Goal: Task Accomplishment & Management: Manage account settings

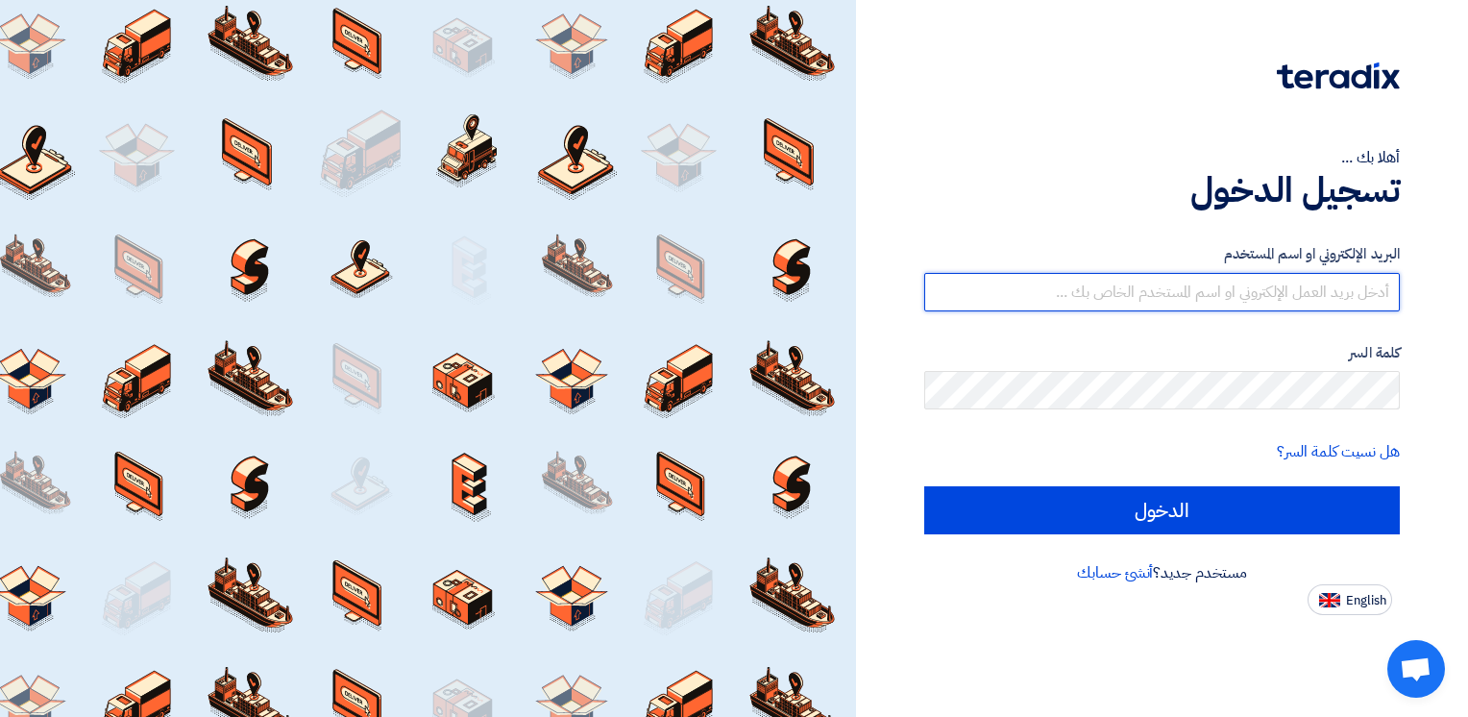
click at [1178, 293] on input "text" at bounding box center [1162, 292] width 476 height 38
paste input "kigoxi9878@wlmycn.com"
type input "kigoxi9878@wlmycn.com"
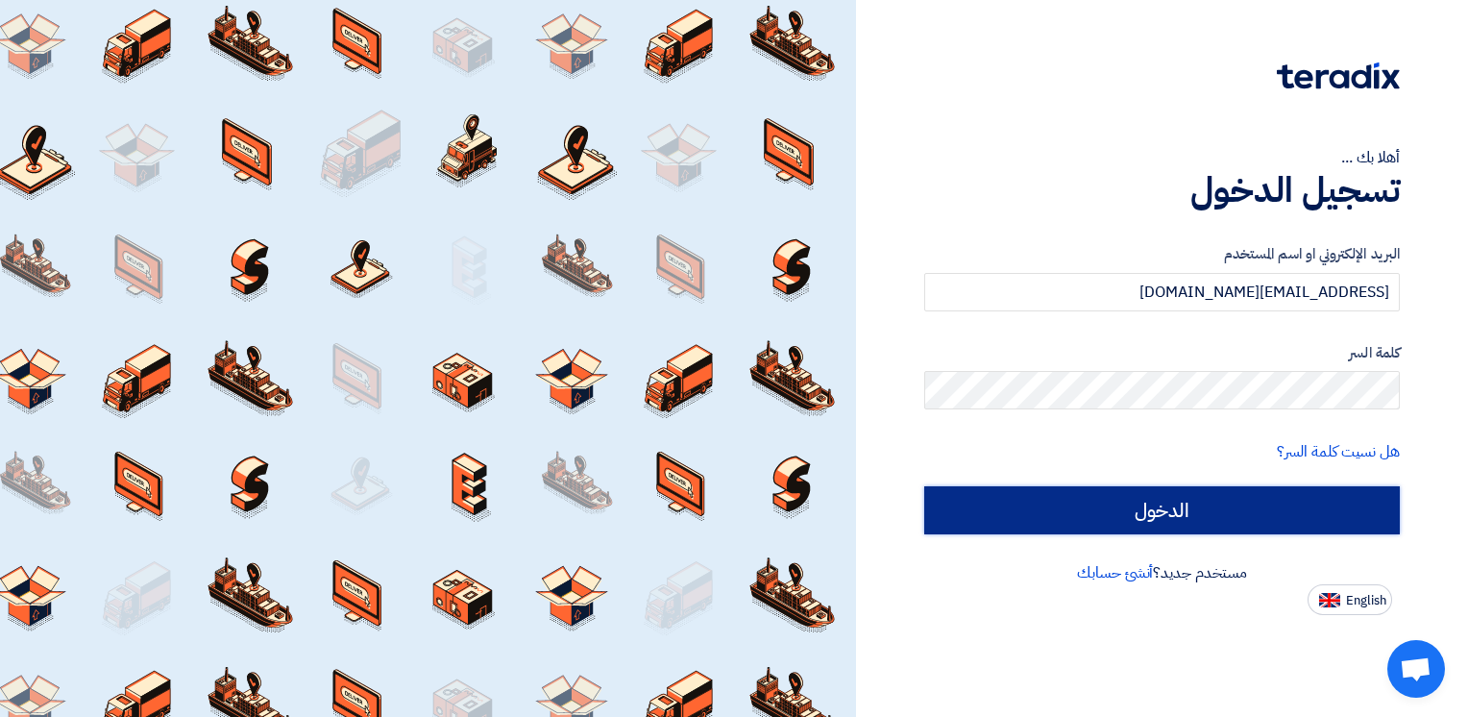
click at [967, 501] on input "الدخول" at bounding box center [1162, 510] width 476 height 48
type input "Sign in"
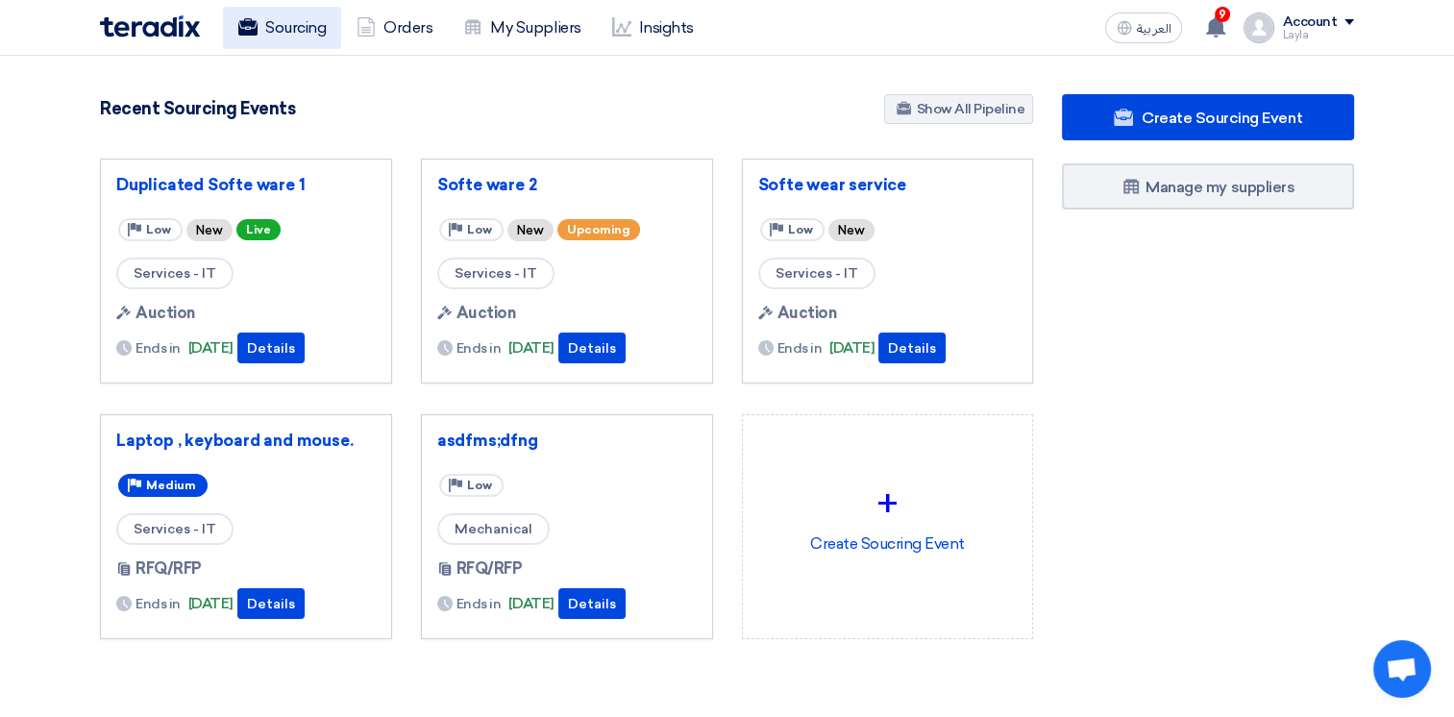
click at [279, 37] on link "Sourcing" at bounding box center [282, 28] width 118 height 42
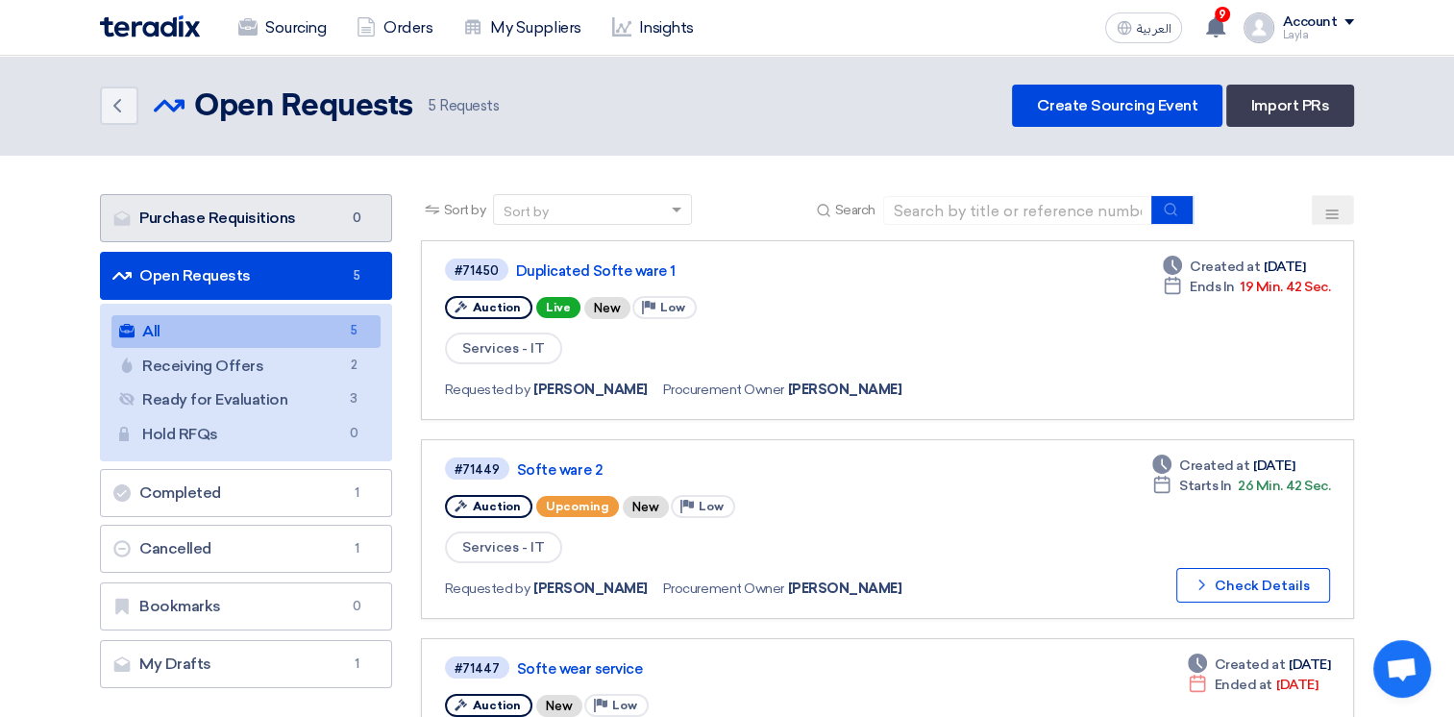
click at [328, 221] on link "Purchase Requisitions Purchase Requisitions 0" at bounding box center [246, 218] width 292 height 48
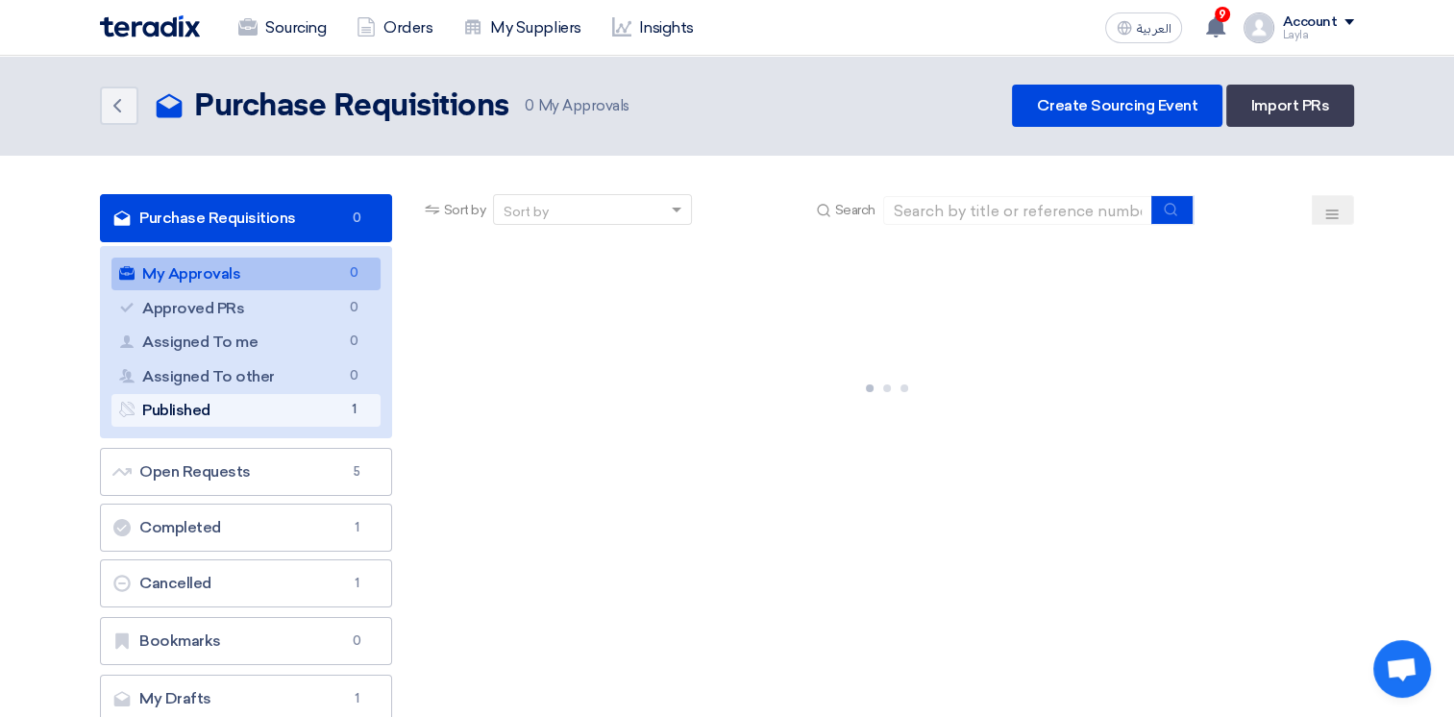
click at [282, 413] on link "Published Published 1" at bounding box center [245, 410] width 269 height 33
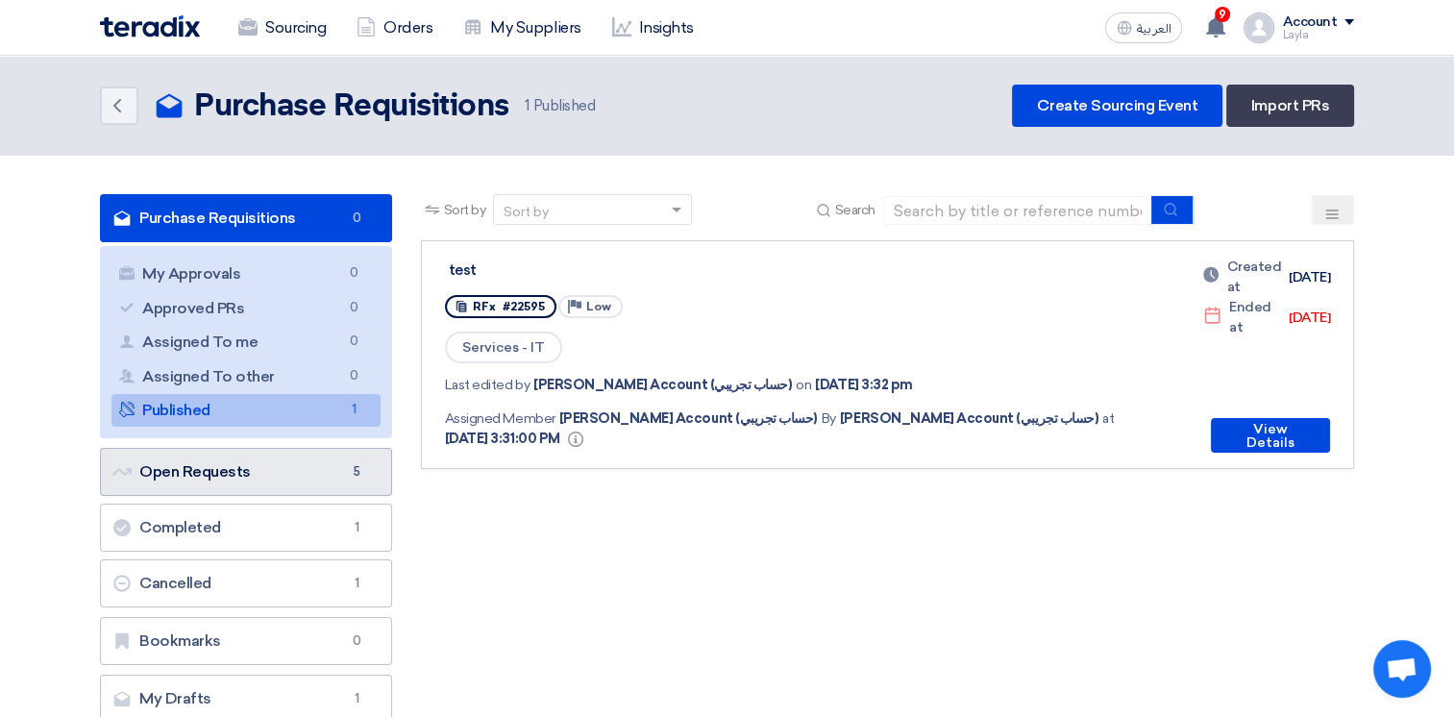
click at [277, 481] on link "Open Requests Open Requests 5" at bounding box center [246, 472] width 292 height 48
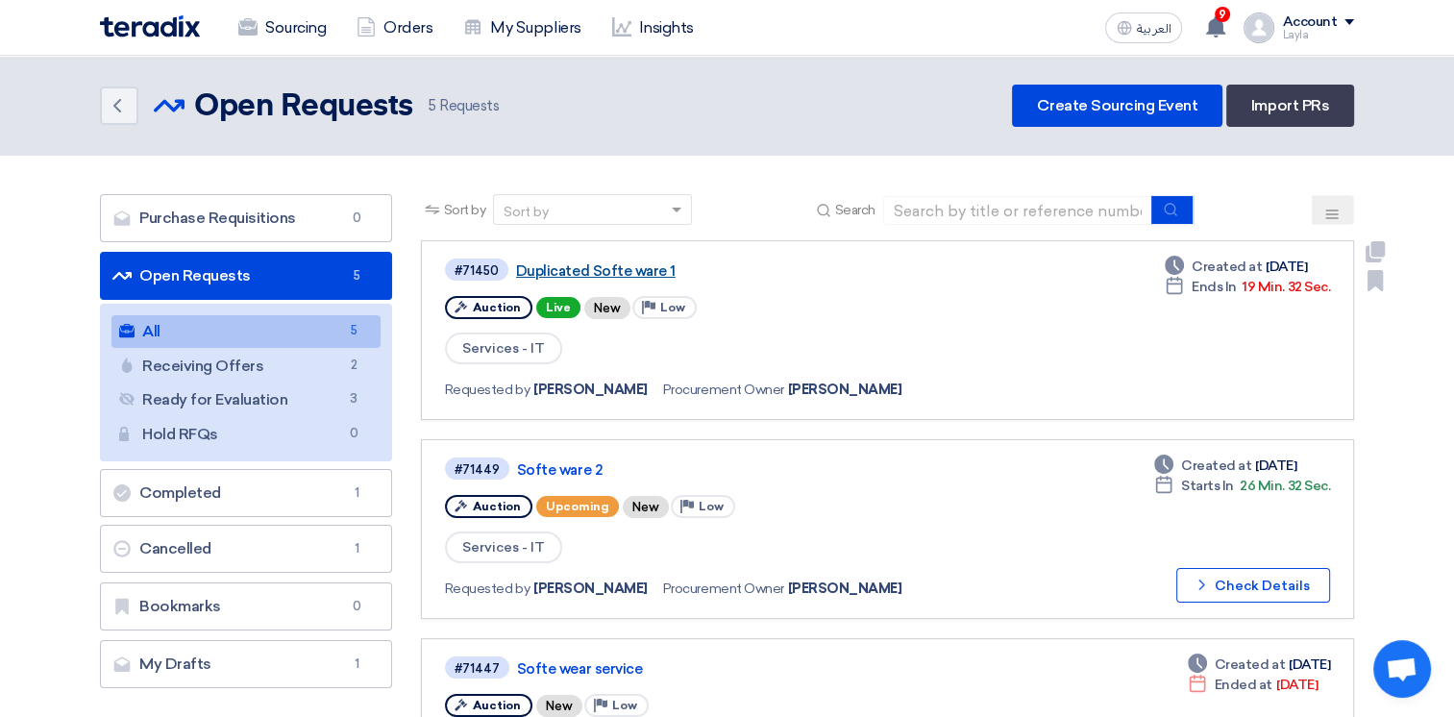
click at [619, 269] on link "Duplicated Softe ware 1" at bounding box center [756, 270] width 480 height 17
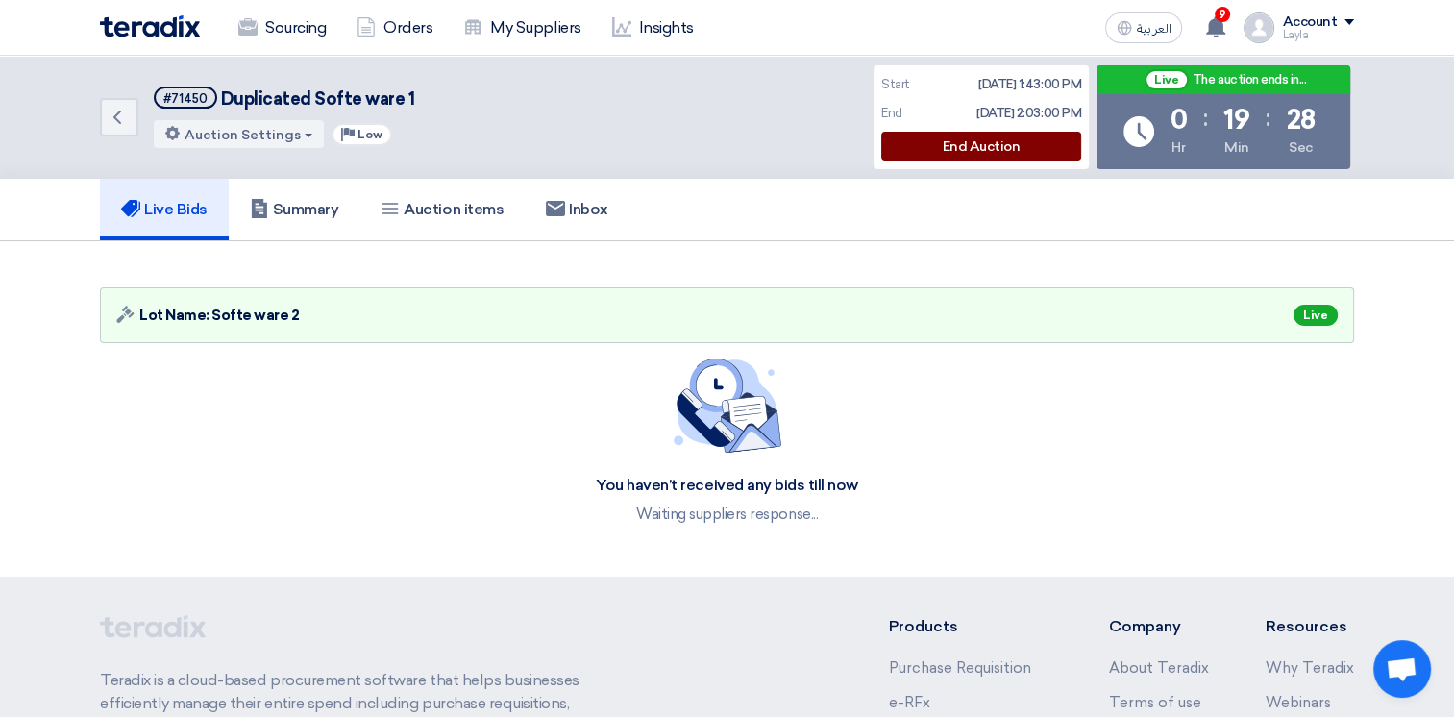
click at [994, 148] on div "End Auction" at bounding box center [981, 146] width 200 height 29
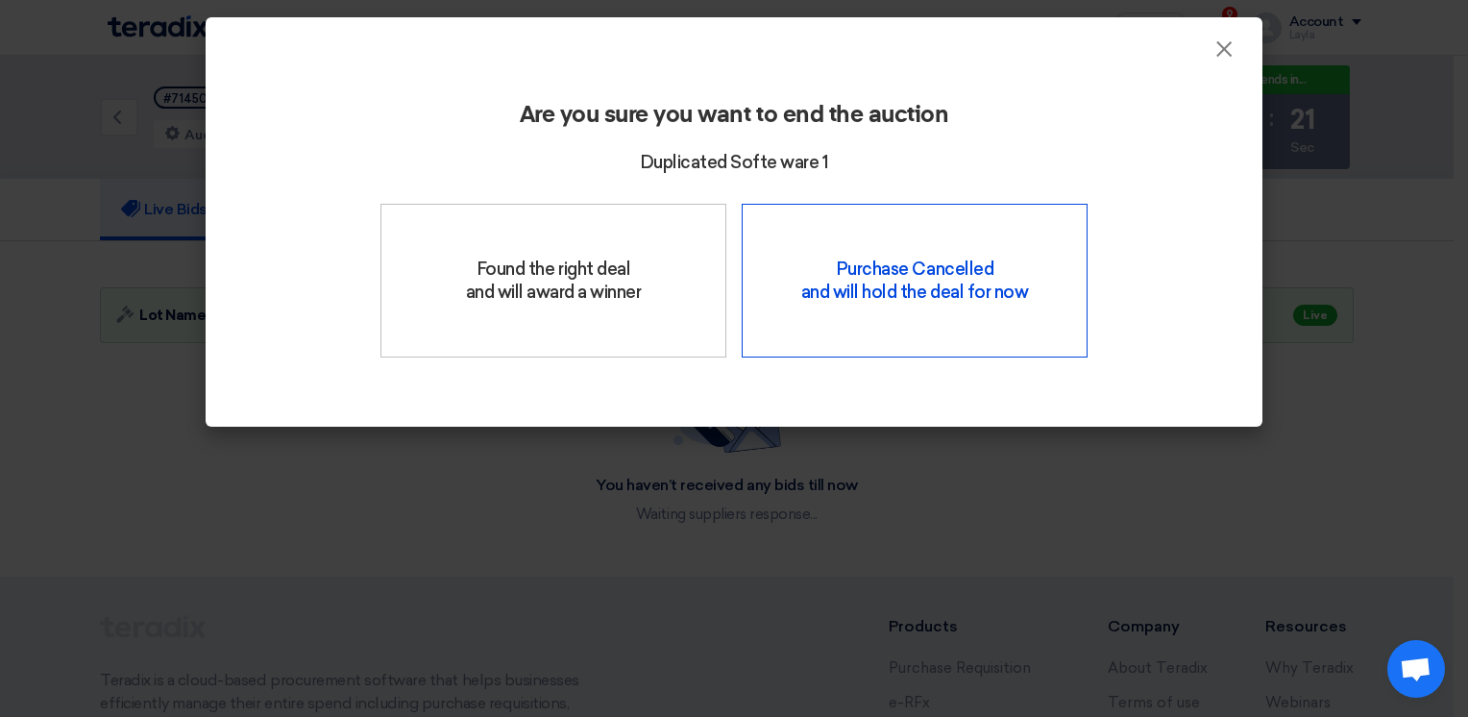
click at [867, 304] on div "Purchase Cancelled and will hold the deal for now" at bounding box center [915, 281] width 346 height 154
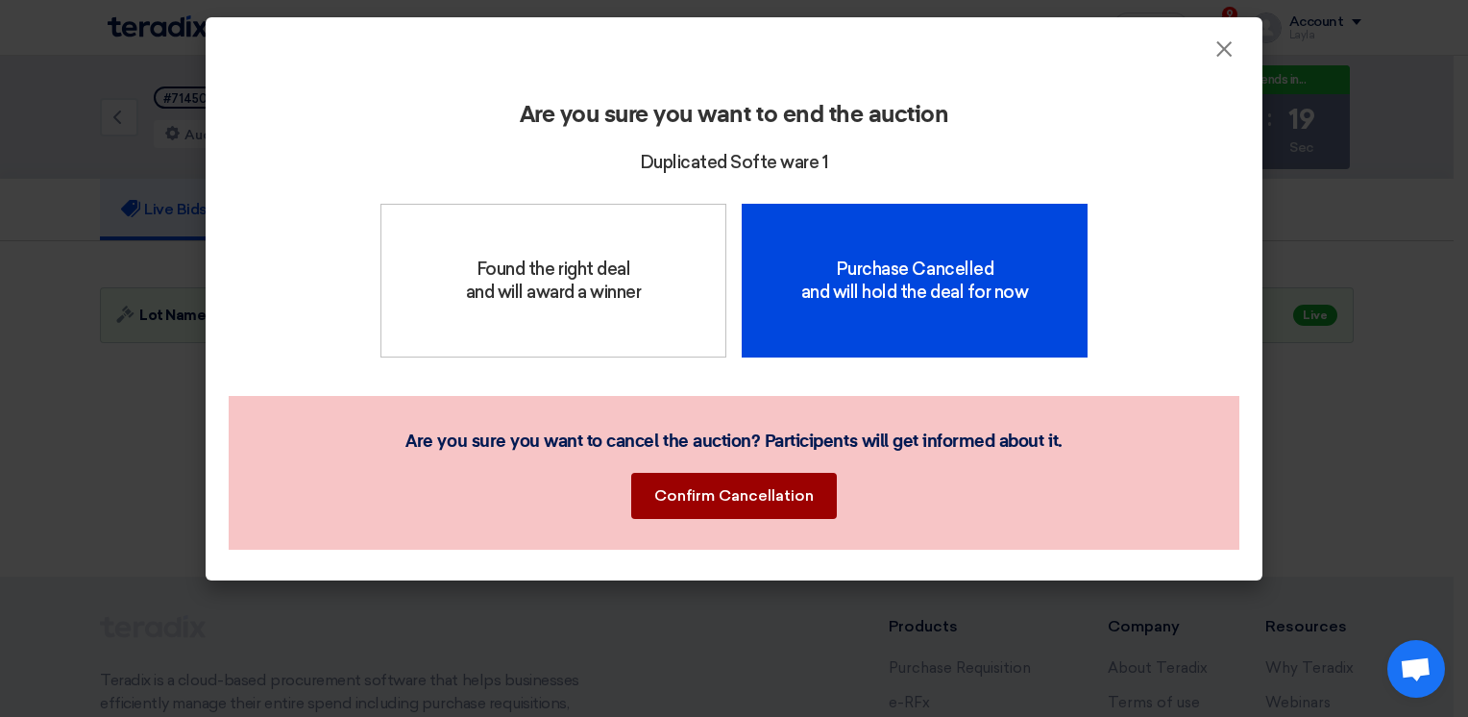
click at [737, 501] on button "Confirm Cancellation" at bounding box center [734, 496] width 206 height 46
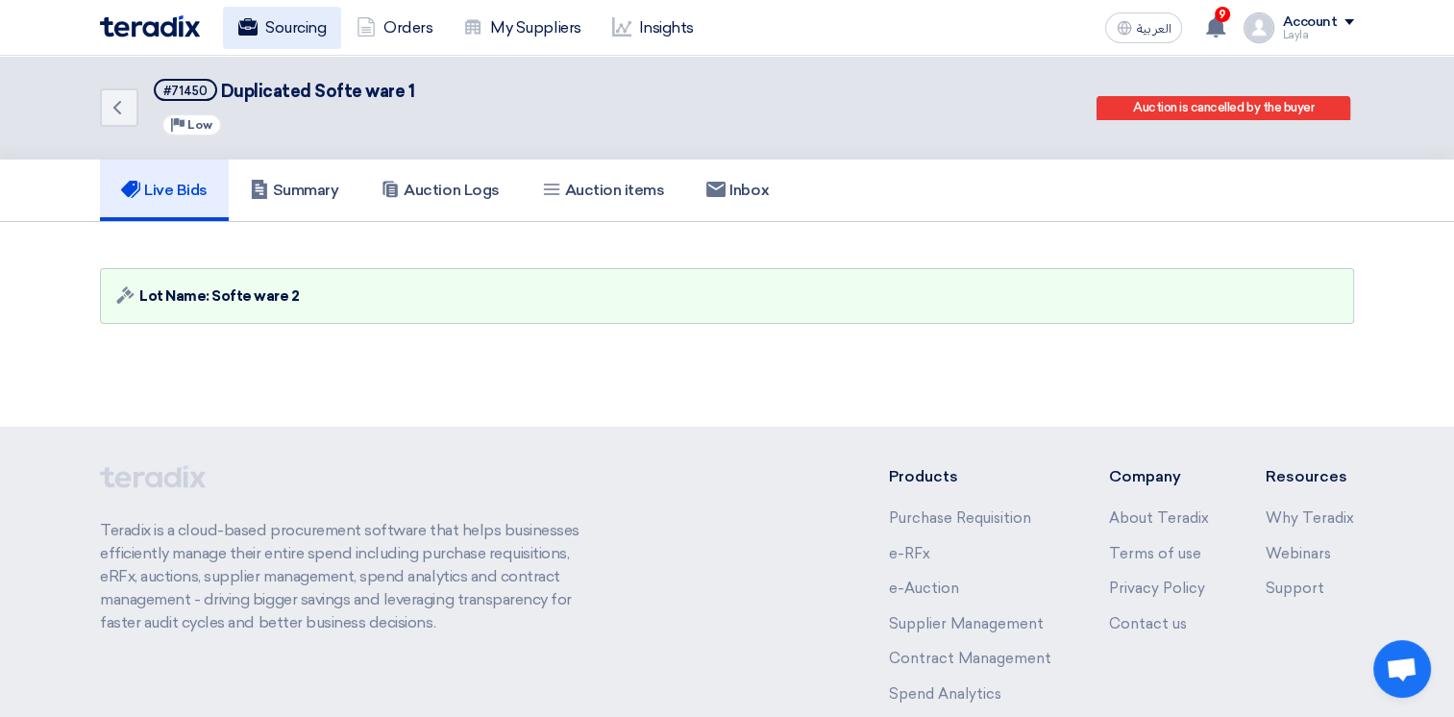
click at [291, 24] on link "Sourcing" at bounding box center [282, 28] width 118 height 42
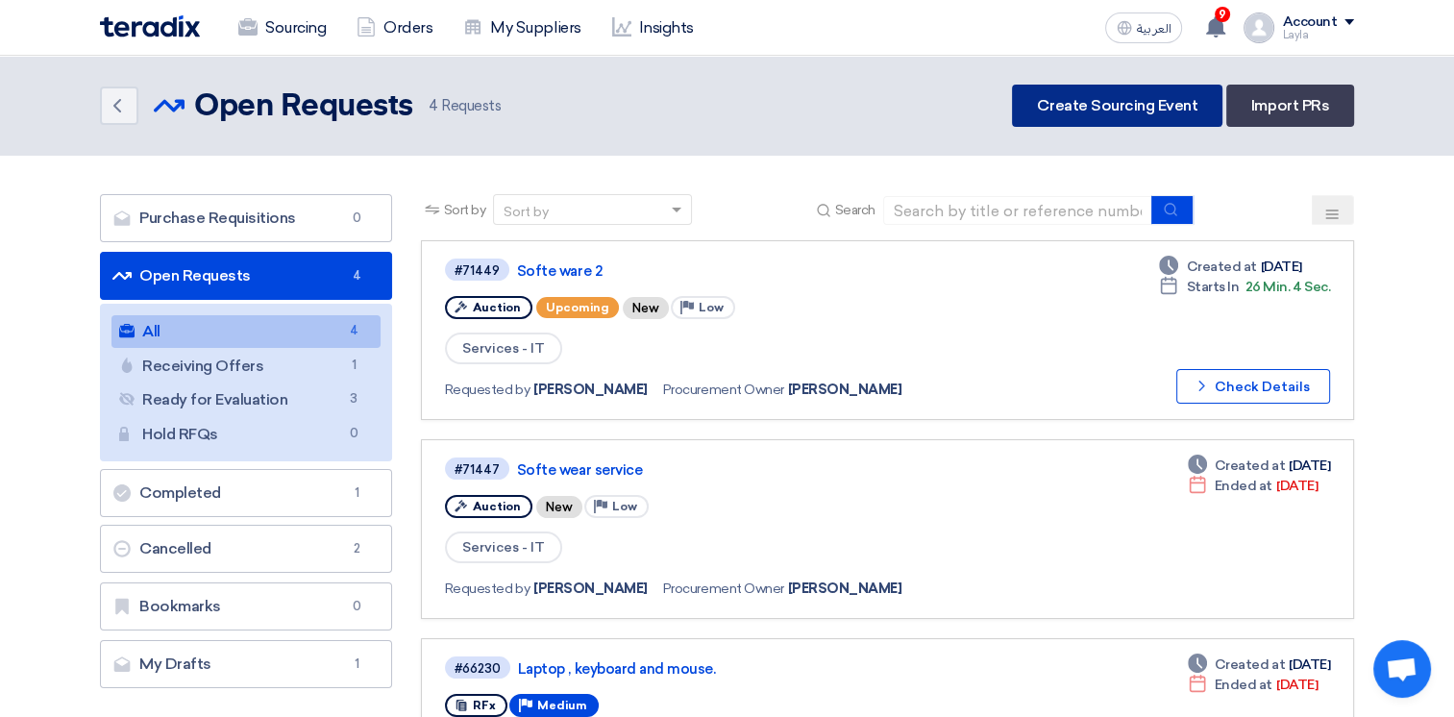
click at [1082, 117] on link "Create Sourcing Event" at bounding box center [1117, 106] width 210 height 42
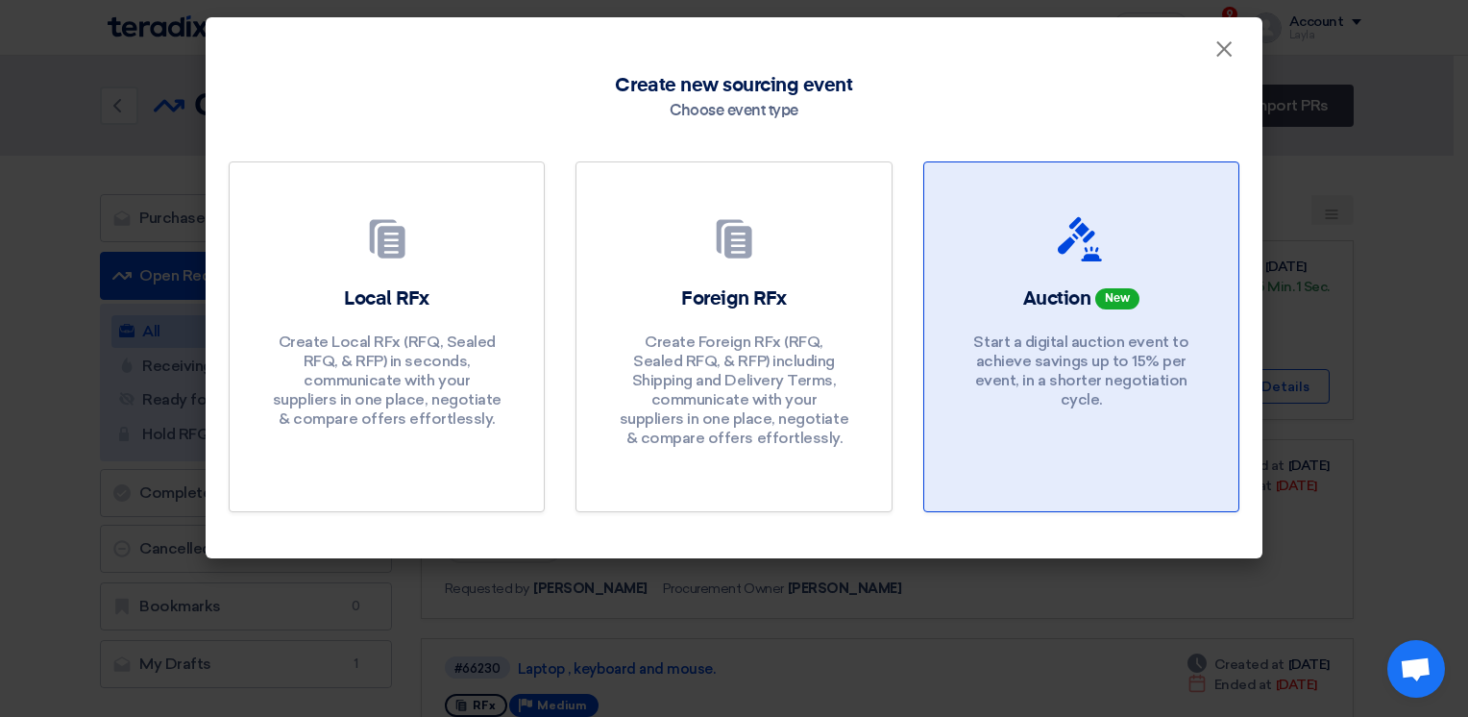
click at [1059, 342] on p "Start a digital auction event to achieve savings up to 15% per event, in a shor…" at bounding box center [1081, 370] width 231 height 77
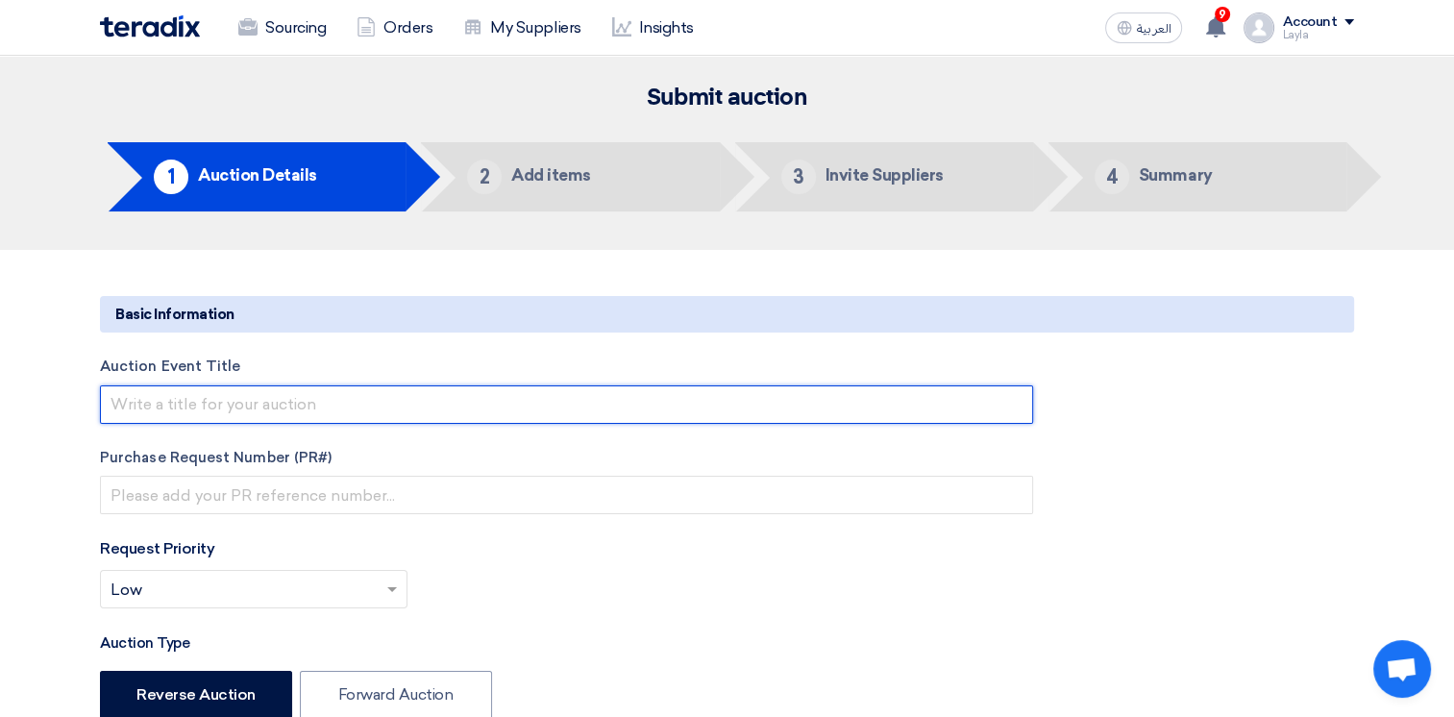
click at [303, 404] on input "text" at bounding box center [566, 404] width 933 height 38
type input "s"
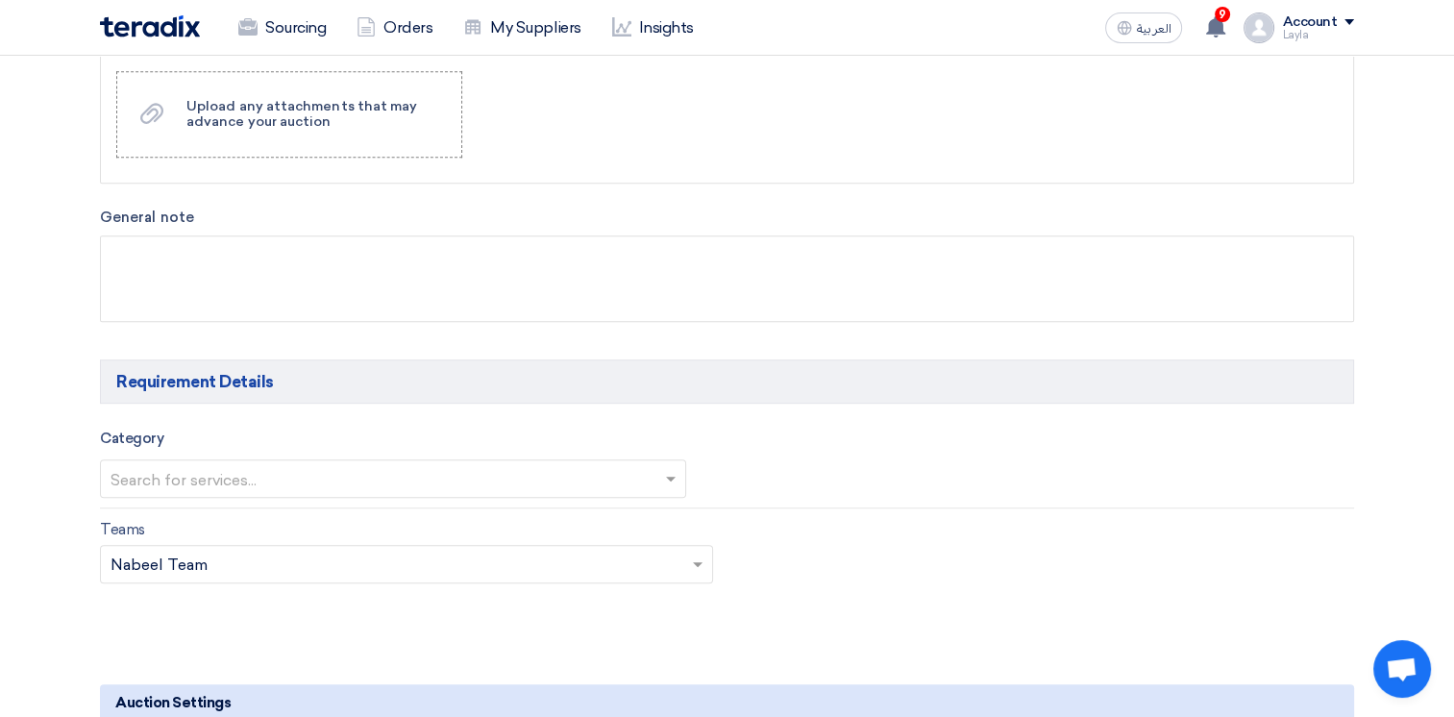
scroll to position [961, 0]
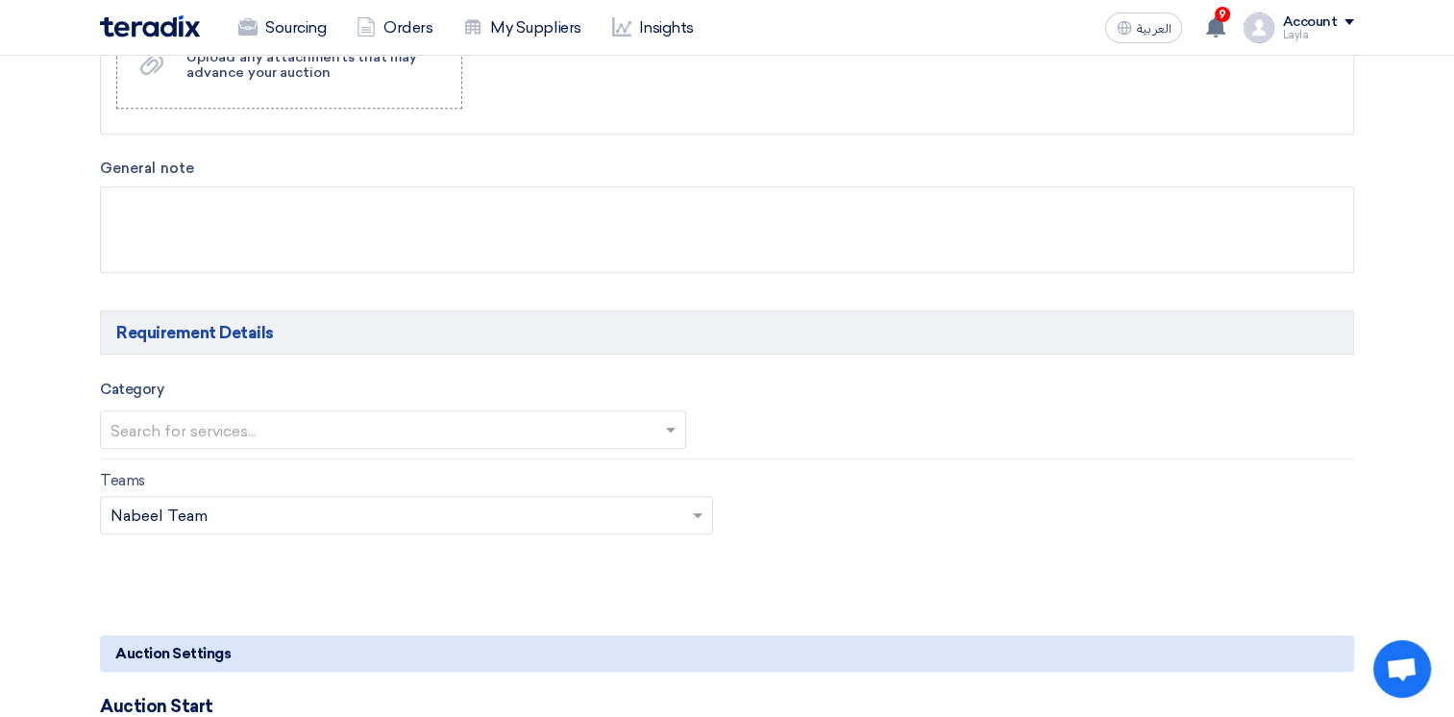
type input "Test Reverse Auction"
click at [332, 421] on input "text" at bounding box center [383, 431] width 546 height 32
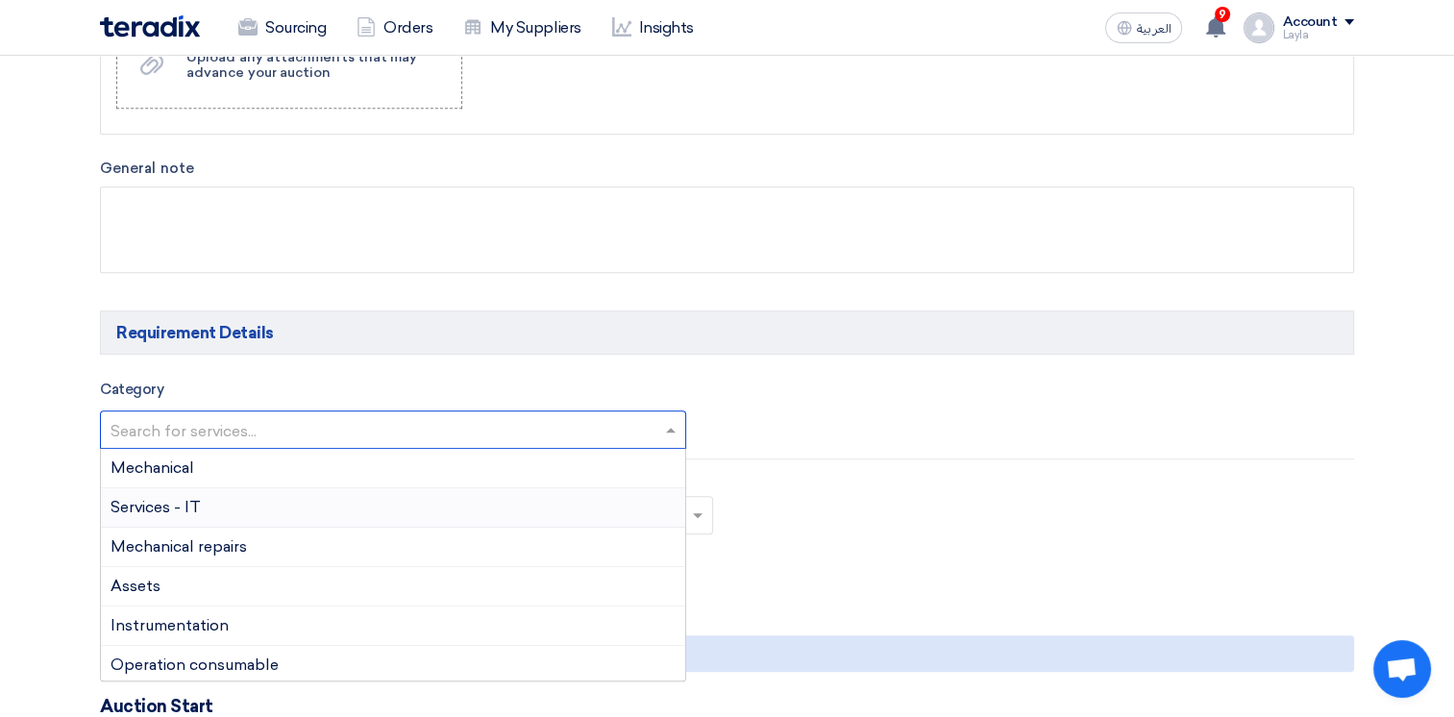
click at [220, 494] on div "Services - IT" at bounding box center [393, 507] width 584 height 39
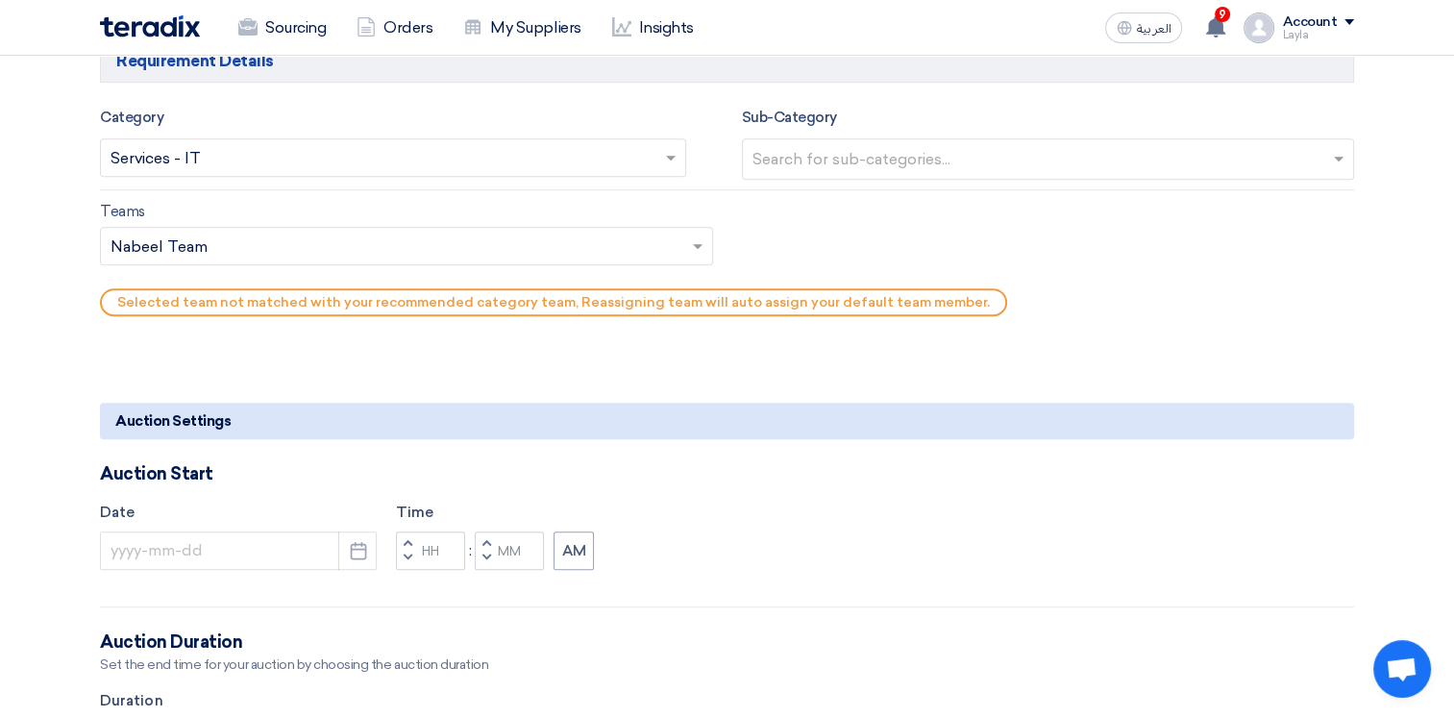
scroll to position [1249, 0]
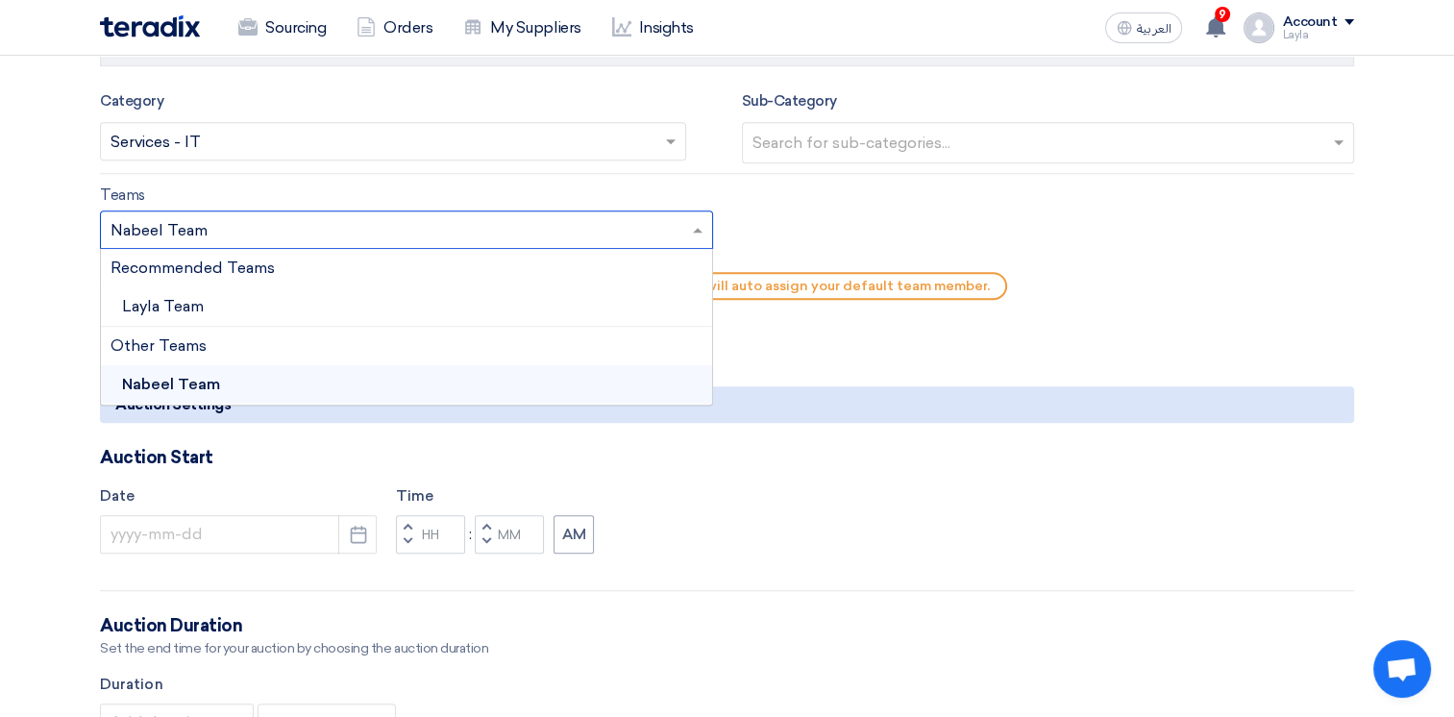
click at [362, 234] on input "text" at bounding box center [396, 232] width 573 height 32
click at [236, 290] on div "Layla Team" at bounding box center [406, 306] width 611 height 39
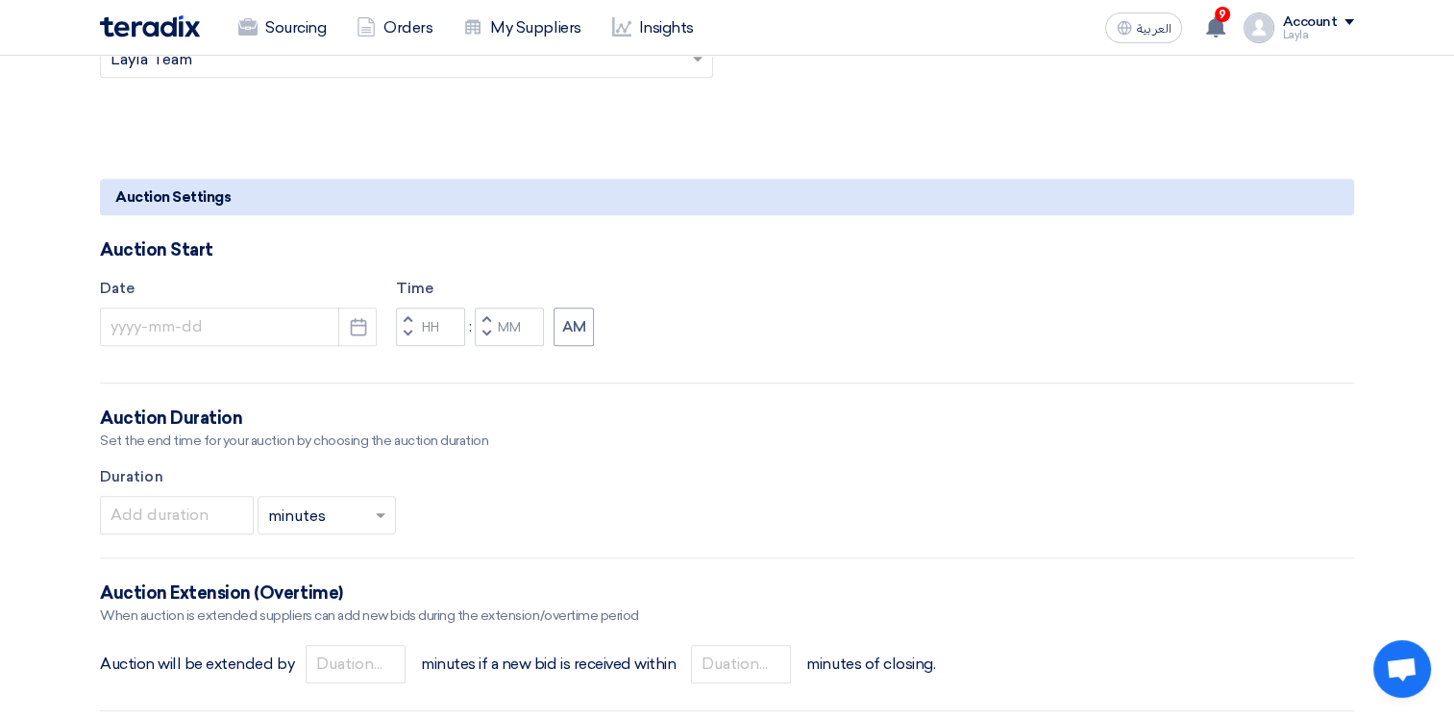
scroll to position [1441, 0]
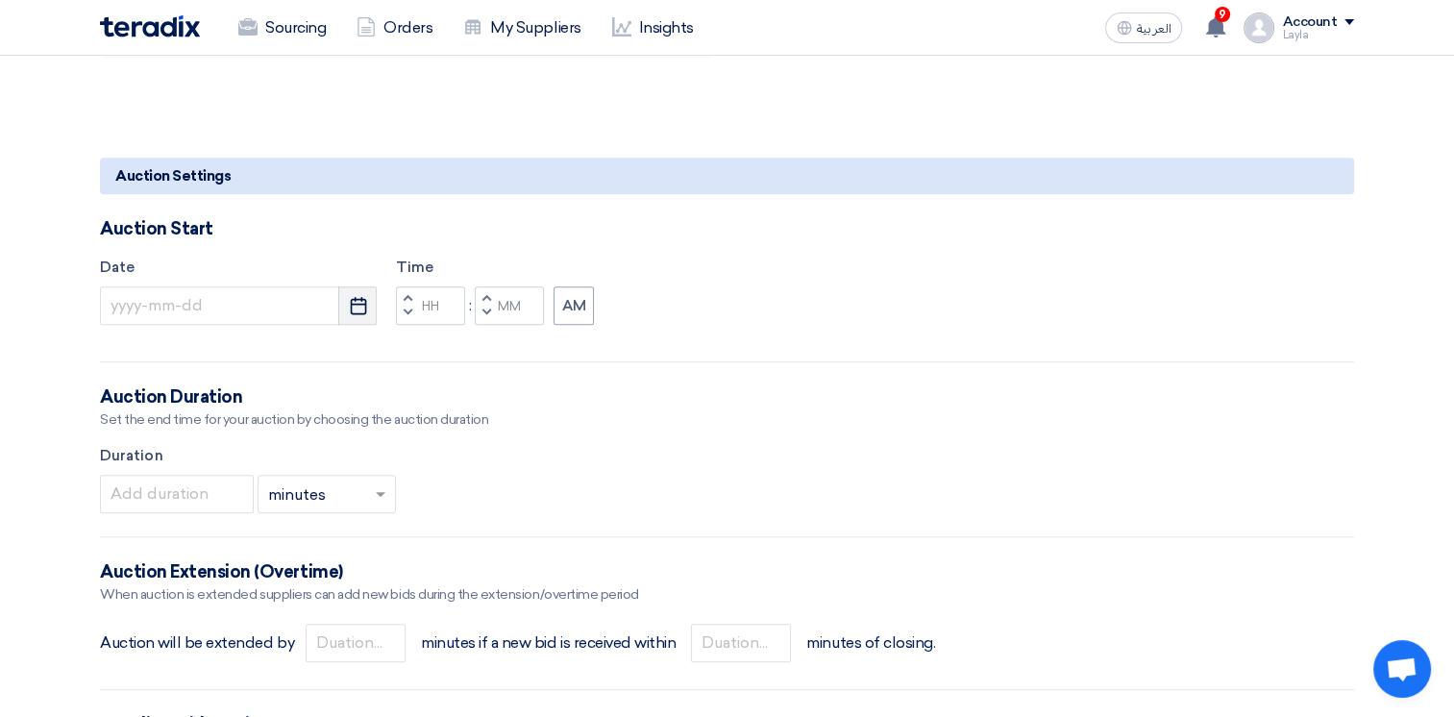
click at [362, 317] on button "Pick a date" at bounding box center [357, 305] width 38 height 38
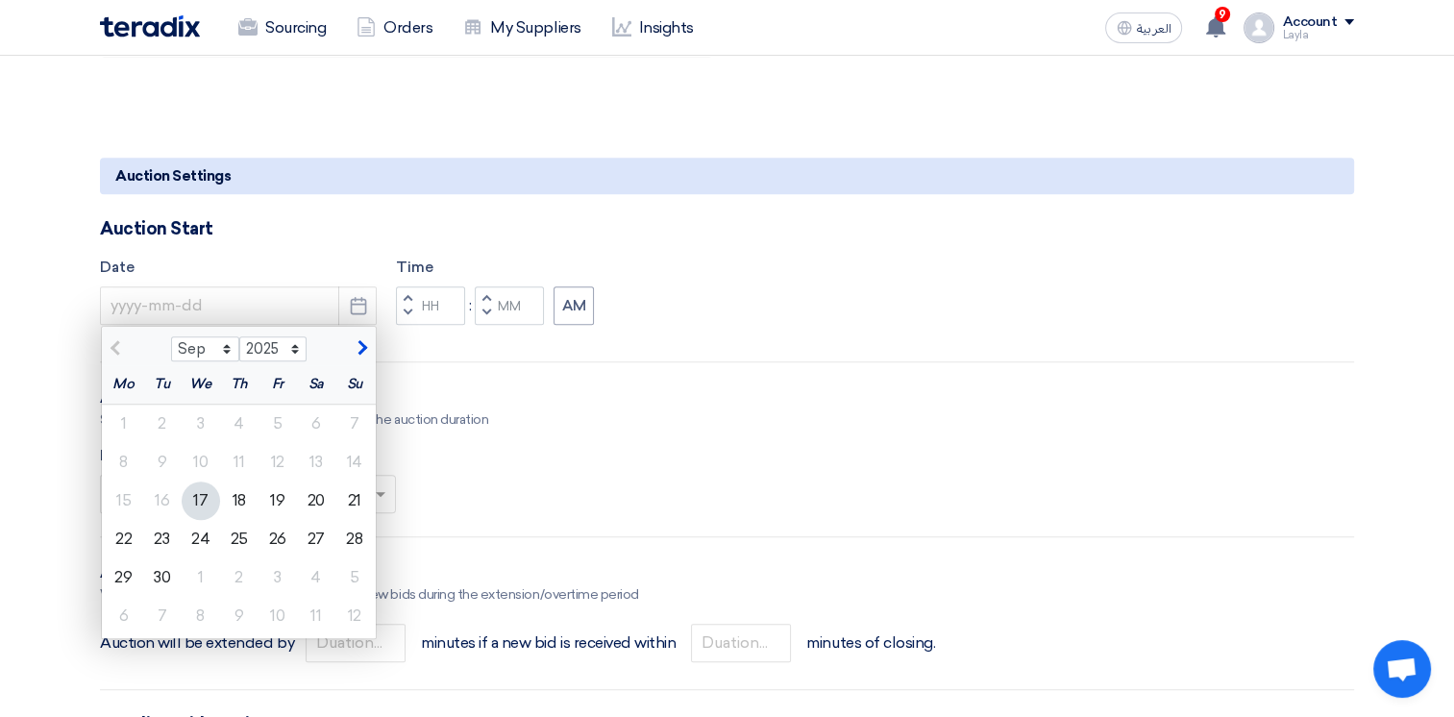
click at [208, 494] on div "17" at bounding box center [201, 500] width 38 height 38
type input "9/17/2025"
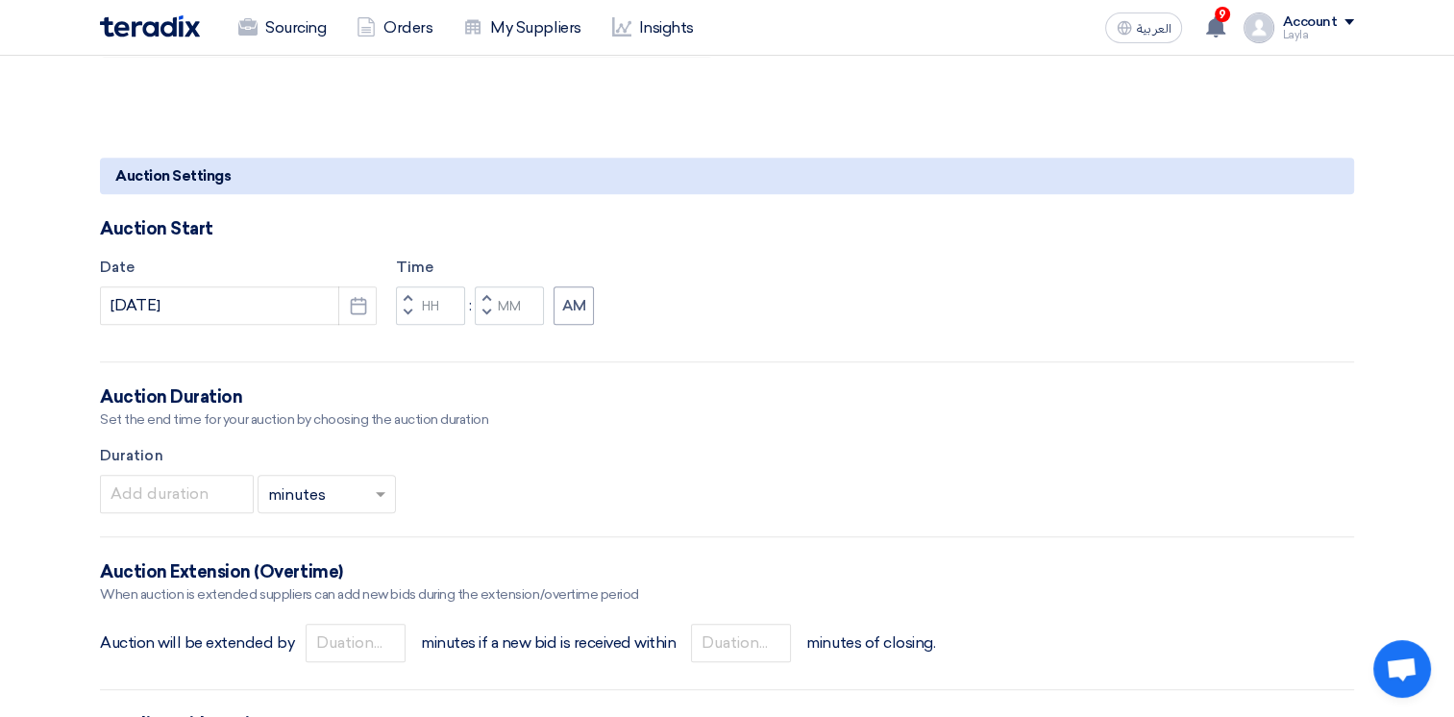
click at [404, 295] on span "button" at bounding box center [407, 298] width 7 height 12
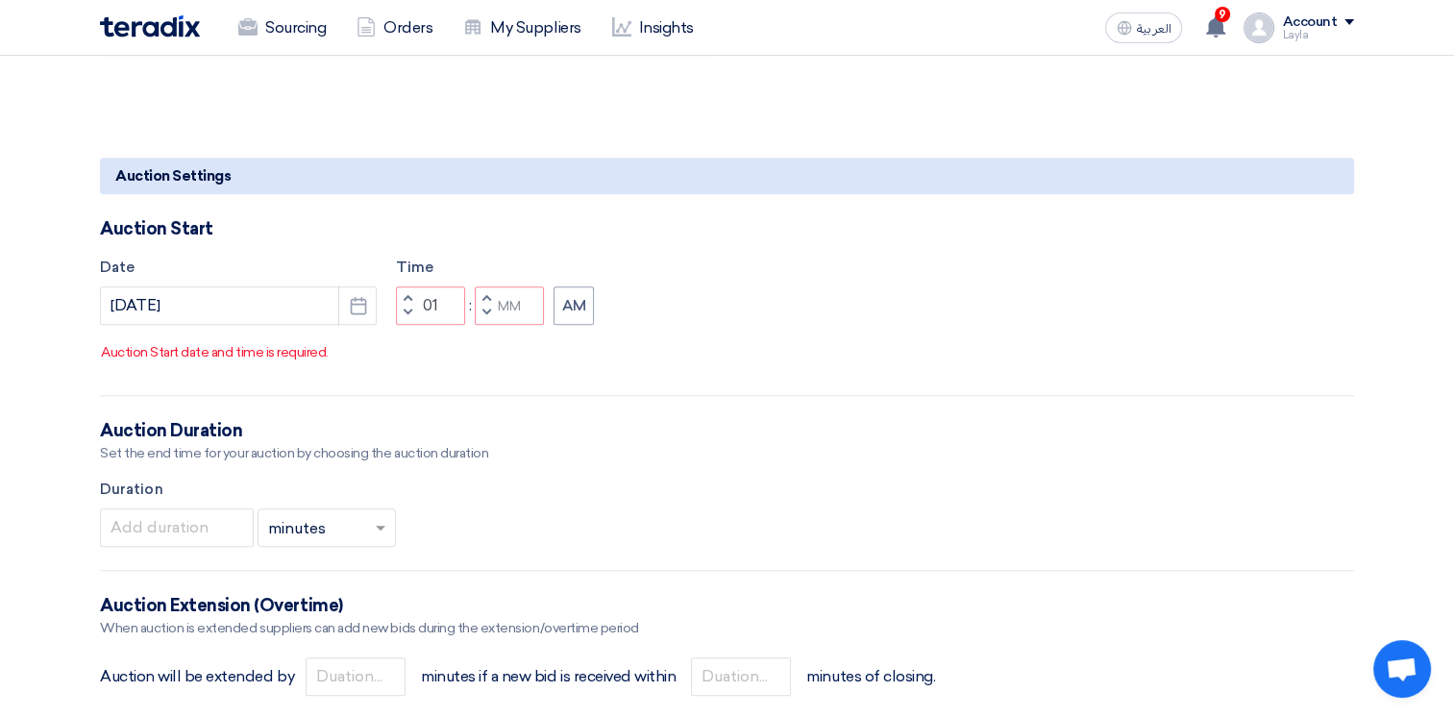
click at [488, 318] on span "button" at bounding box center [486, 312] width 7 height 12
type input "12"
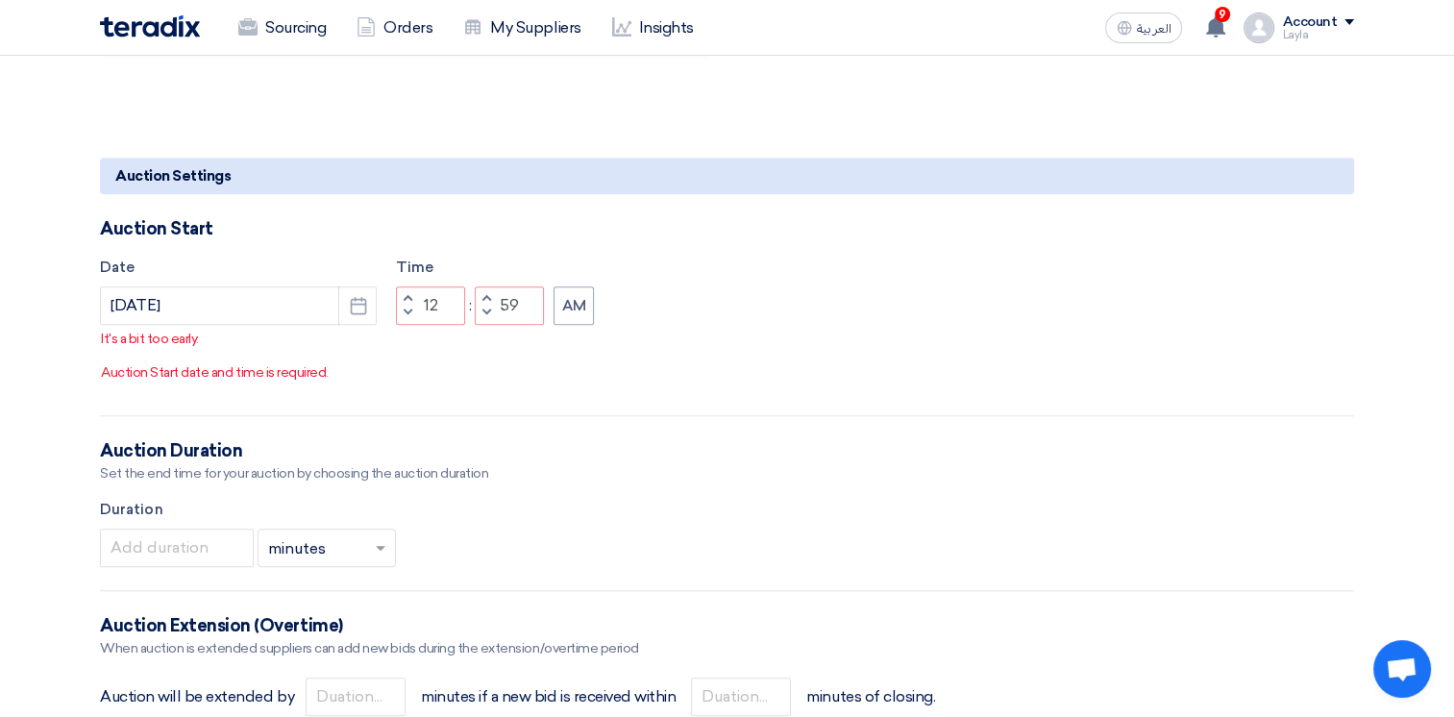
click at [484, 318] on span "button" at bounding box center [486, 312] width 7 height 12
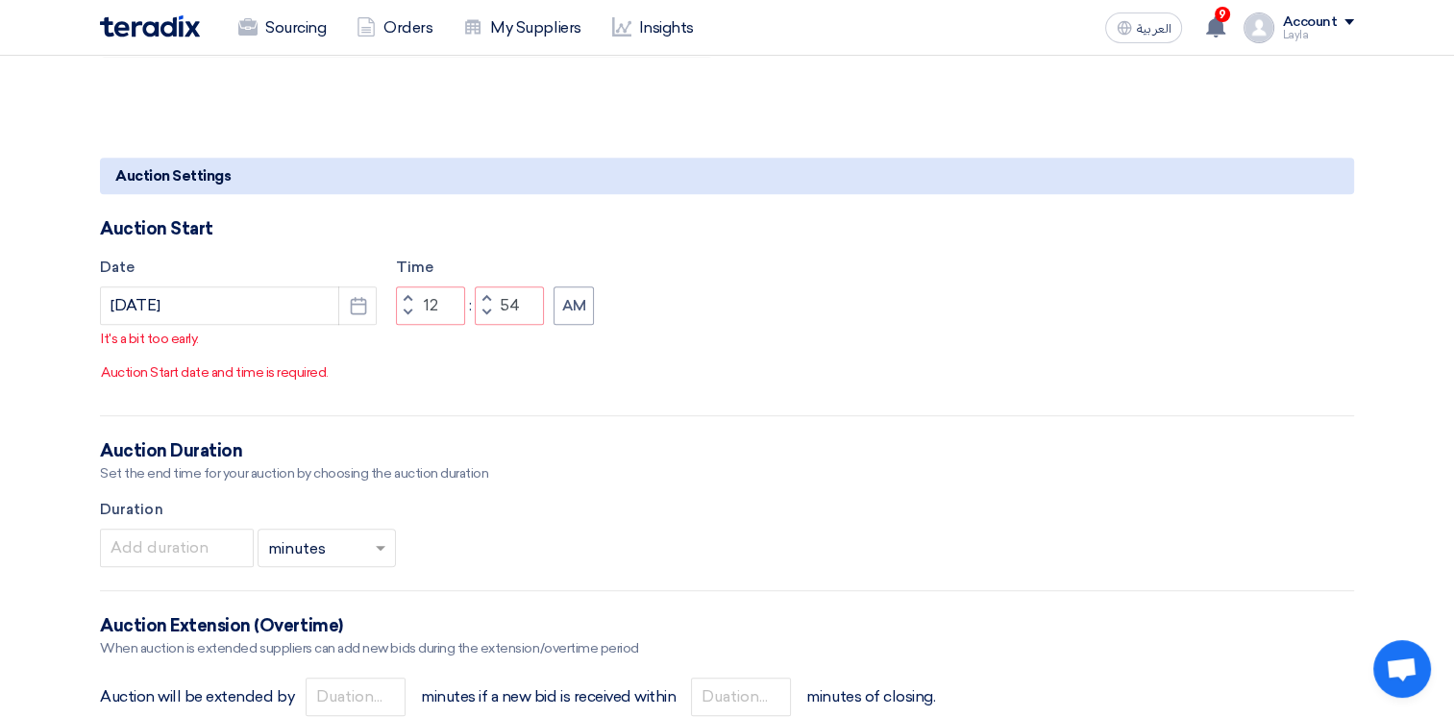
click at [484, 318] on span "button" at bounding box center [486, 312] width 7 height 12
type input "50"
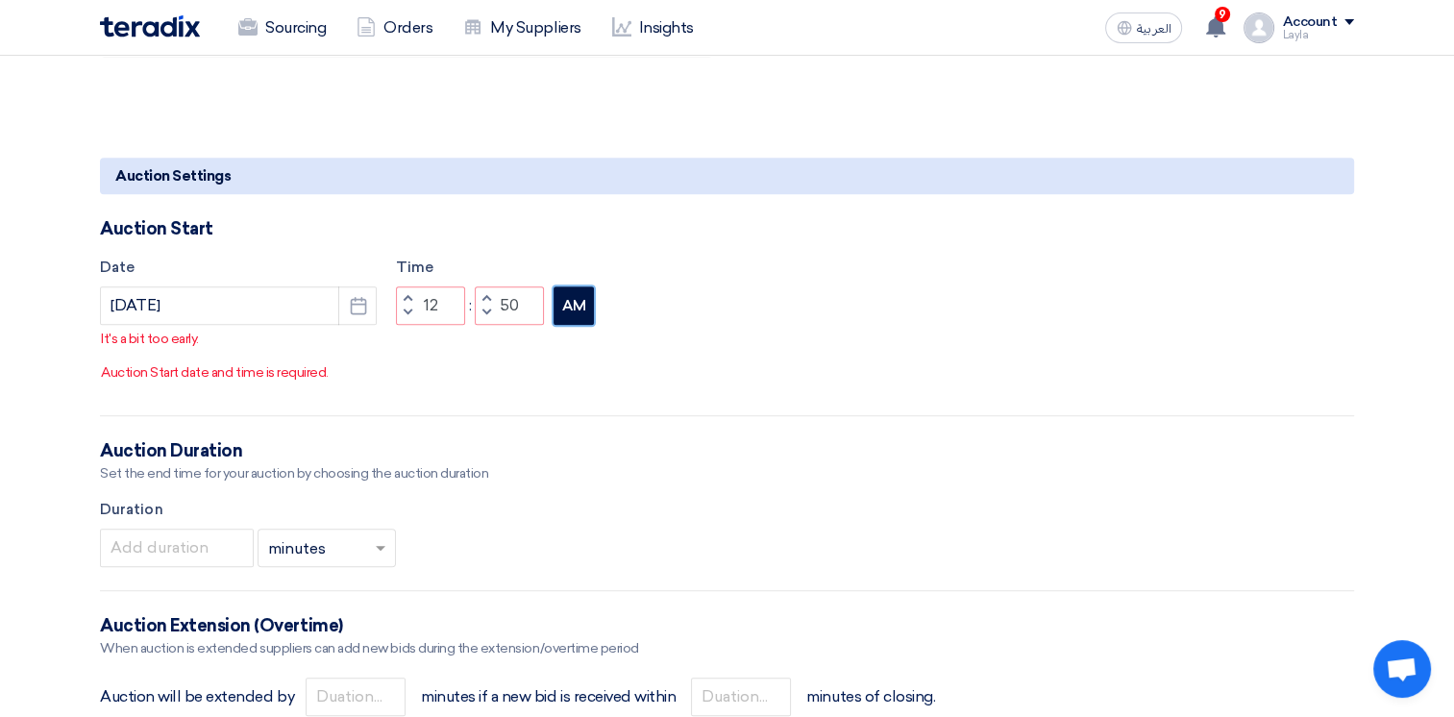
click at [576, 325] on button "AM" at bounding box center [573, 305] width 40 height 38
click at [517, 392] on div "Date 9/17/2025 Pick a date Time Increment hours 12 Decrement hours : Increment …" at bounding box center [727, 324] width 1254 height 135
click at [406, 304] on span "button" at bounding box center [407, 298] width 7 height 12
type input "01"
click at [469, 372] on div "Date 9/17/2025 Pick a date Time Increment hours 01 Decrement hours : Increment …" at bounding box center [727, 324] width 1254 height 135
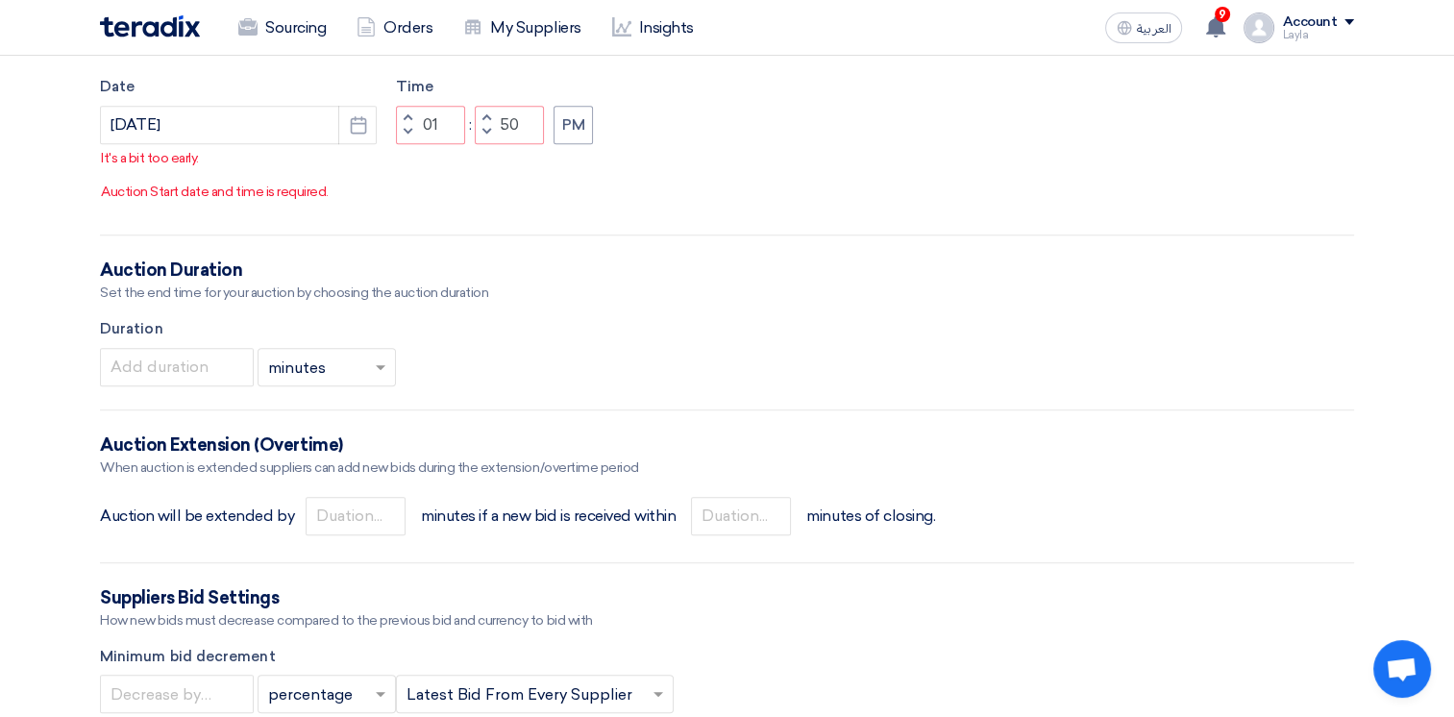
scroll to position [1633, 0]
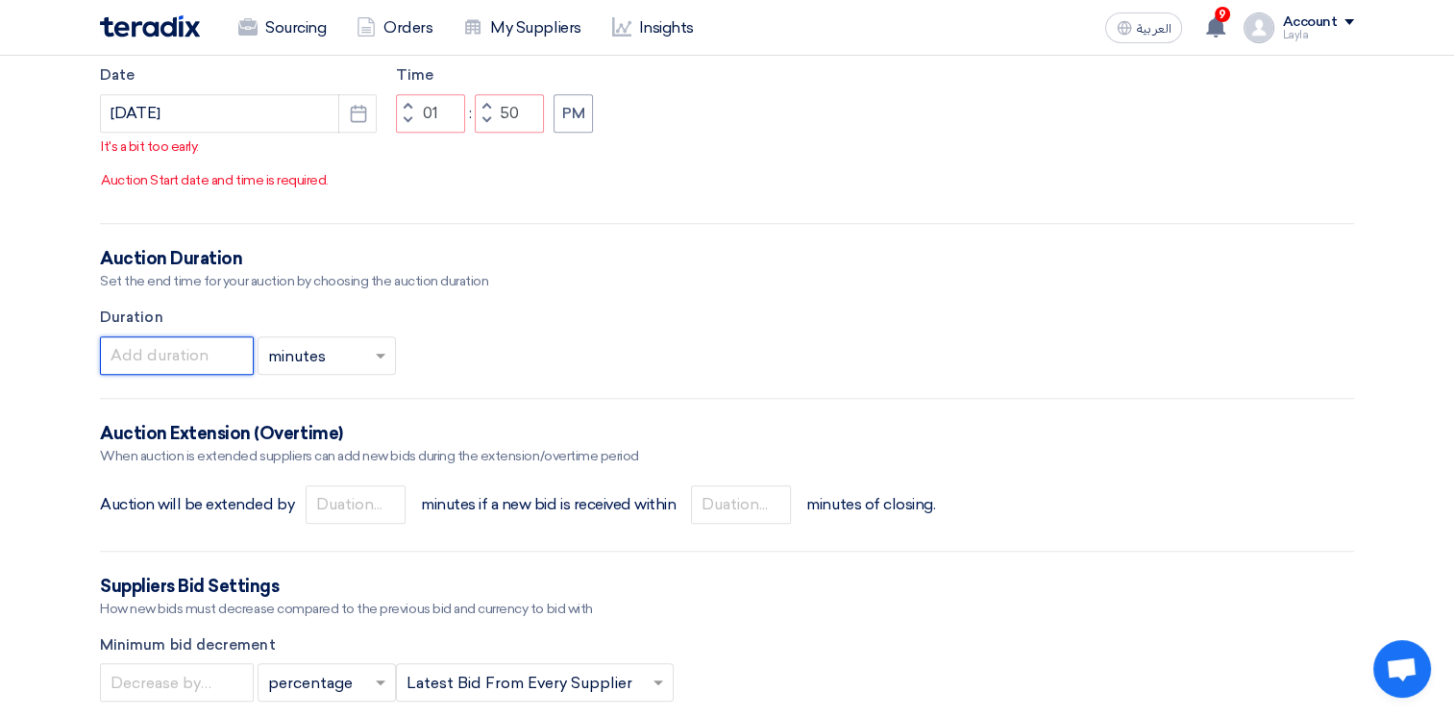
click at [226, 375] on input "number" at bounding box center [177, 355] width 154 height 38
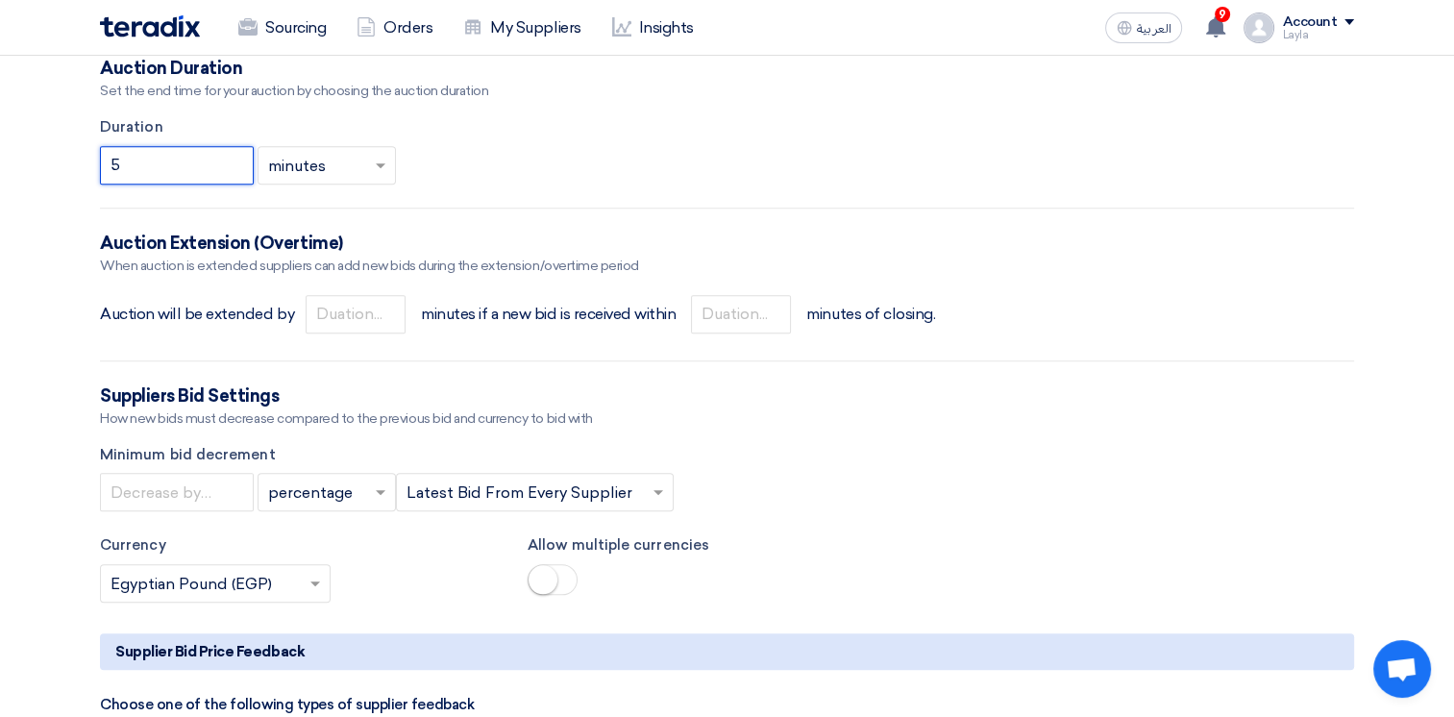
scroll to position [1825, 0]
type input "5"
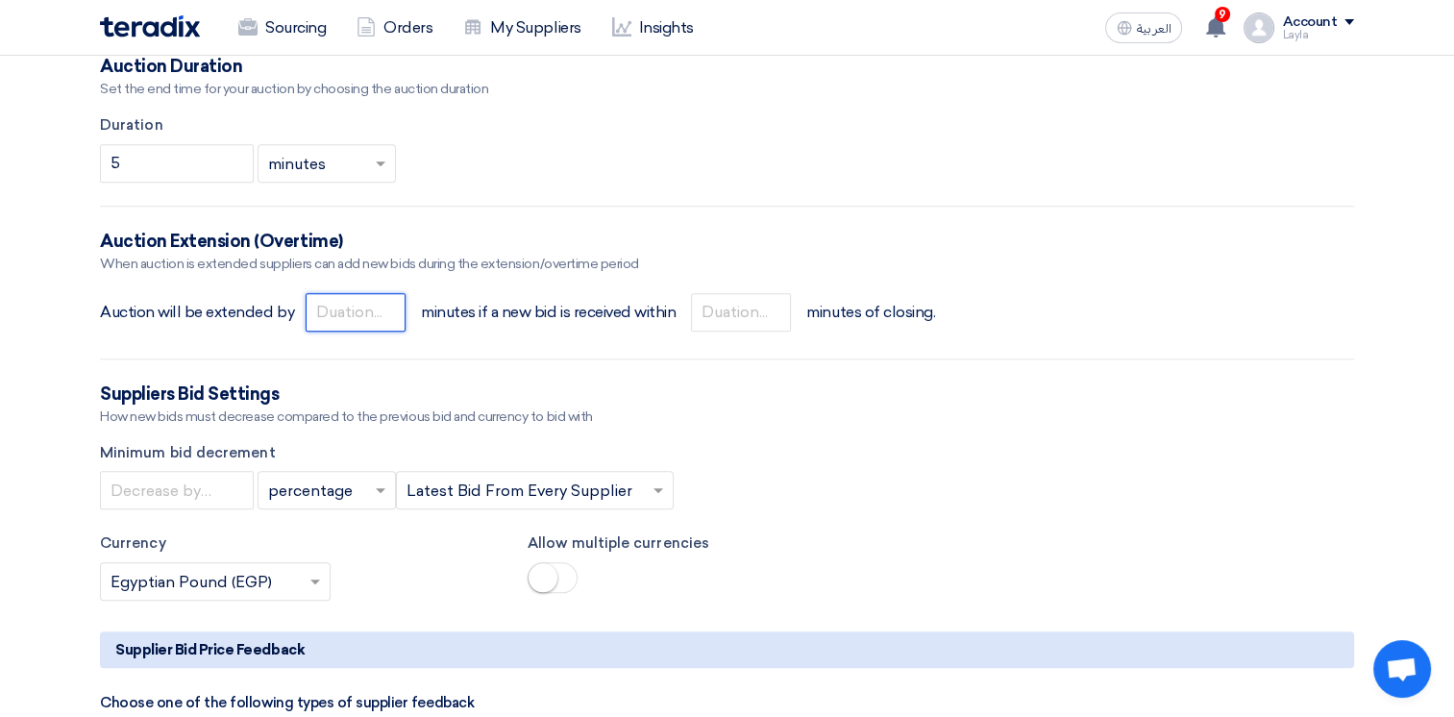
click at [351, 331] on input "number" at bounding box center [356, 312] width 100 height 38
click at [725, 331] on input "number" at bounding box center [741, 312] width 100 height 38
drag, startPoint x: 293, startPoint y: 354, endPoint x: 267, endPoint y: 351, distance: 26.1
click at [267, 335] on div "Auction will be extended by 5 minutes if a new bid is received within minutes o…" at bounding box center [727, 312] width 1254 height 46
type input "2"
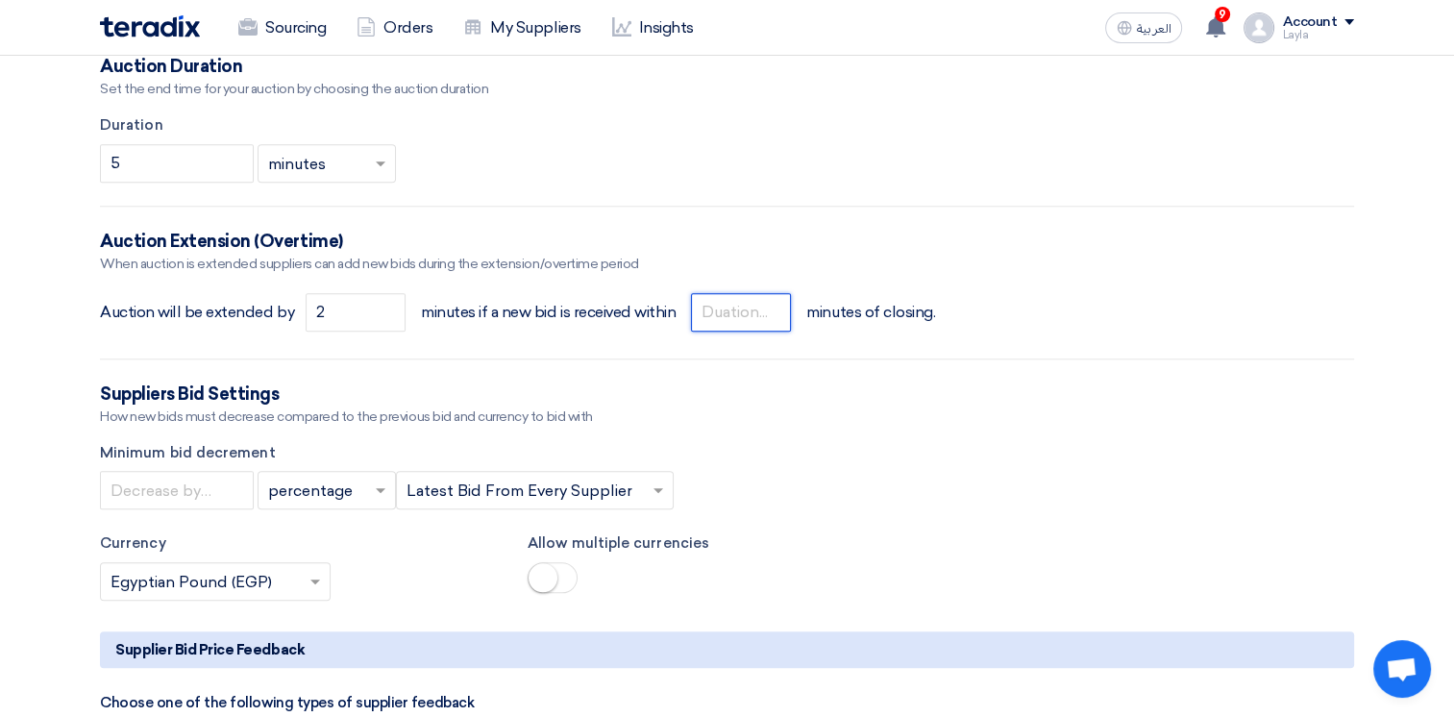
click at [749, 331] on input "number" at bounding box center [741, 312] width 100 height 38
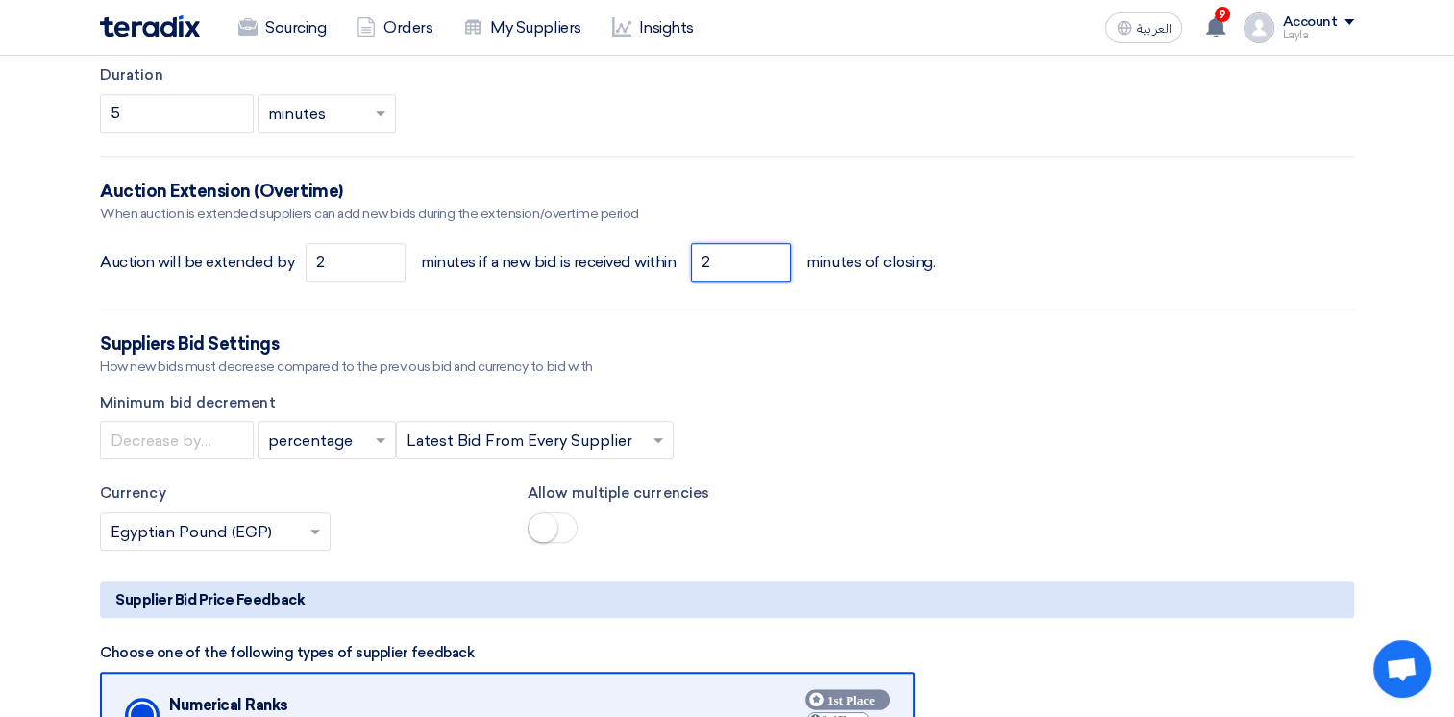
scroll to position [1922, 0]
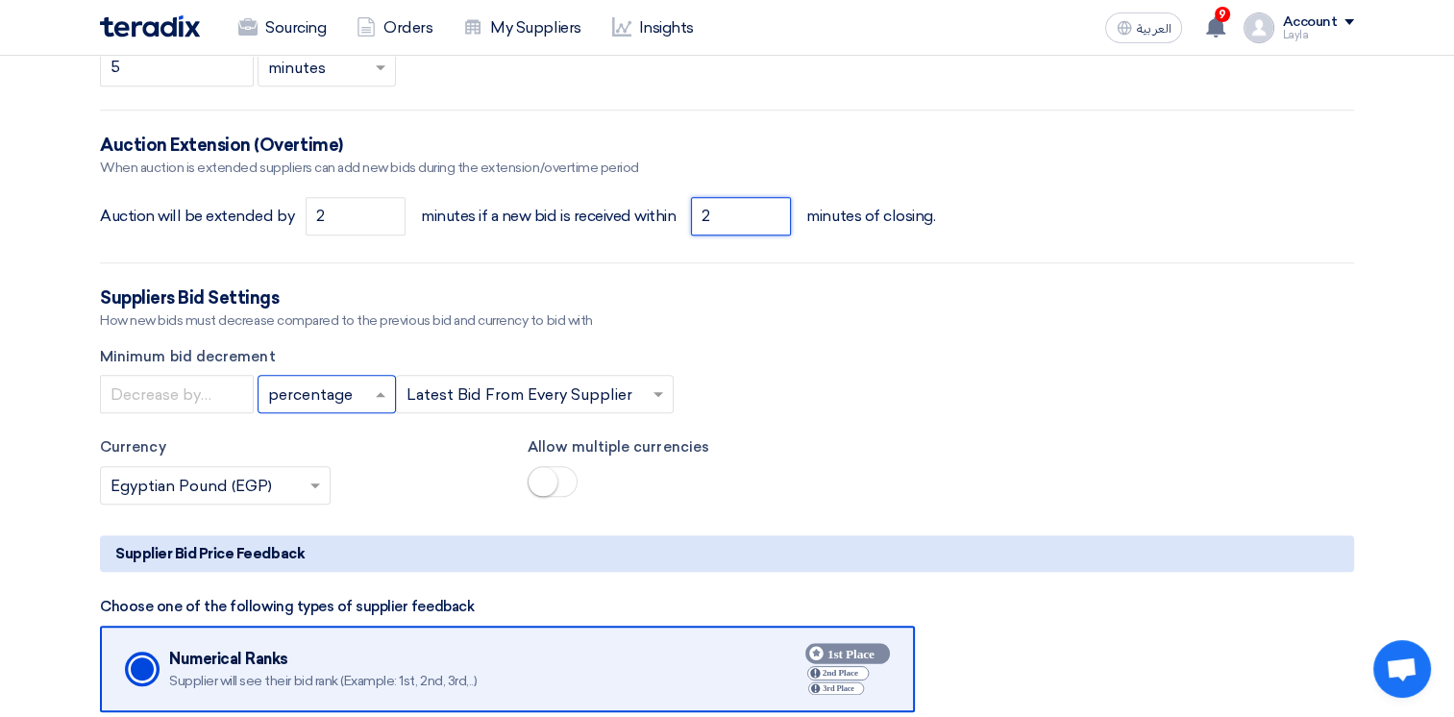
type input "2"
click at [363, 412] on input "text" at bounding box center [317, 396] width 98 height 32
click at [316, 491] on div "value" at bounding box center [326, 472] width 136 height 38
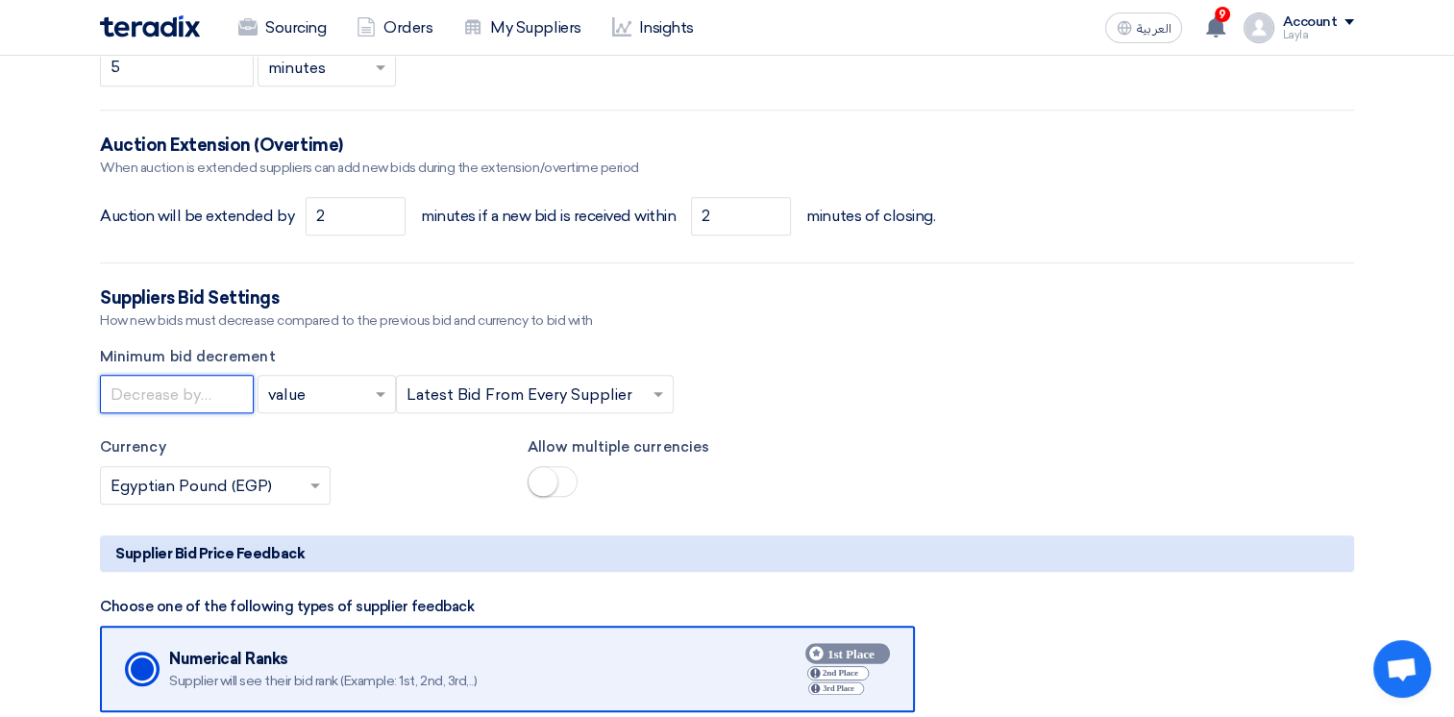
click at [229, 413] on input "number" at bounding box center [177, 394] width 154 height 38
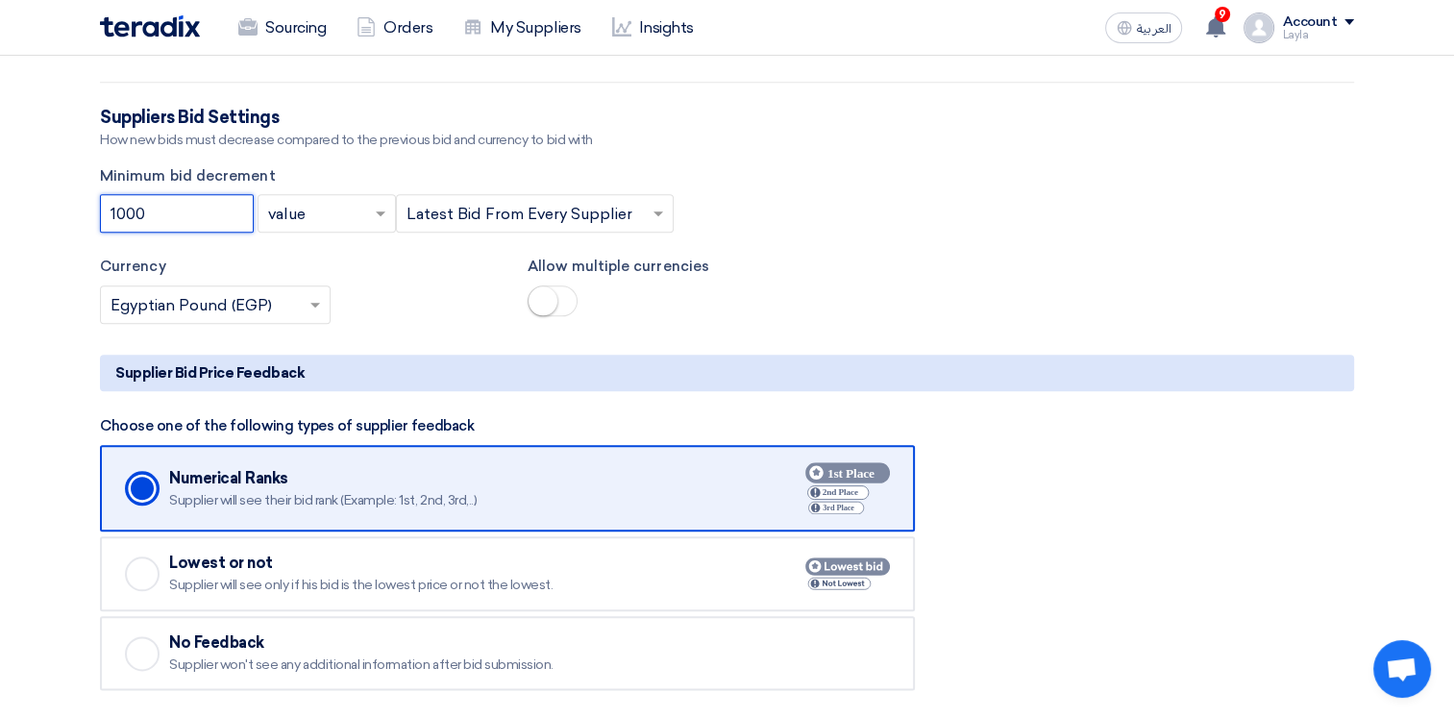
scroll to position [2114, 0]
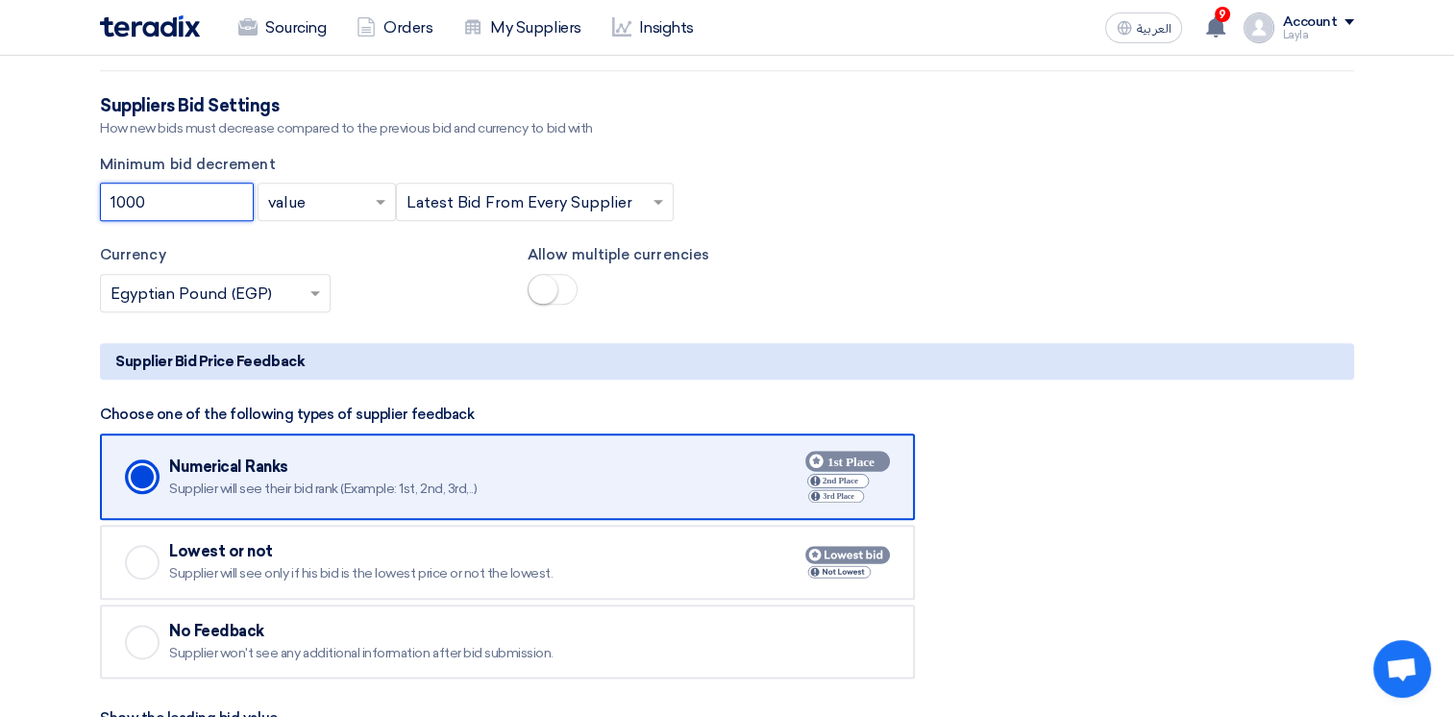
type input "1000"
click at [561, 305] on span at bounding box center [552, 289] width 50 height 31
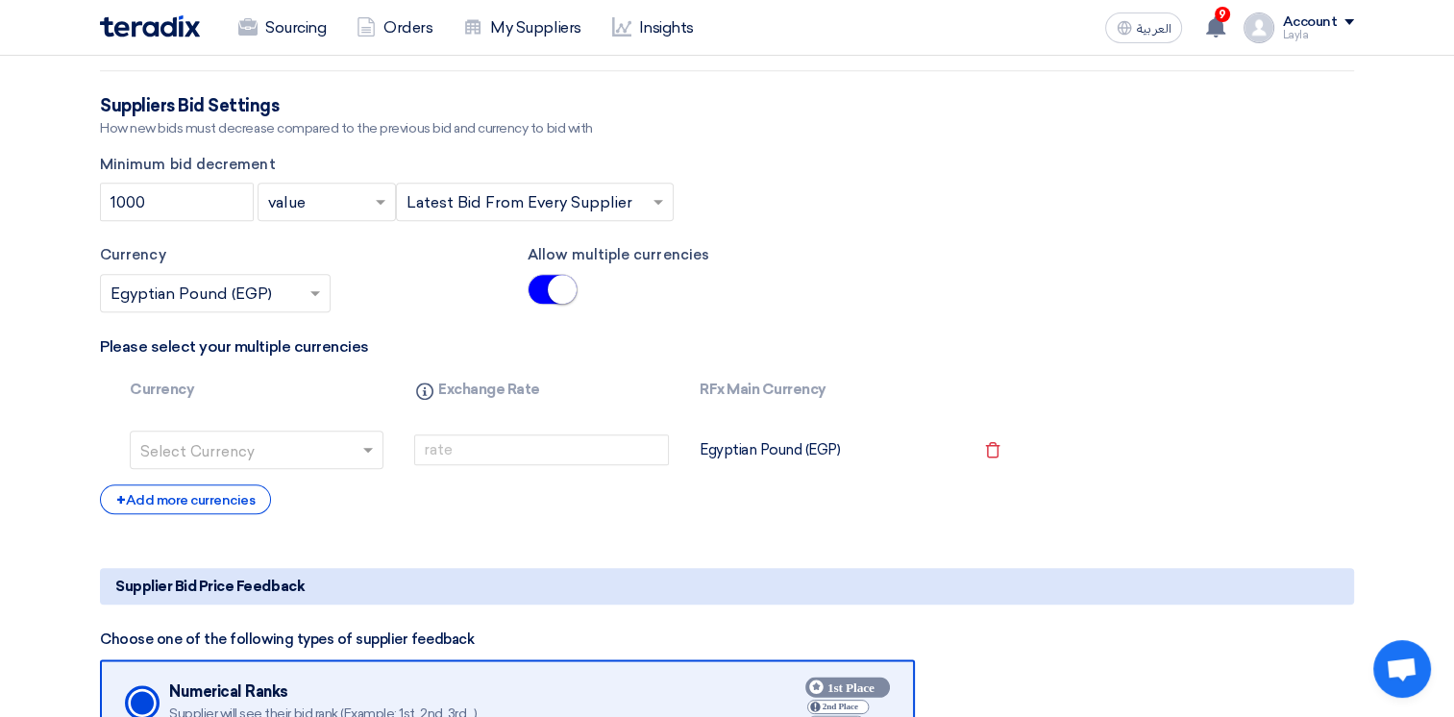
click at [288, 467] on input "text" at bounding box center [244, 451] width 209 height 31
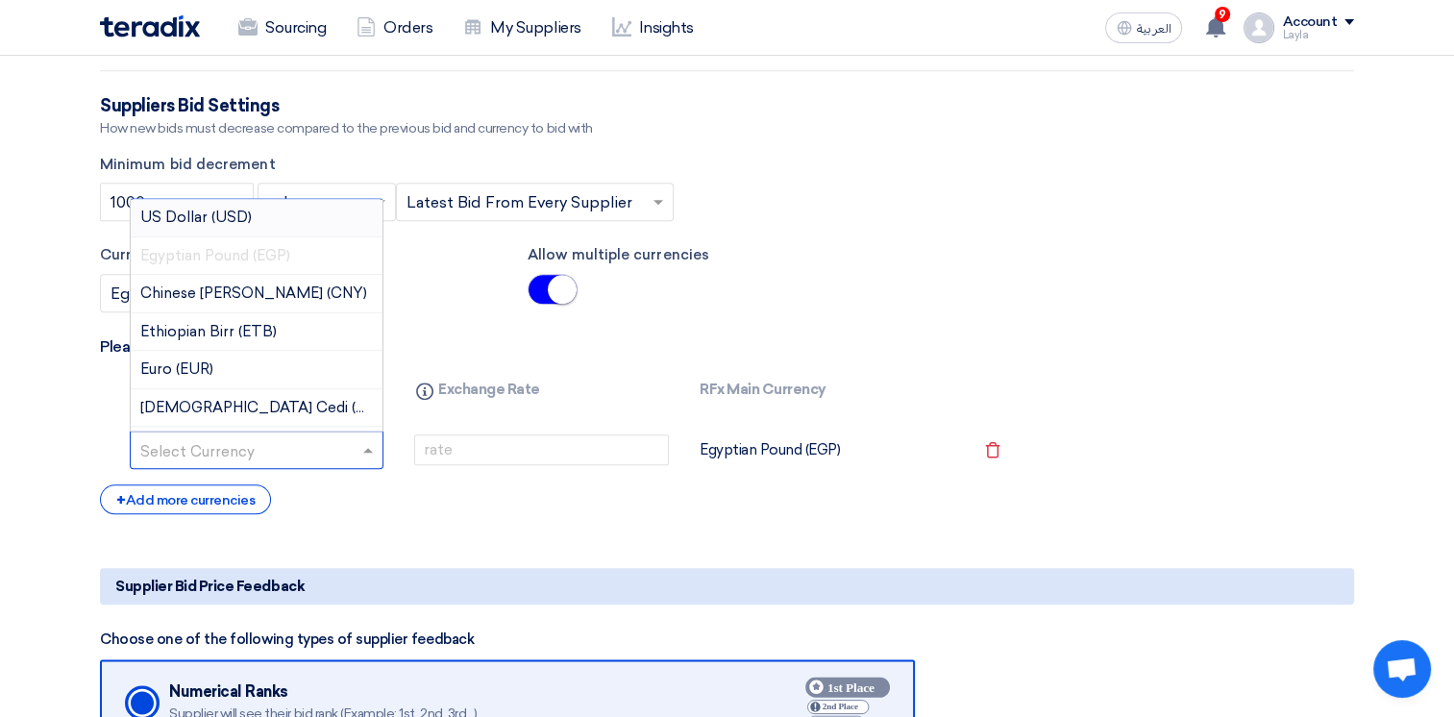
click at [267, 237] on div "US Dollar (USD)" at bounding box center [257, 218] width 252 height 38
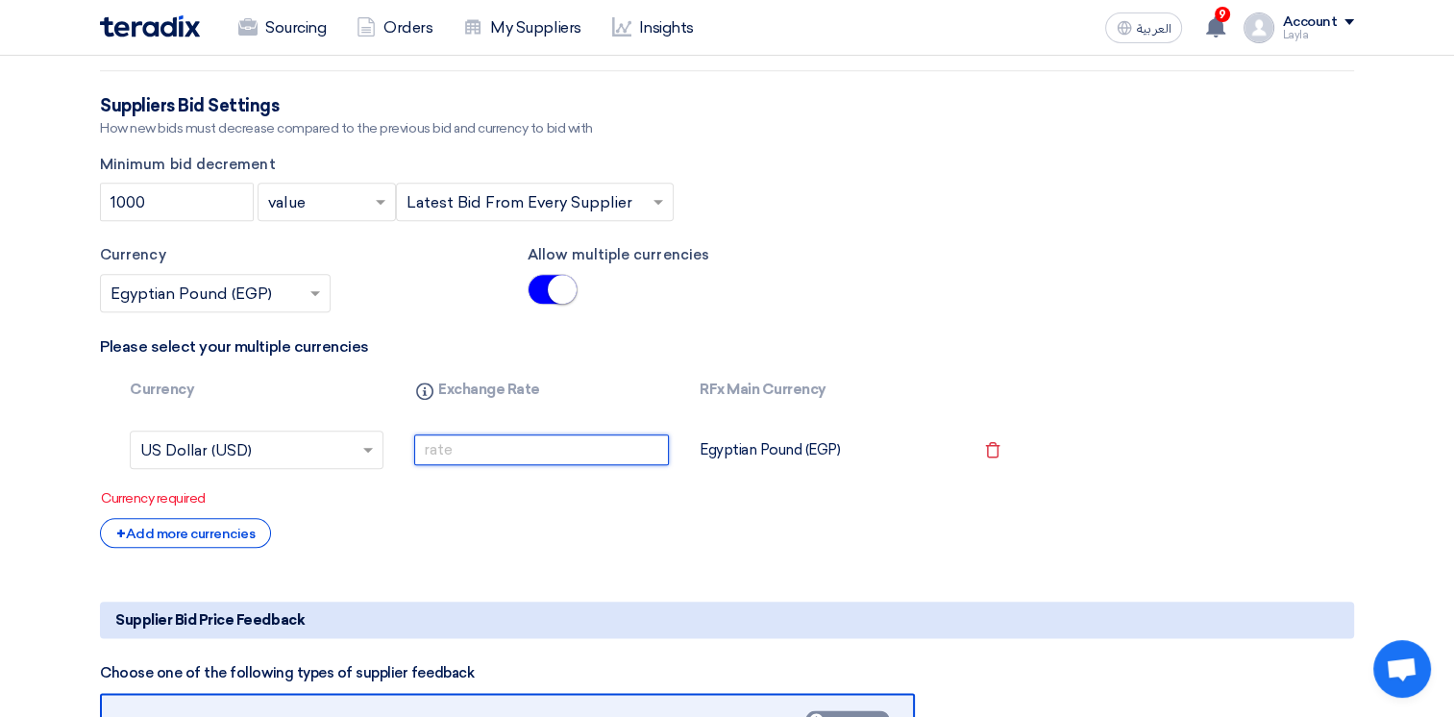
click at [493, 465] on input "number" at bounding box center [541, 449] width 254 height 31
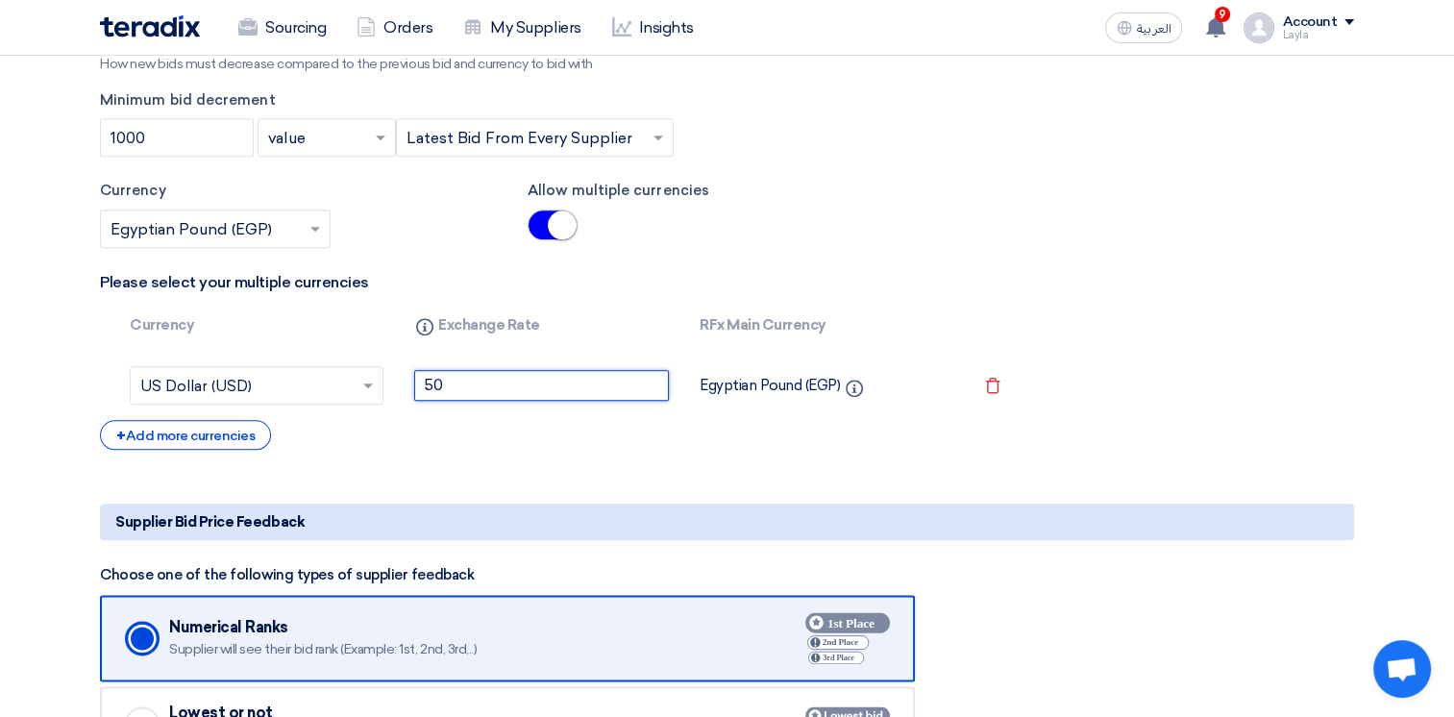
scroll to position [2210, 0]
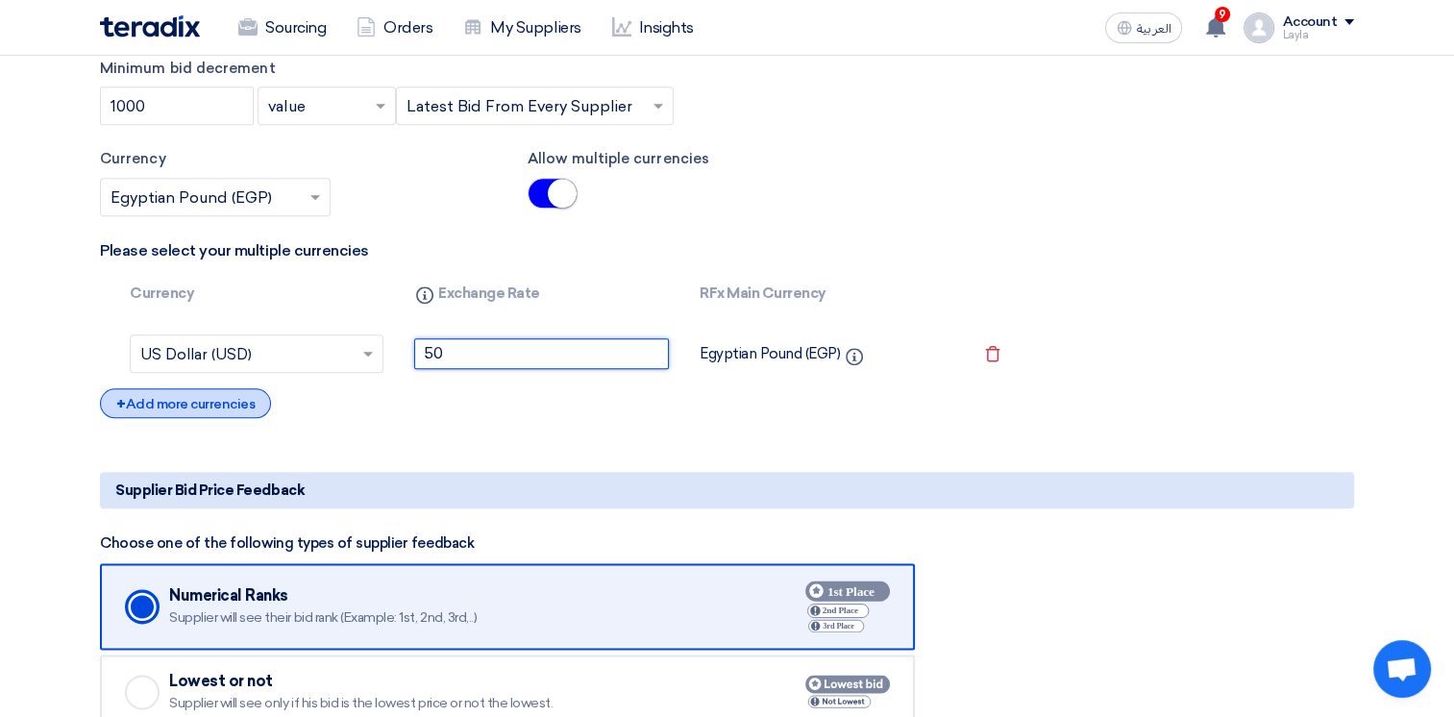
type input "50"
click at [227, 418] on div "+ Add more currencies" at bounding box center [185, 403] width 171 height 30
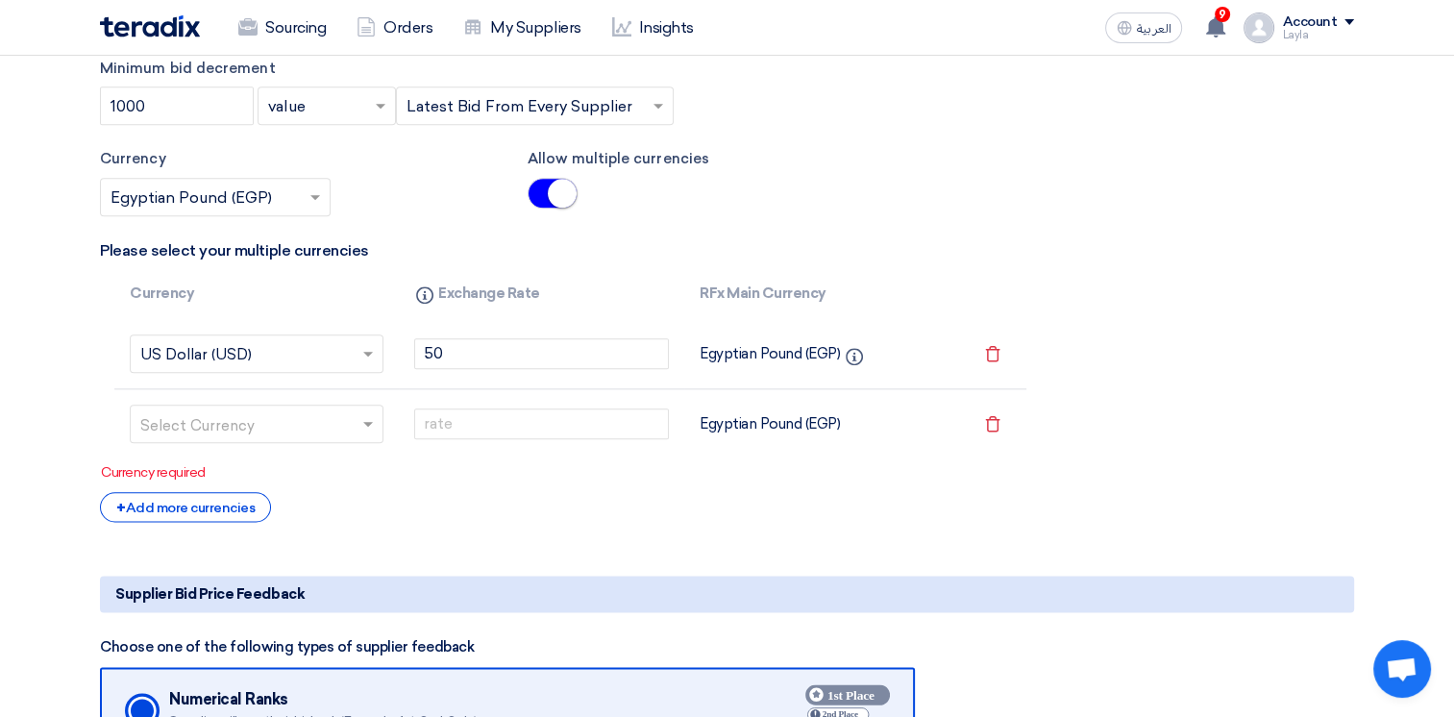
click at [231, 441] on input "text" at bounding box center [244, 425] width 209 height 31
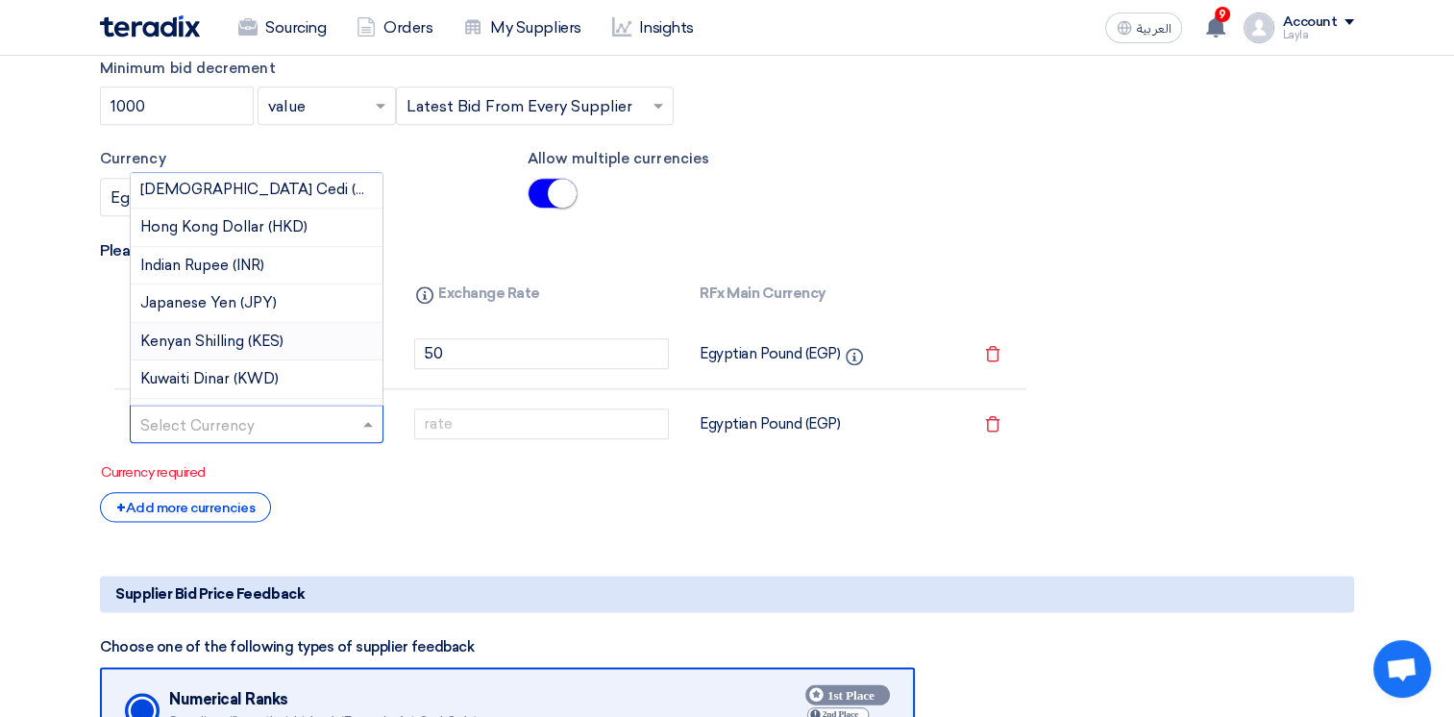
scroll to position [288, 0]
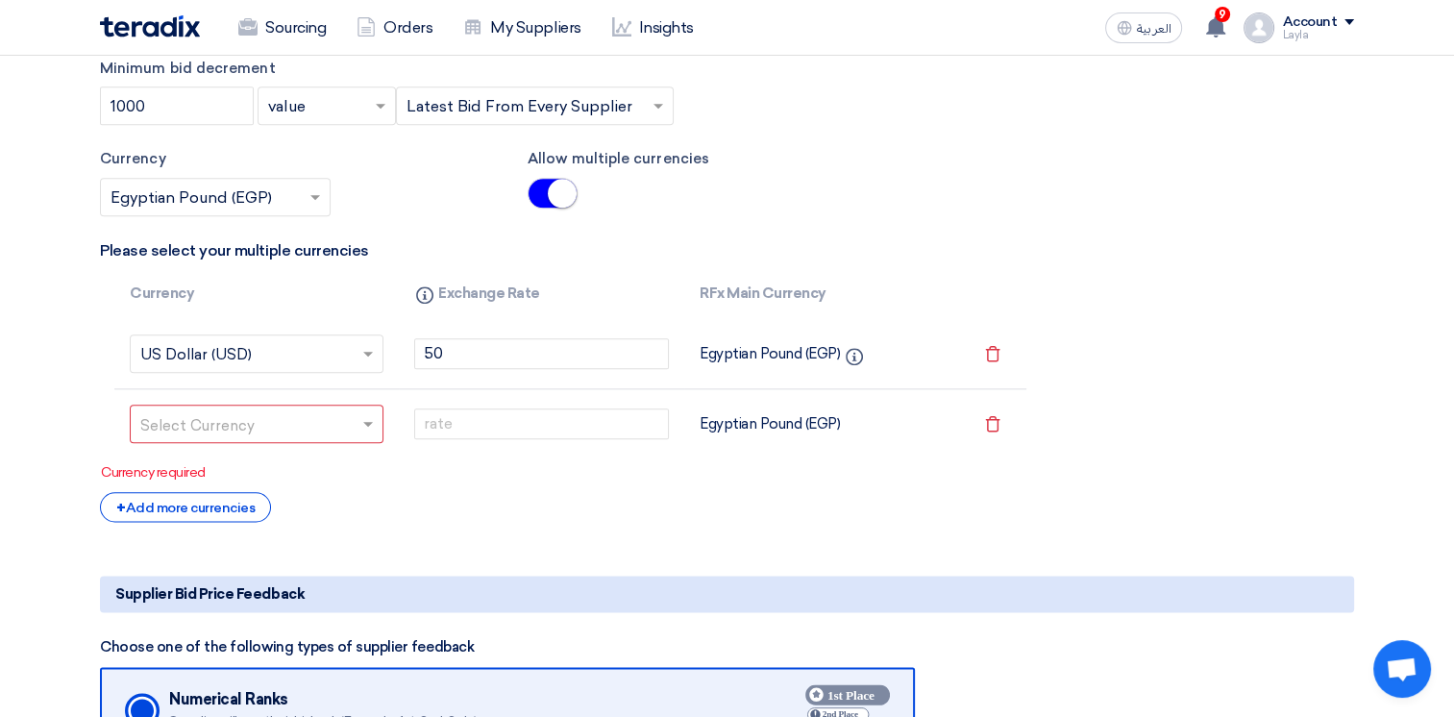
drag, startPoint x: 994, startPoint y: 475, endPoint x: 921, endPoint y: 515, distance: 83.4
click at [994, 432] on icon "Remove service" at bounding box center [992, 423] width 17 height 17
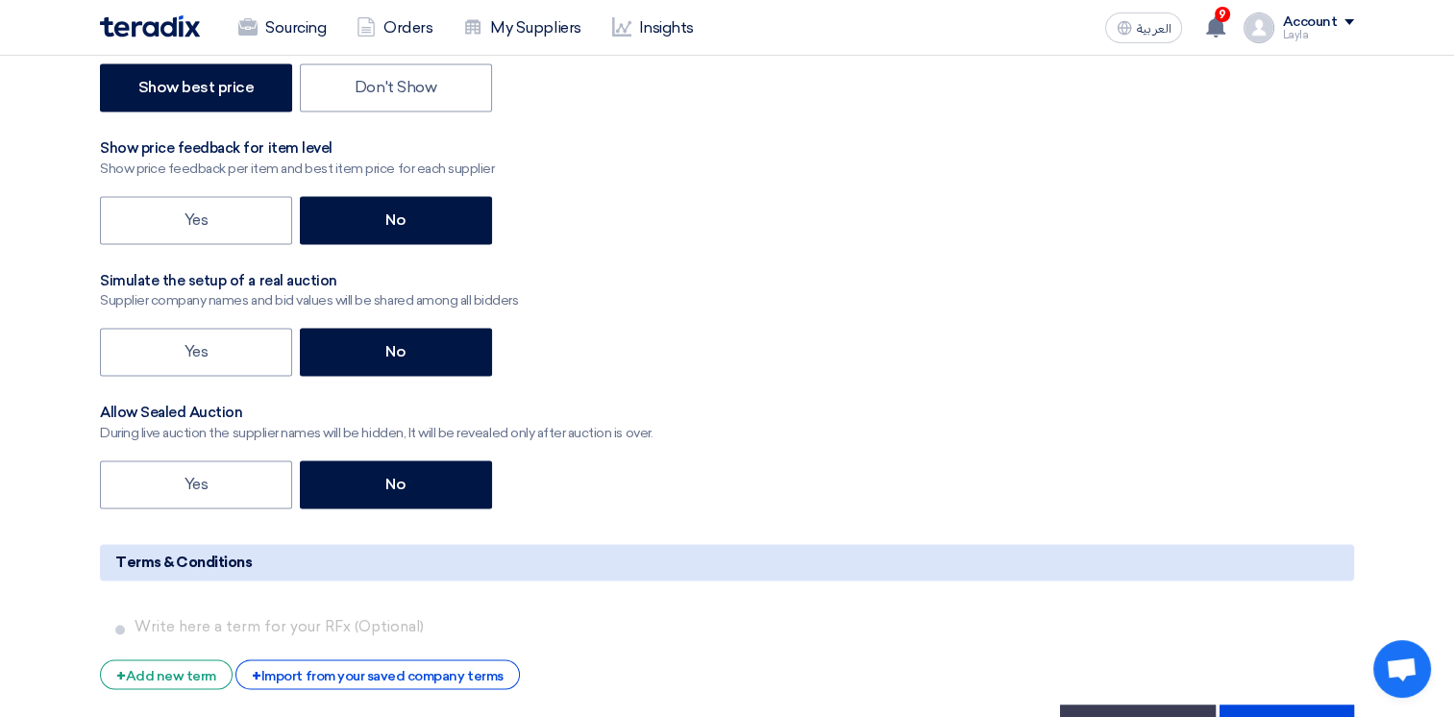
scroll to position [3074, 0]
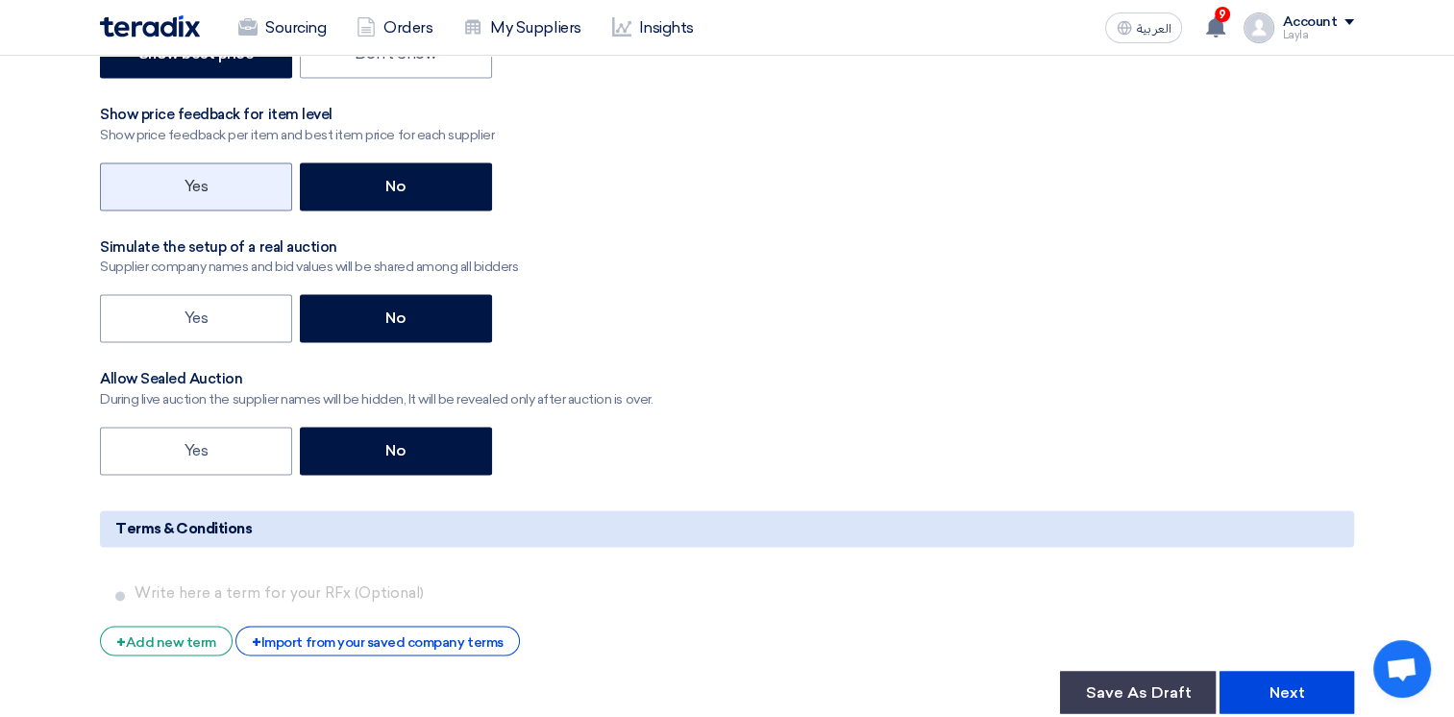
click at [197, 210] on label "Yes" at bounding box center [196, 186] width 192 height 48
click at [197, 191] on input "Yes" at bounding box center [190, 185] width 12 height 12
radio input "true"
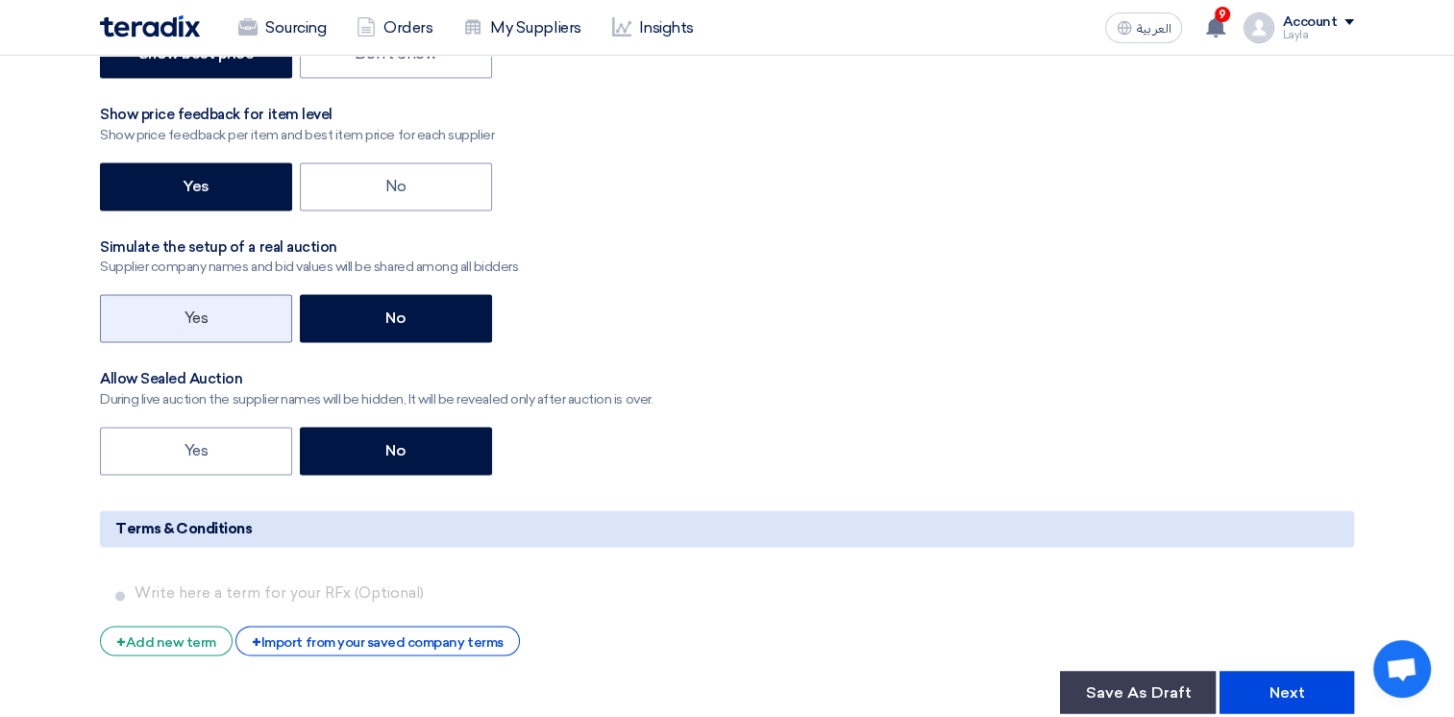
click at [179, 342] on label "Yes" at bounding box center [196, 318] width 192 height 48
click at [184, 323] on input "Yes" at bounding box center [190, 316] width 12 height 12
radio input "true"
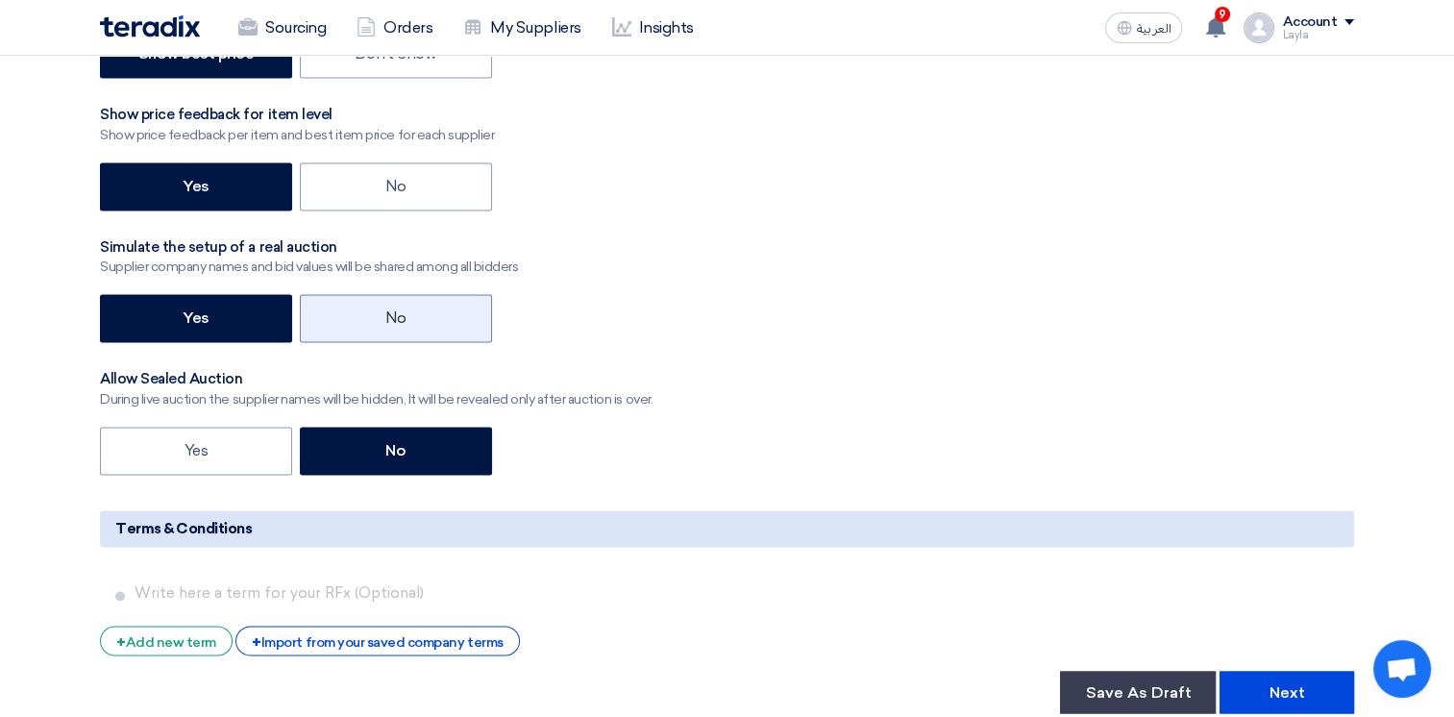
click at [331, 342] on label "No" at bounding box center [396, 318] width 192 height 48
click at [385, 323] on input "No" at bounding box center [391, 316] width 12 height 12
radio input "true"
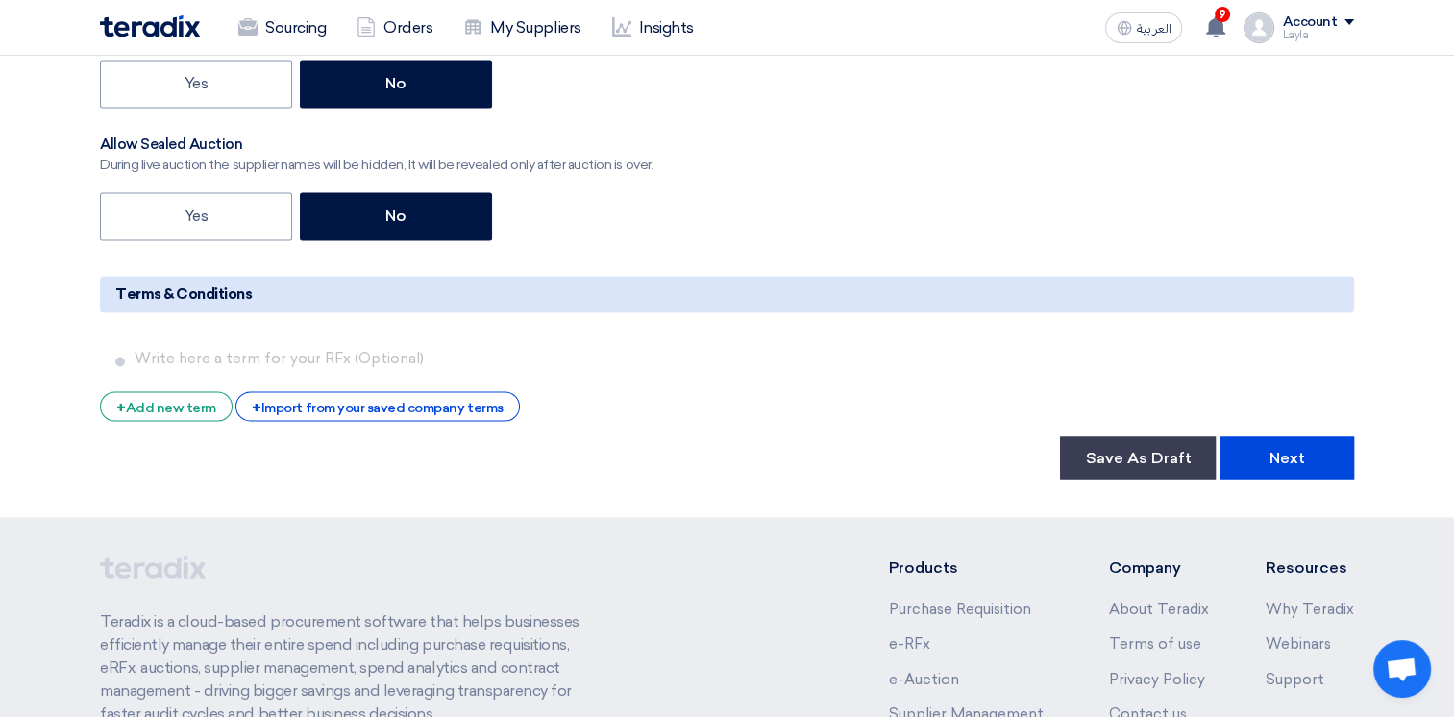
scroll to position [3363, 0]
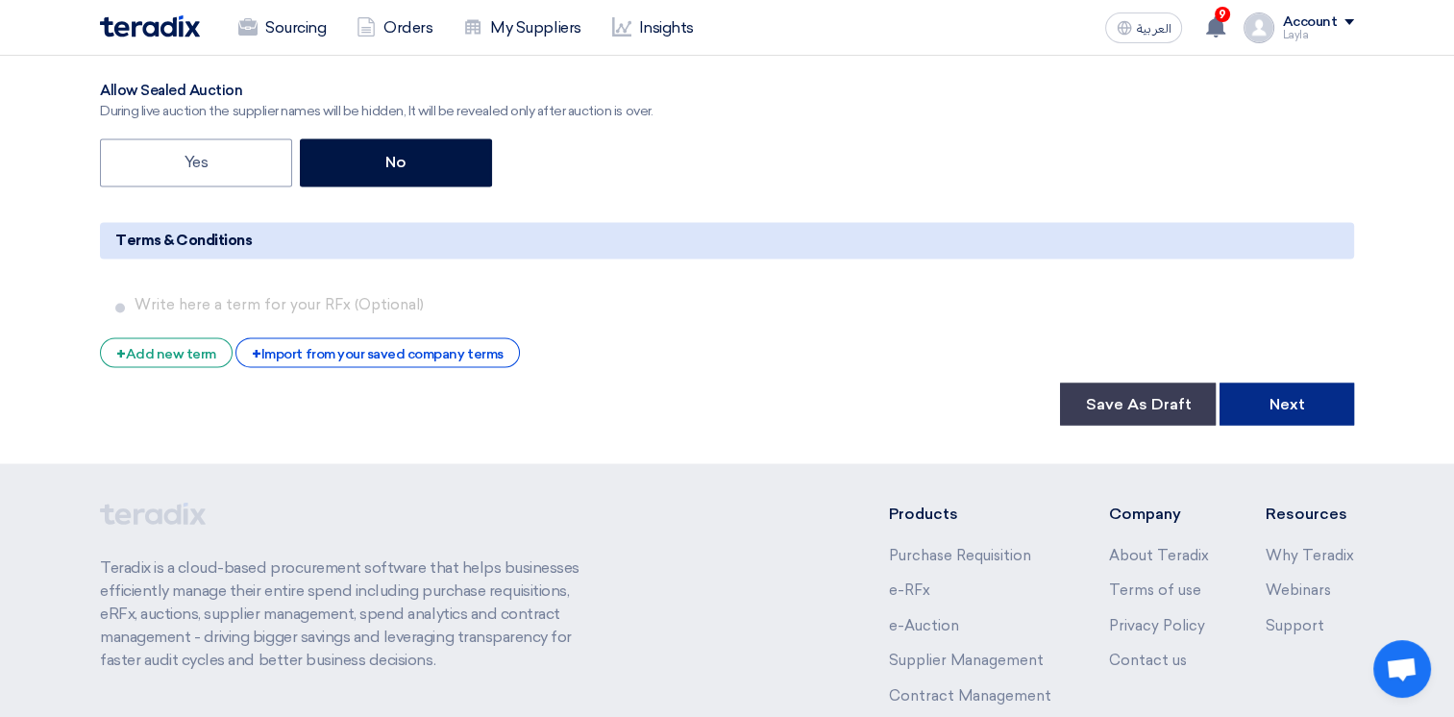
click at [1284, 425] on button "Next" at bounding box center [1286, 403] width 135 height 42
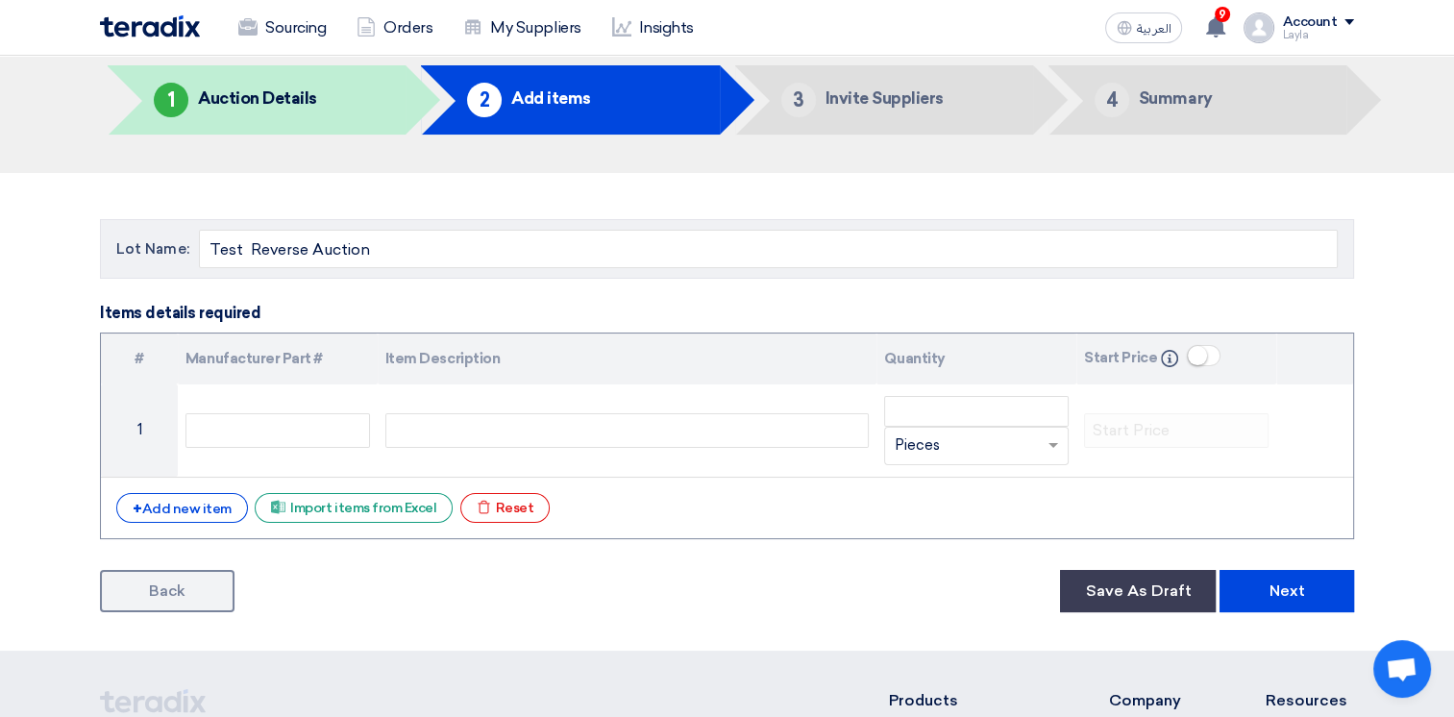
scroll to position [192, 0]
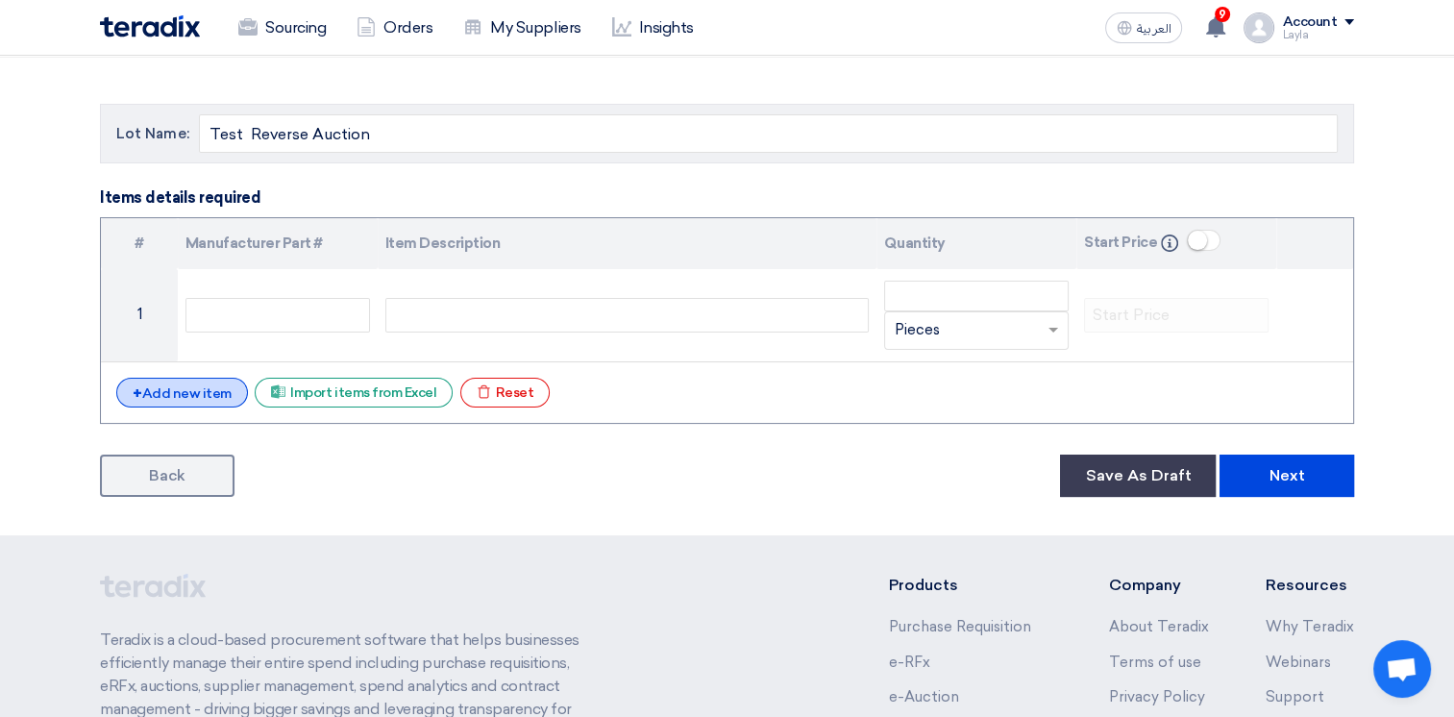
click at [212, 403] on div "+ Add new item" at bounding box center [182, 393] width 132 height 30
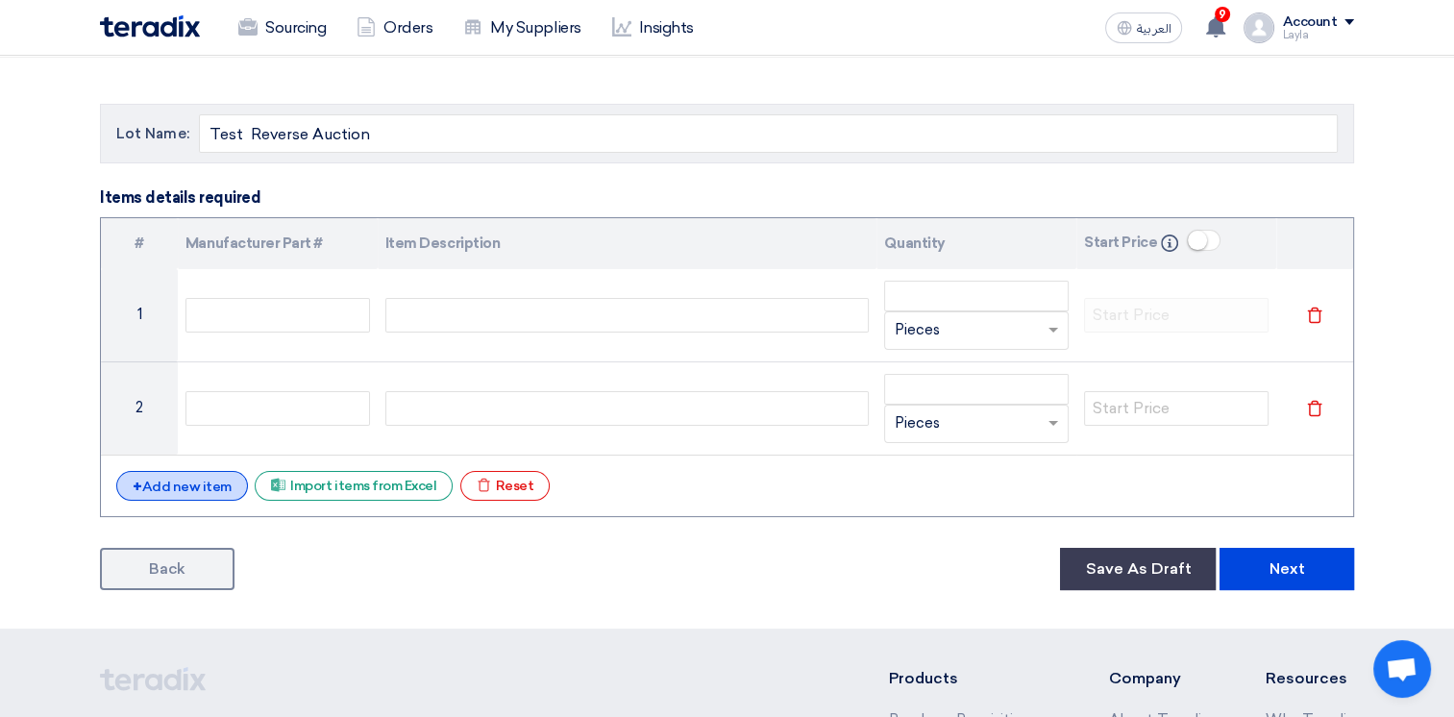
click at [222, 490] on div "+ Add new item" at bounding box center [182, 486] width 132 height 30
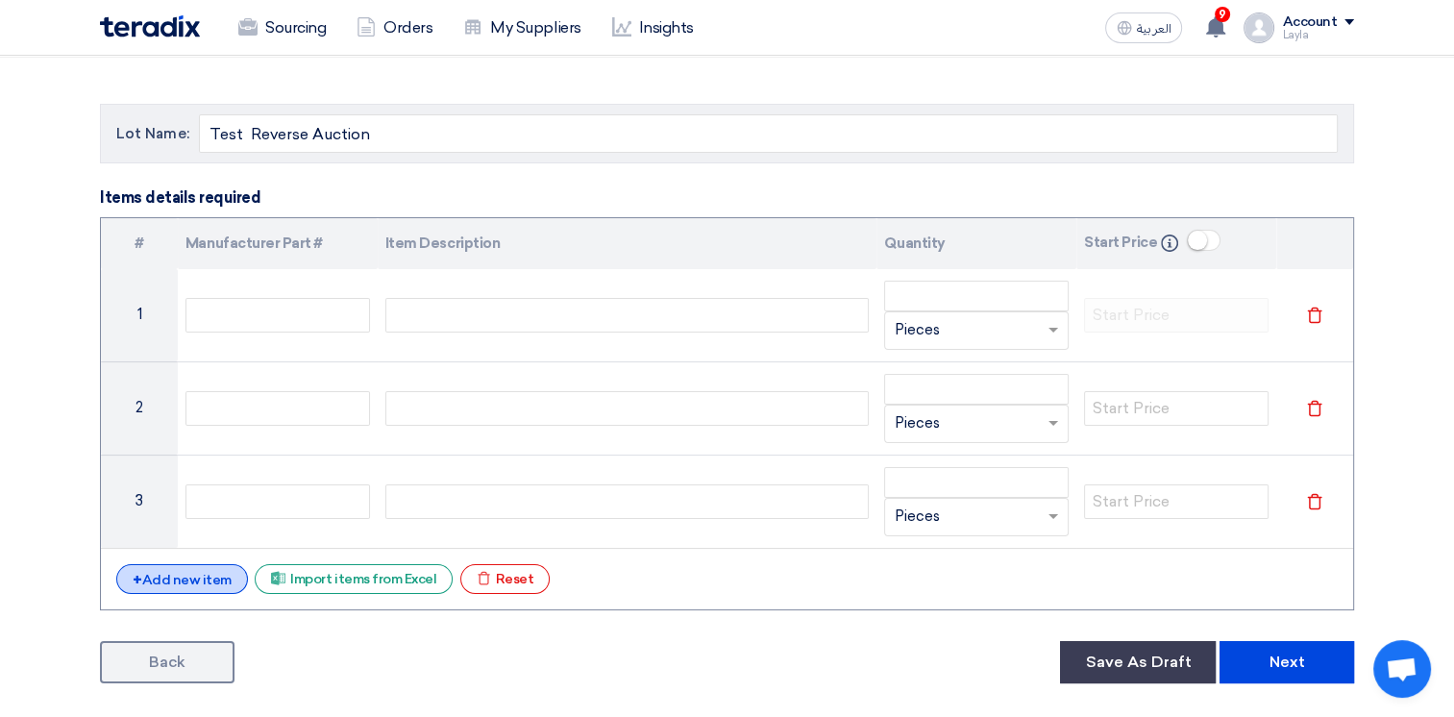
click at [213, 568] on div "+ Add new item" at bounding box center [182, 579] width 132 height 30
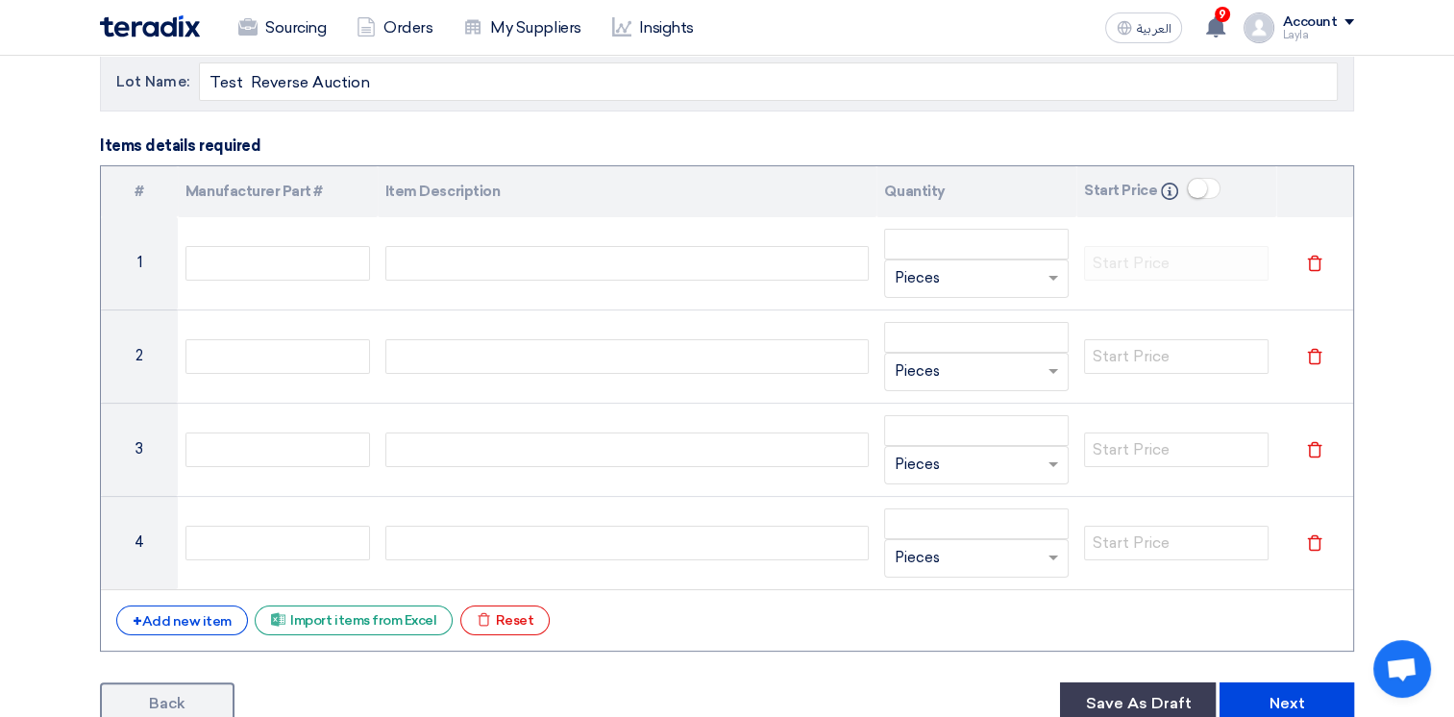
scroll to position [288, 0]
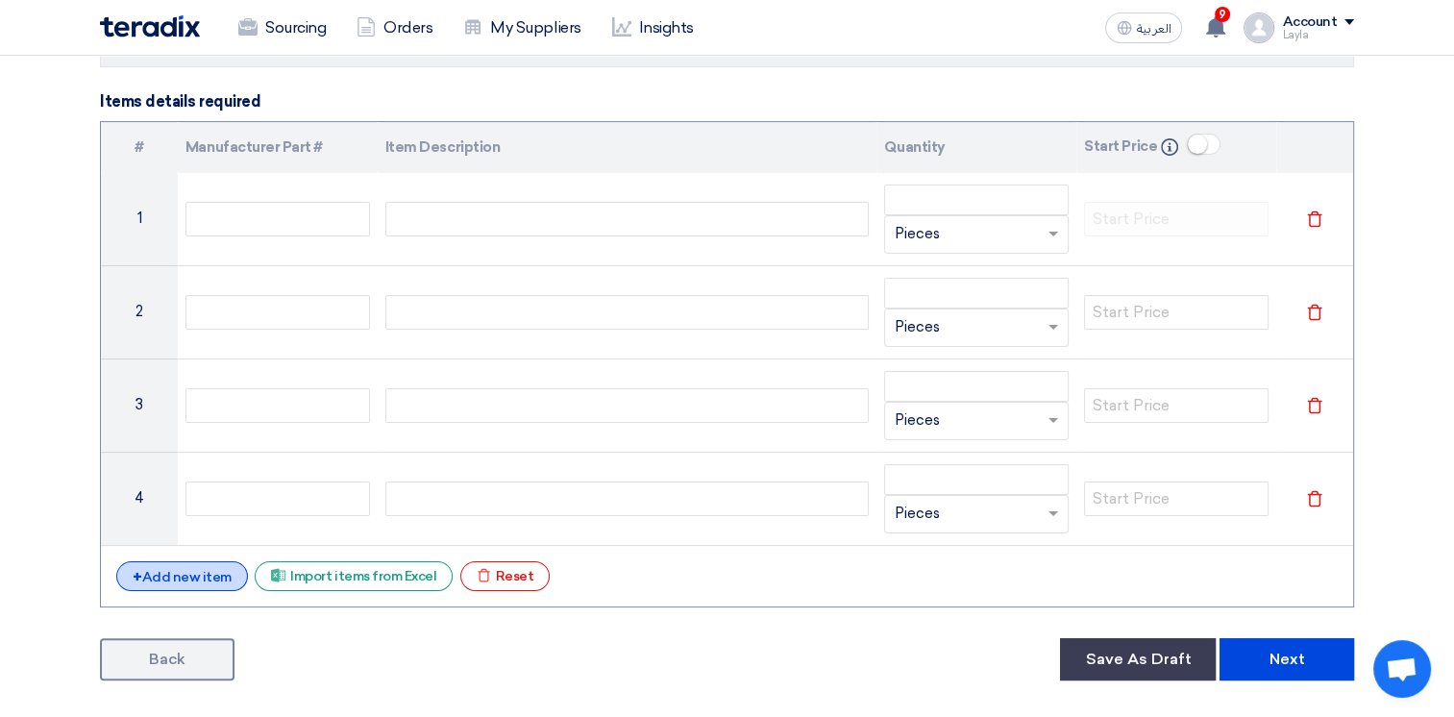
click at [213, 575] on div "+ Add new item" at bounding box center [182, 576] width 132 height 30
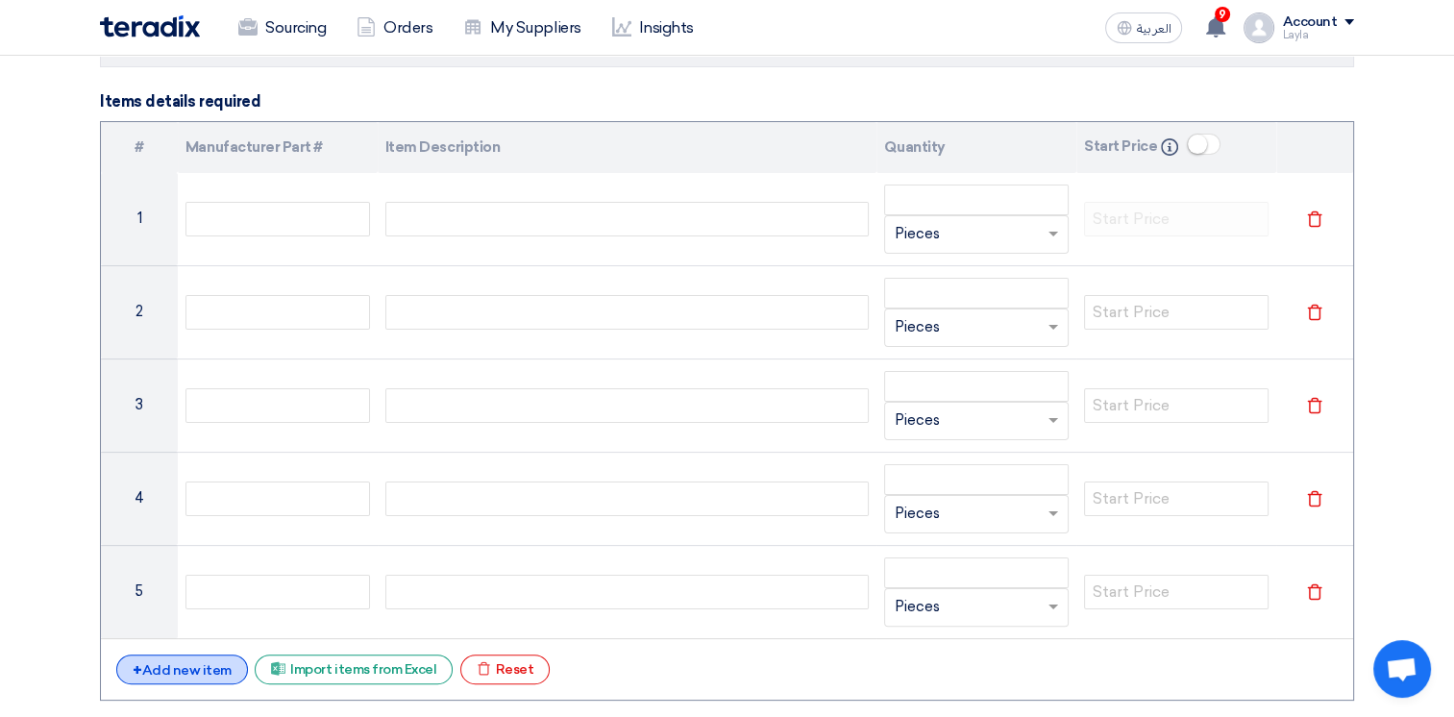
click at [208, 674] on div "+ Add new item" at bounding box center [182, 669] width 132 height 30
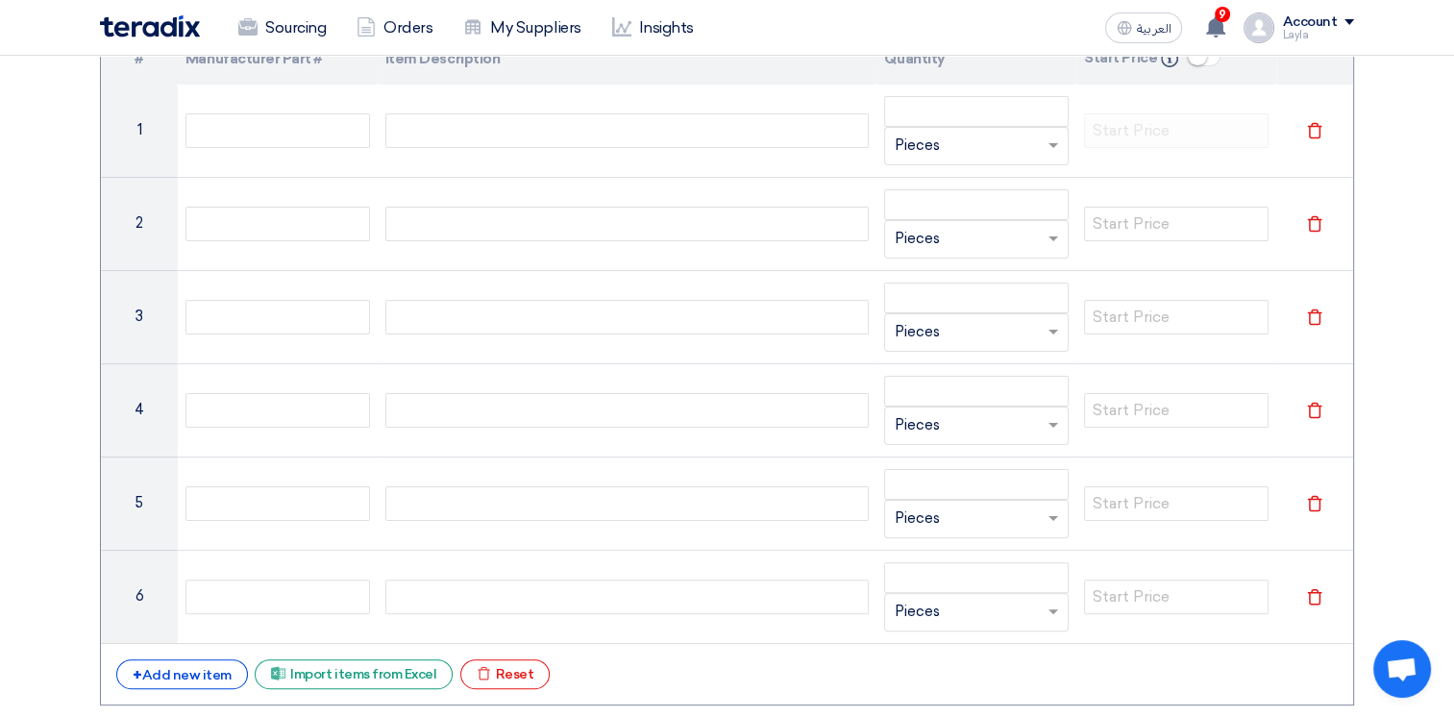
scroll to position [480, 0]
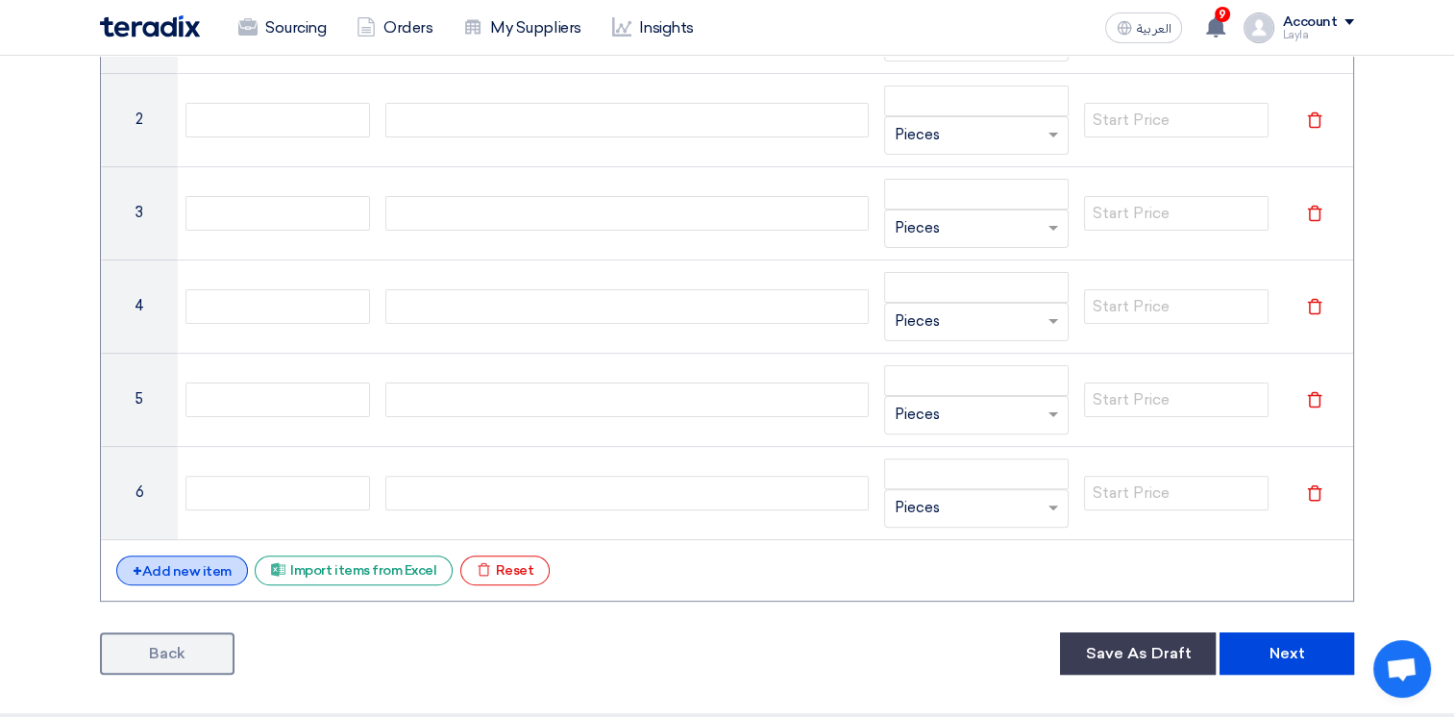
click at [185, 575] on div "+ Add new item" at bounding box center [182, 570] width 132 height 30
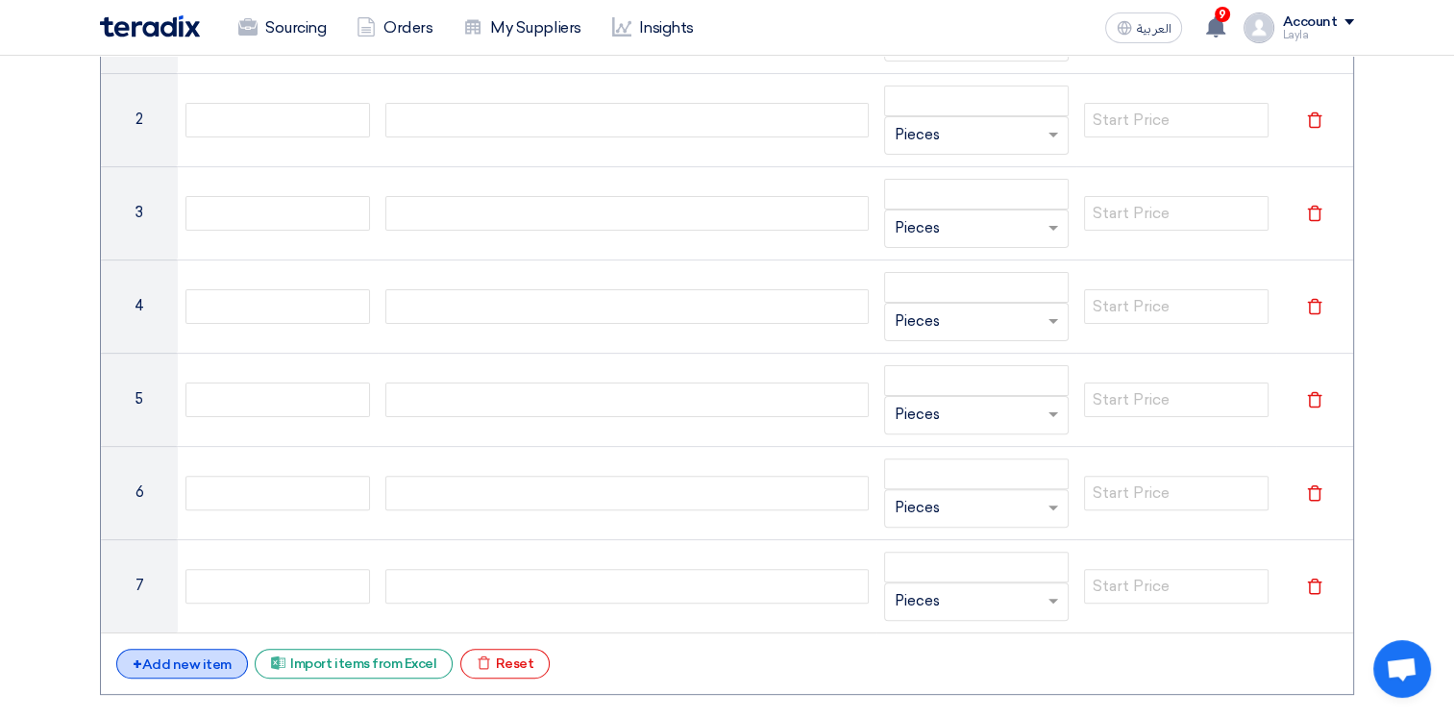
click at [197, 652] on div "+ Add new item" at bounding box center [182, 664] width 132 height 30
click at [183, 653] on div "+ Add new item" at bounding box center [182, 661] width 132 height 30
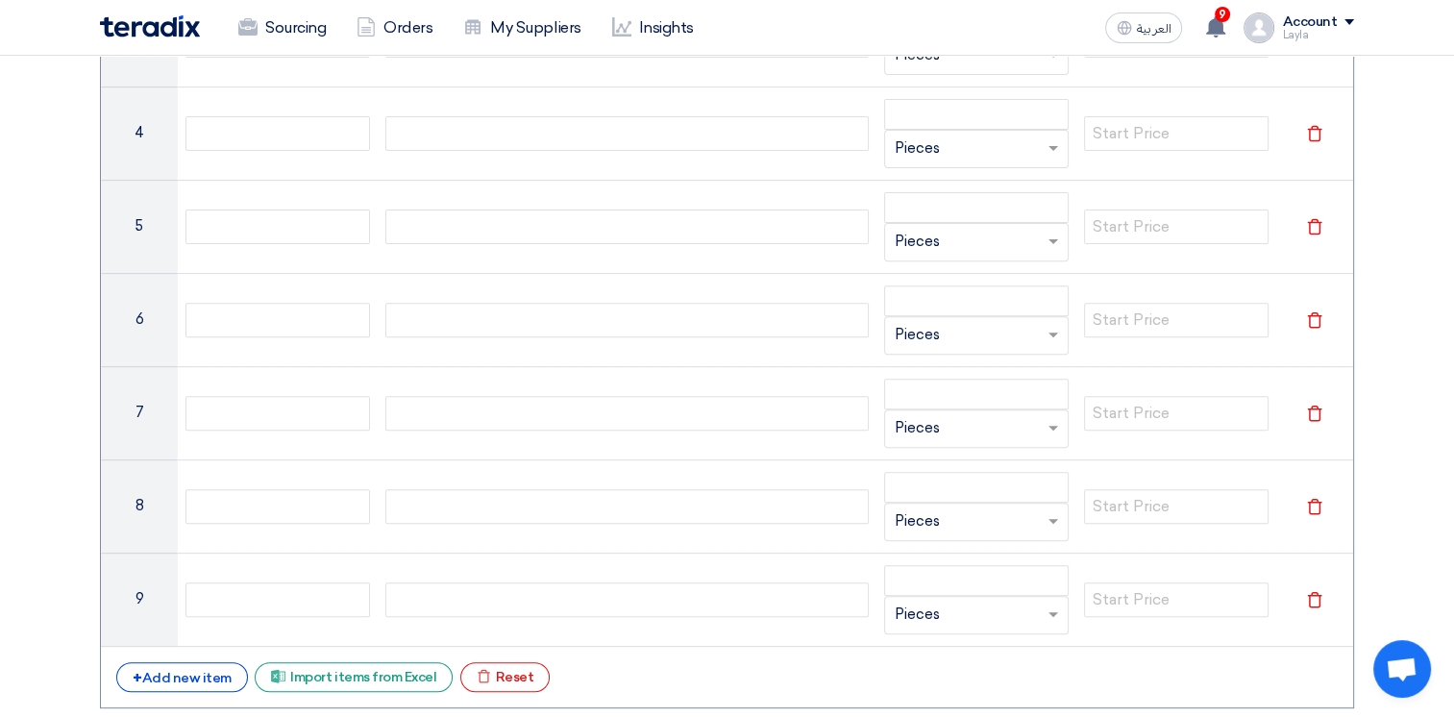
scroll to position [769, 0]
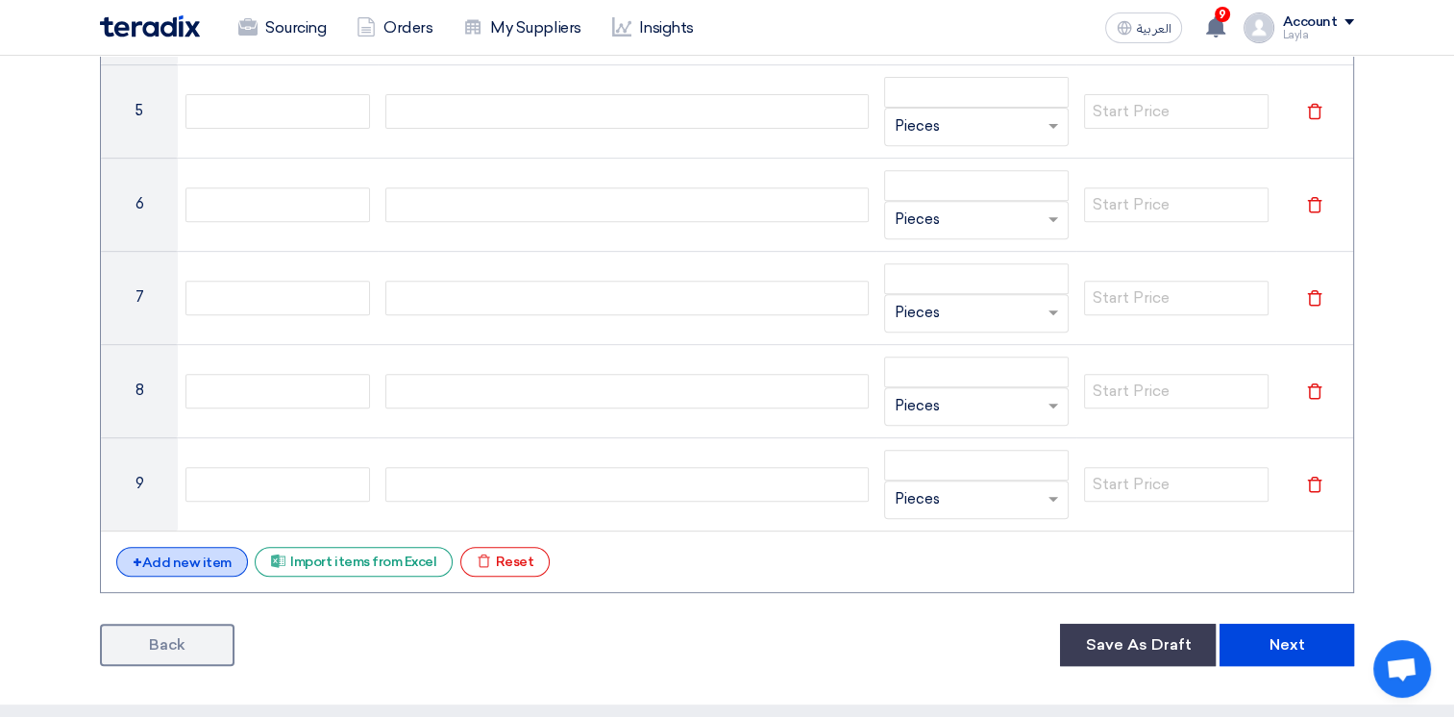
click at [213, 559] on div "+ Add new item" at bounding box center [182, 562] width 132 height 30
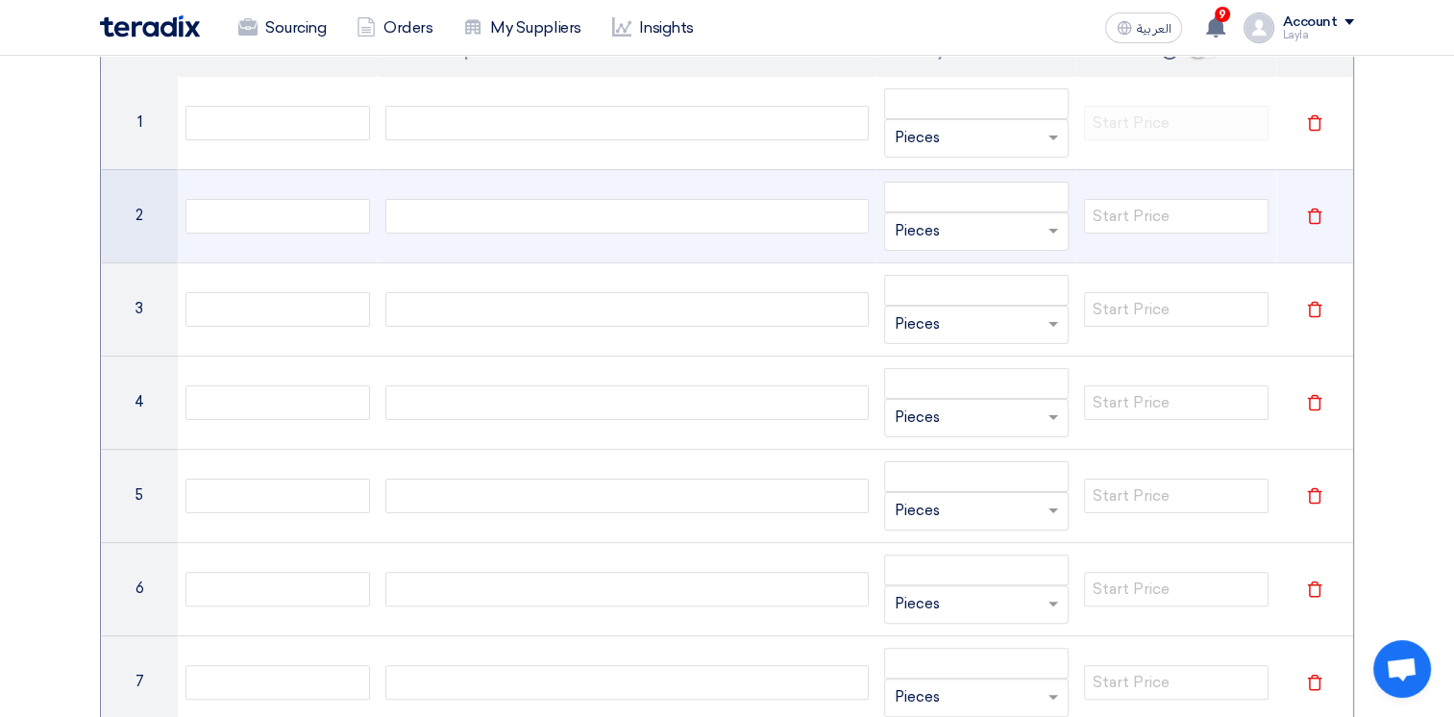
scroll to position [0, 0]
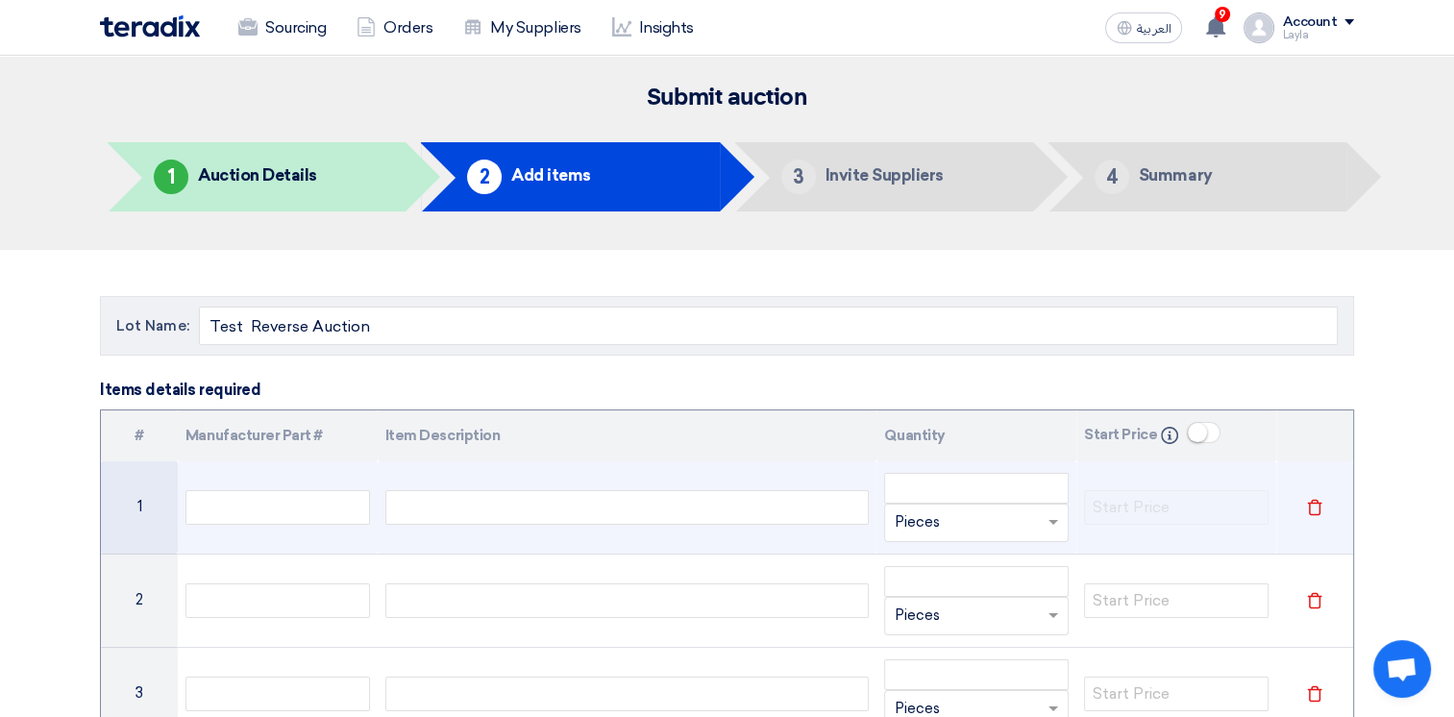
click at [507, 511] on div at bounding box center [627, 507] width 484 height 35
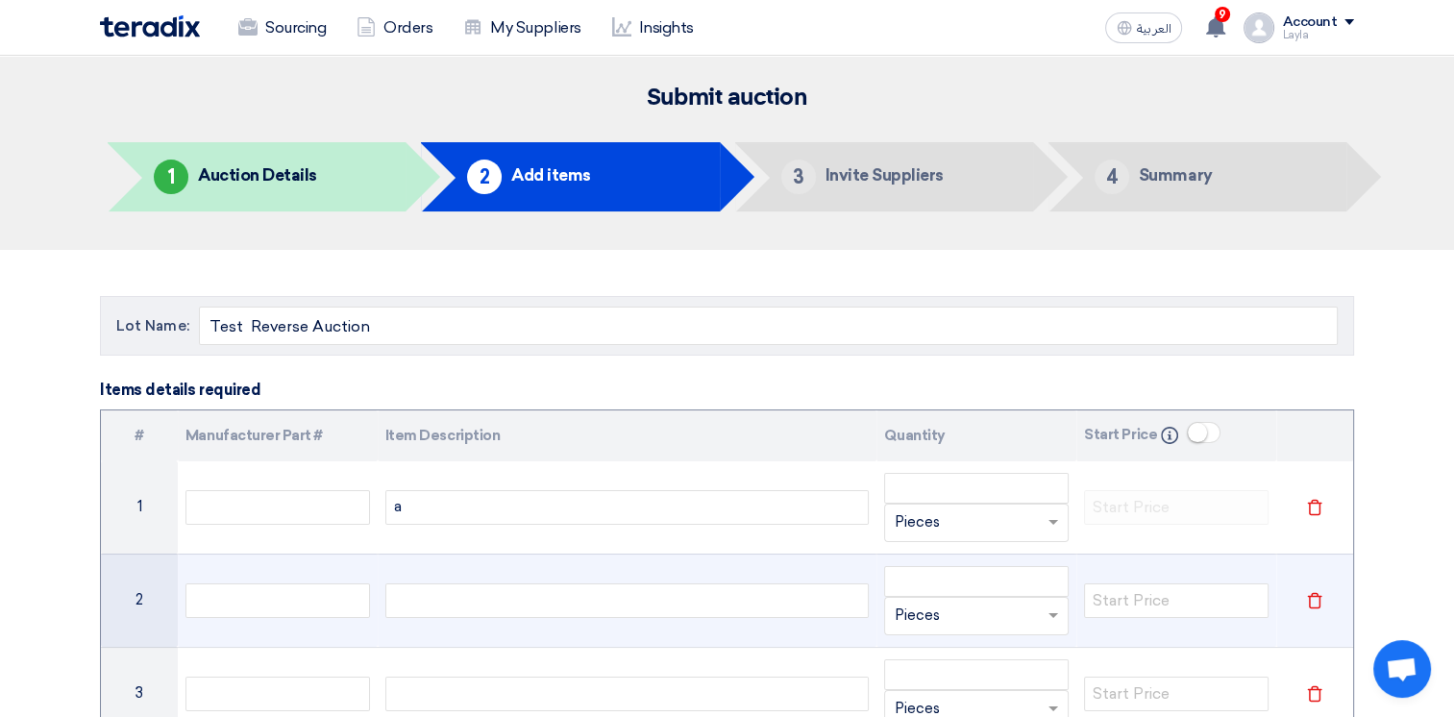
click at [488, 565] on td at bounding box center [628, 599] width 500 height 93
click at [466, 604] on div at bounding box center [627, 600] width 484 height 35
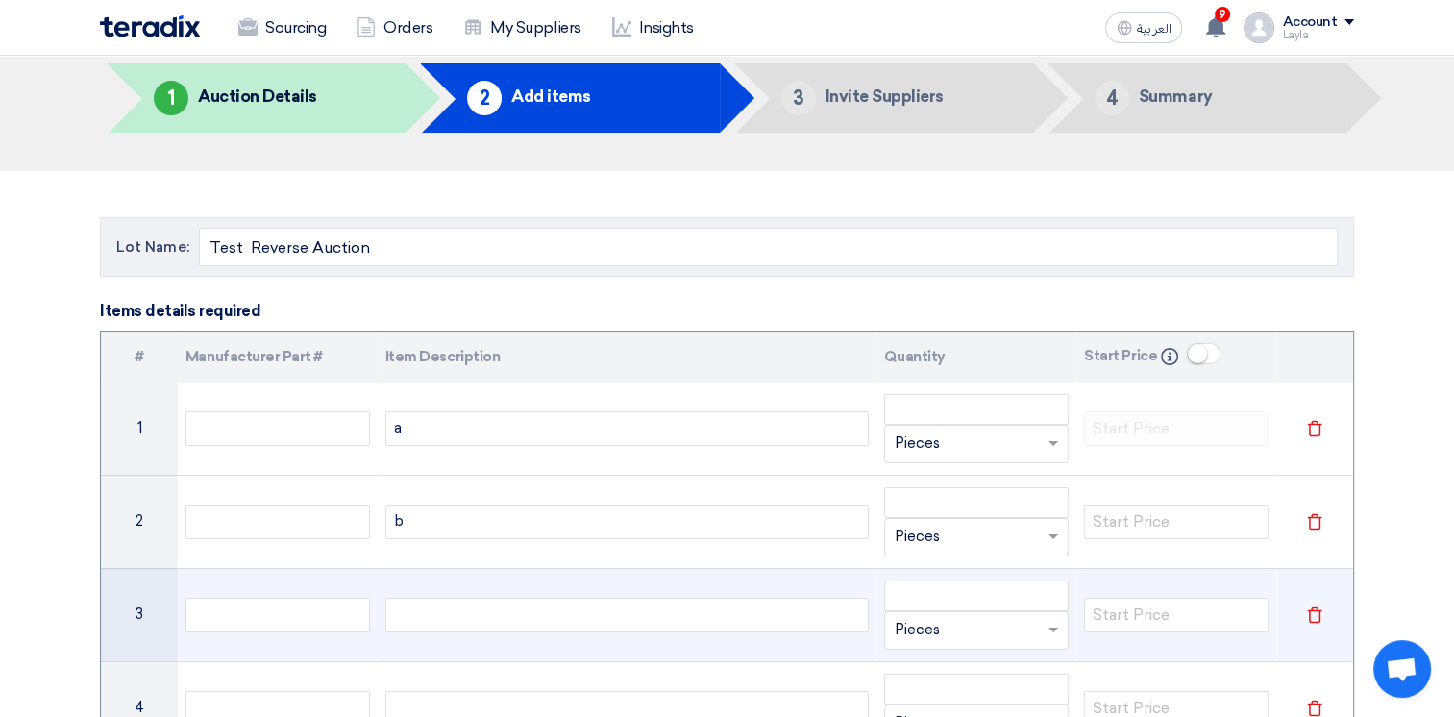
scroll to position [192, 0]
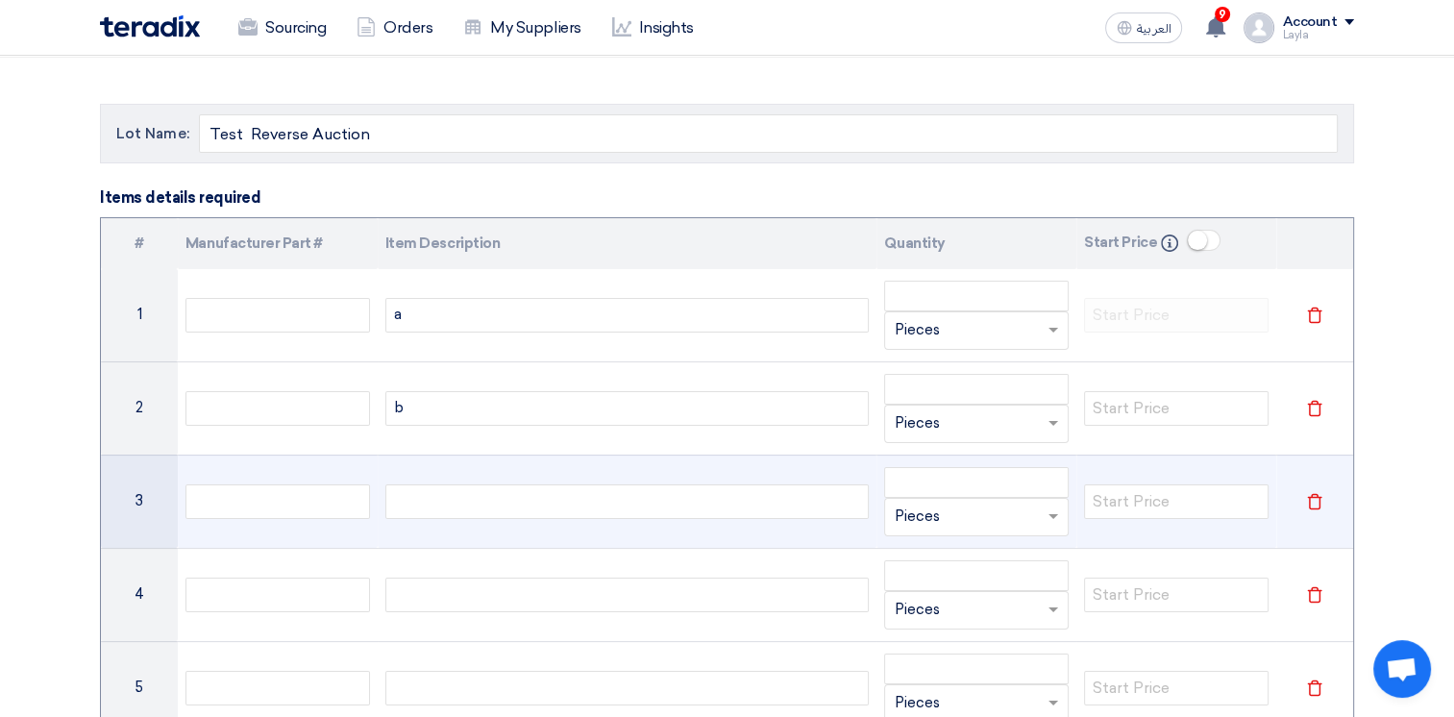
click at [476, 511] on div at bounding box center [627, 501] width 484 height 35
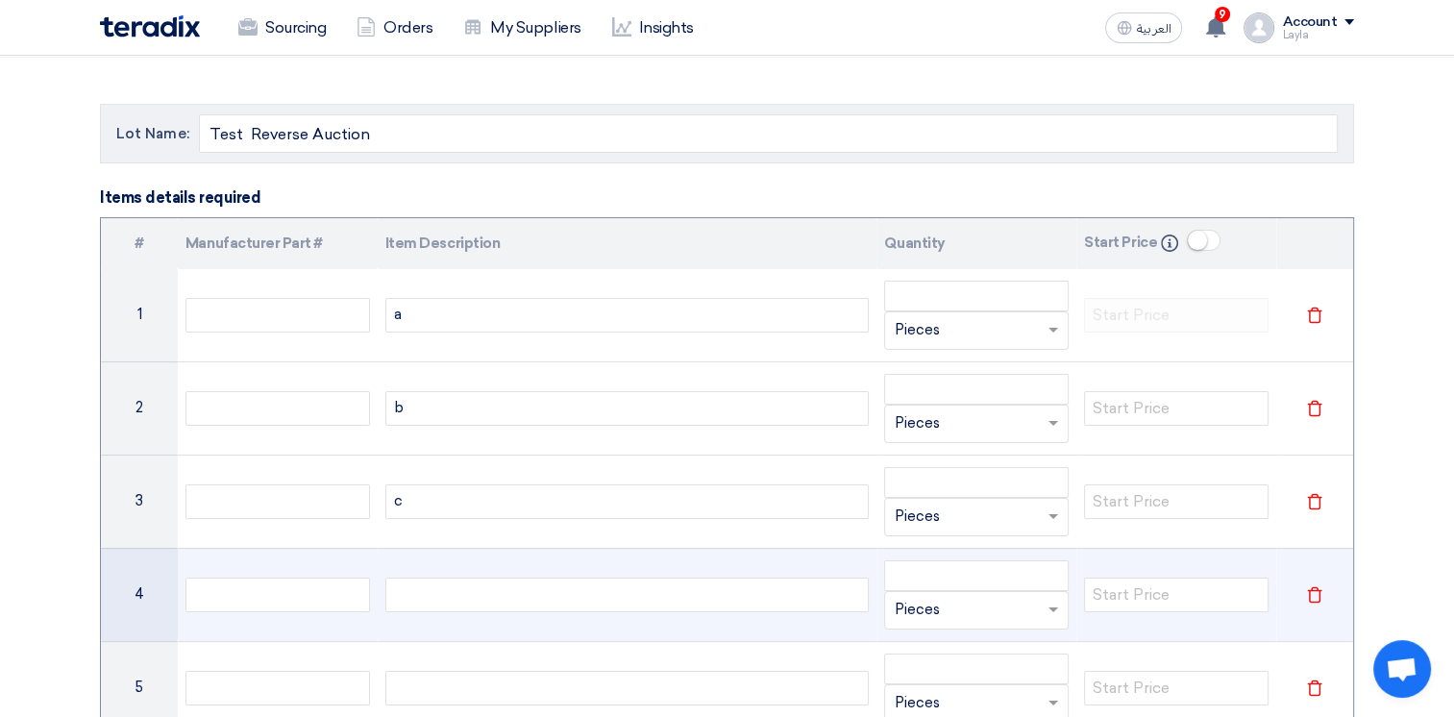
click at [477, 600] on div at bounding box center [627, 594] width 484 height 35
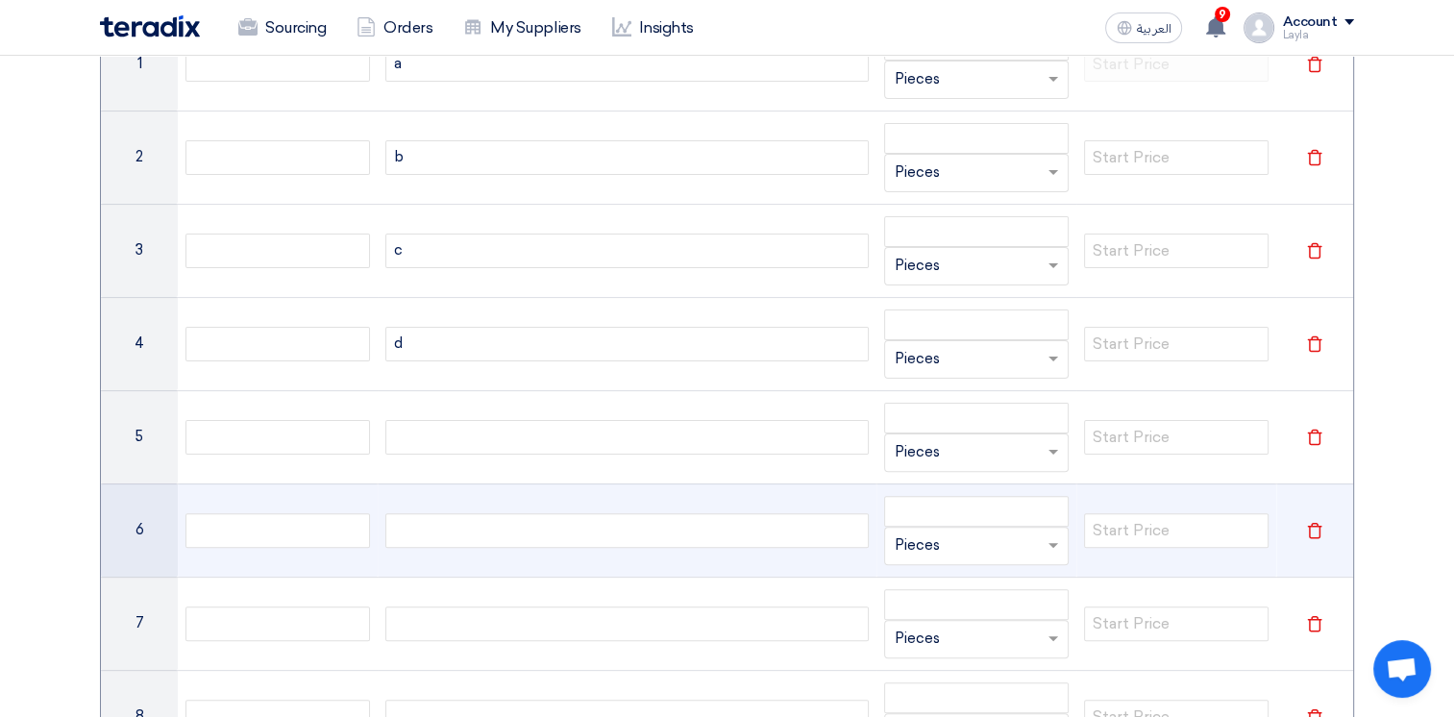
scroll to position [480, 0]
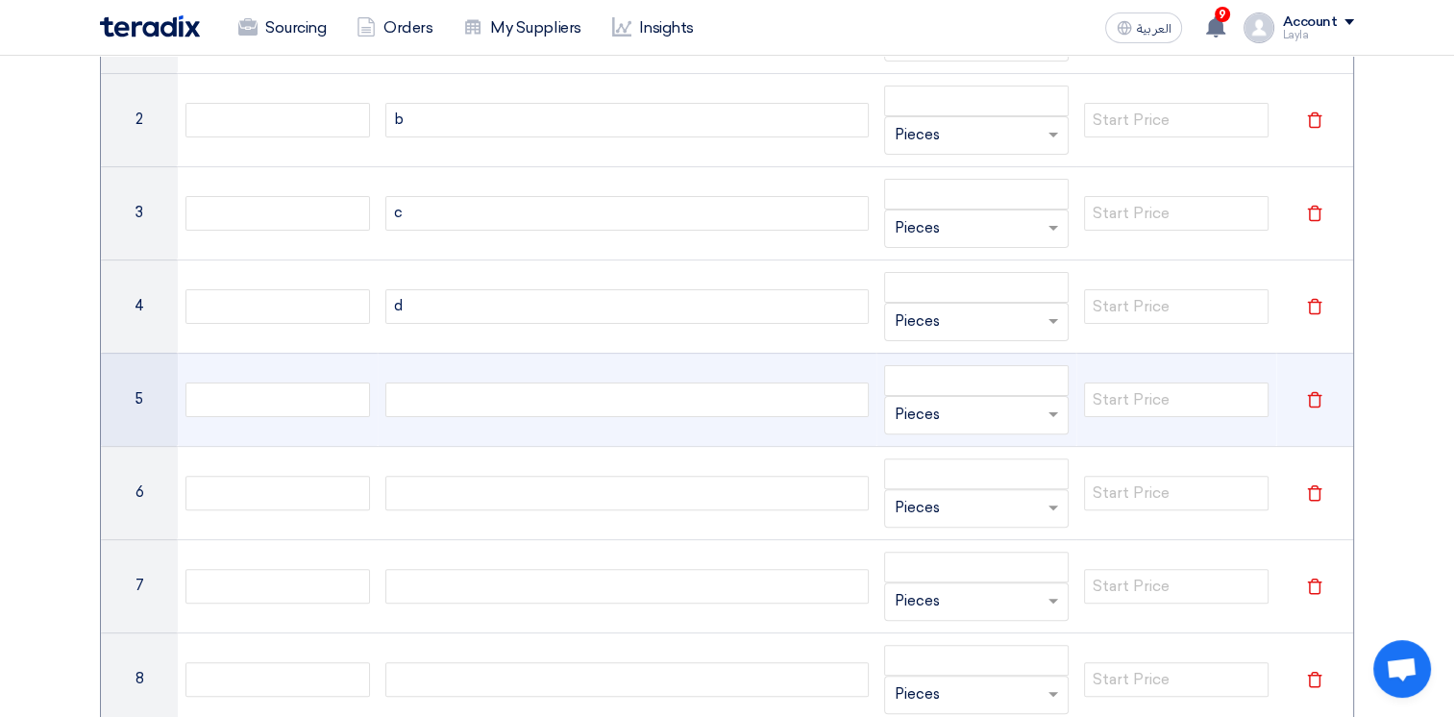
click at [489, 397] on div at bounding box center [627, 399] width 484 height 35
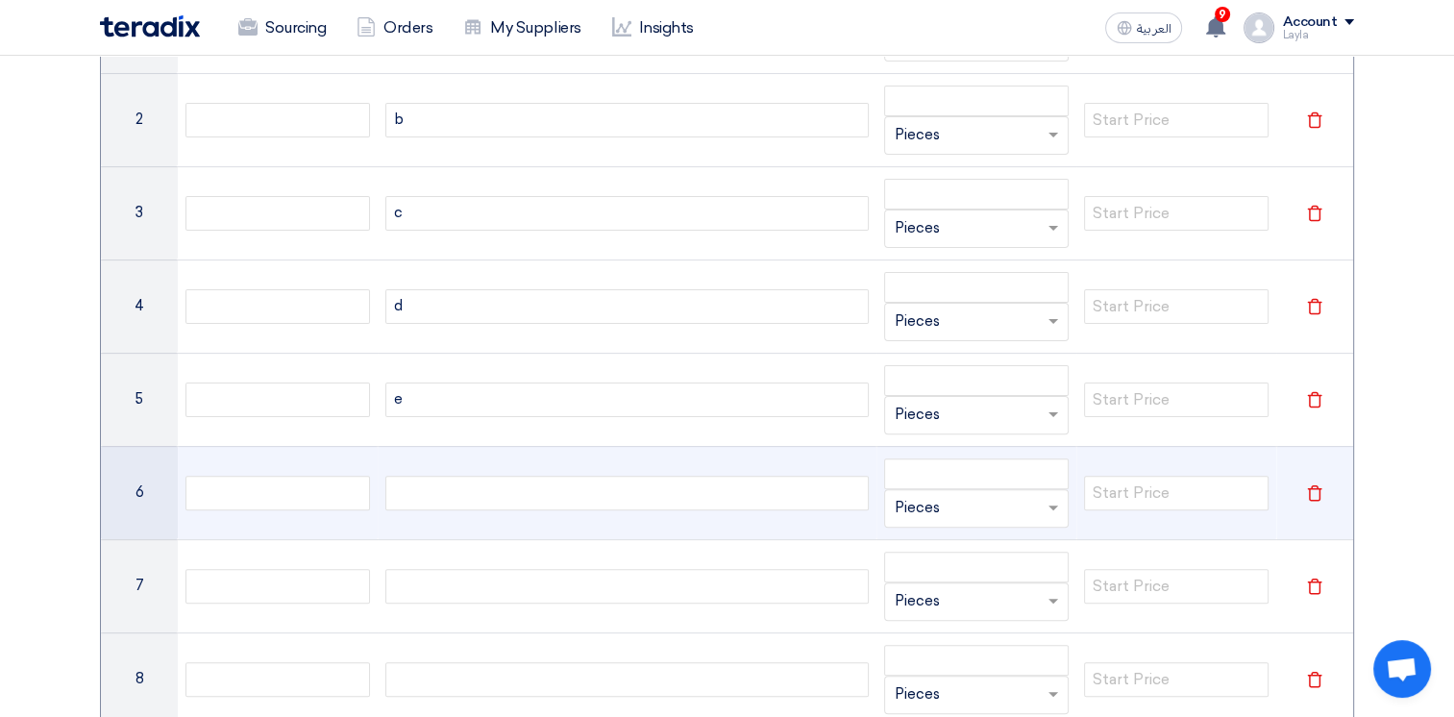
click at [435, 489] on div at bounding box center [627, 493] width 484 height 35
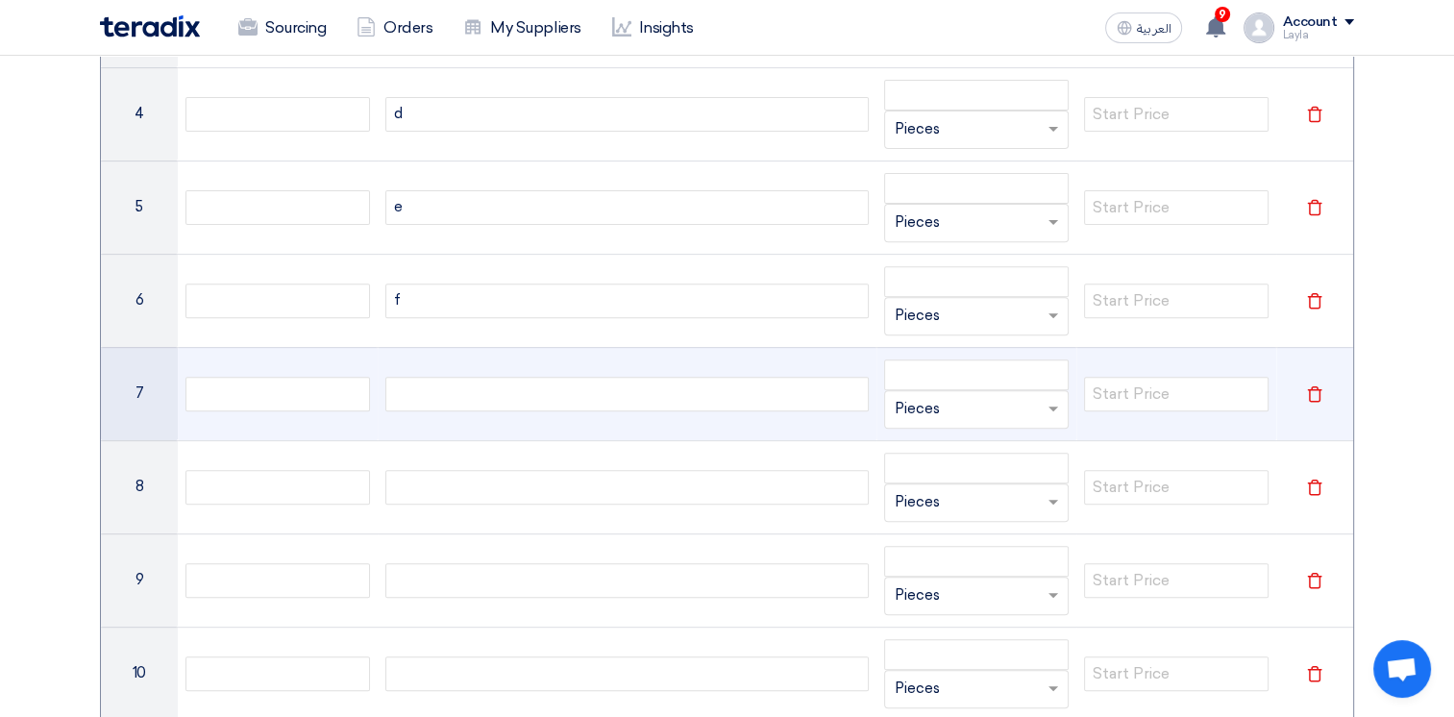
click at [503, 394] on div at bounding box center [627, 394] width 484 height 35
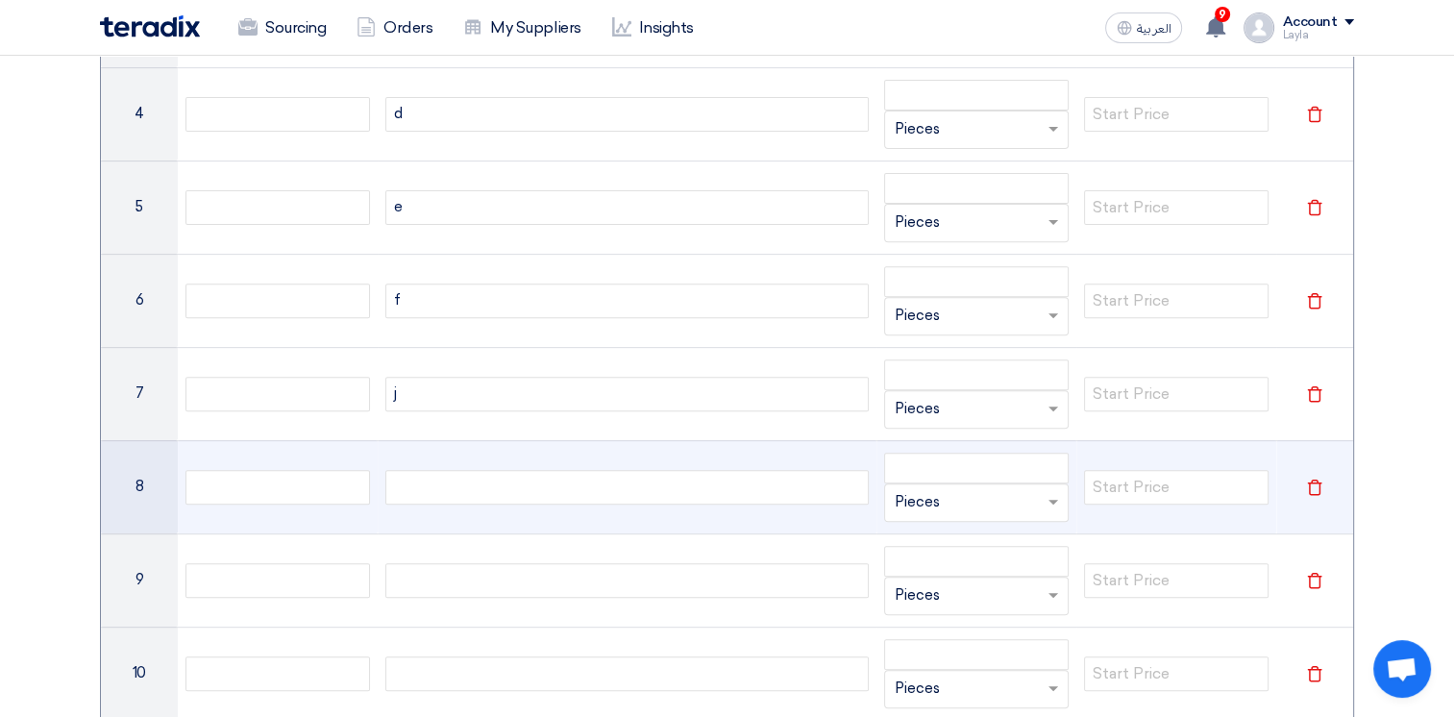
click at [488, 490] on div at bounding box center [627, 487] width 484 height 35
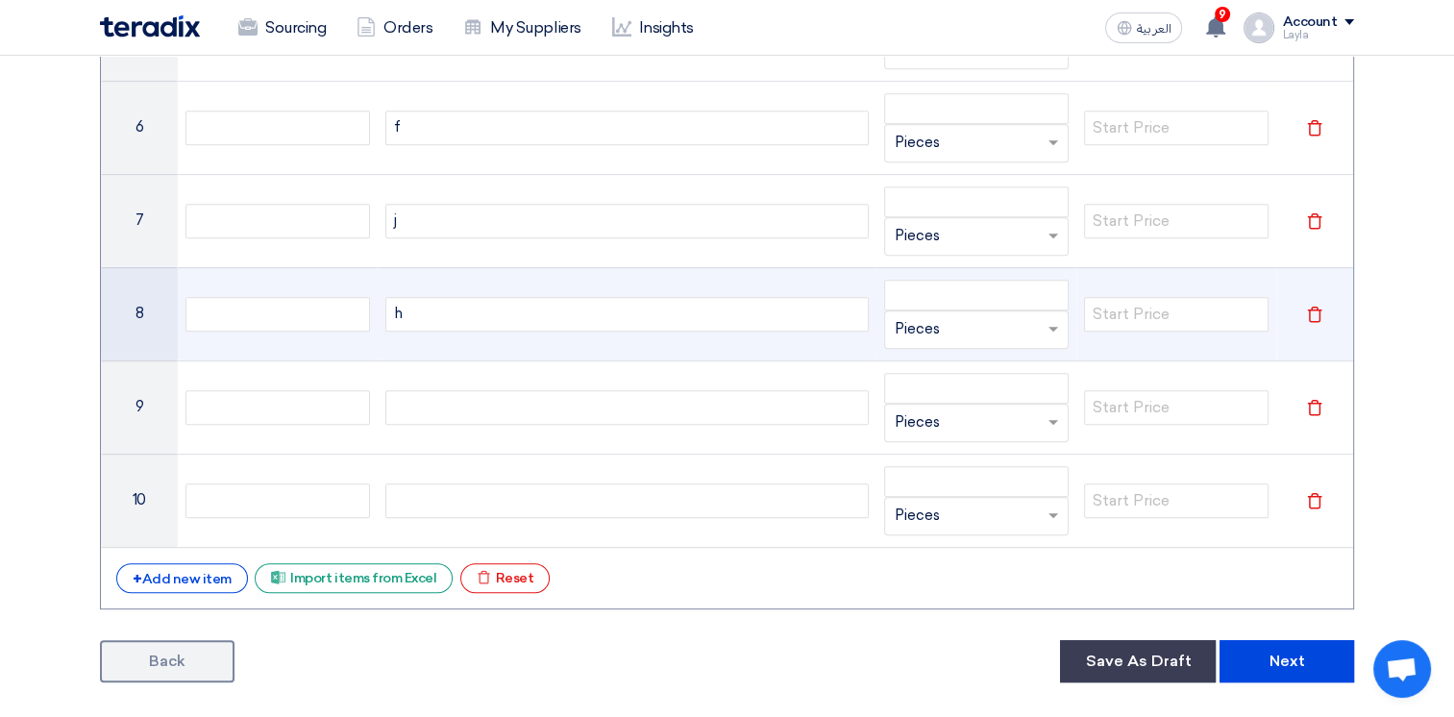
scroll to position [865, 0]
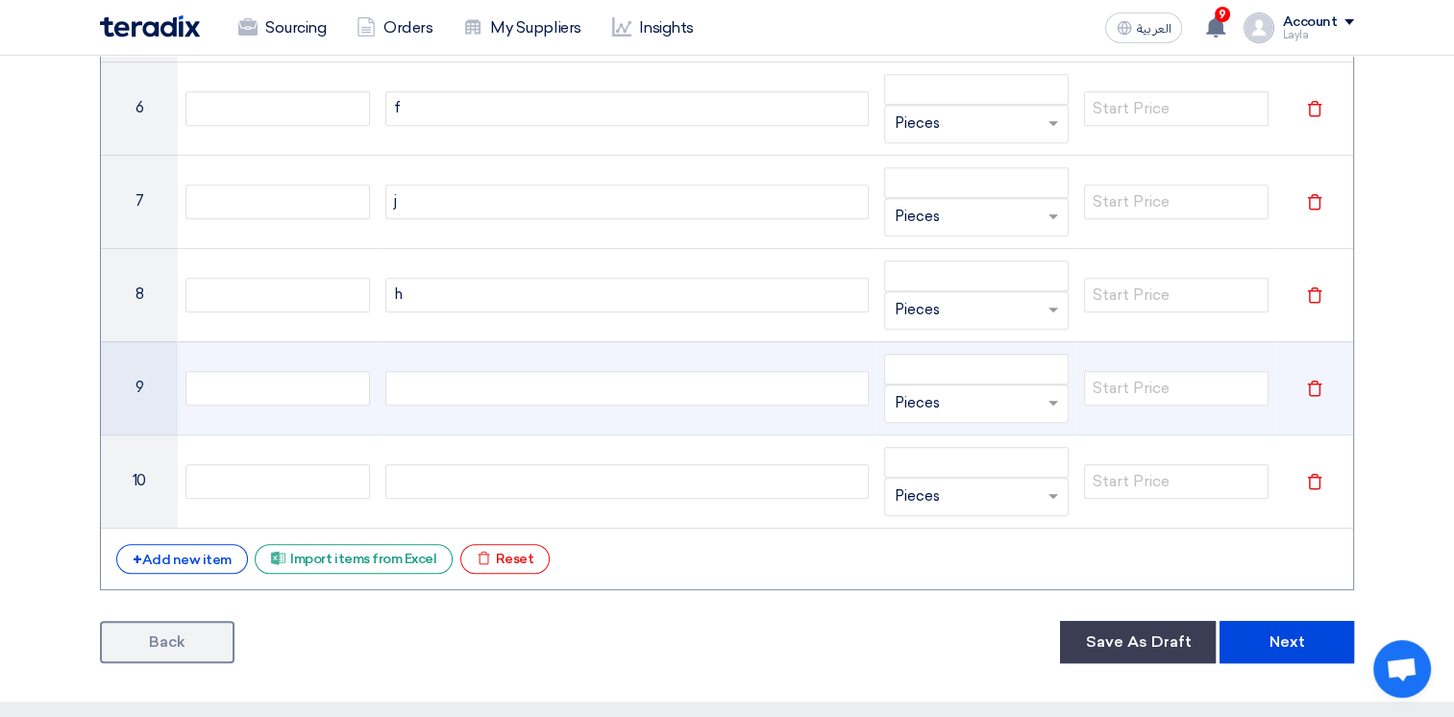
click at [514, 398] on div at bounding box center [627, 388] width 484 height 35
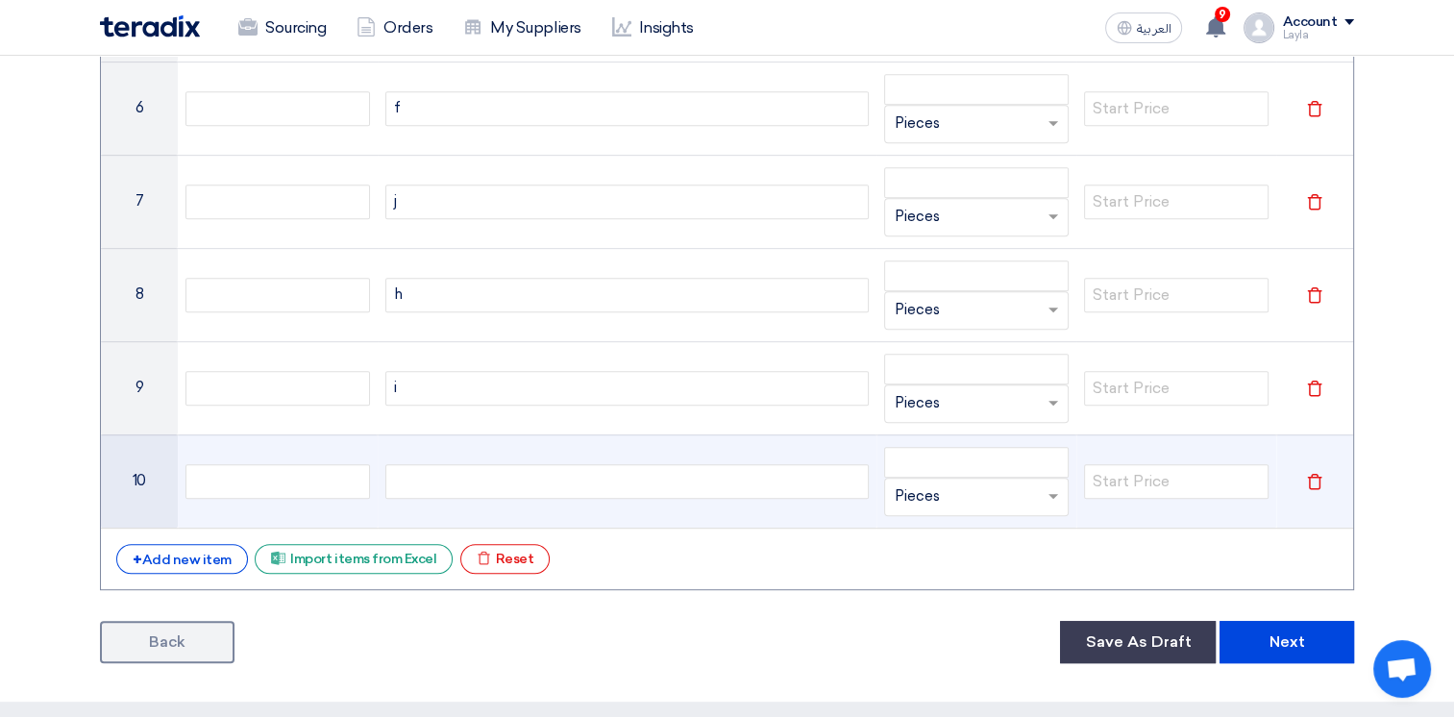
click at [498, 460] on td at bounding box center [628, 480] width 500 height 93
click at [488, 478] on div at bounding box center [627, 481] width 484 height 35
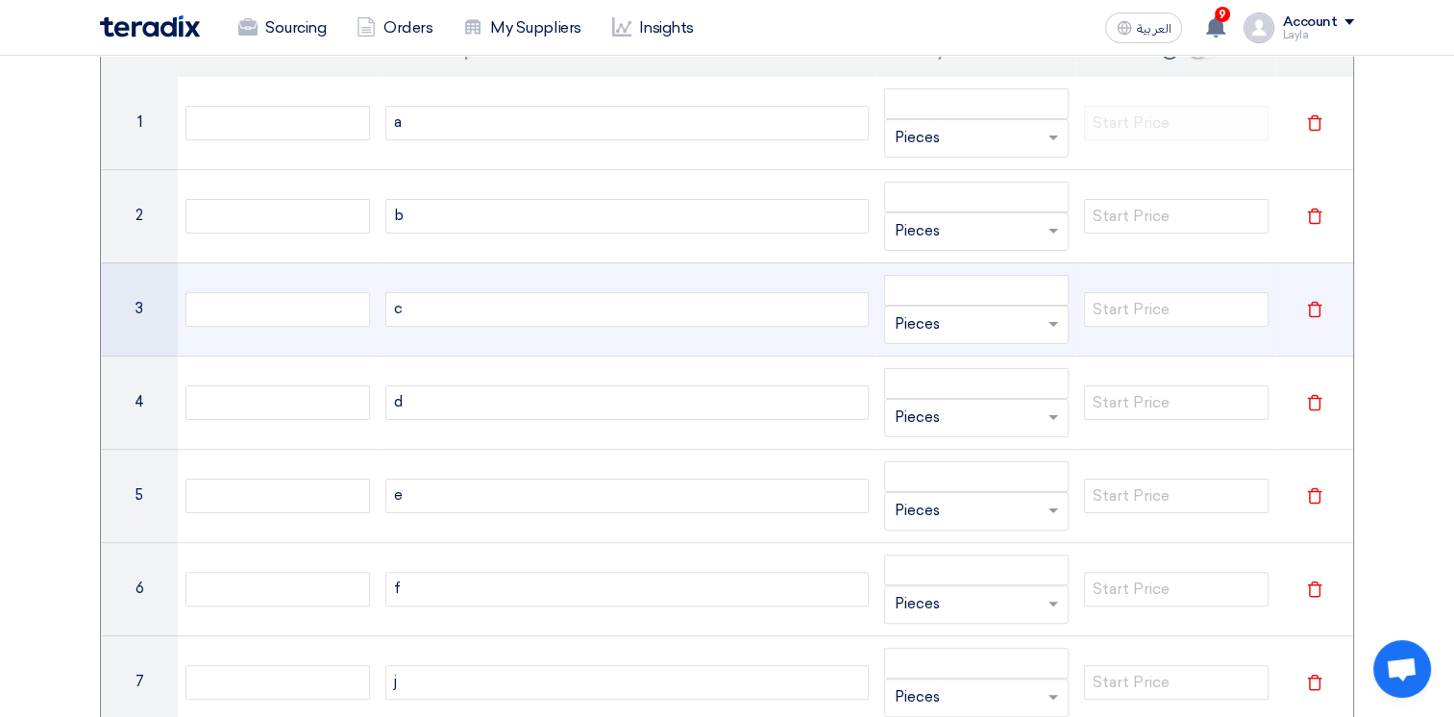
scroll to position [96, 0]
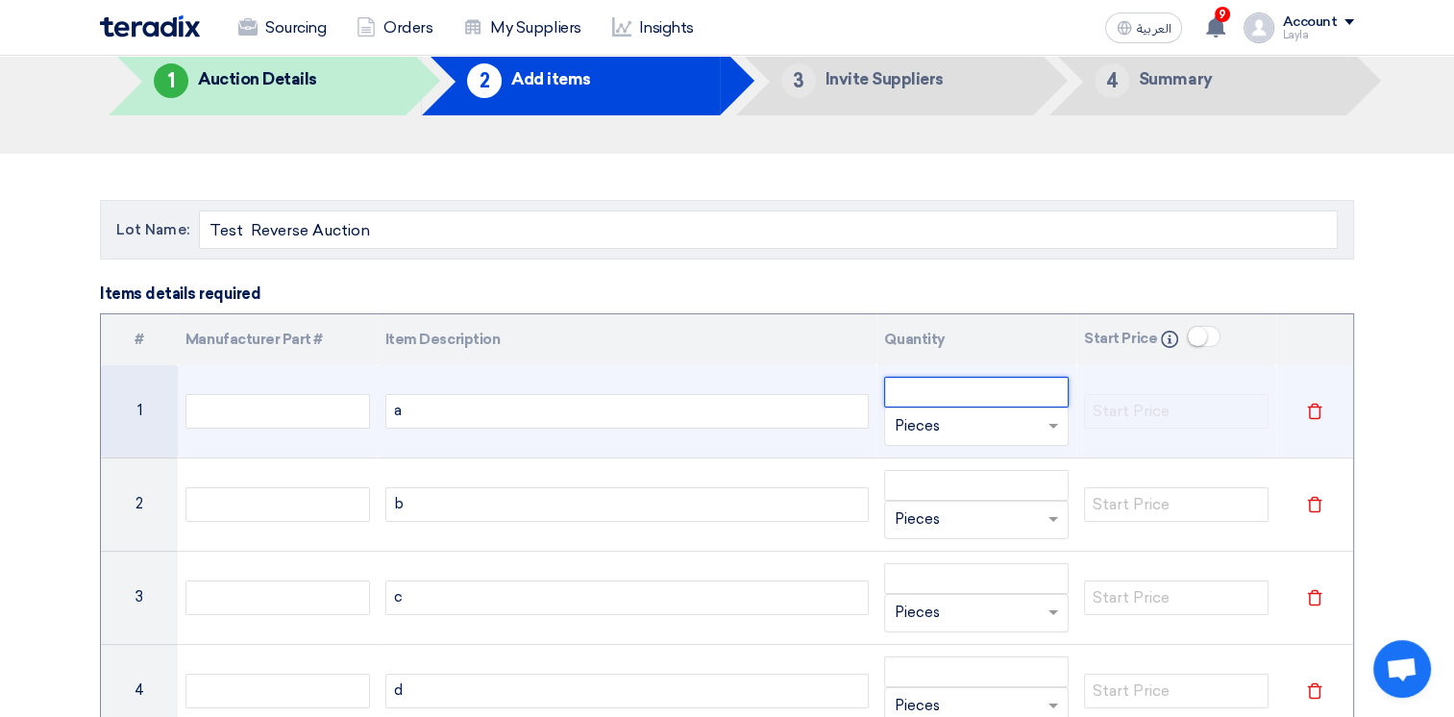
click at [960, 377] on input "number" at bounding box center [976, 392] width 184 height 31
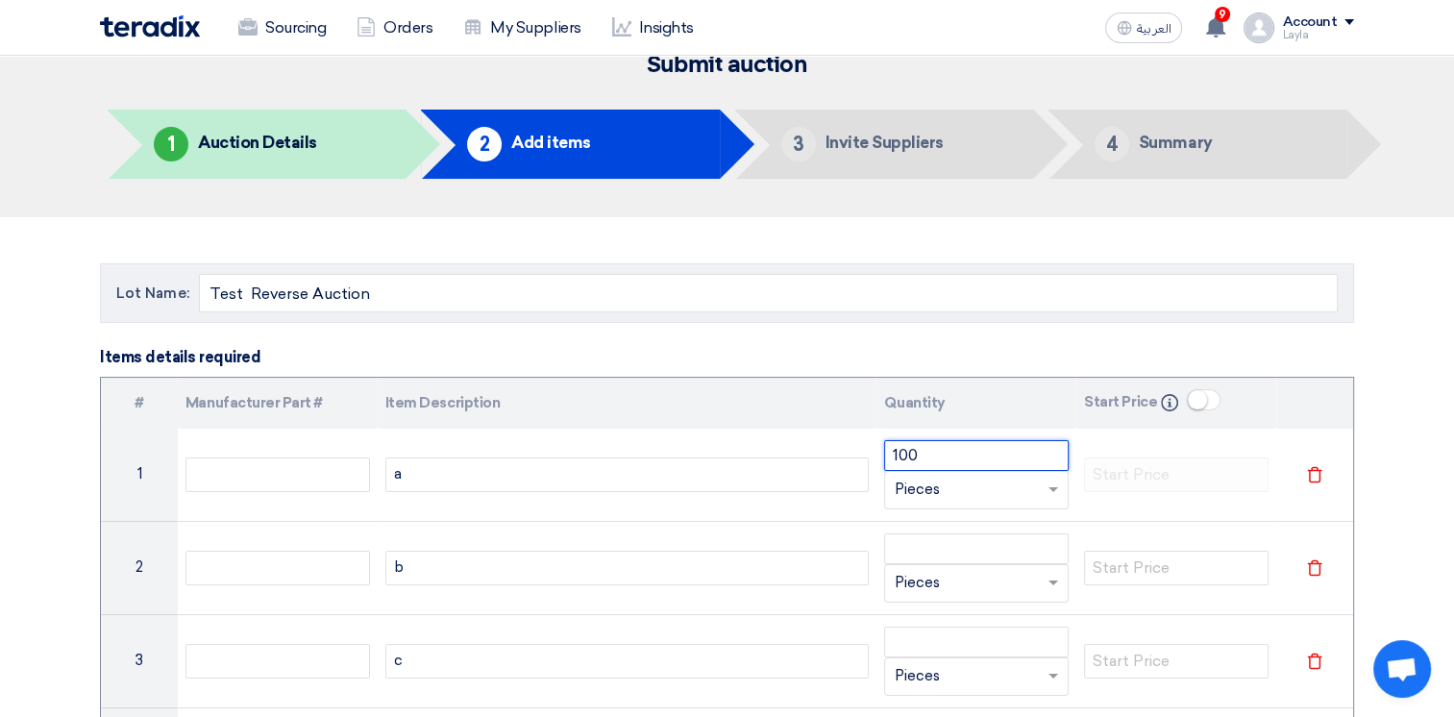
scroll to position [0, 0]
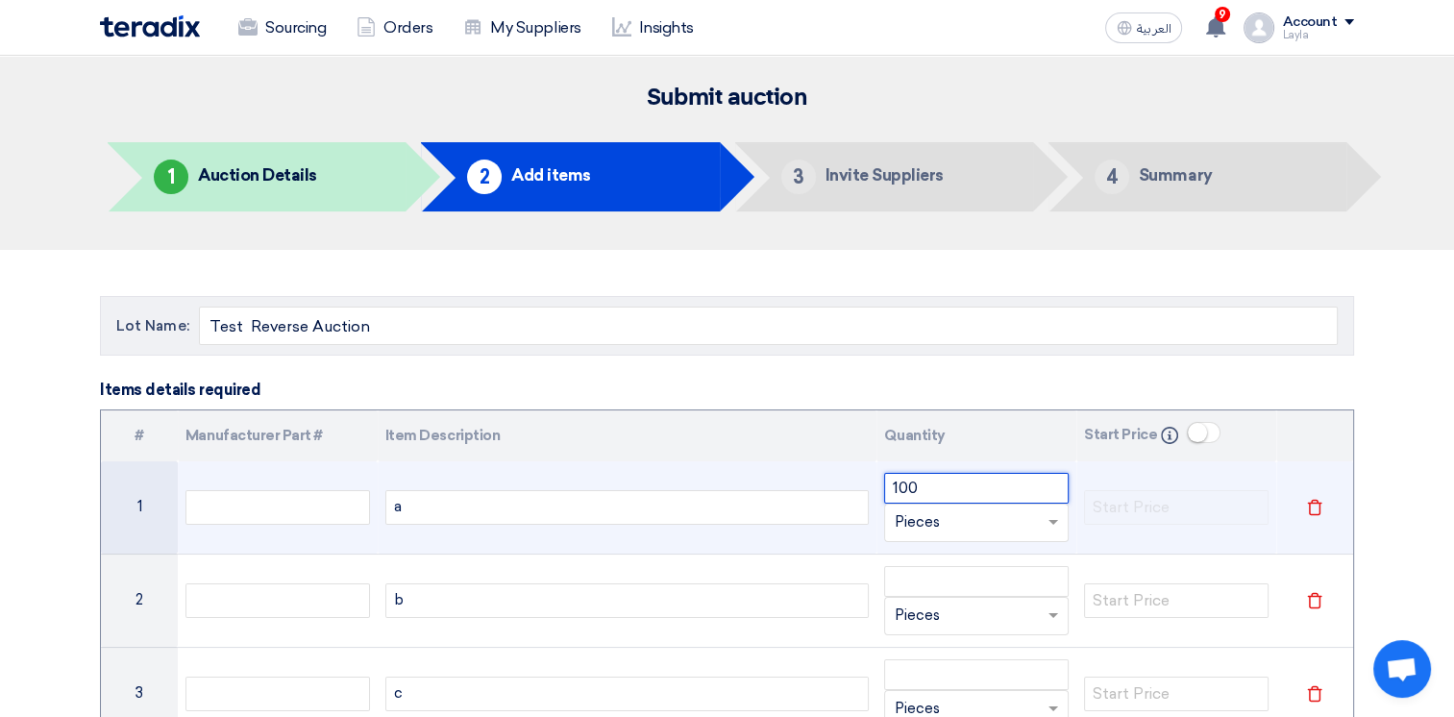
drag, startPoint x: 949, startPoint y: 477, endPoint x: 885, endPoint y: 475, distance: 64.4
click at [885, 475] on input "100" at bounding box center [976, 488] width 184 height 31
click at [937, 482] on input "100" at bounding box center [976, 488] width 184 height 31
drag, startPoint x: 845, startPoint y: 481, endPoint x: 821, endPoint y: 480, distance: 24.0
click at [821, 481] on tr "1 a 50 Unit × Pieces Delete" at bounding box center [727, 507] width 1252 height 93
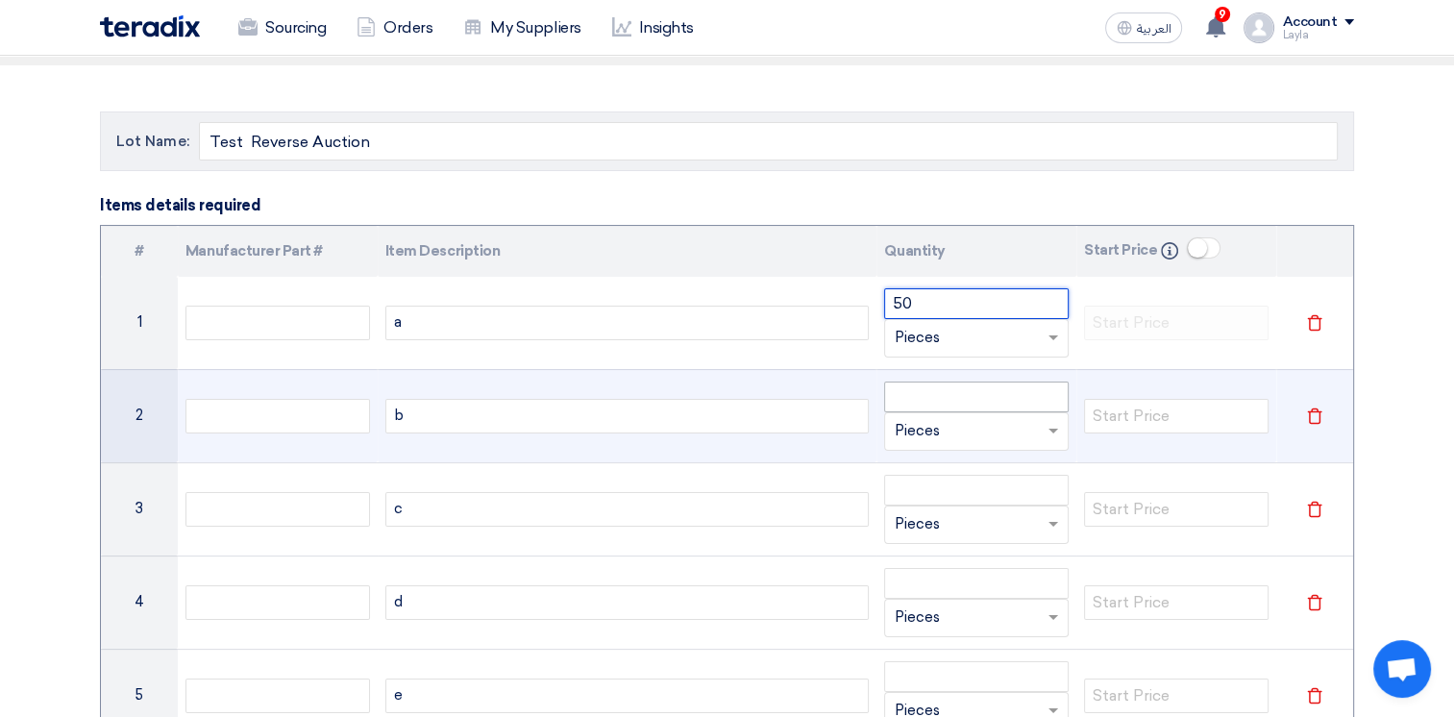
scroll to position [192, 0]
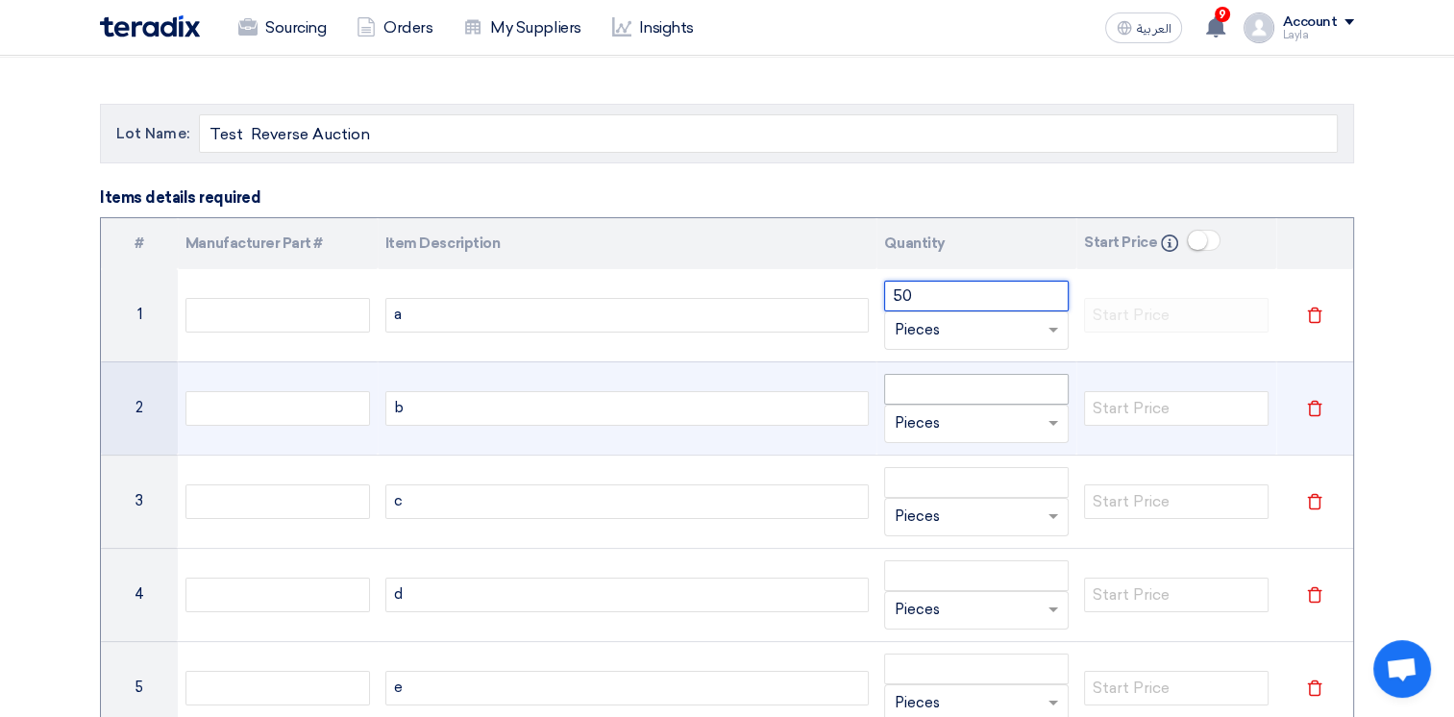
type input "50"
click at [1004, 382] on input "number" at bounding box center [976, 389] width 184 height 31
paste input "50"
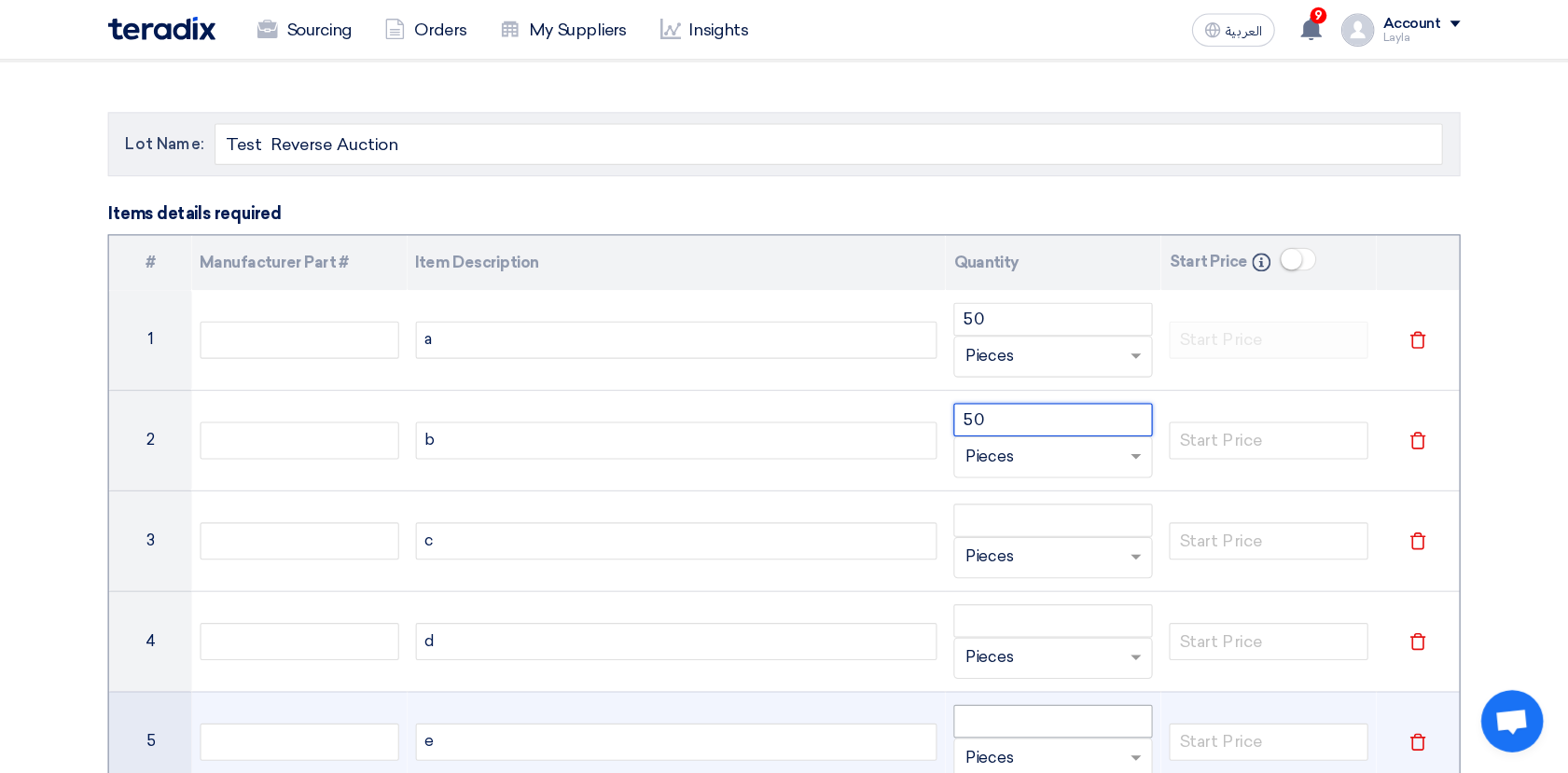
scroll to position [415, 0]
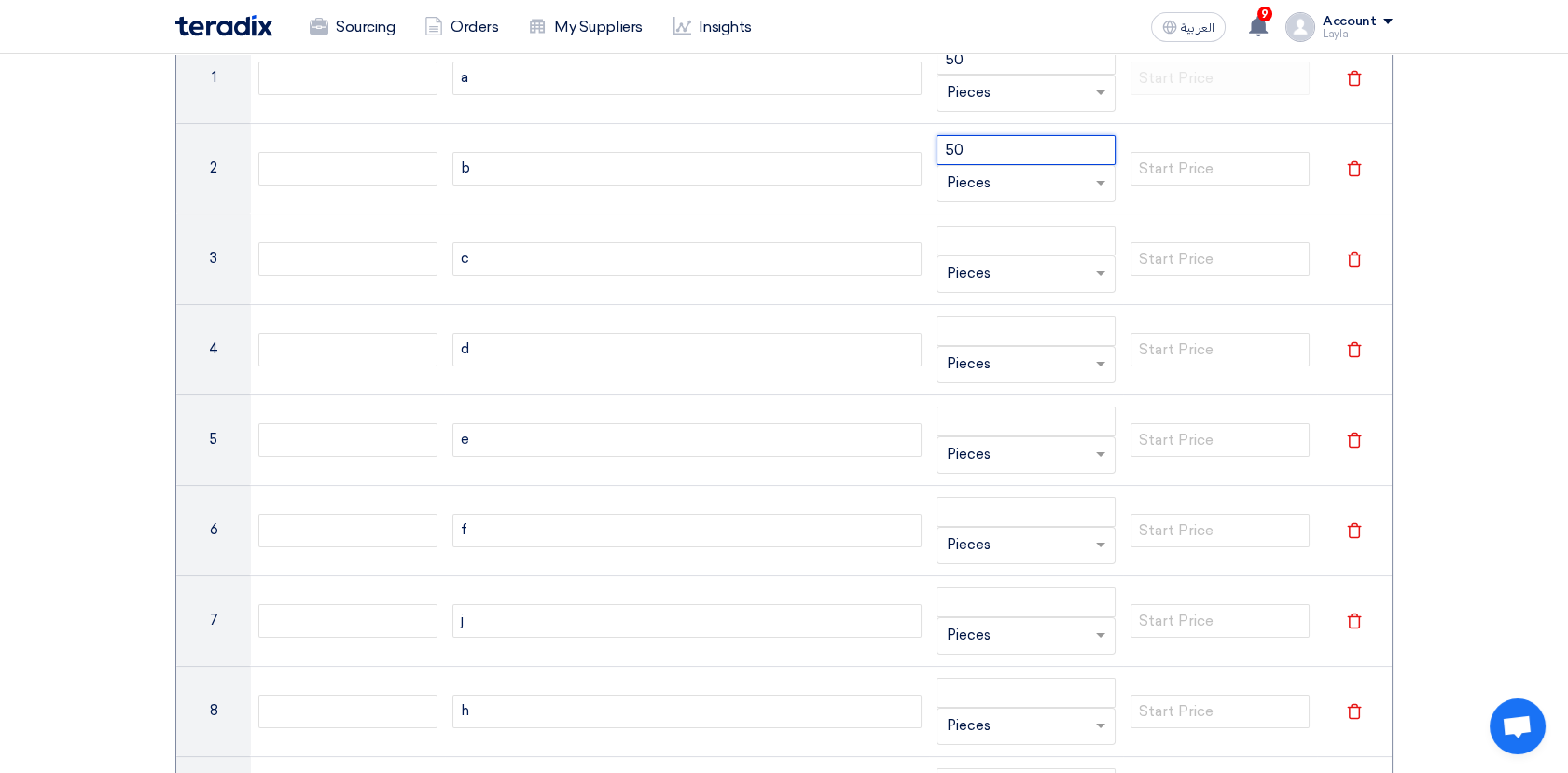
type input "50"
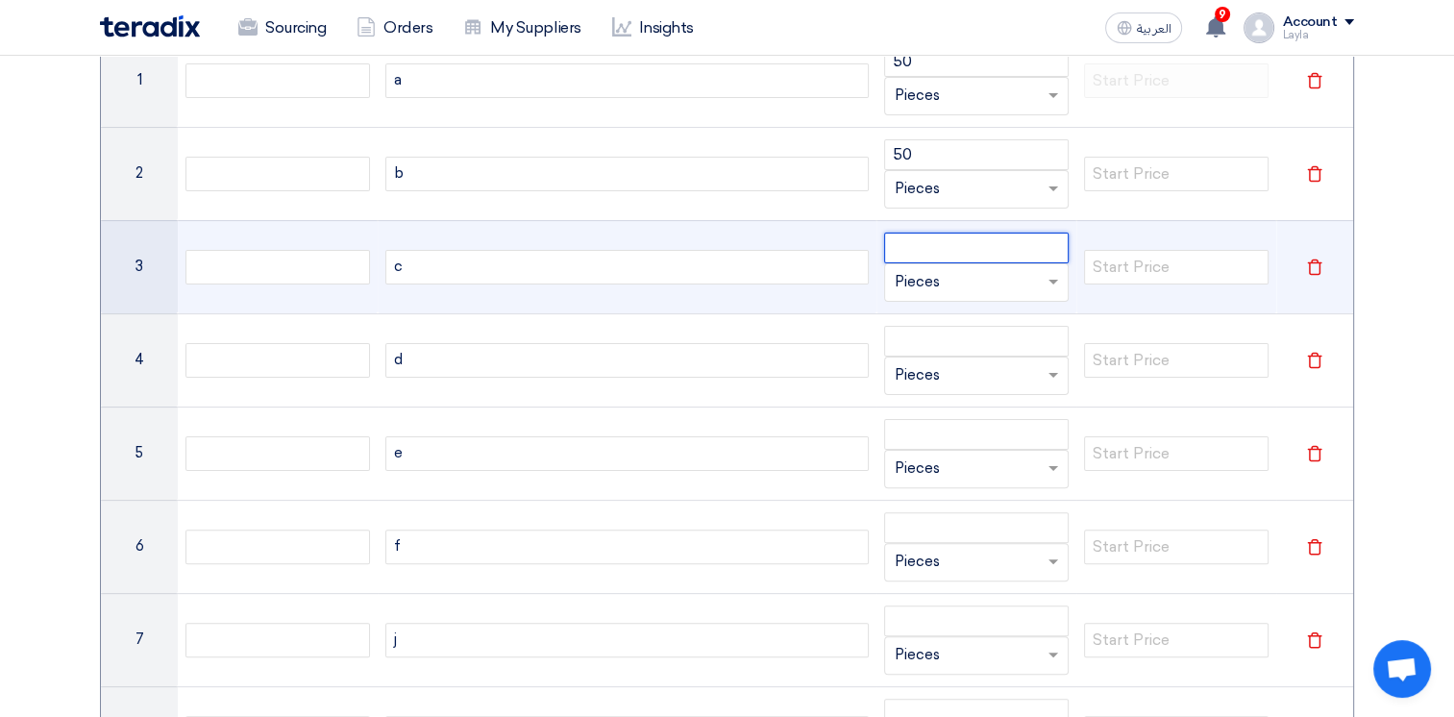
click at [961, 250] on input "number" at bounding box center [976, 248] width 184 height 31
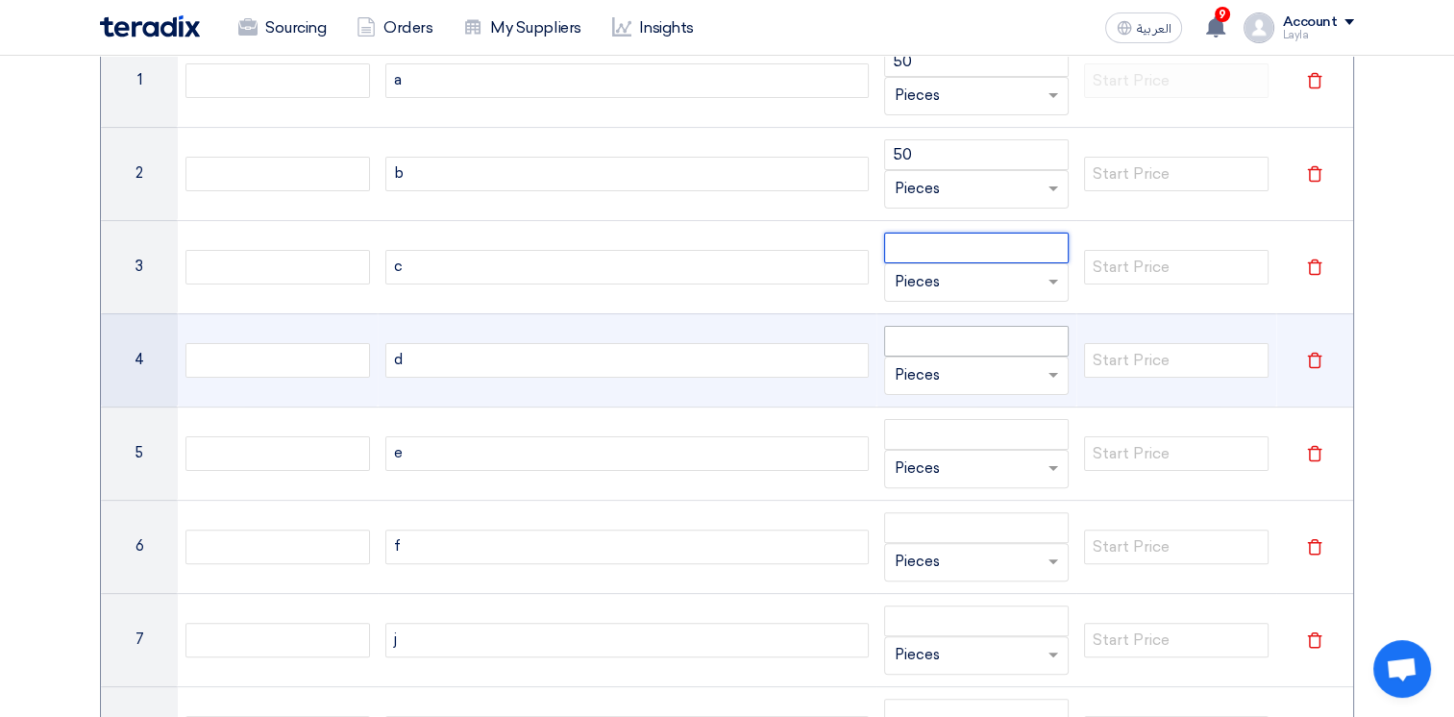
paste input "50"
type input "50"
click at [955, 333] on input "number" at bounding box center [976, 341] width 184 height 31
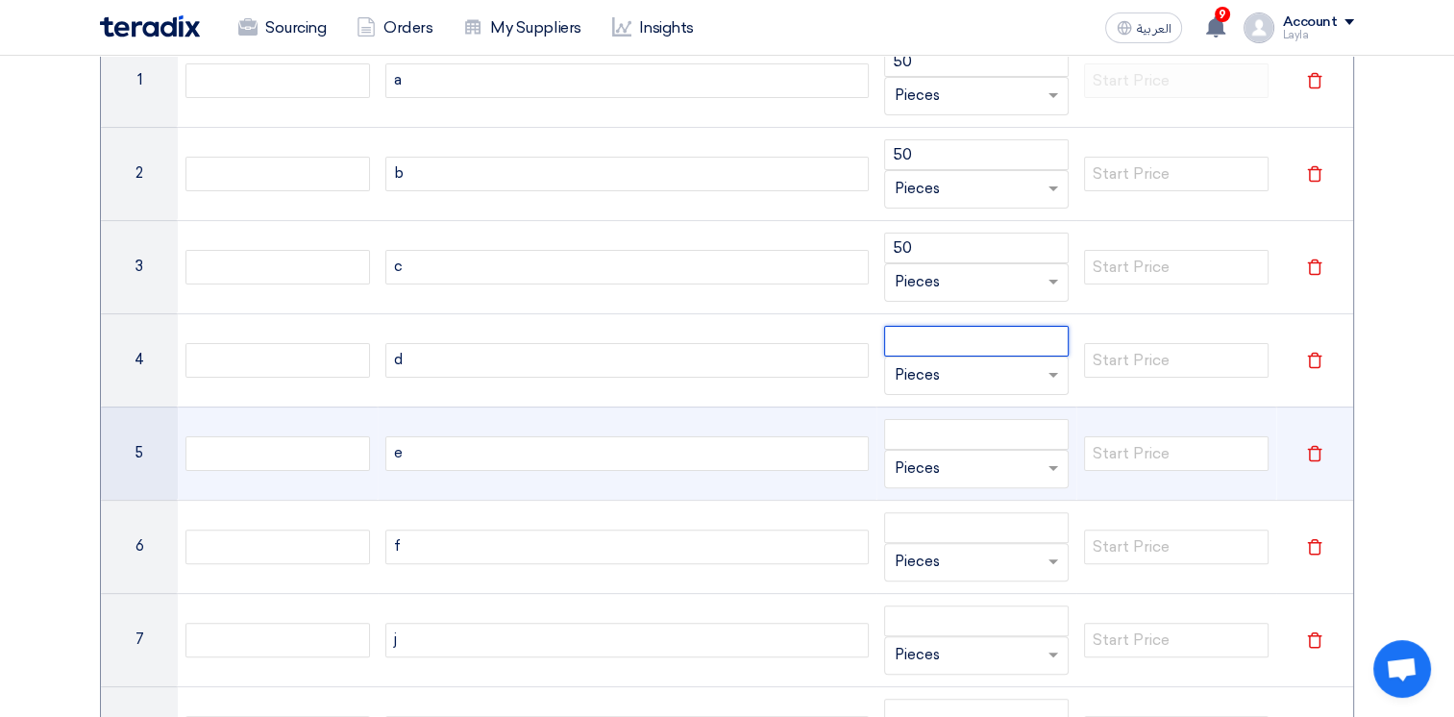
paste input "50"
type input "50"
click at [976, 450] on ng-select "Unit × Pieces" at bounding box center [976, 469] width 184 height 38
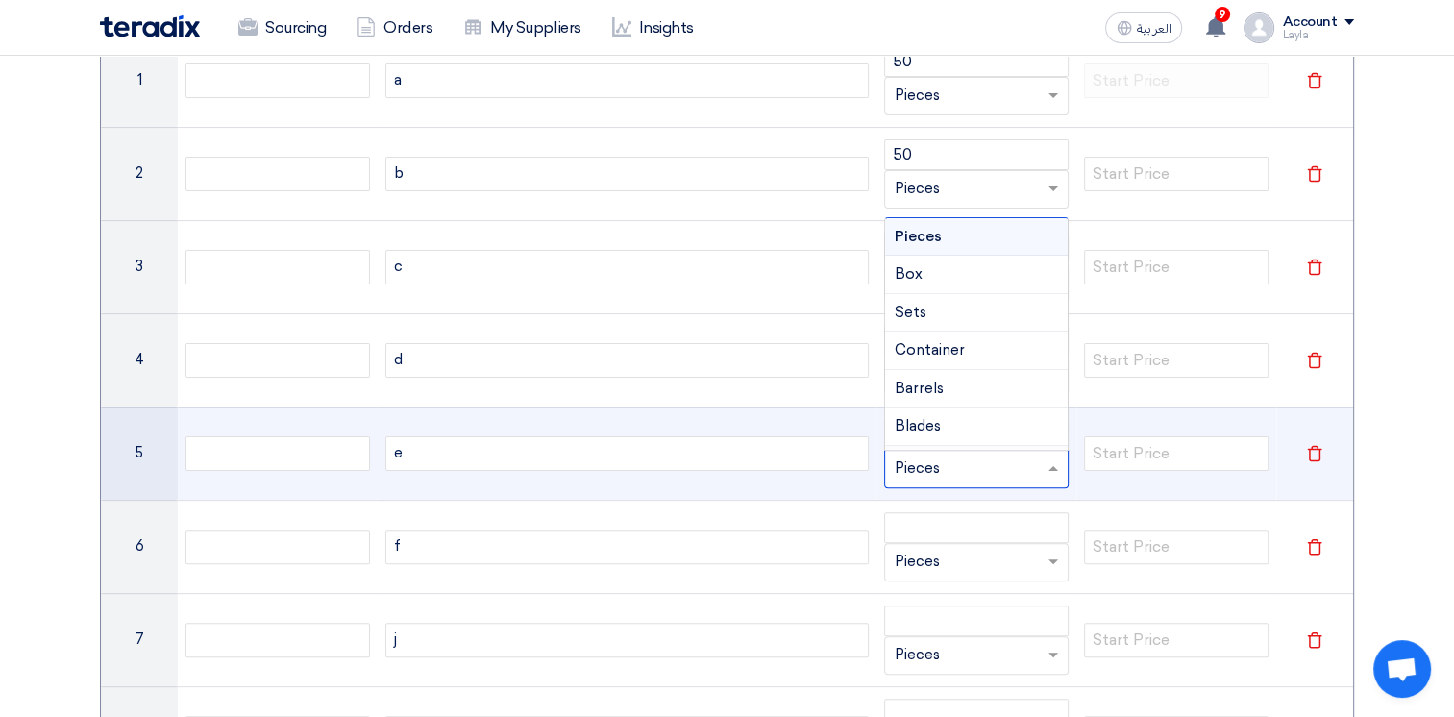
click at [854, 471] on td "e" at bounding box center [628, 452] width 500 height 93
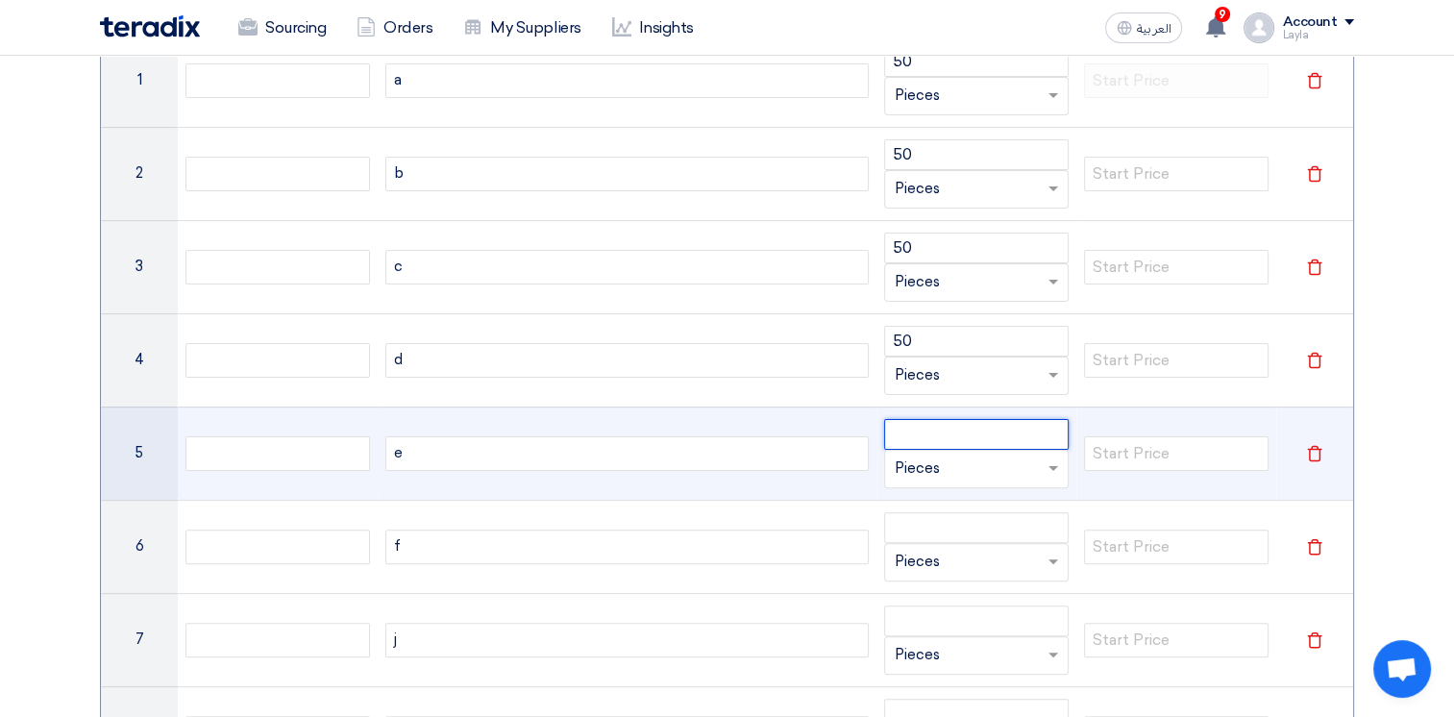
click at [931, 434] on input "number" at bounding box center [976, 434] width 184 height 31
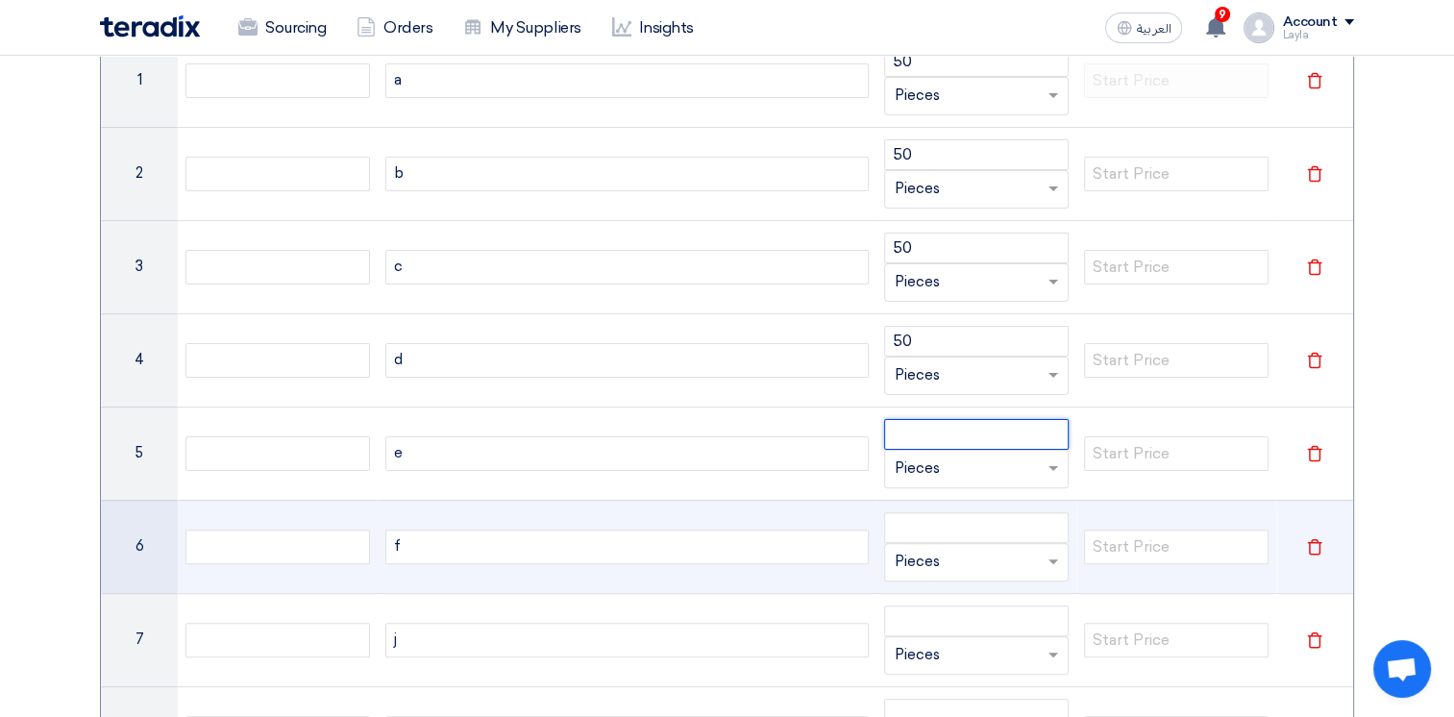
paste input "50"
type input "50"
click at [946, 525] on input "number" at bounding box center [976, 527] width 184 height 31
paste input "50"
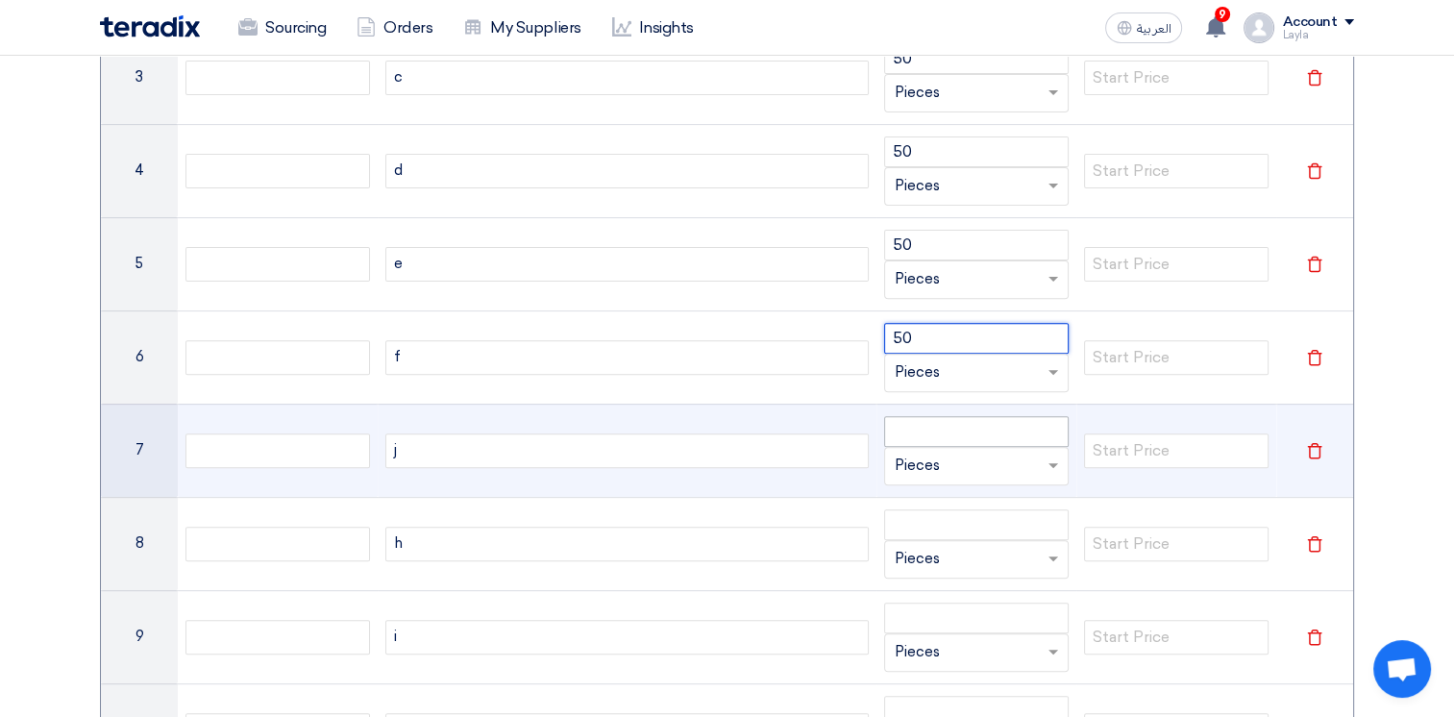
scroll to position [619, 0]
type input "50"
click at [945, 426] on input "number" at bounding box center [976, 428] width 184 height 31
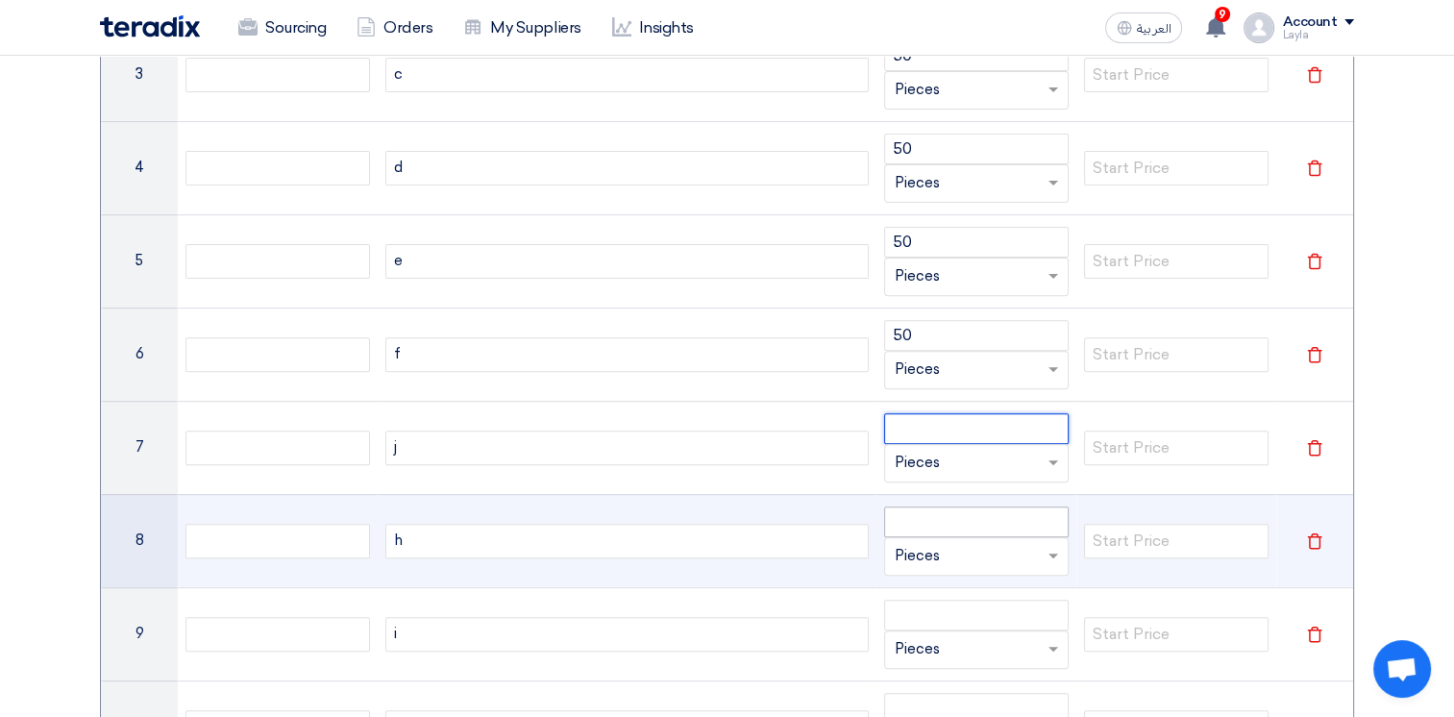
paste input "50"
type input "50"
click at [958, 527] on input "number" at bounding box center [976, 521] width 184 height 31
paste input "50"
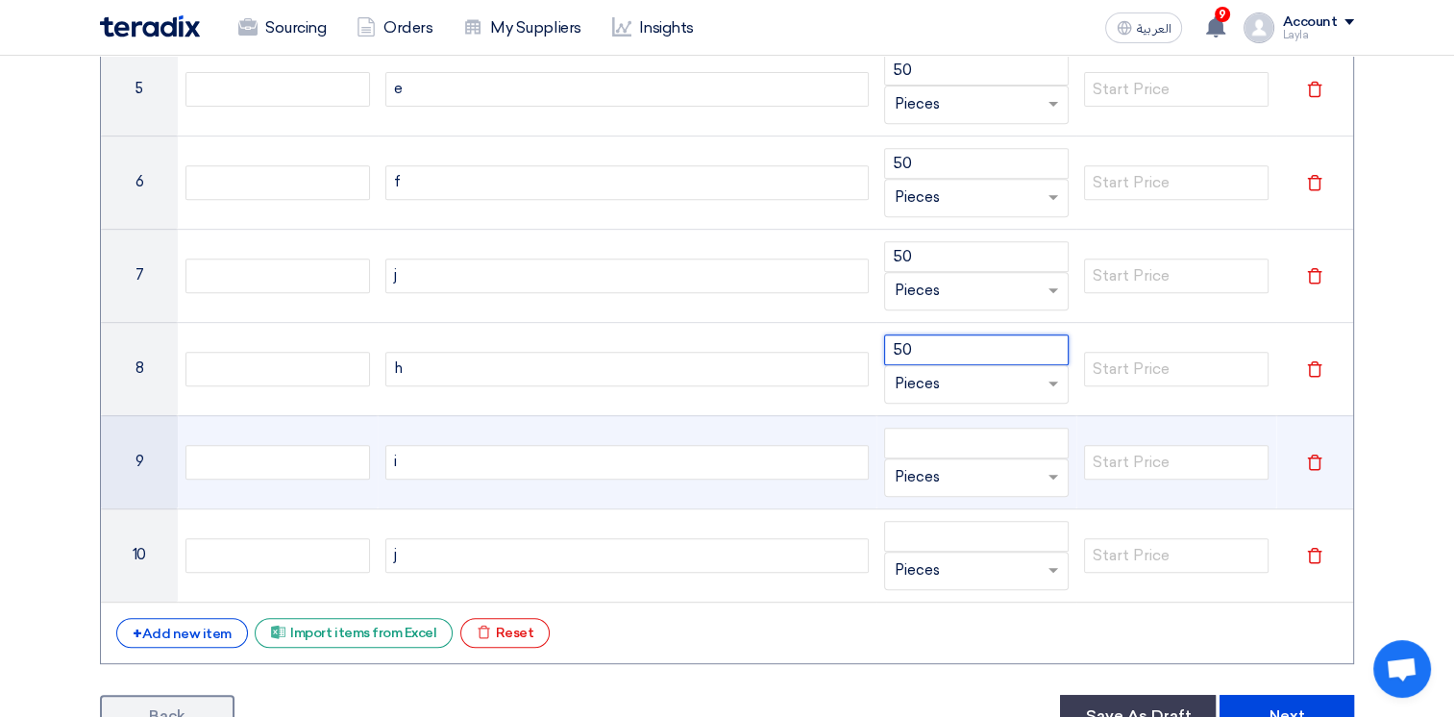
scroll to position [811, 0]
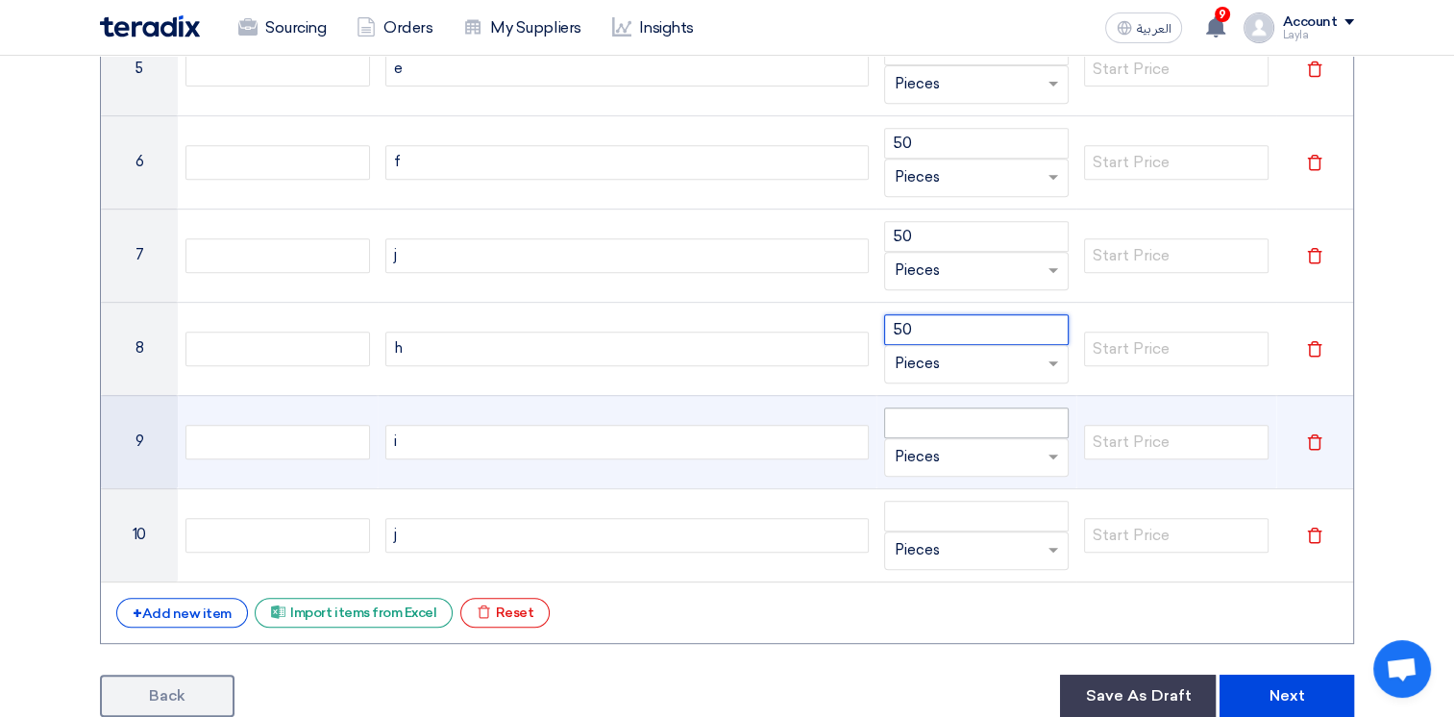
type input "50"
click at [952, 416] on input "number" at bounding box center [976, 422] width 184 height 31
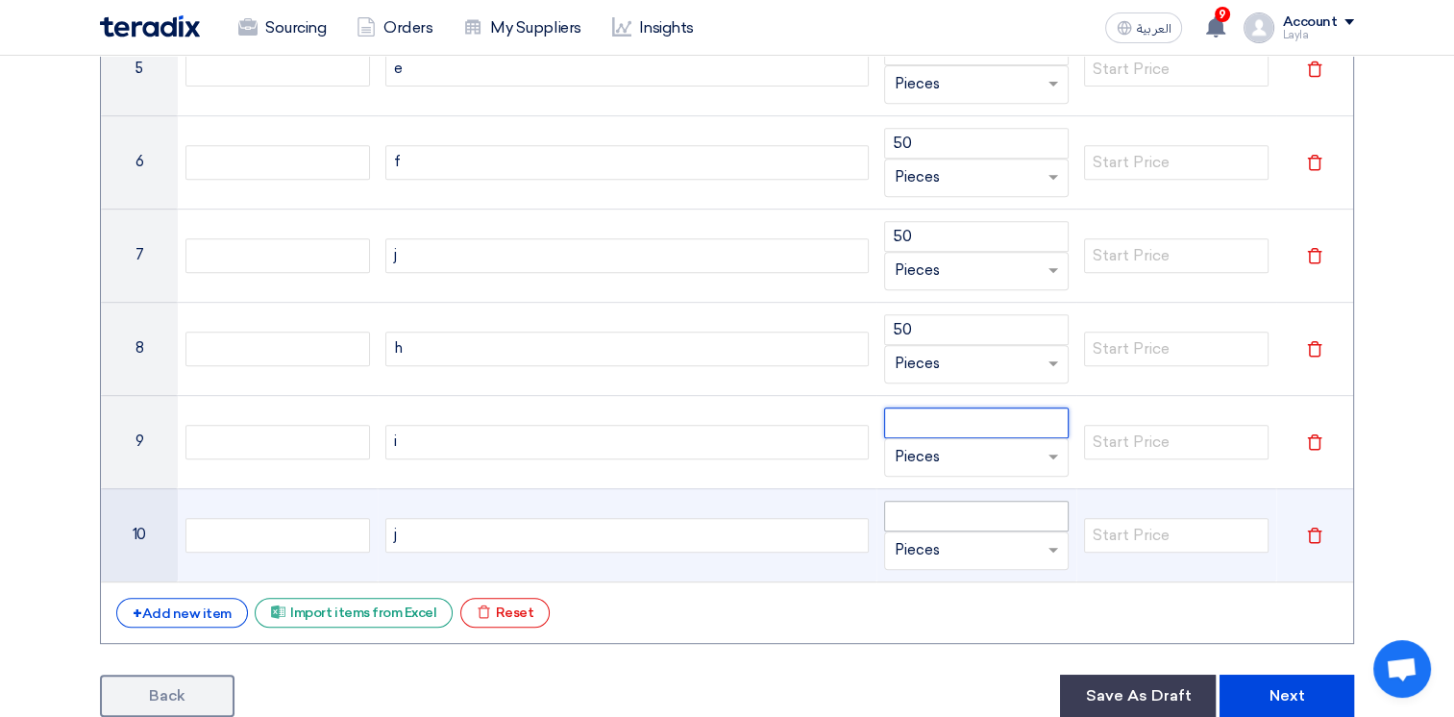
paste input "50"
type input "50"
click at [978, 502] on input "number" at bounding box center [976, 516] width 184 height 31
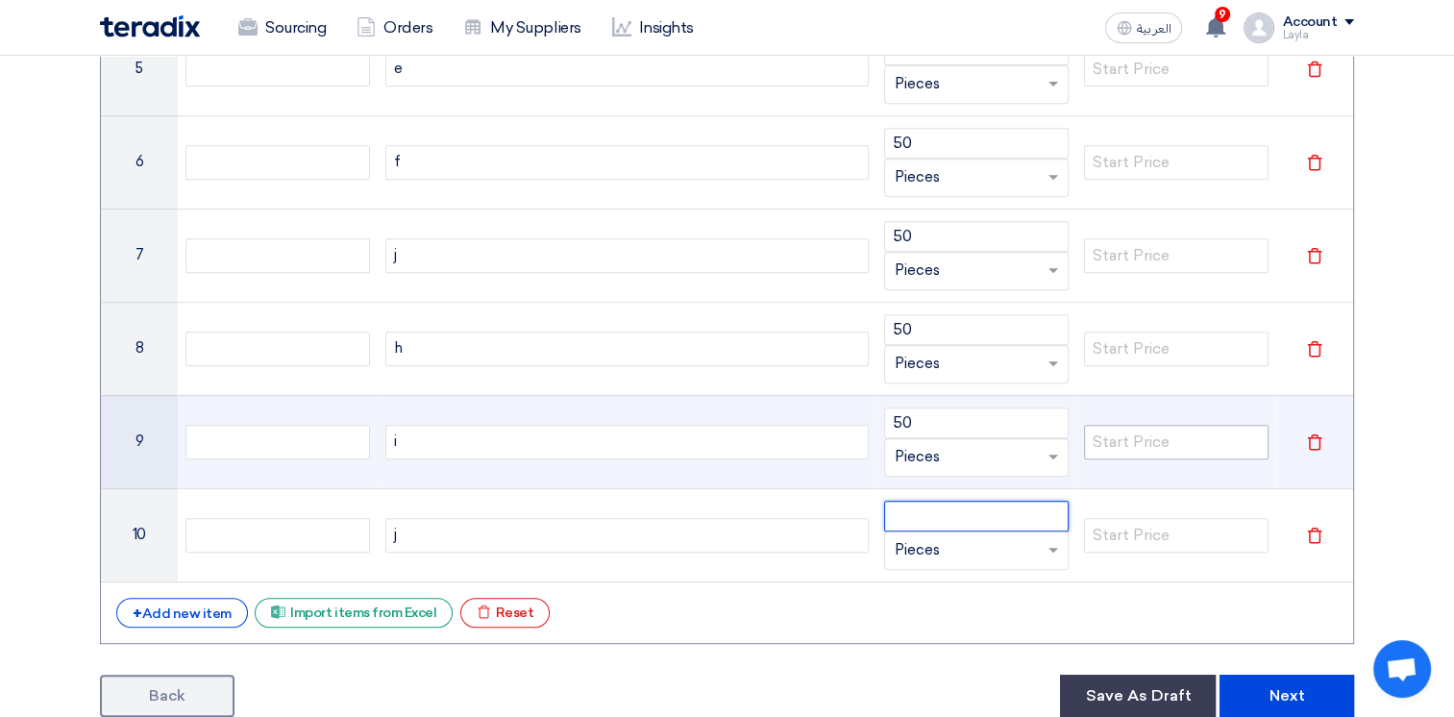
paste input "50"
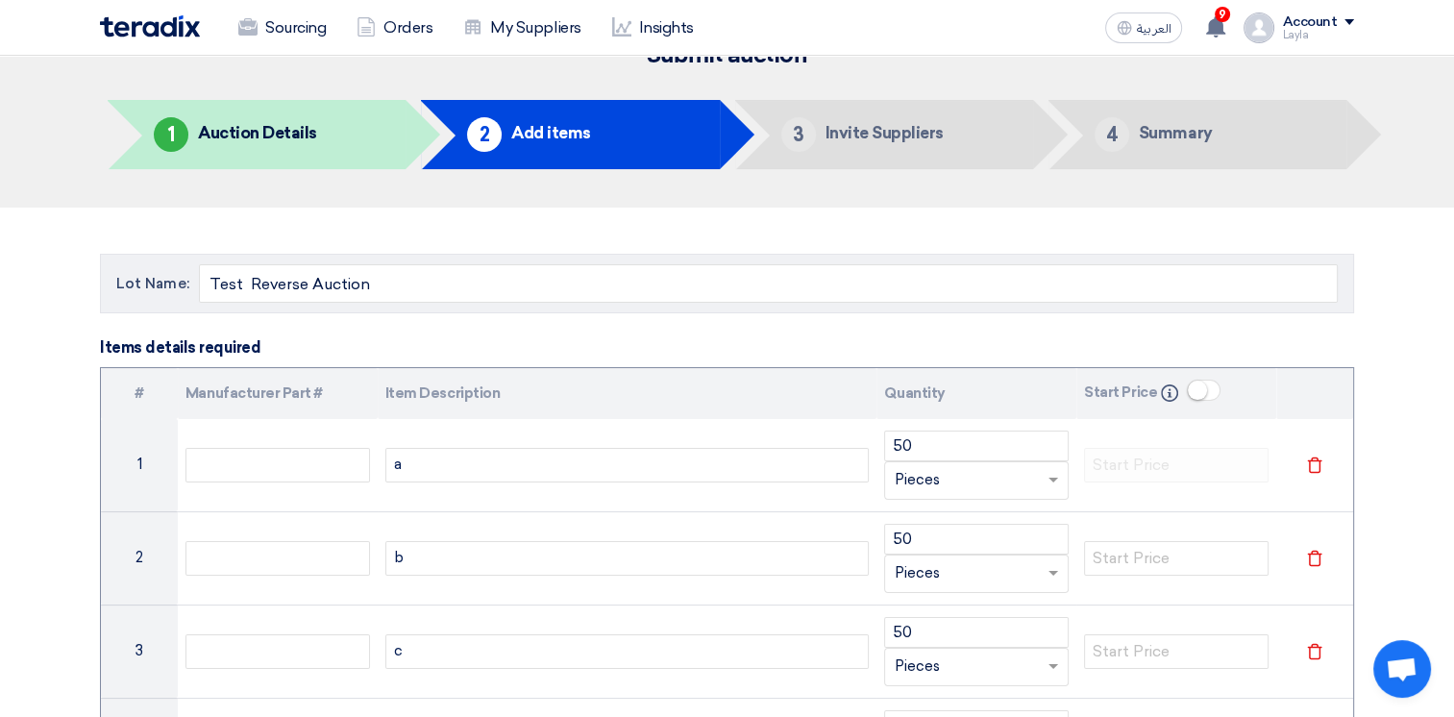
scroll to position [138, 0]
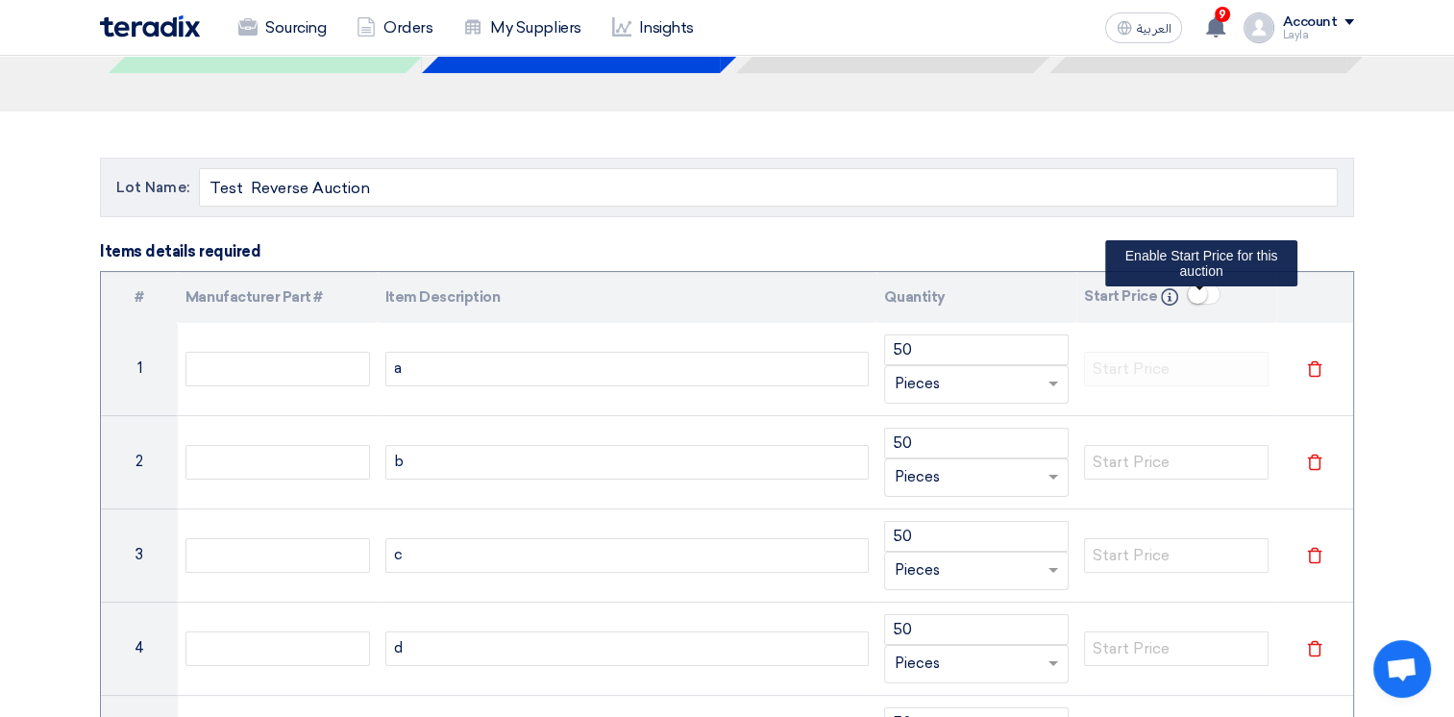
type input "50"
click at [1189, 291] on small at bounding box center [1197, 293] width 19 height 19
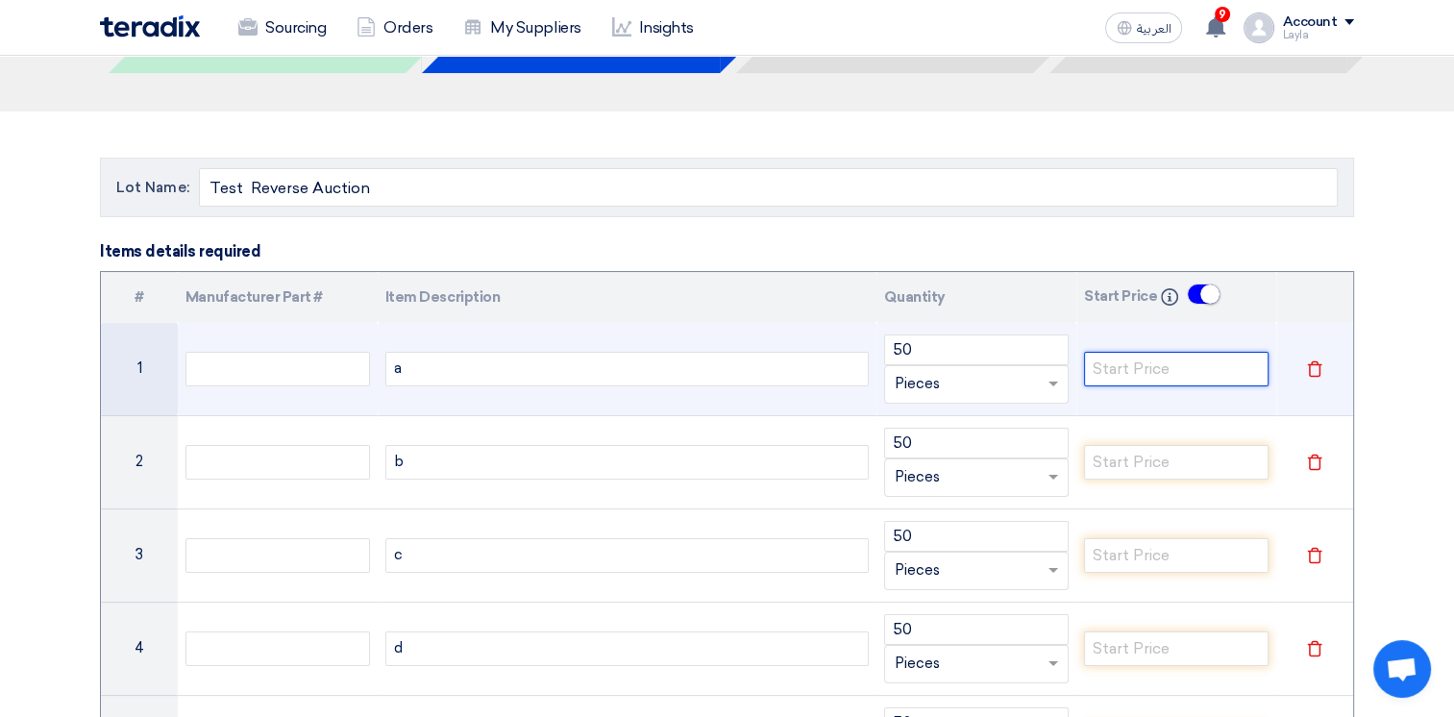
click at [1154, 368] on input "number" at bounding box center [1176, 369] width 184 height 35
drag, startPoint x: 1166, startPoint y: 356, endPoint x: 1029, endPoint y: 343, distance: 138.0
click at [1029, 343] on tr "1 a 50 Unit × Pieces 10000 Delete" at bounding box center [727, 369] width 1252 height 93
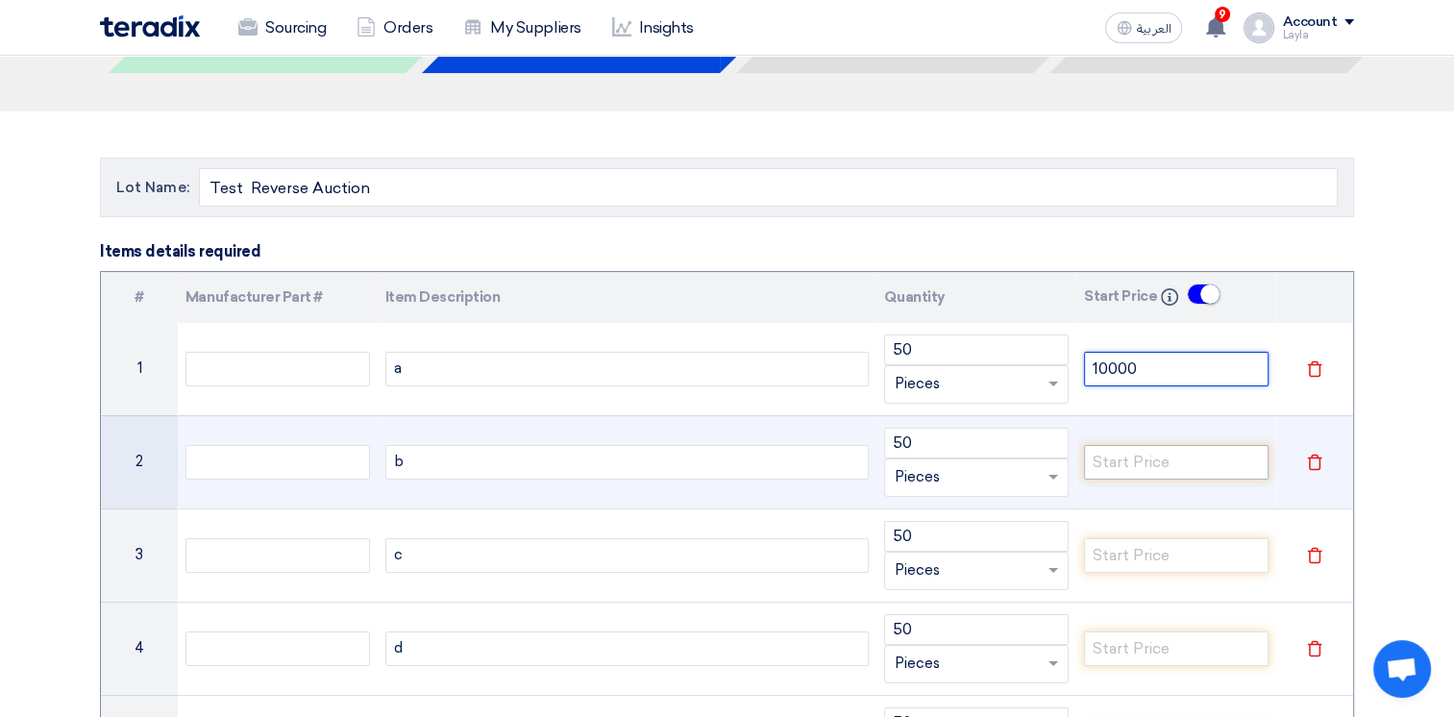
type input "10000"
drag, startPoint x: 1139, startPoint y: 457, endPoint x: 1128, endPoint y: 459, distance: 10.7
click at [1139, 457] on input "number" at bounding box center [1176, 462] width 184 height 35
paste input "10000"
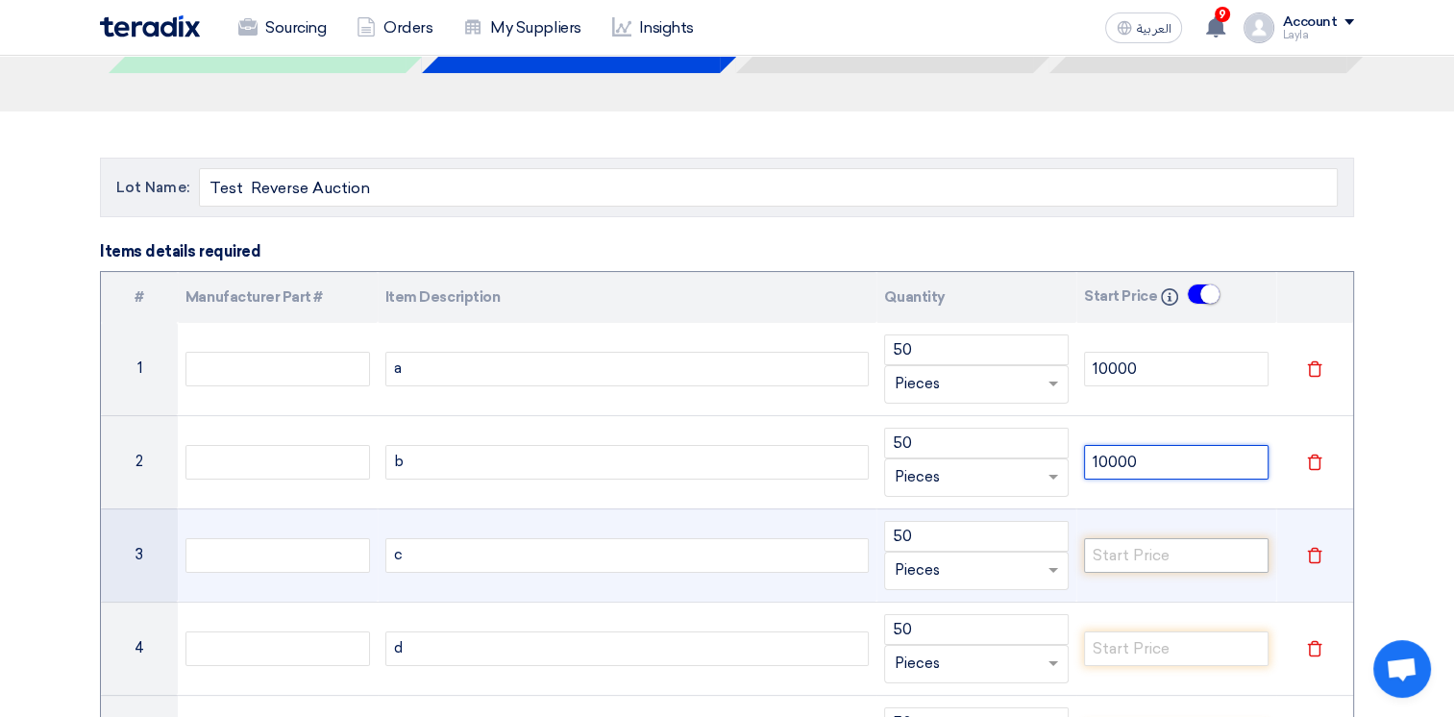
type input "10000"
click at [1156, 549] on input "number" at bounding box center [1176, 555] width 184 height 35
paste input "10000"
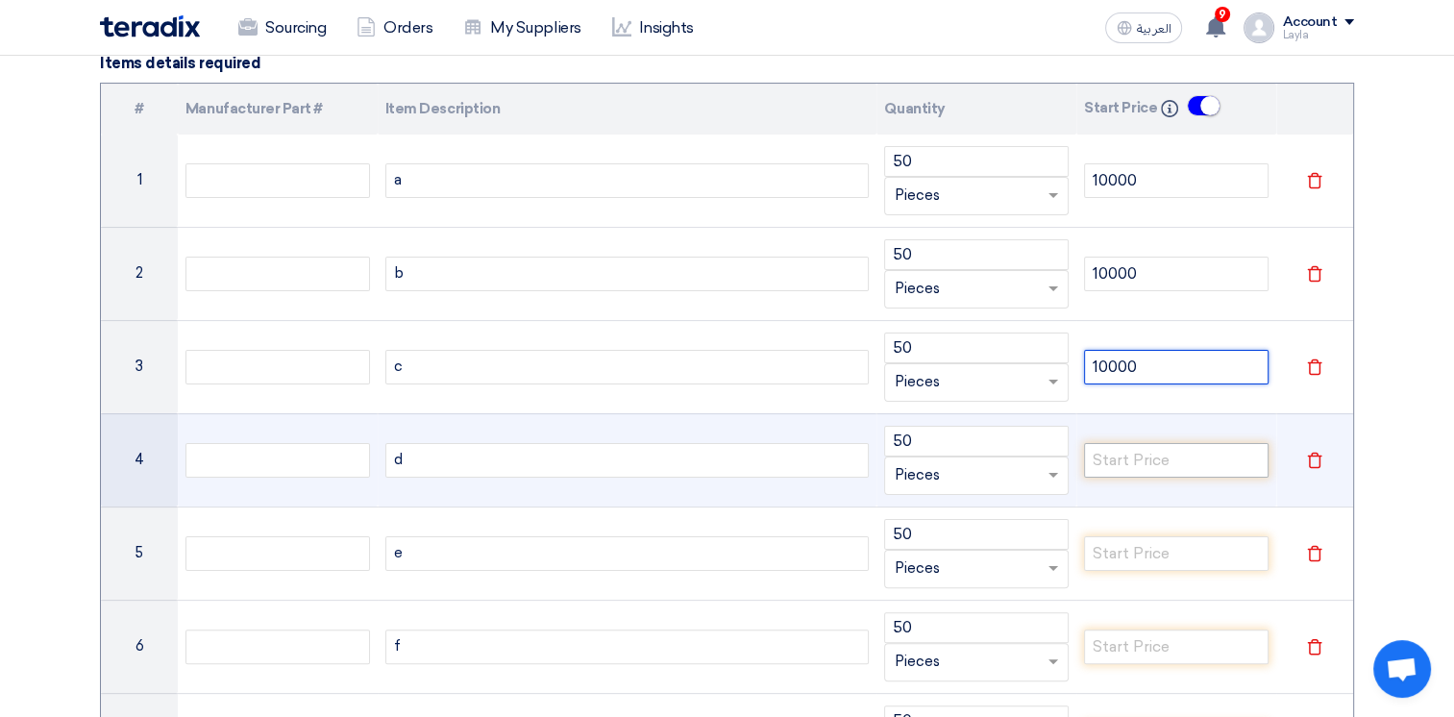
scroll to position [331, 0]
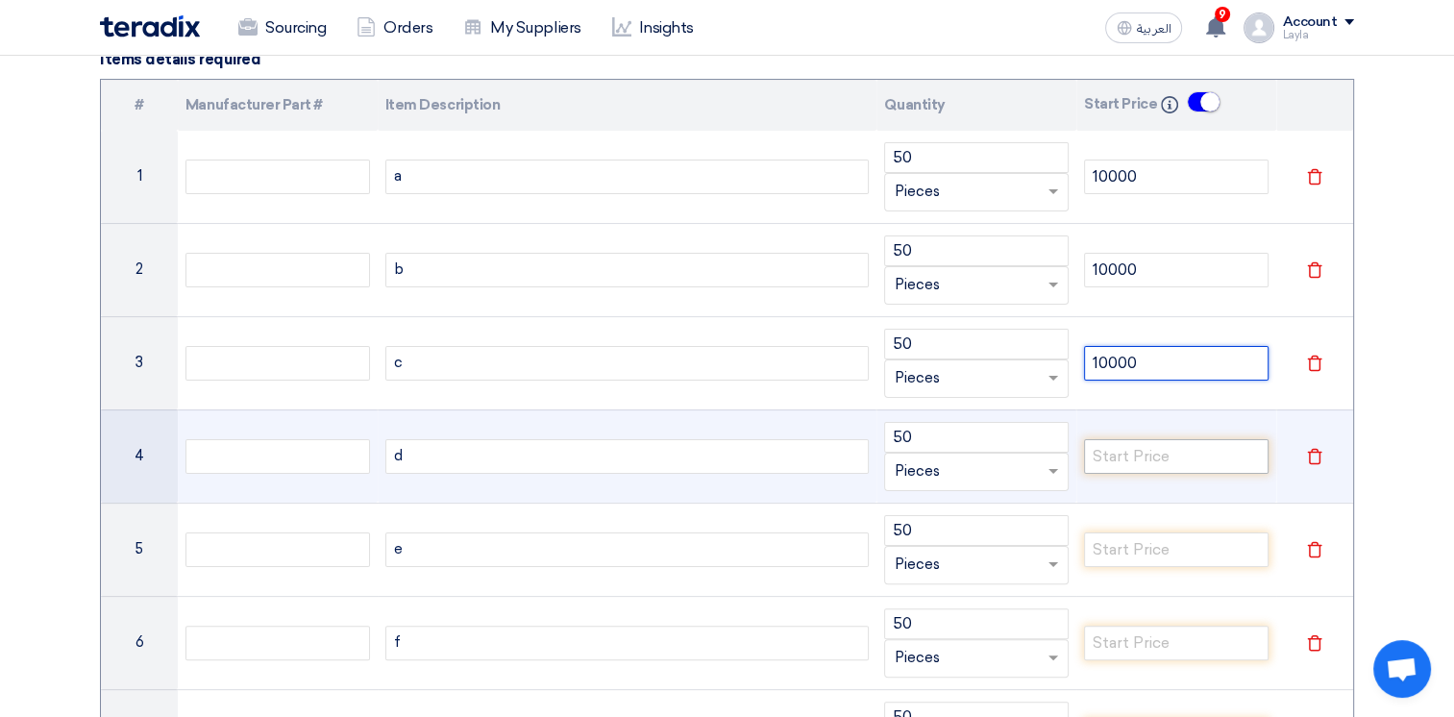
type input "10000"
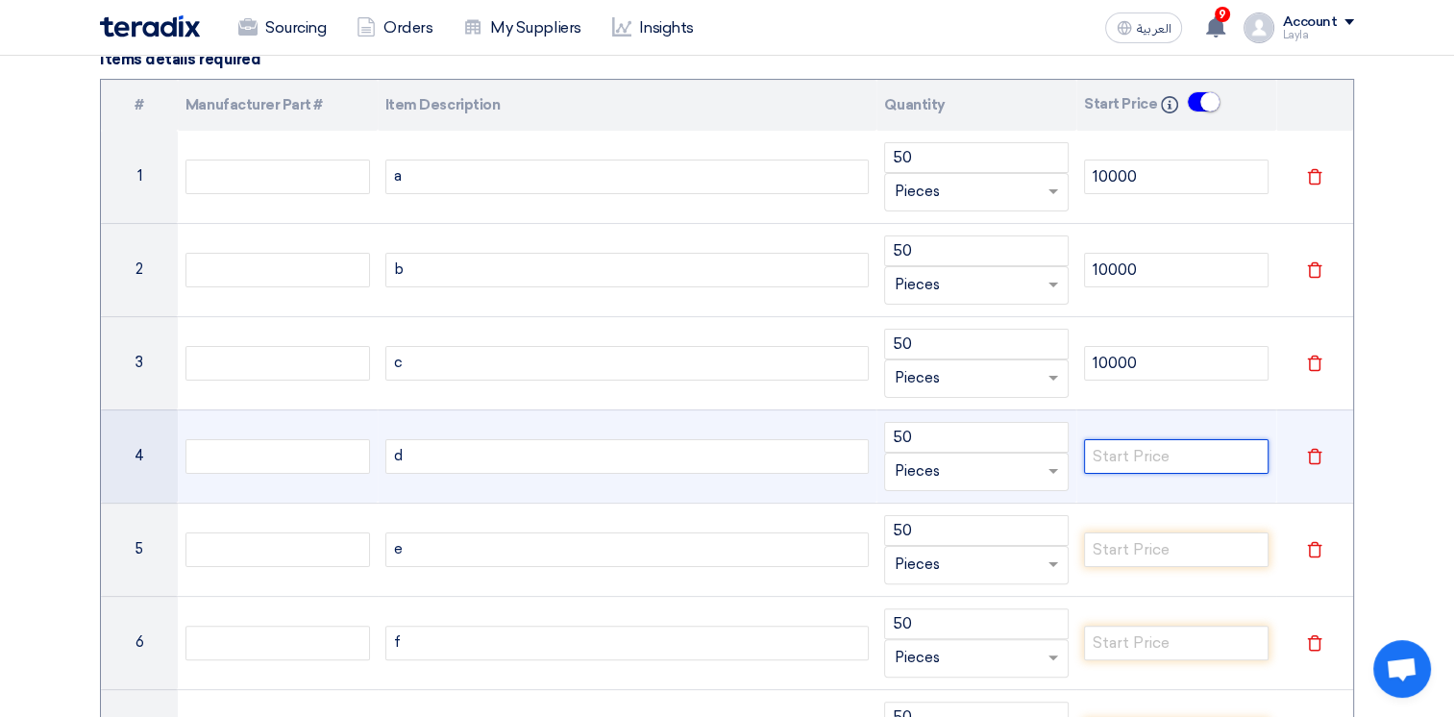
click at [1170, 458] on input "number" at bounding box center [1176, 456] width 184 height 35
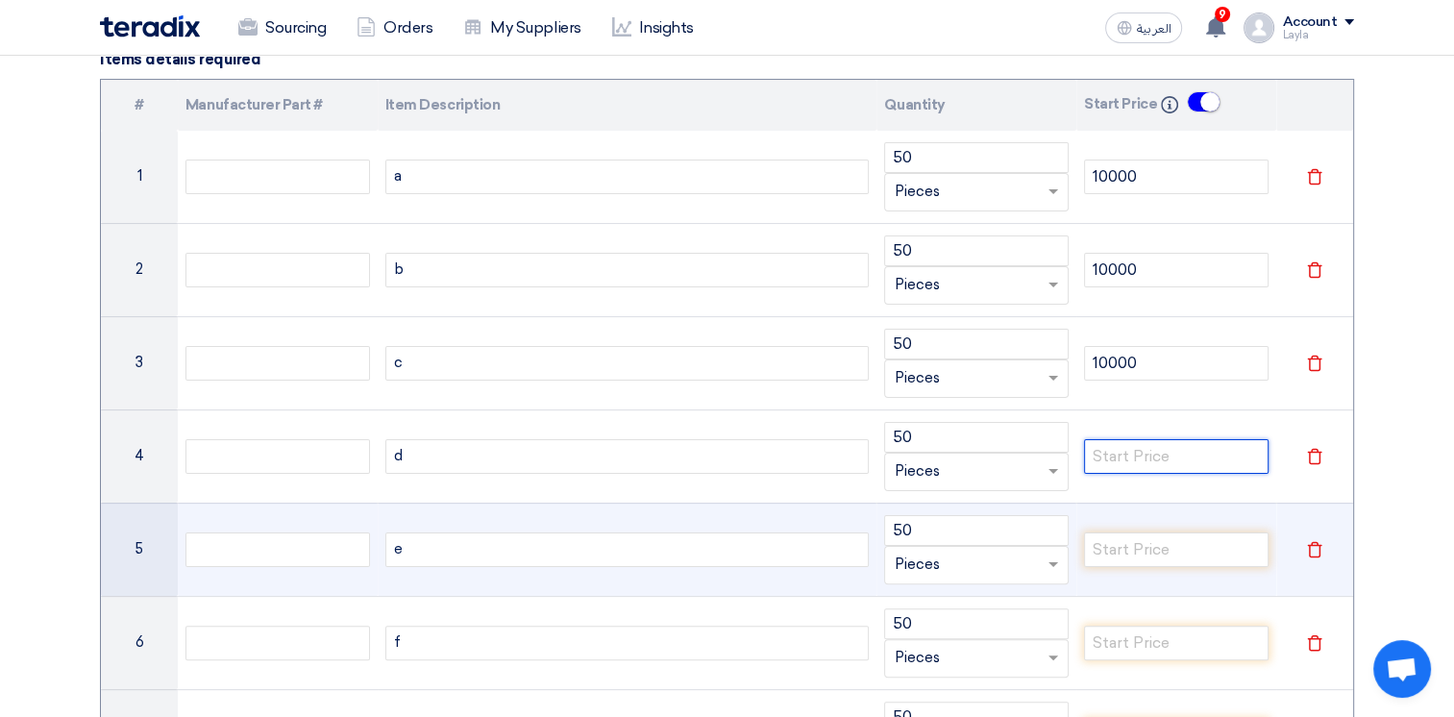
paste input "10000"
type input "10000"
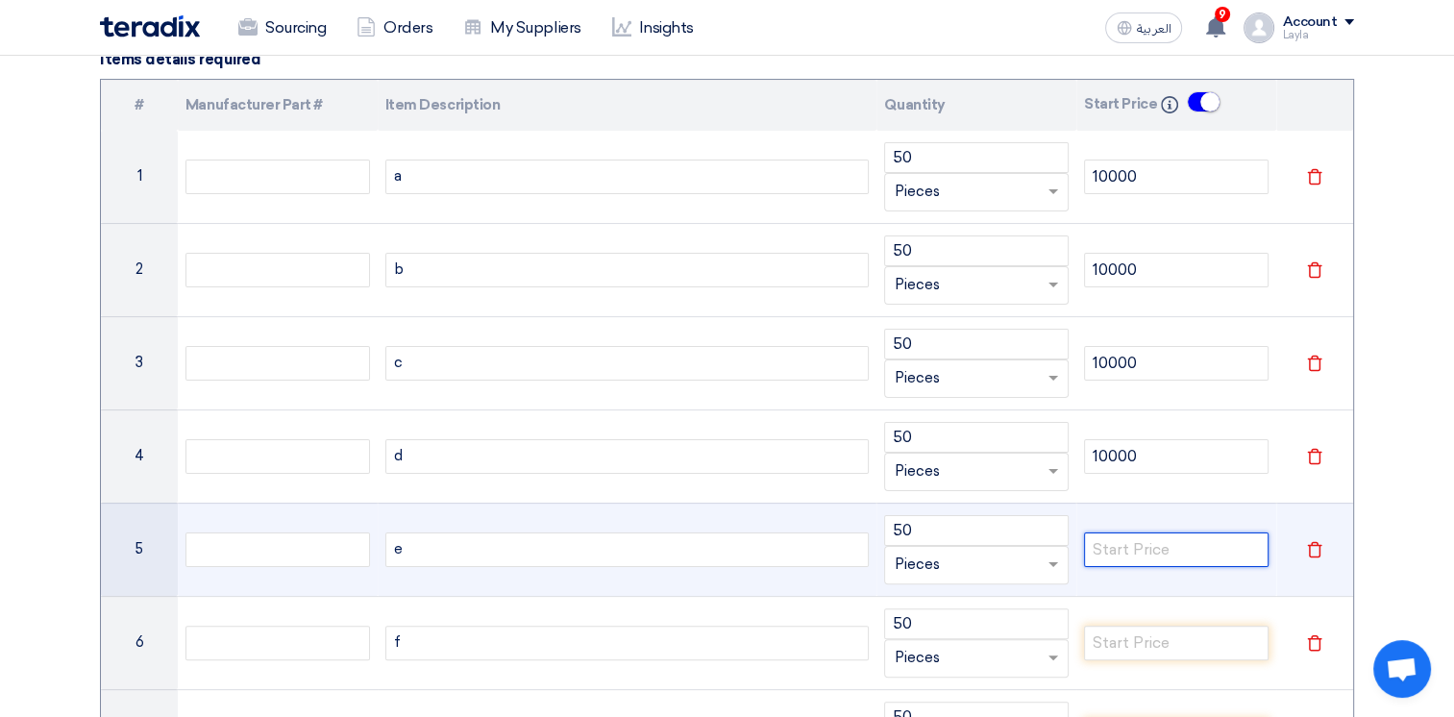
click at [1179, 541] on input "number" at bounding box center [1176, 549] width 184 height 35
paste input "10000"
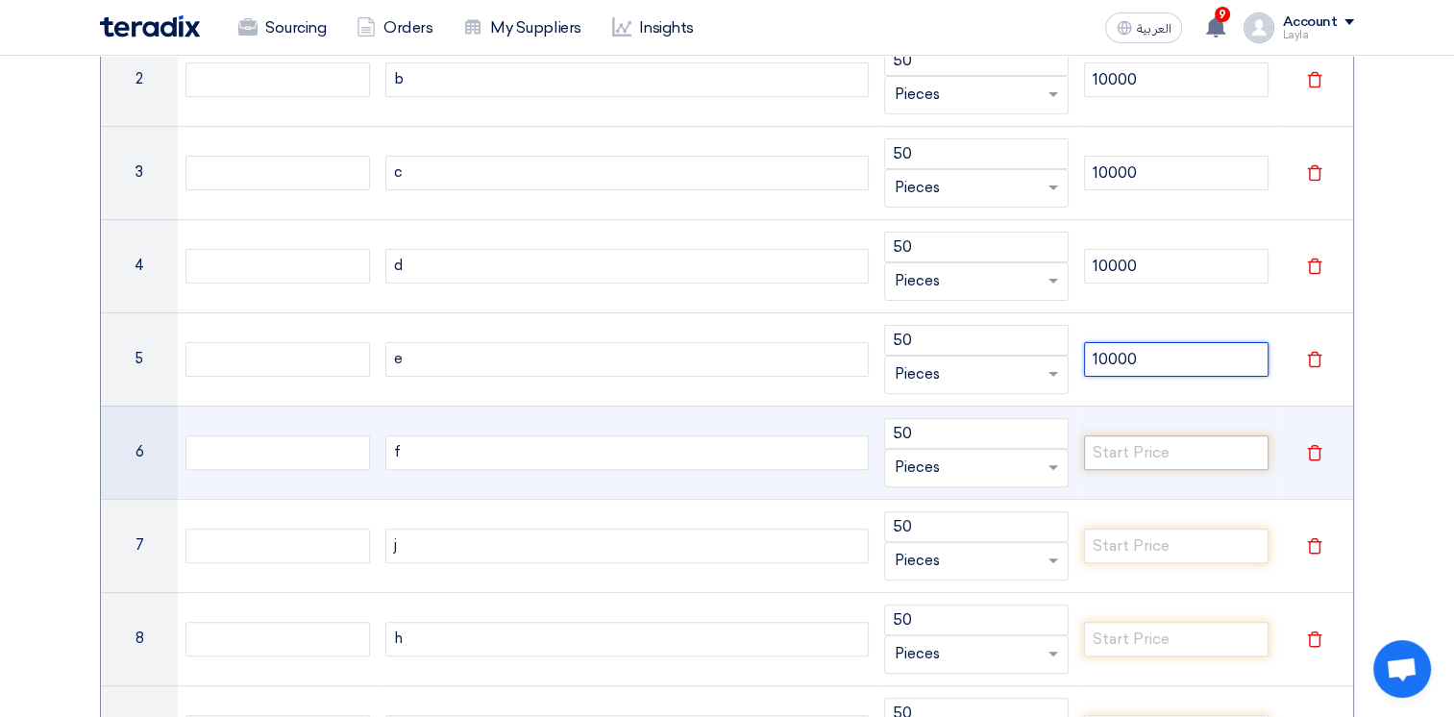
scroll to position [523, 0]
type input "10000"
click at [1148, 457] on input "number" at bounding box center [1176, 450] width 184 height 35
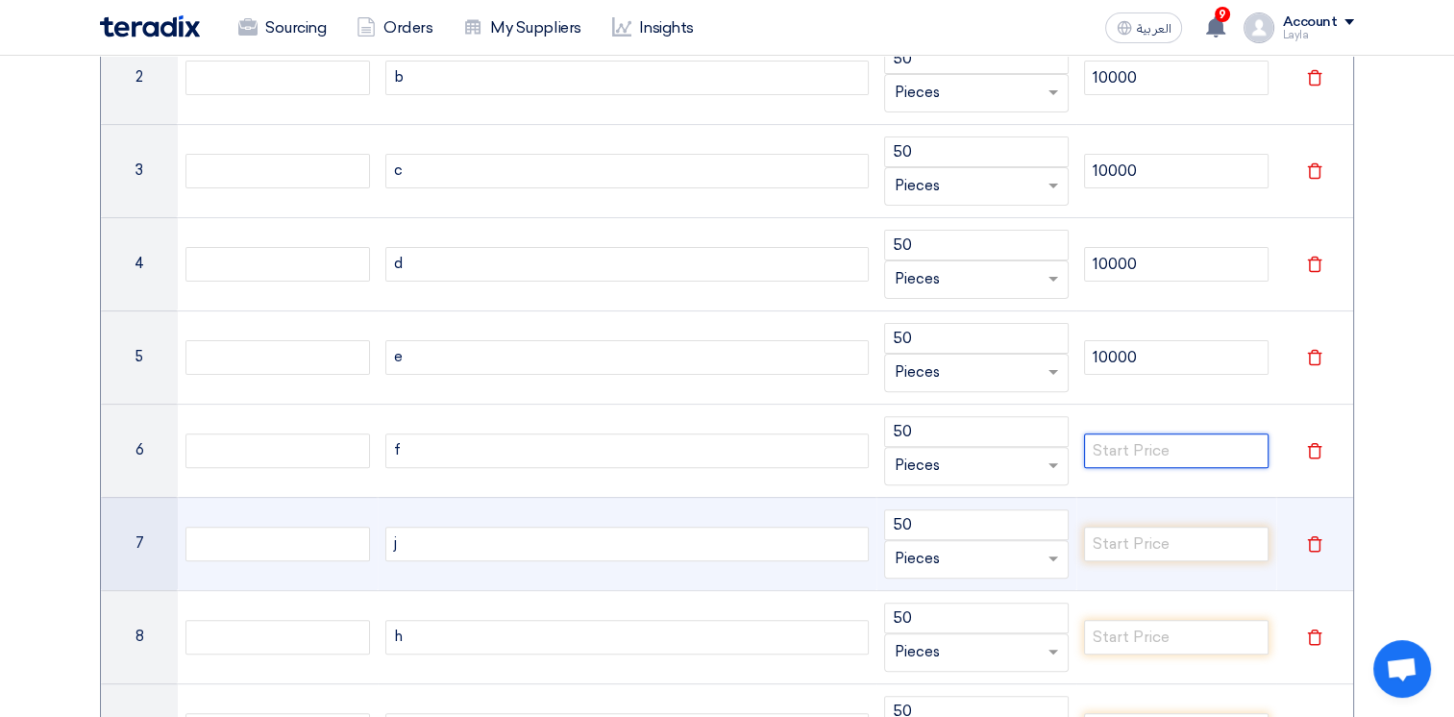
paste input "10000"
type input "10000"
click at [1162, 543] on input "number" at bounding box center [1176, 544] width 184 height 35
paste input "10000"
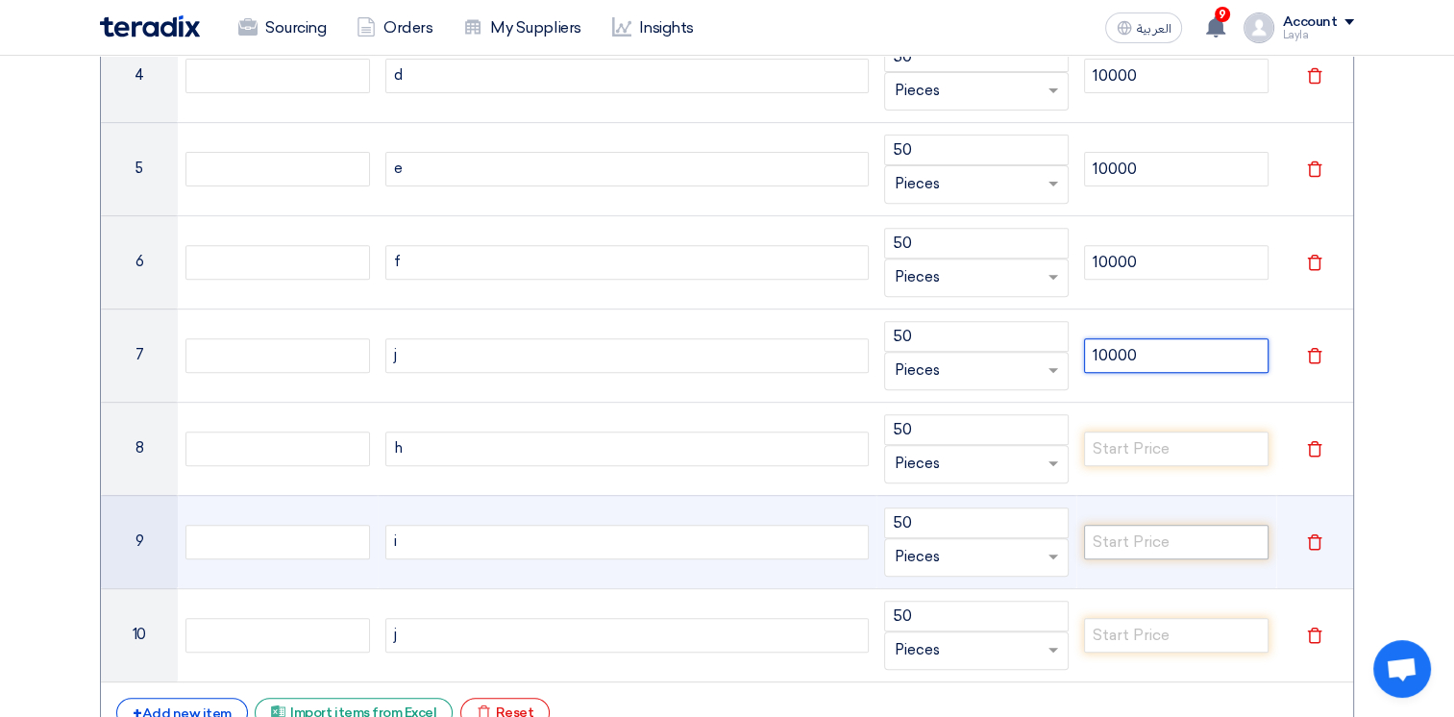
scroll to position [715, 0]
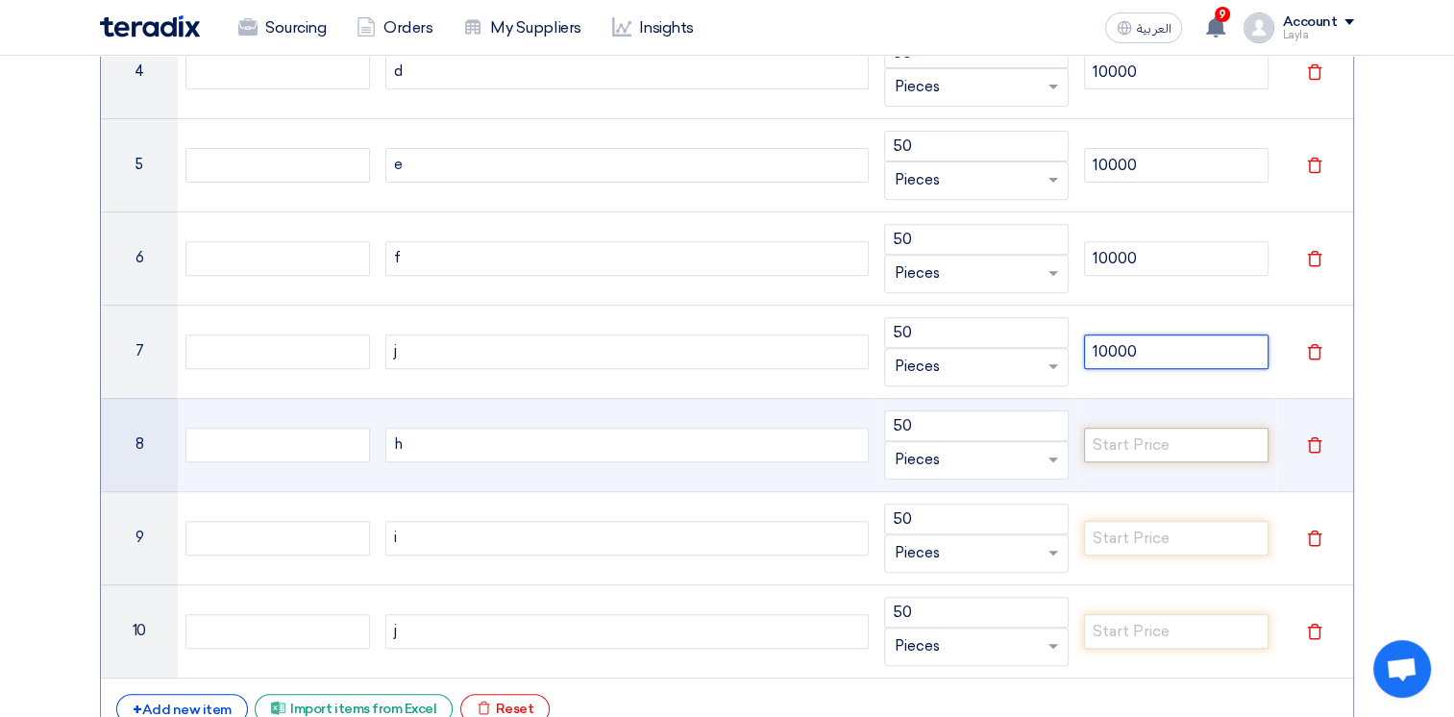
type input "10000"
click at [1166, 451] on input "number" at bounding box center [1176, 445] width 184 height 35
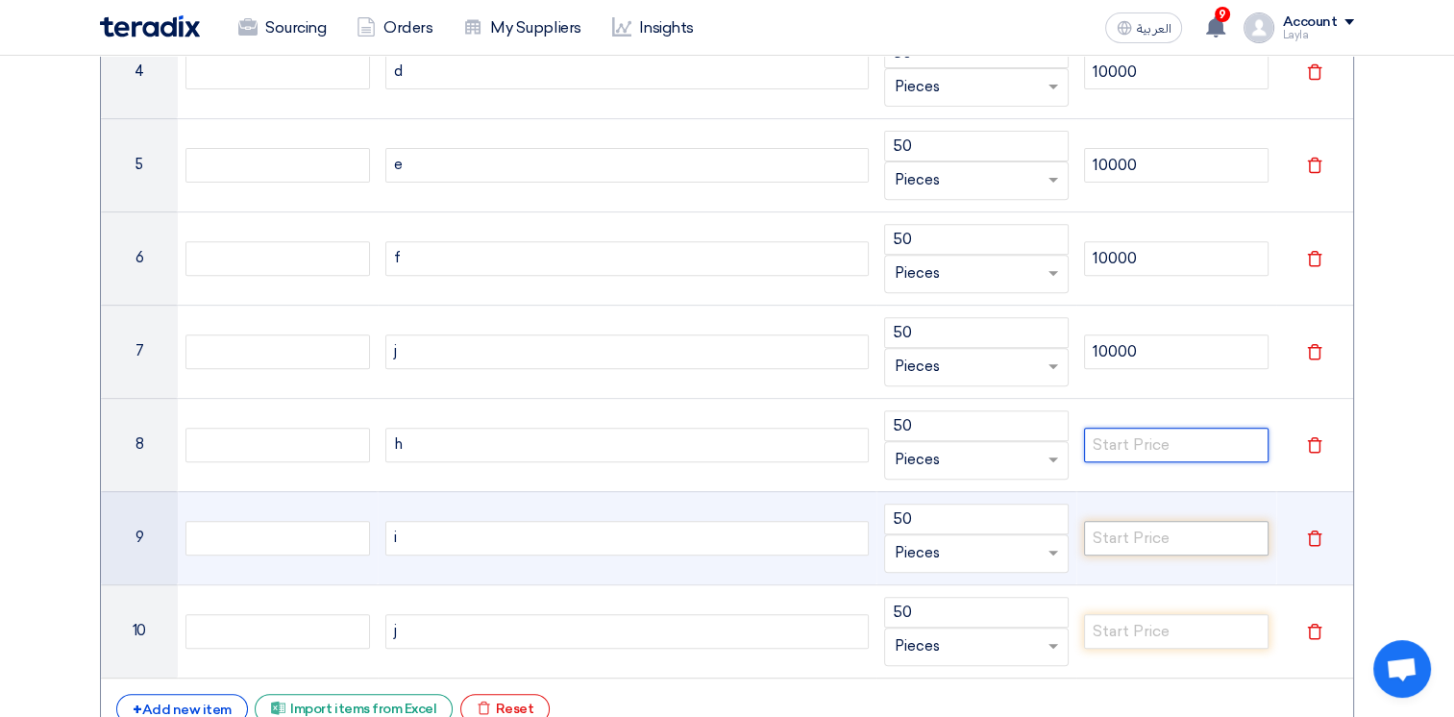
paste input "10000"
type input "10000"
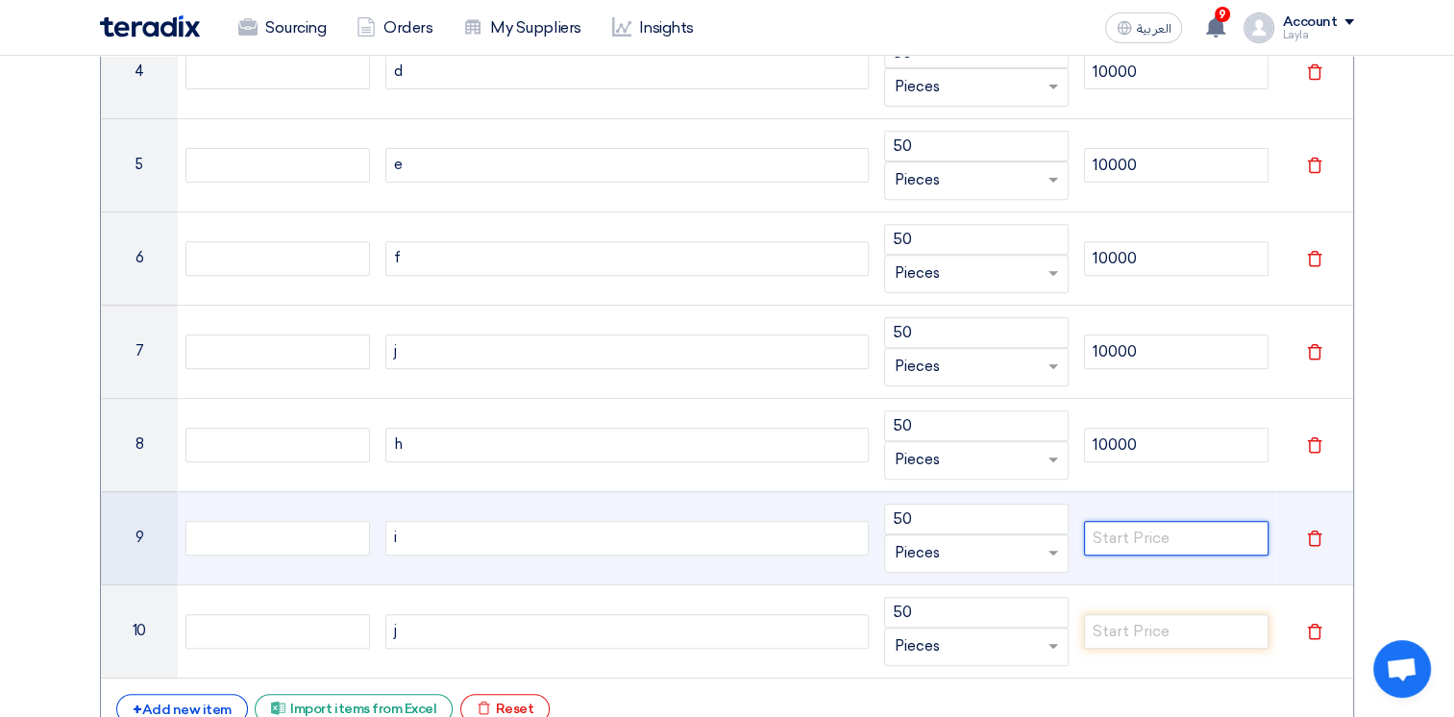
click at [1180, 548] on input "number" at bounding box center [1176, 538] width 184 height 35
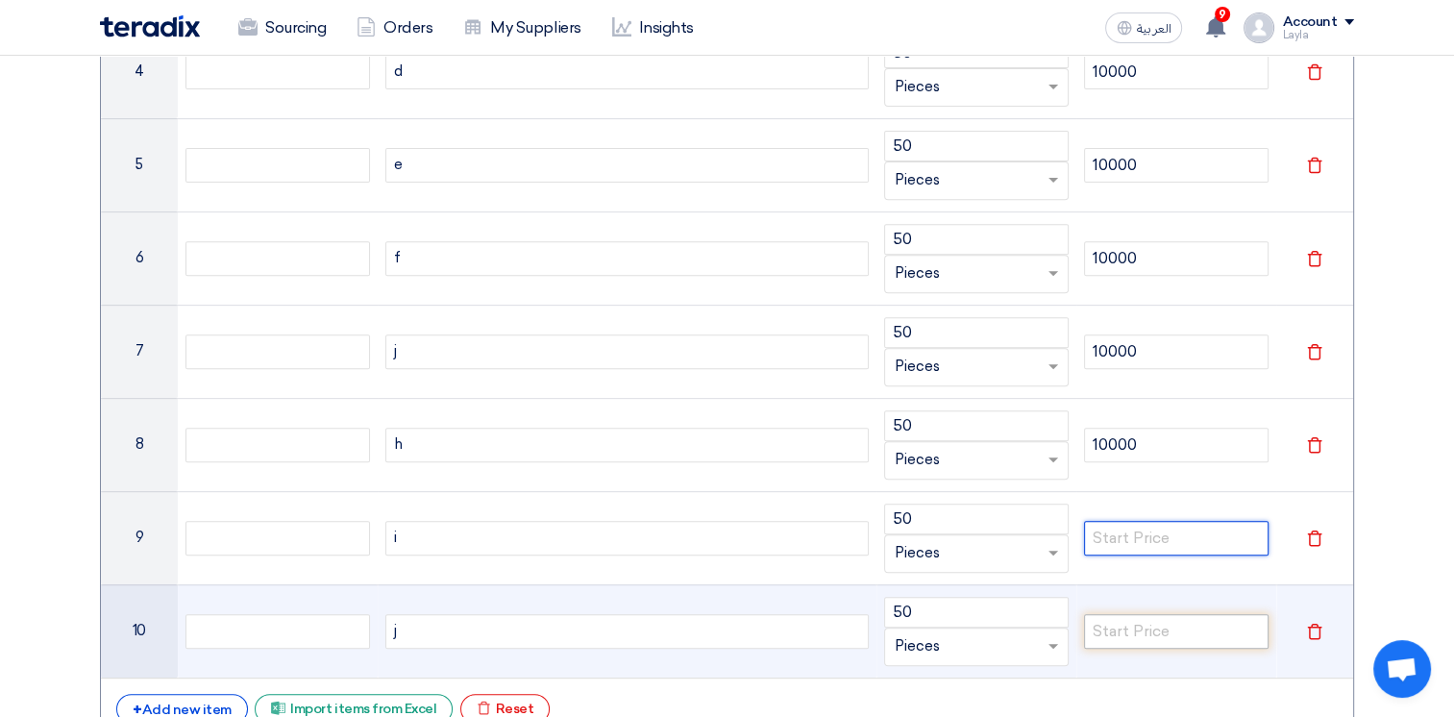
paste input "10000"
type input "10000"
click at [1161, 617] on input "number" at bounding box center [1176, 631] width 184 height 35
paste input "10000"
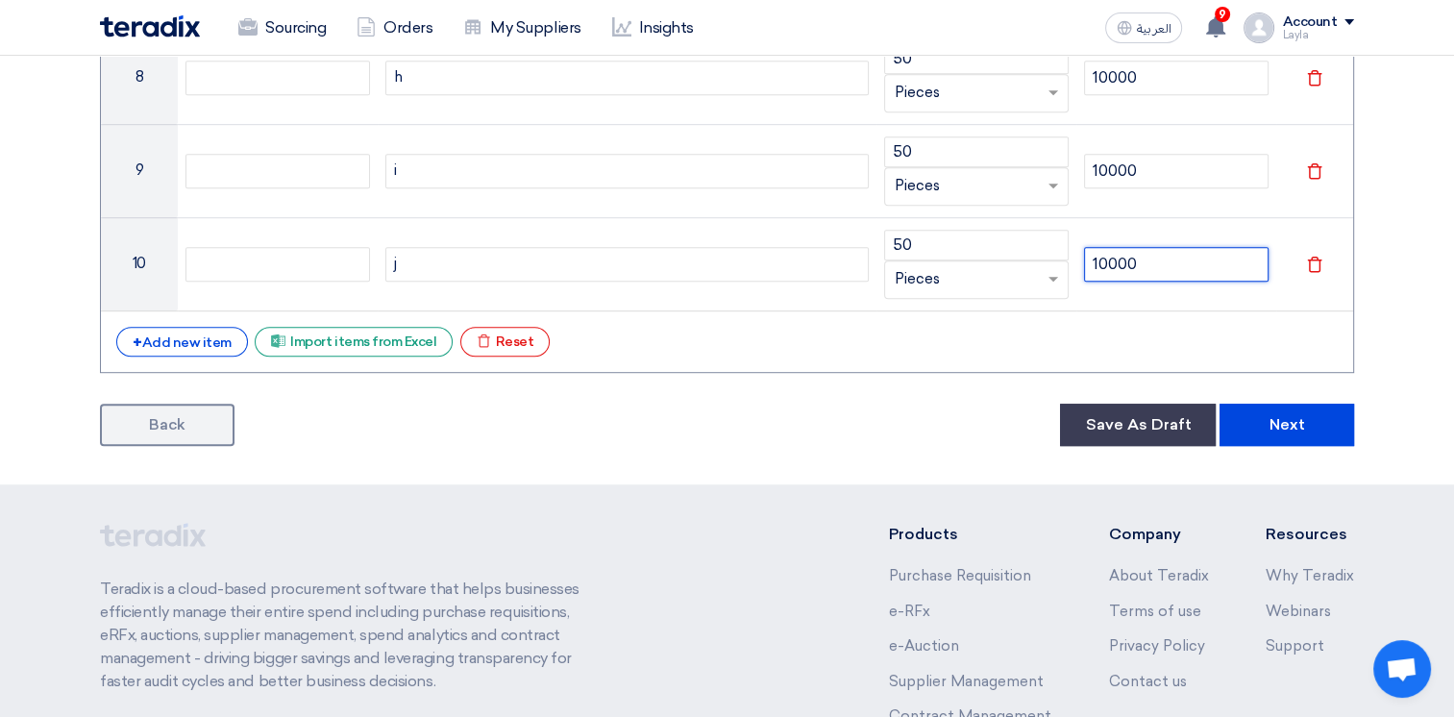
scroll to position [1099, 0]
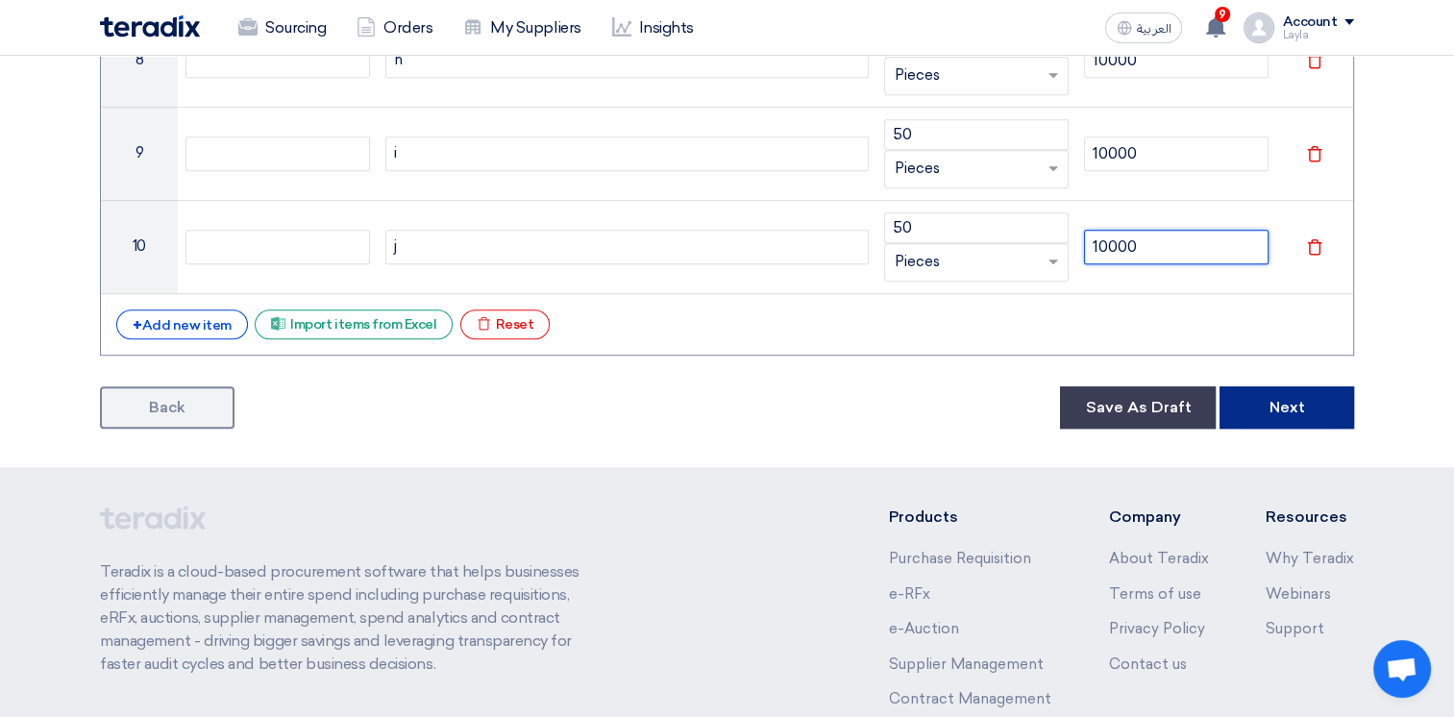
type input "10000"
click at [1271, 404] on button "Next" at bounding box center [1286, 407] width 135 height 42
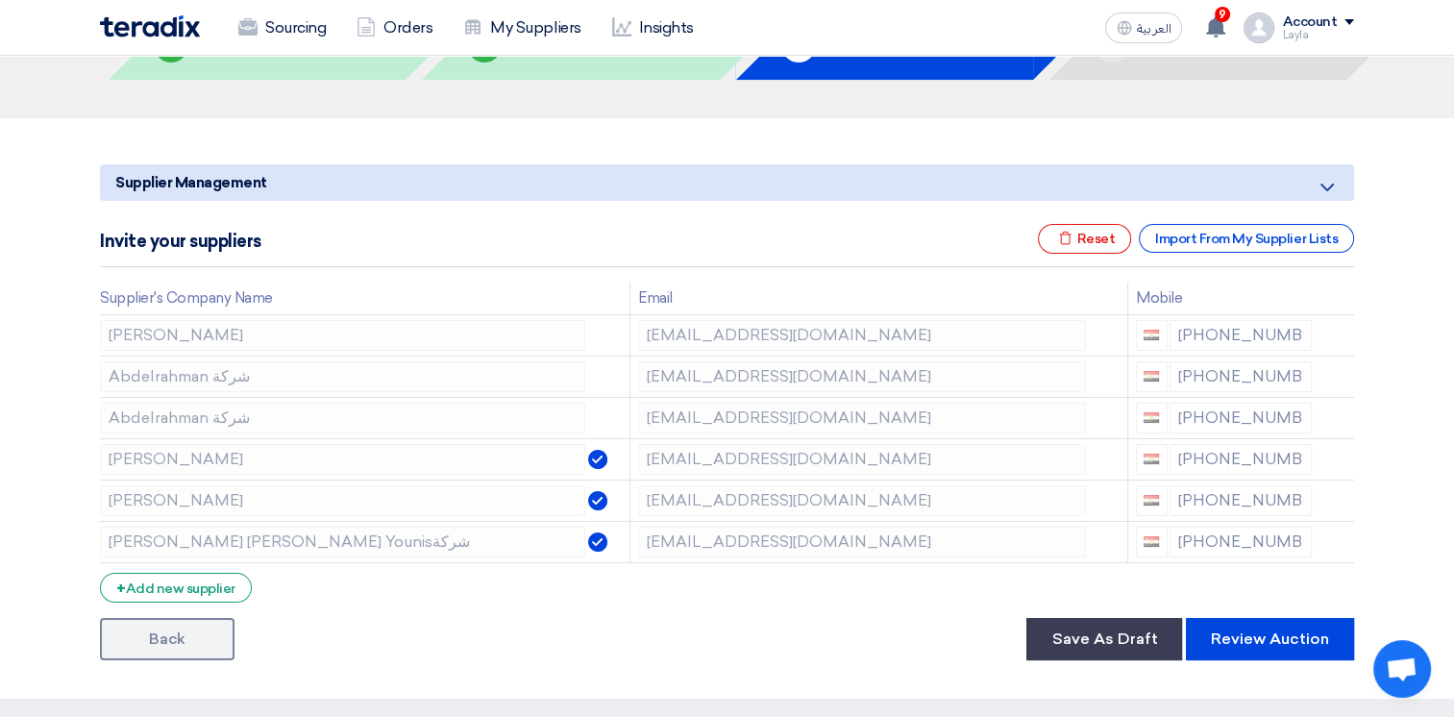
scroll to position [384, 0]
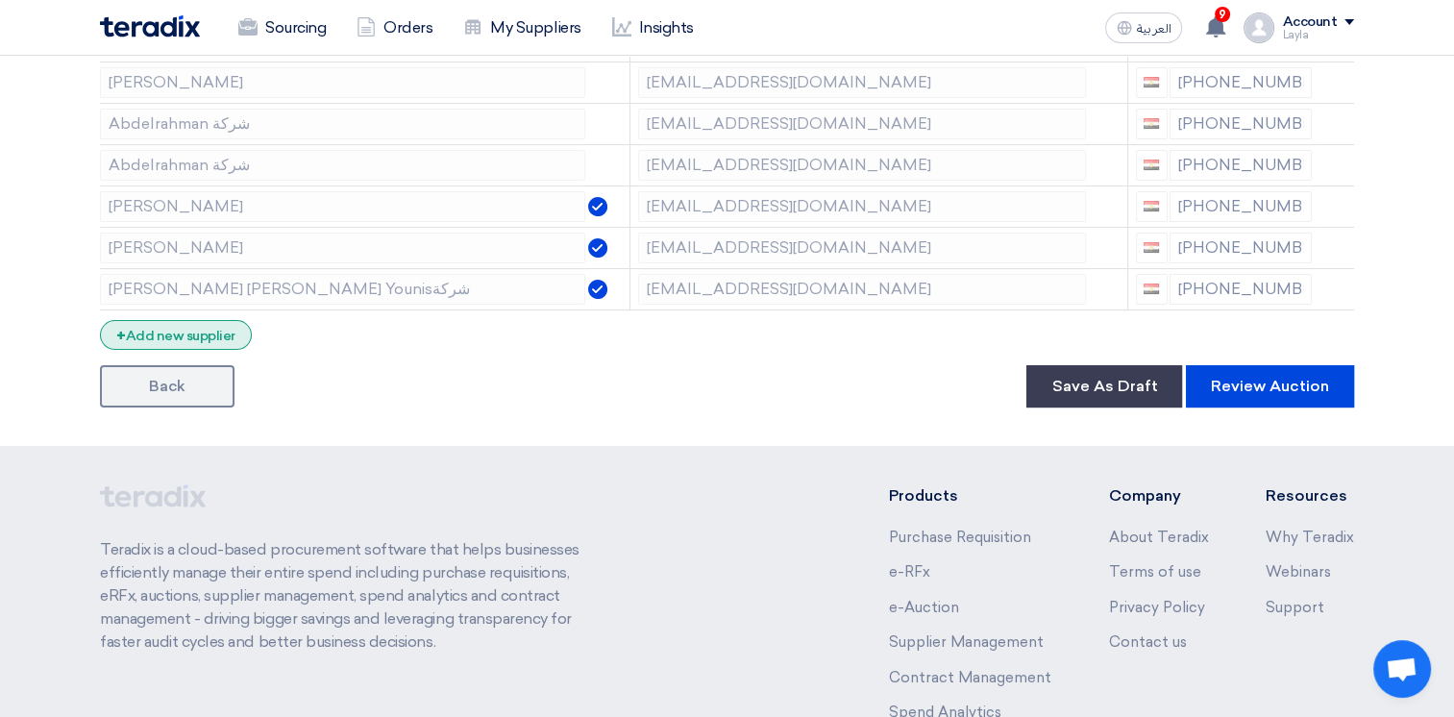
click at [216, 332] on div "+ Add new supplier" at bounding box center [176, 335] width 152 height 30
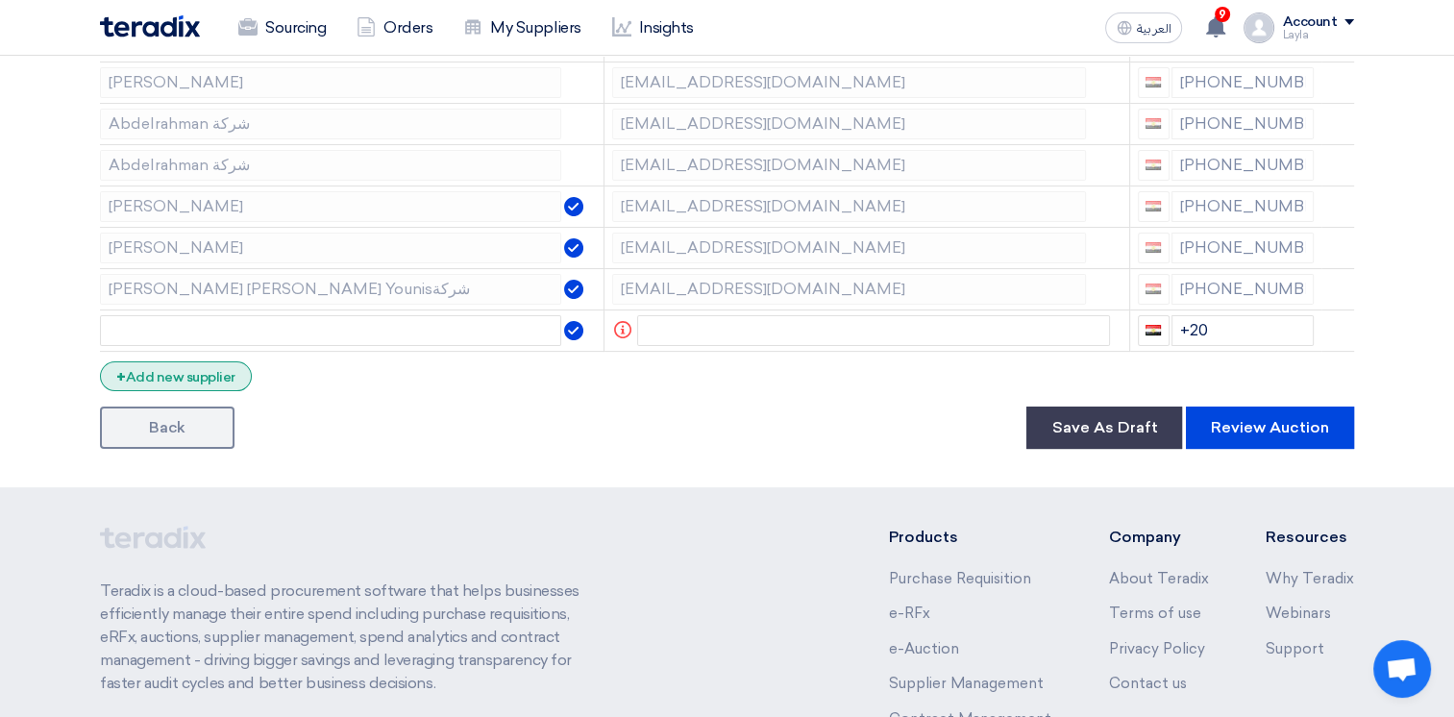
click at [210, 376] on div "+ Add new supplier" at bounding box center [176, 376] width 152 height 30
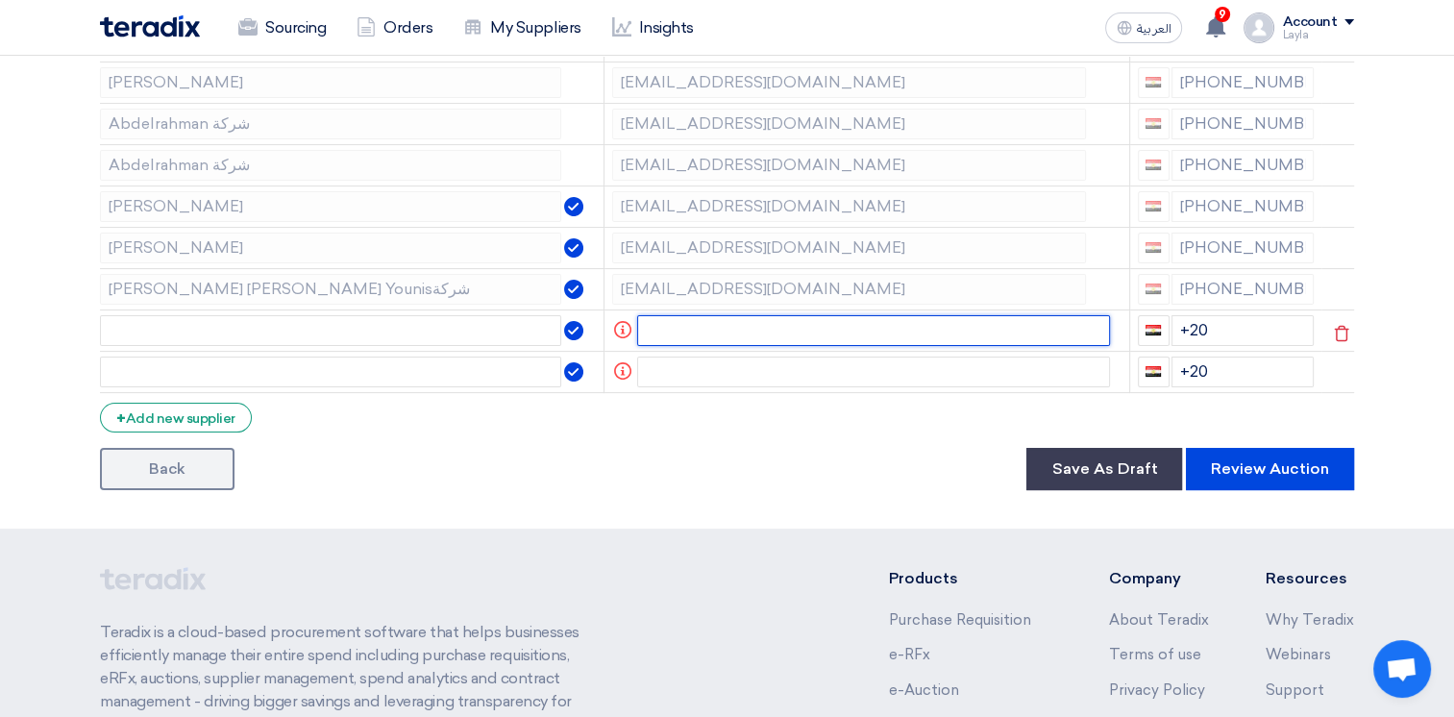
click at [707, 336] on input "text" at bounding box center [874, 330] width 474 height 31
paste input "sp2@teradix.com"
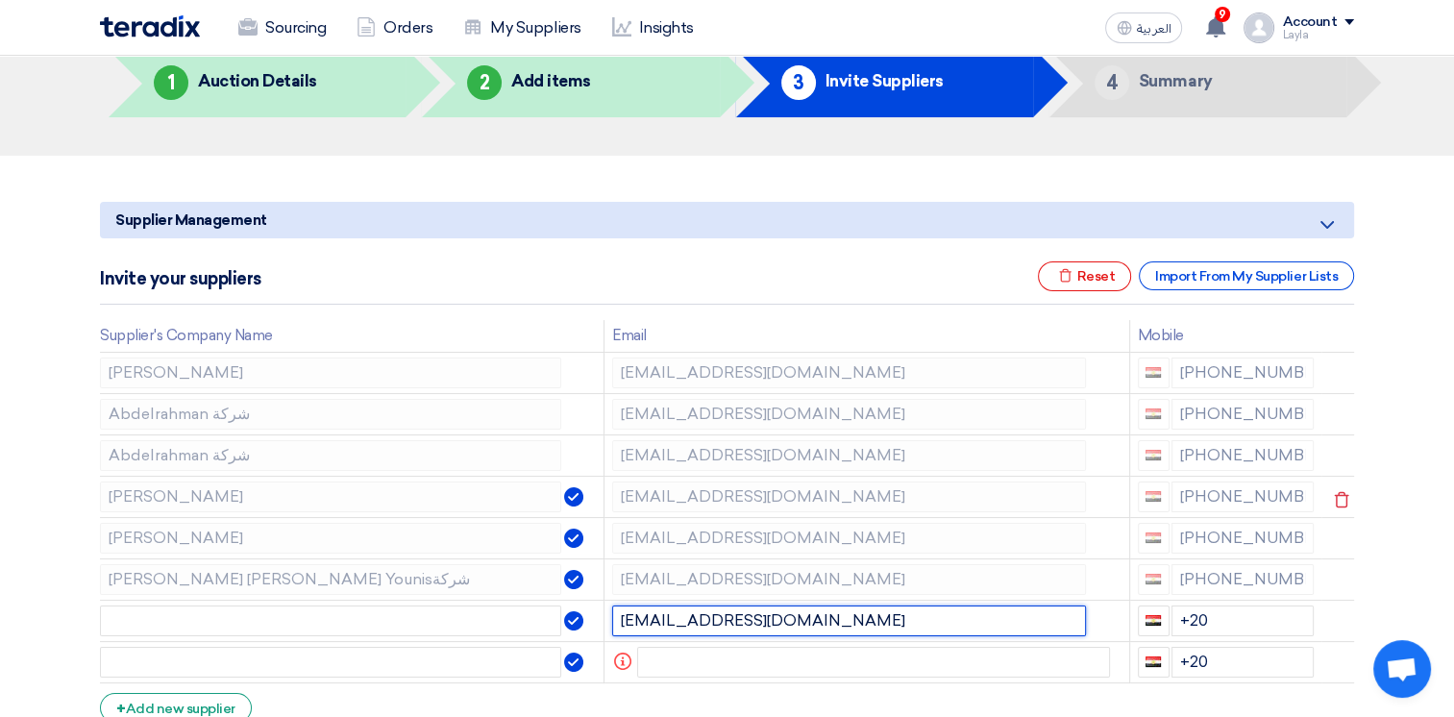
scroll to position [0, 0]
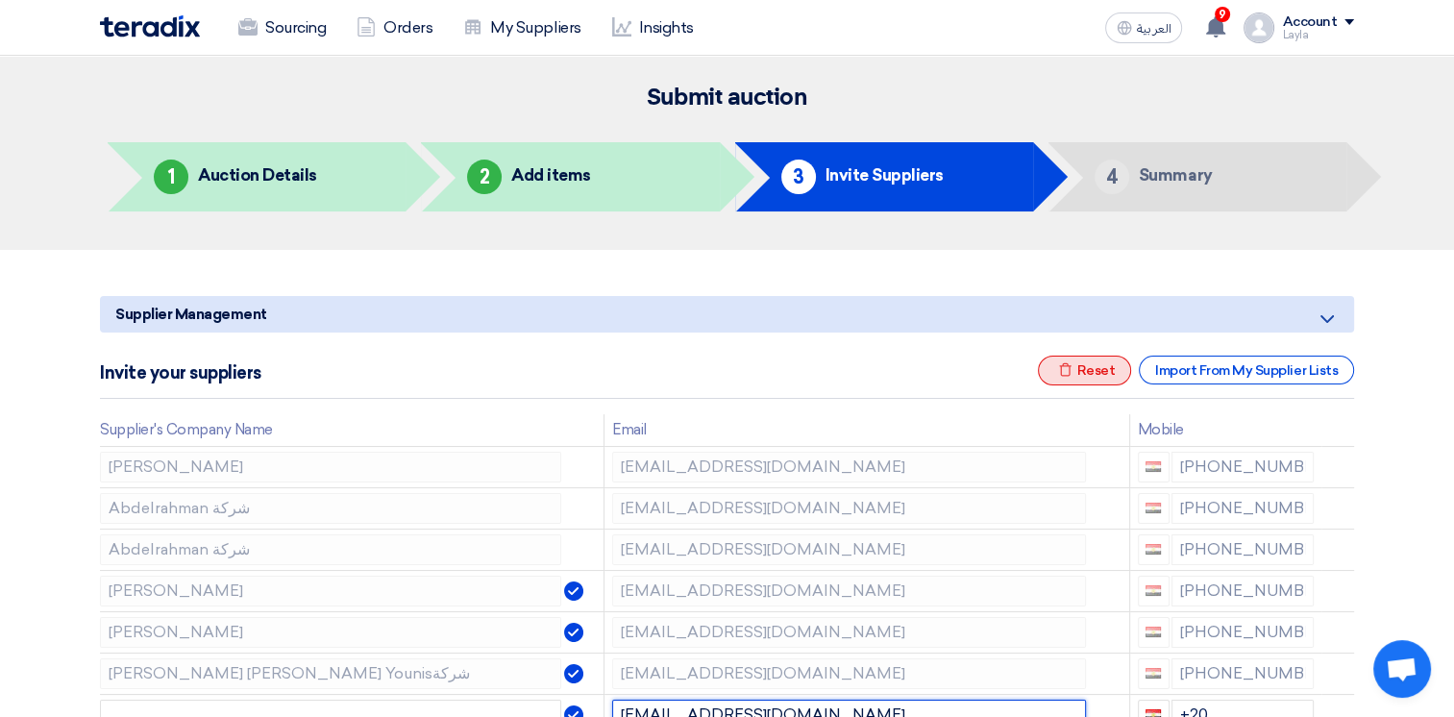
type input "sp2@teradix.com"
click at [1088, 364] on div "Excel file Reset" at bounding box center [1085, 370] width 94 height 30
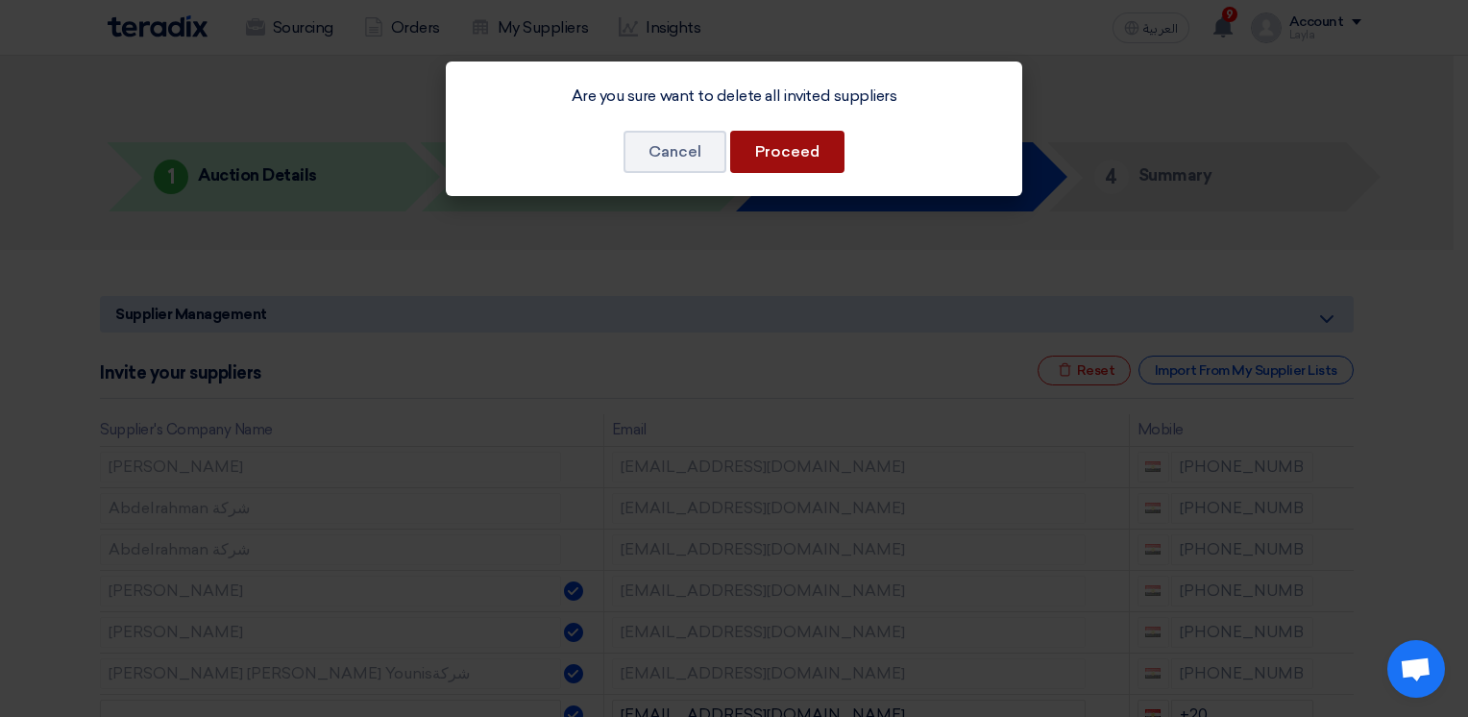
click at [789, 157] on button "Proceed" at bounding box center [787, 152] width 114 height 42
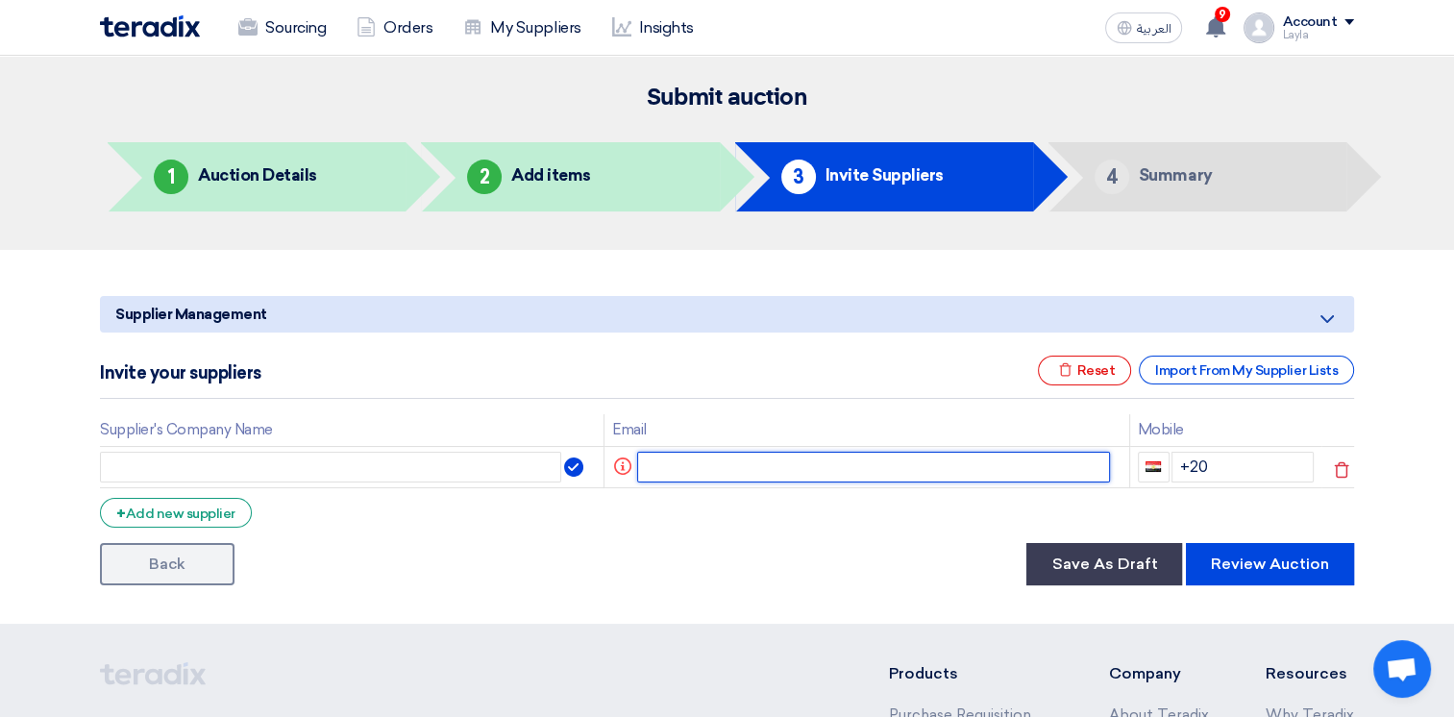
click at [716, 458] on input "text" at bounding box center [874, 467] width 474 height 31
paste input "sp2@teradix.com"
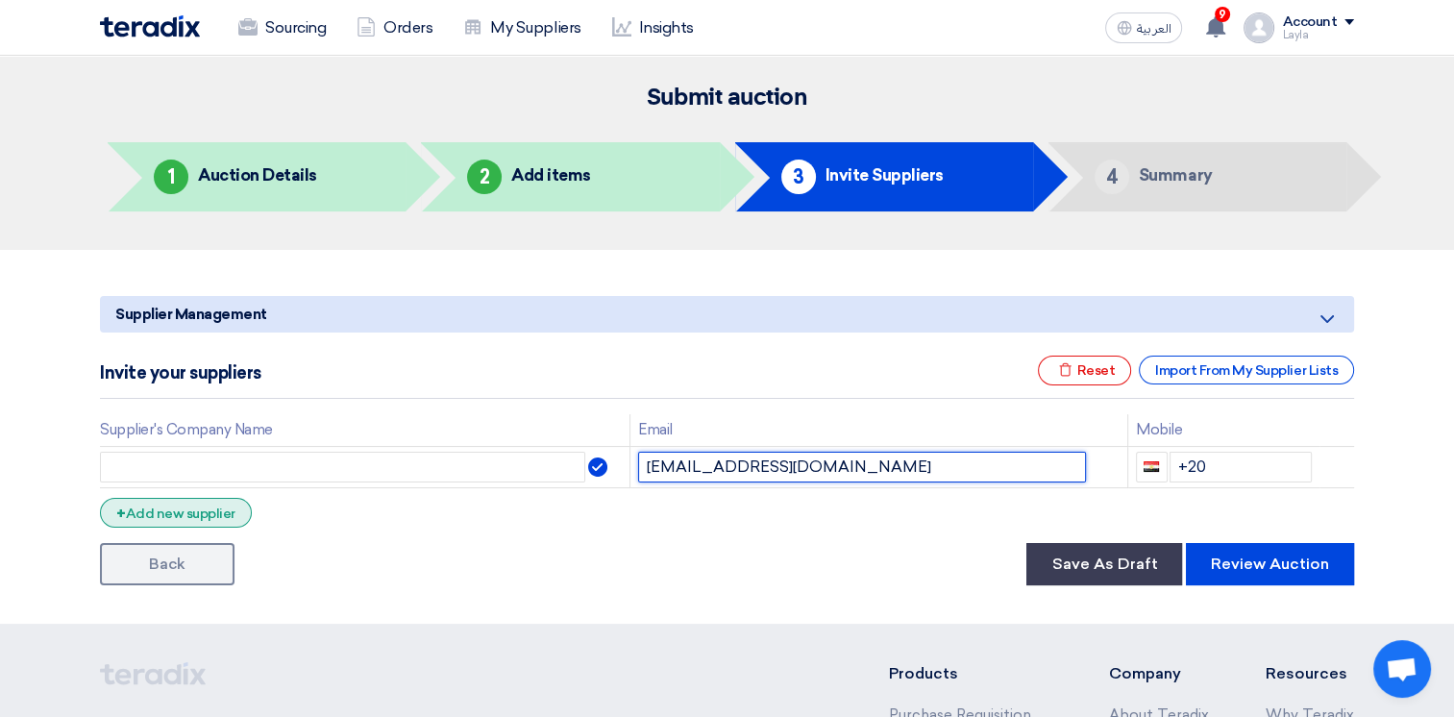
type input "sp2@teradix.com"
click at [227, 510] on div "+ Add new supplier" at bounding box center [176, 513] width 152 height 30
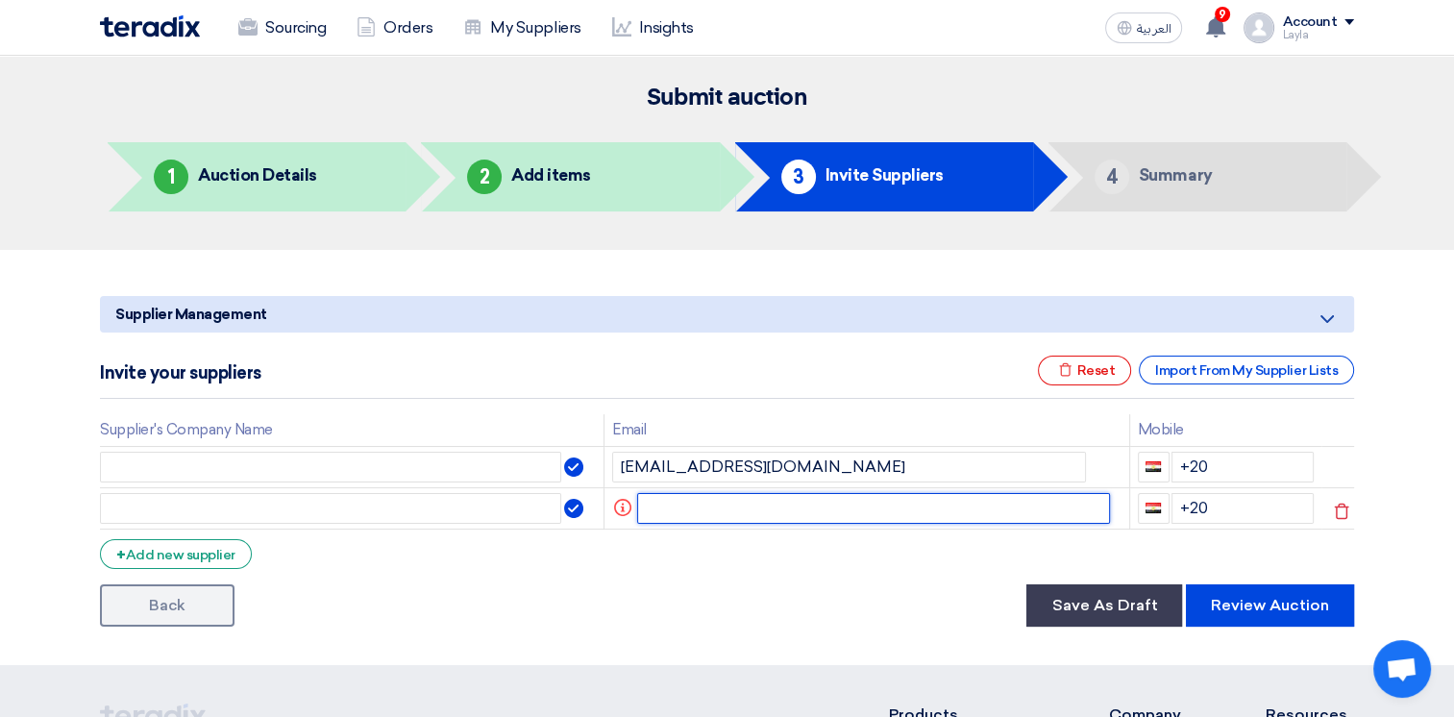
click at [728, 503] on input "text" at bounding box center [874, 508] width 474 height 31
paste input "sp1@teradix.com"
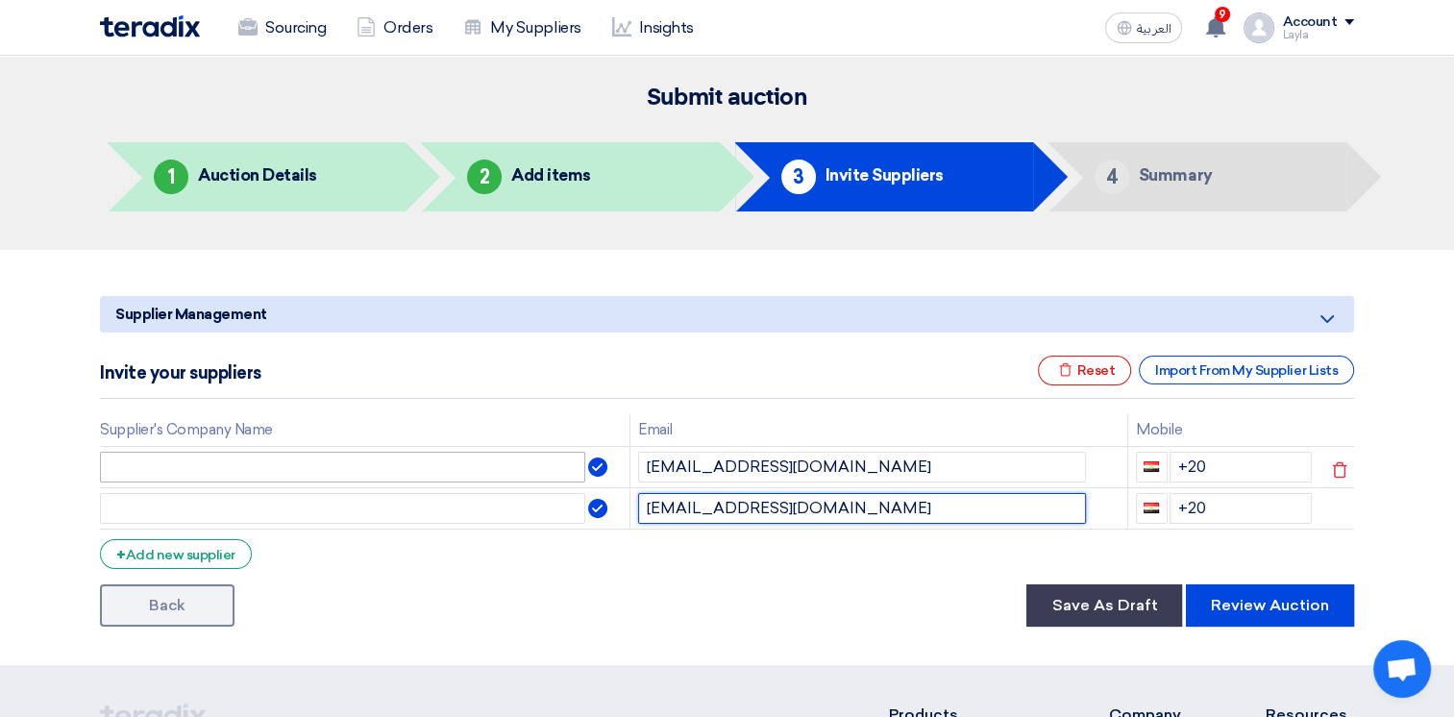
type input "sp1@teradix.com"
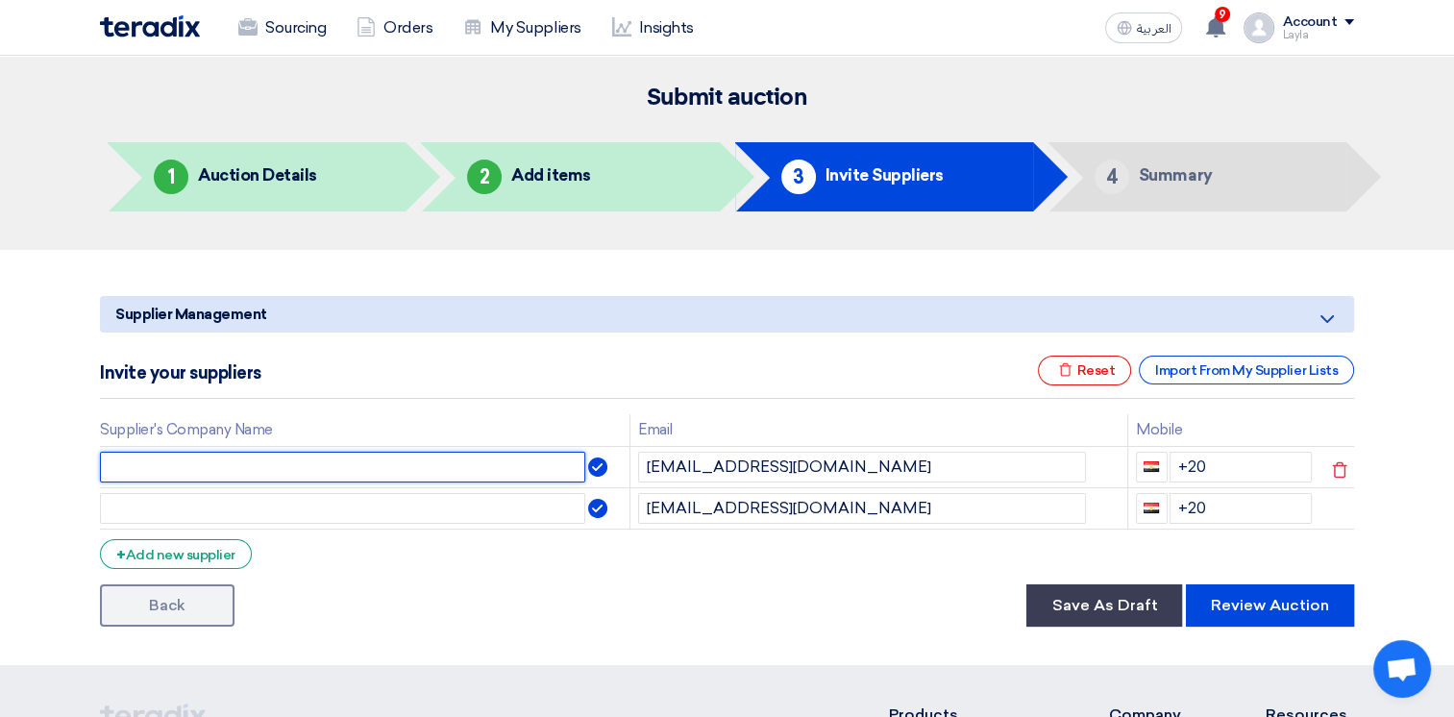
click at [269, 466] on input "text" at bounding box center [342, 467] width 485 height 31
type input "sp1"
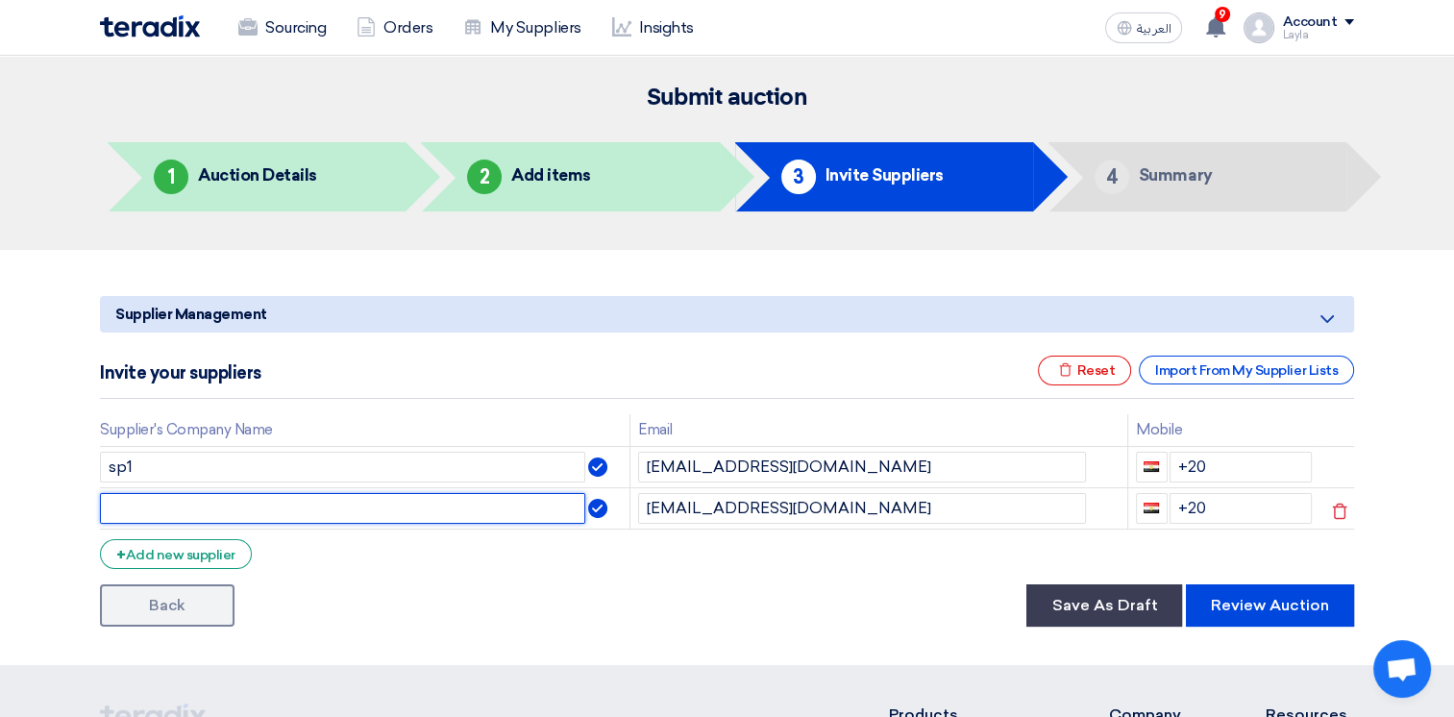
click at [246, 514] on input "text" at bounding box center [342, 508] width 485 height 31
type input "sp2"
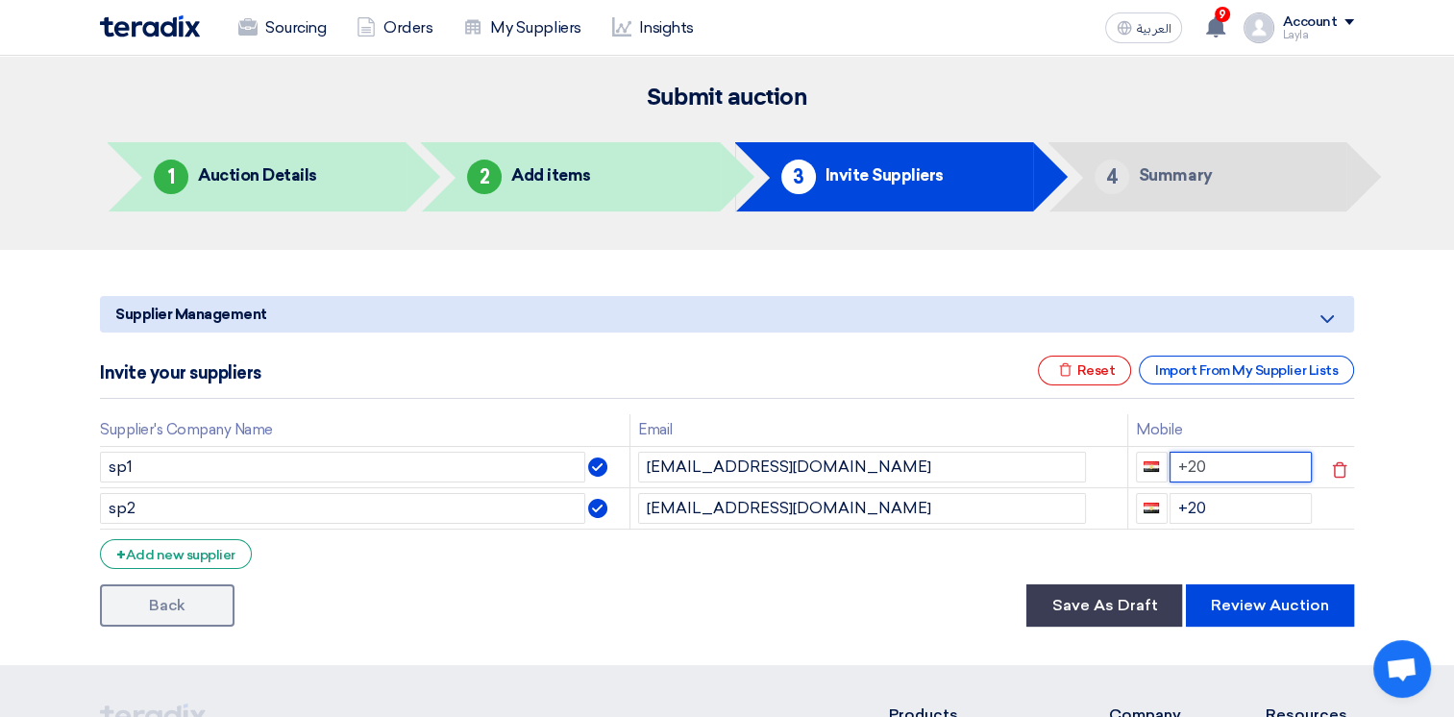
click at [1254, 454] on input "+20" at bounding box center [1240, 467] width 143 height 31
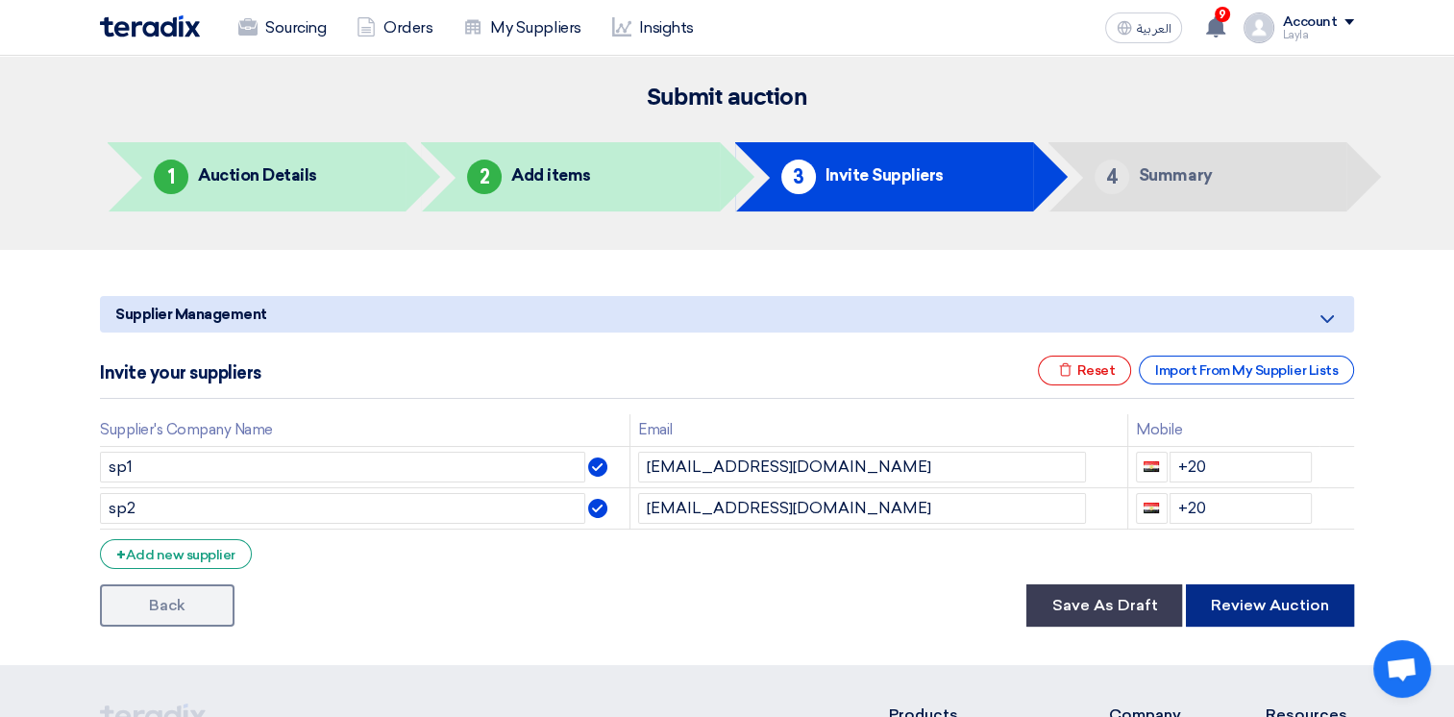
click at [1295, 605] on button "Review Auction" at bounding box center [1270, 605] width 168 height 42
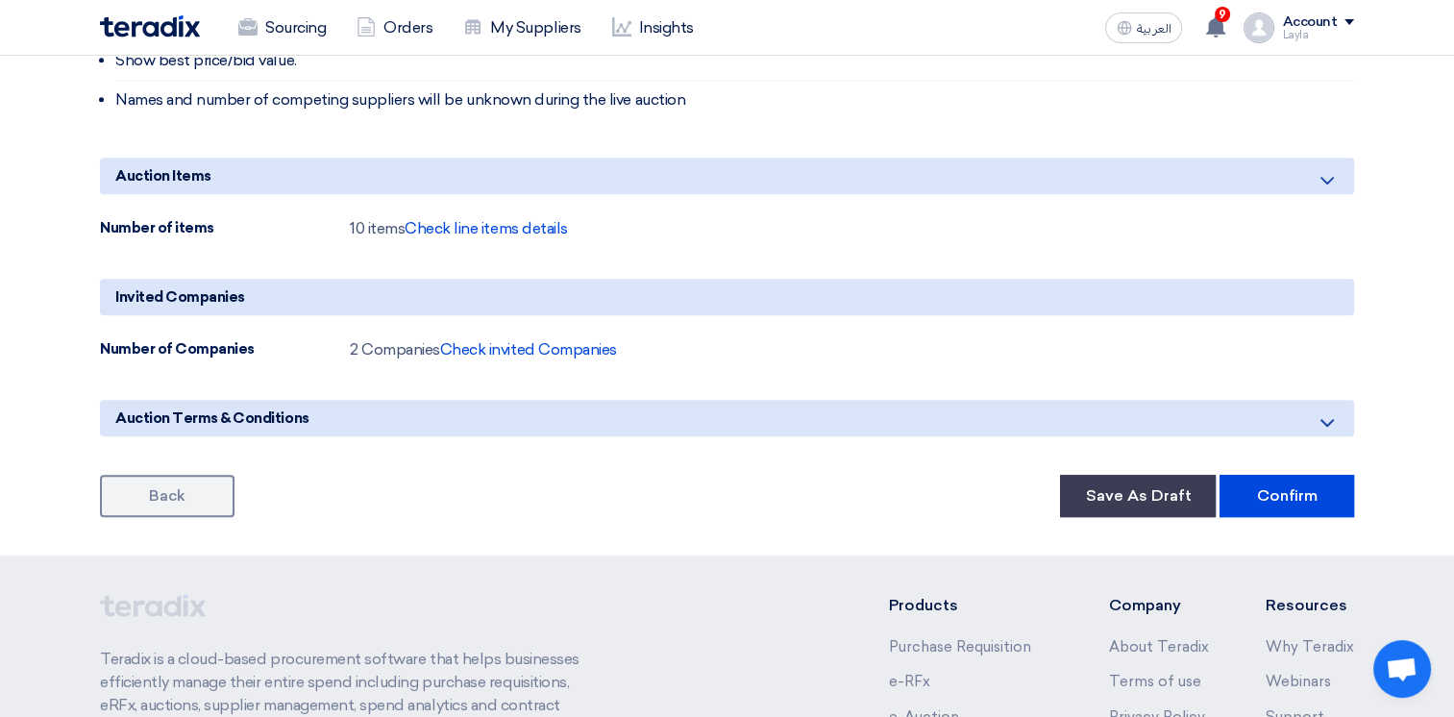
scroll to position [961, 0]
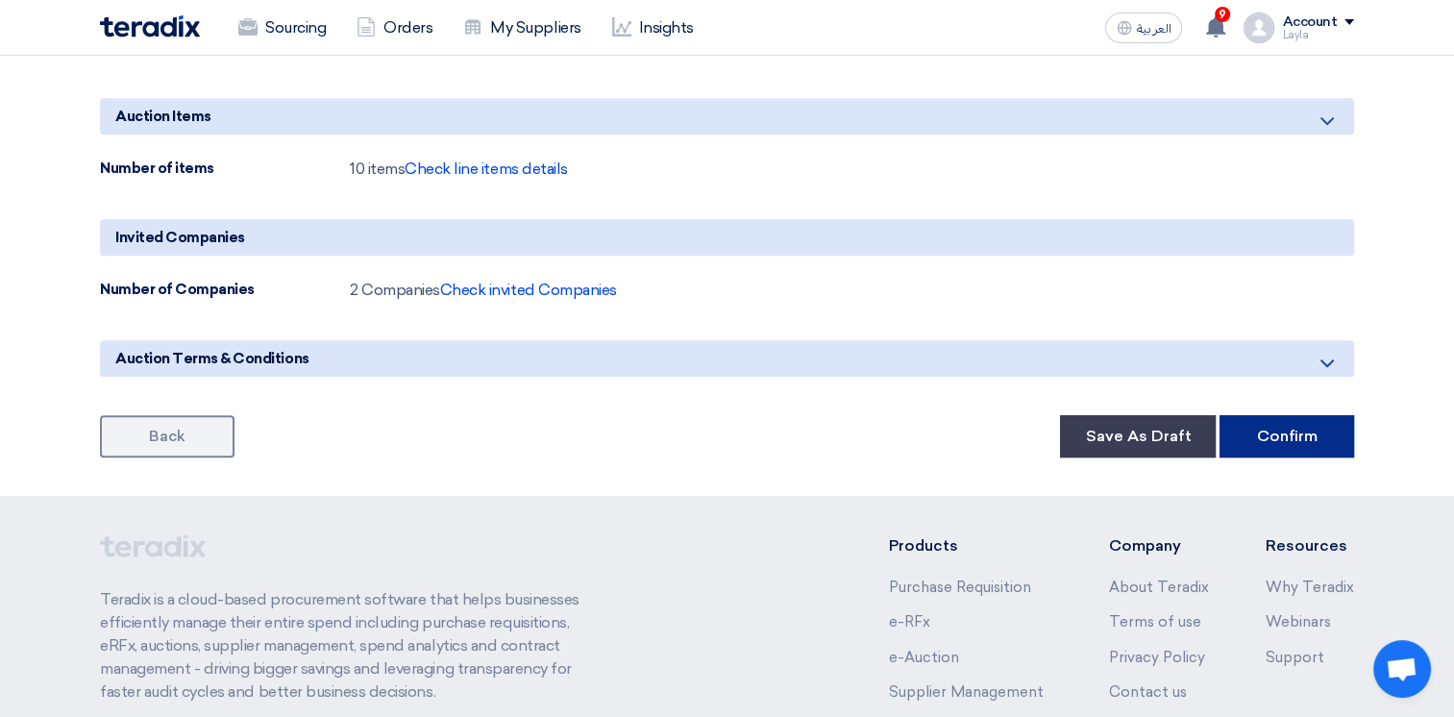
click at [1292, 431] on button "Confirm" at bounding box center [1286, 436] width 135 height 42
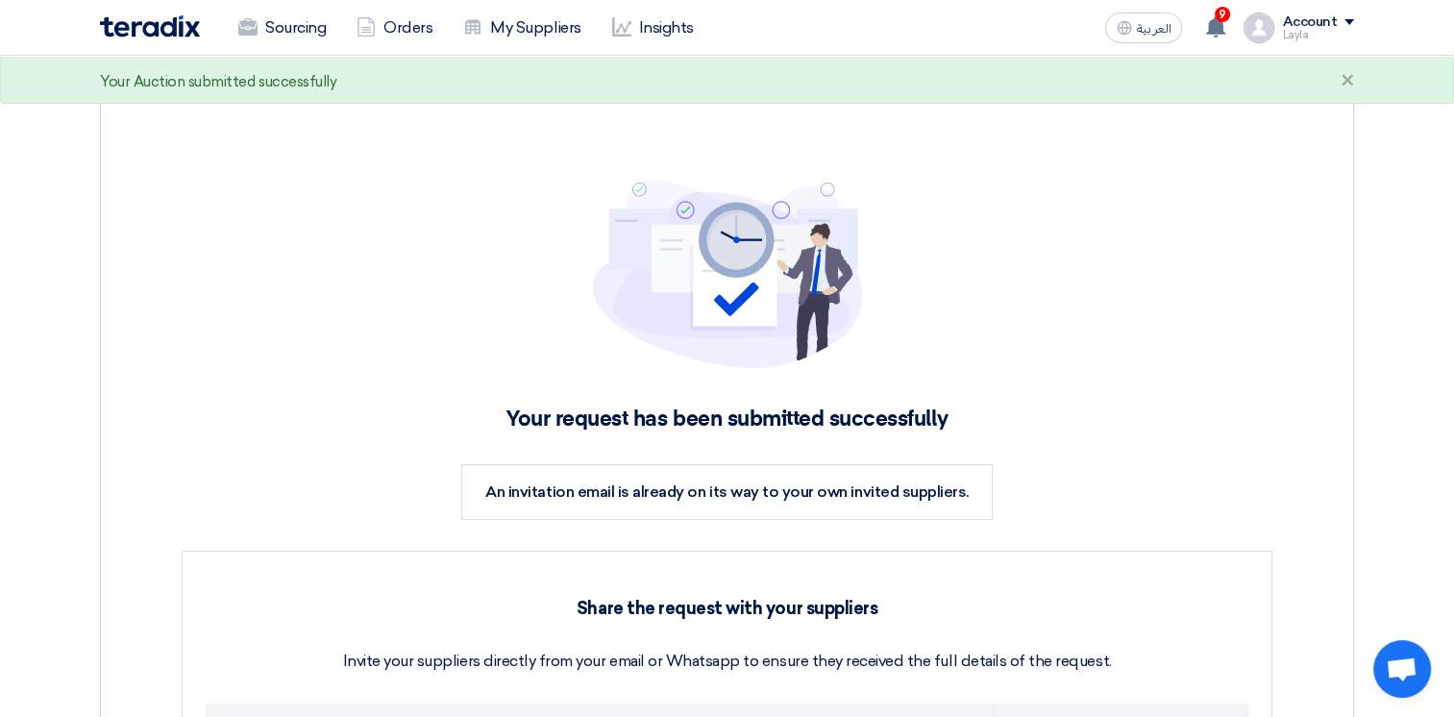
scroll to position [96, 0]
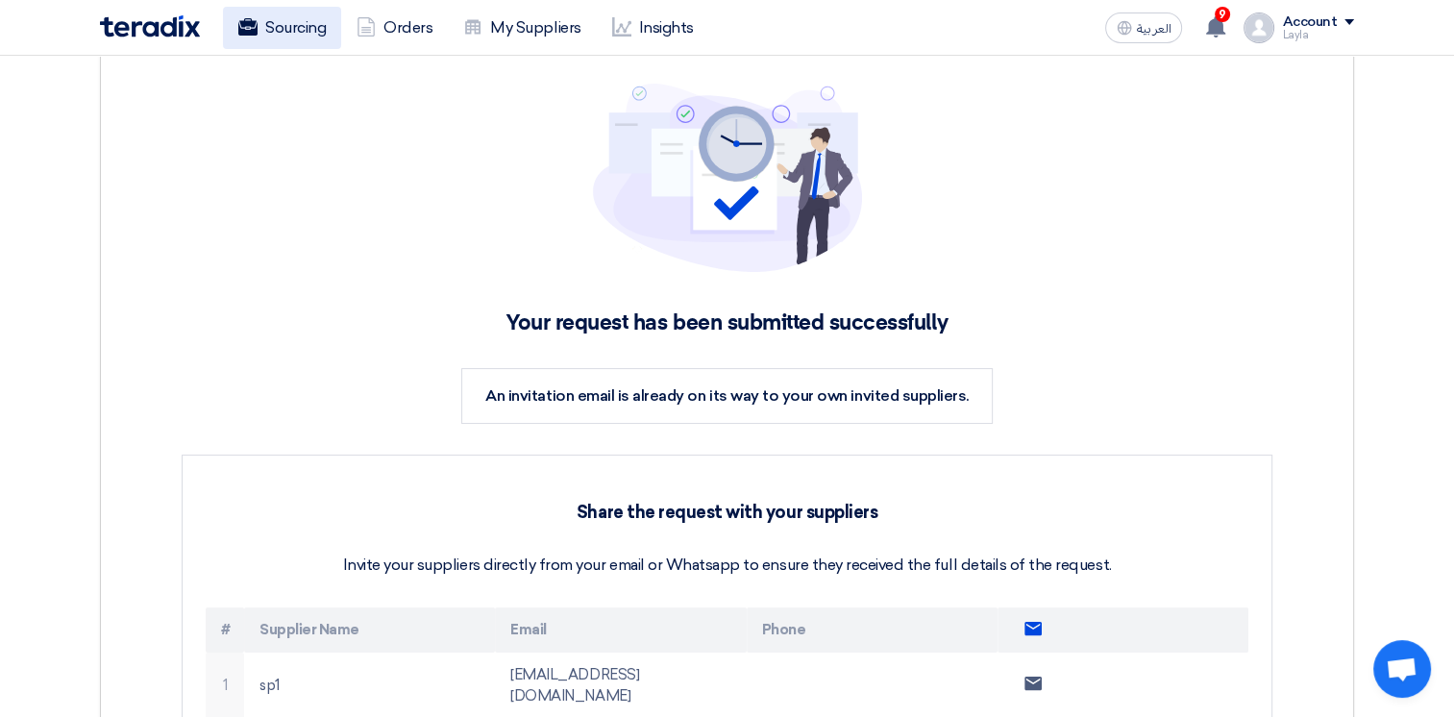
click at [273, 29] on link "Sourcing" at bounding box center [282, 28] width 118 height 42
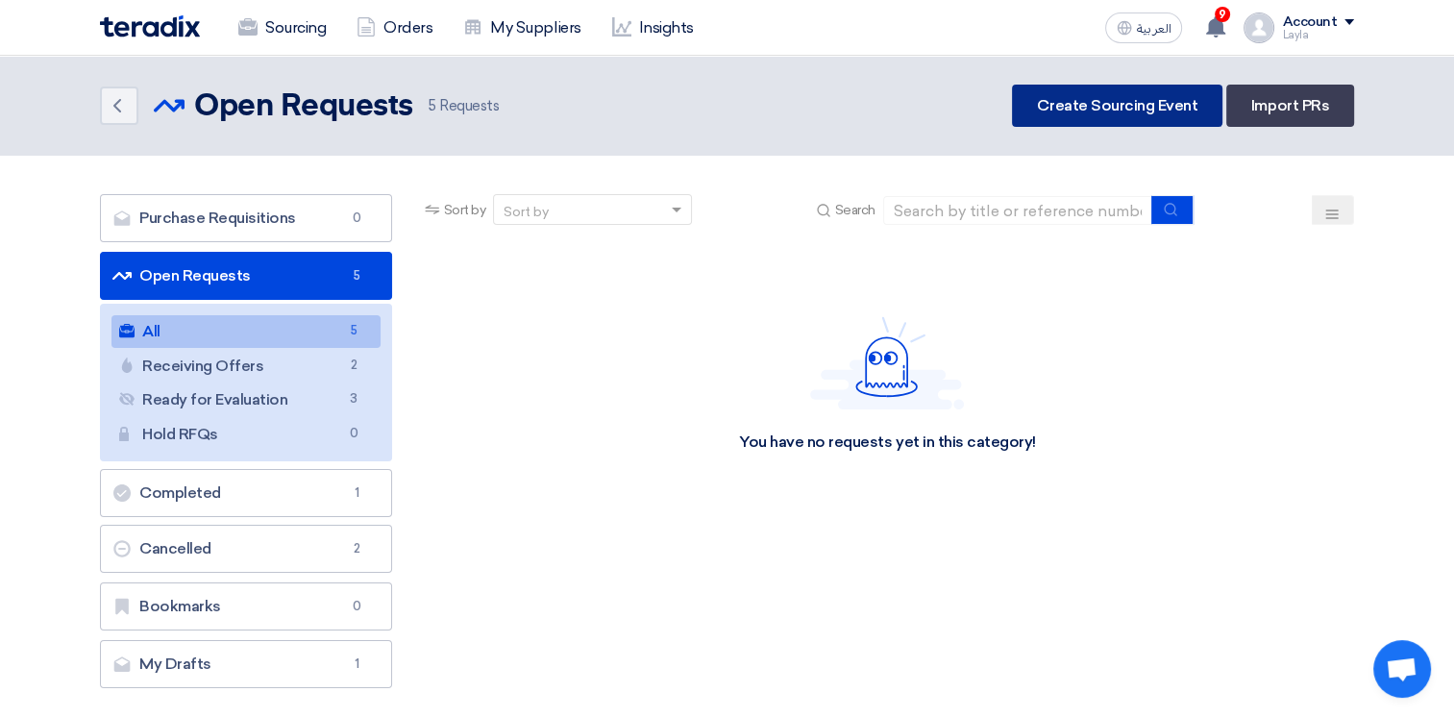
click at [1103, 101] on link "Create Sourcing Event" at bounding box center [1117, 106] width 210 height 42
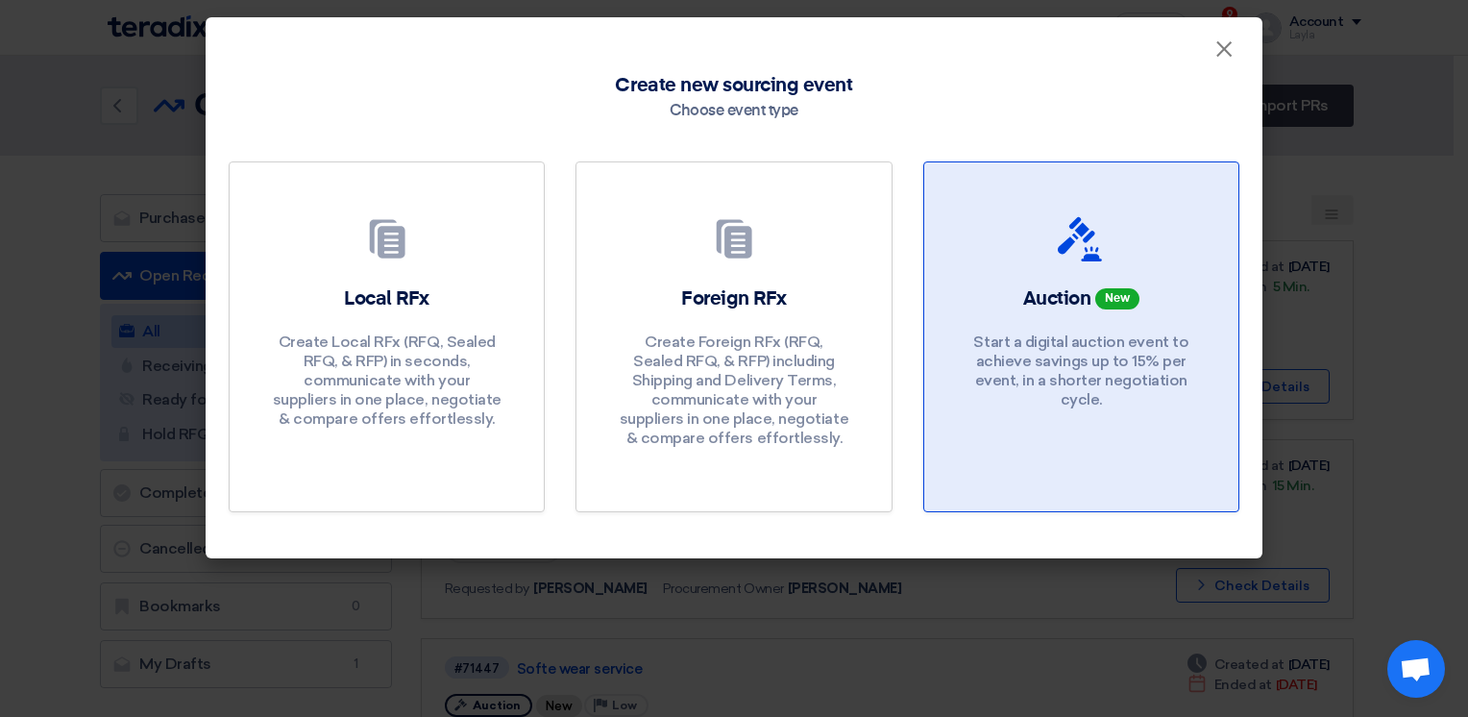
click at [1034, 352] on p "Start a digital auction event to achieve savings up to 15% per event, in a shor…" at bounding box center [1081, 370] width 231 height 77
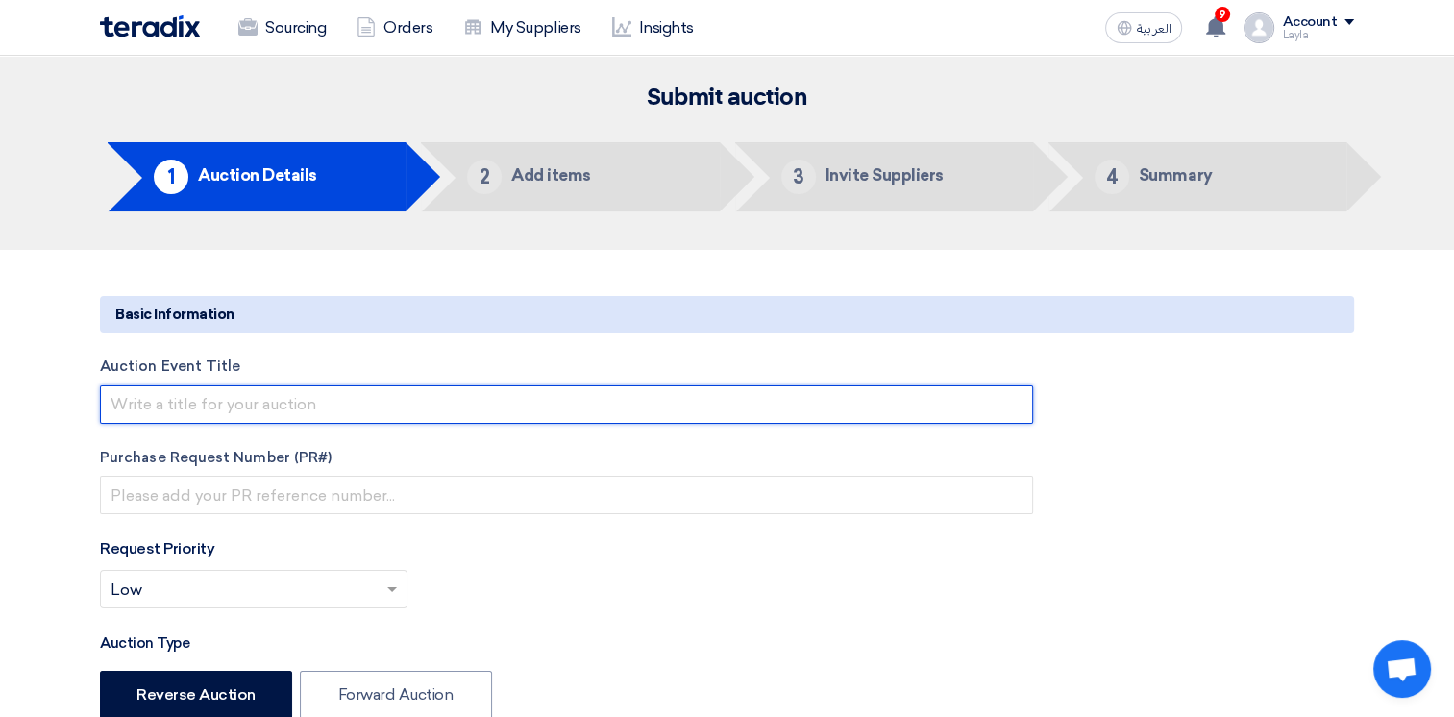
click at [231, 411] on input "text" at bounding box center [566, 404] width 933 height 38
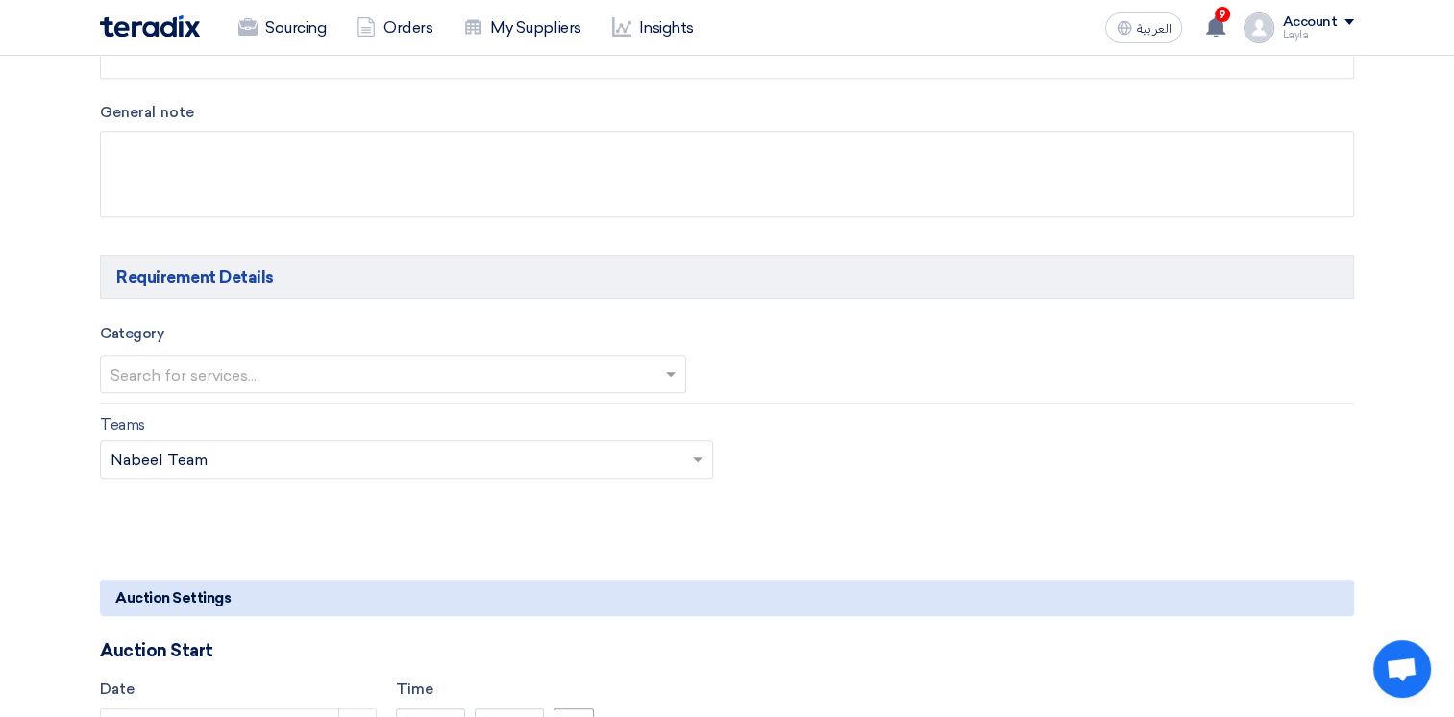
scroll to position [1057, 0]
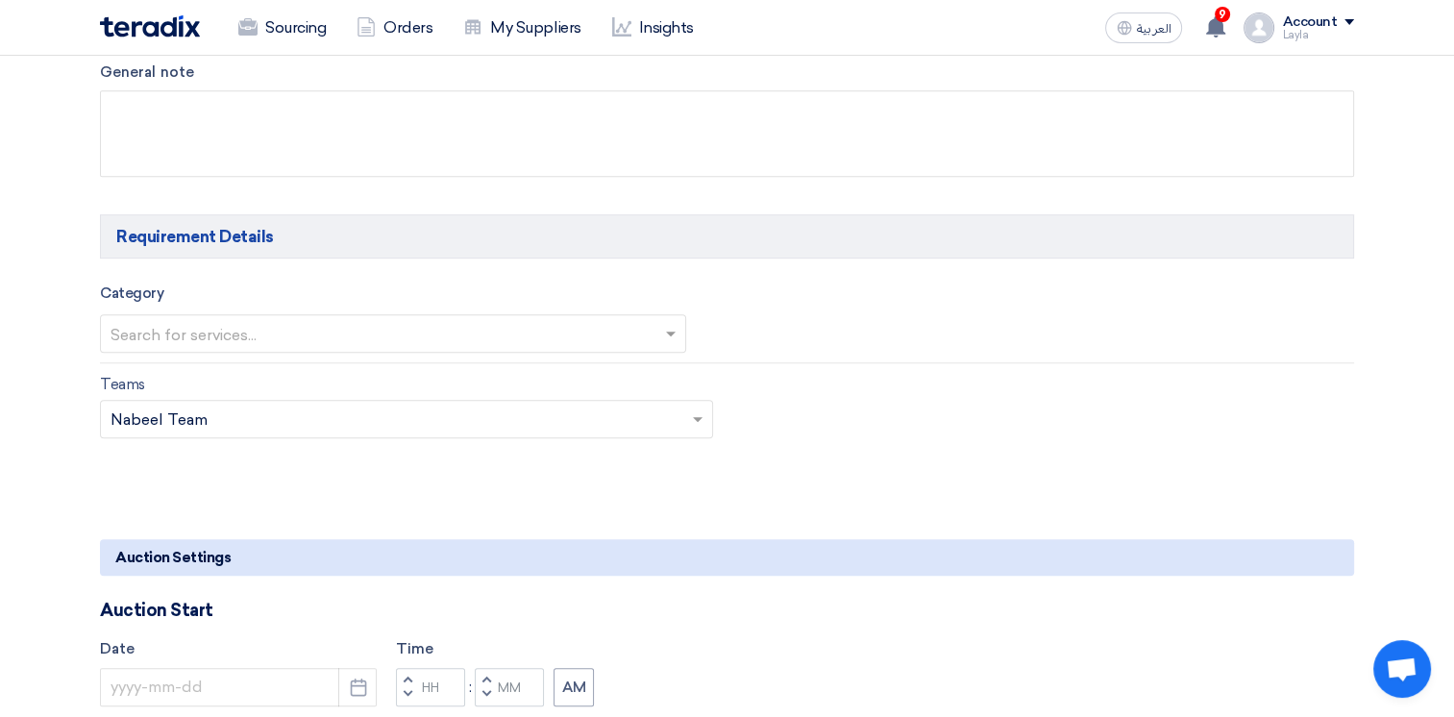
type input "Test"
click at [311, 331] on input "text" at bounding box center [383, 335] width 546 height 32
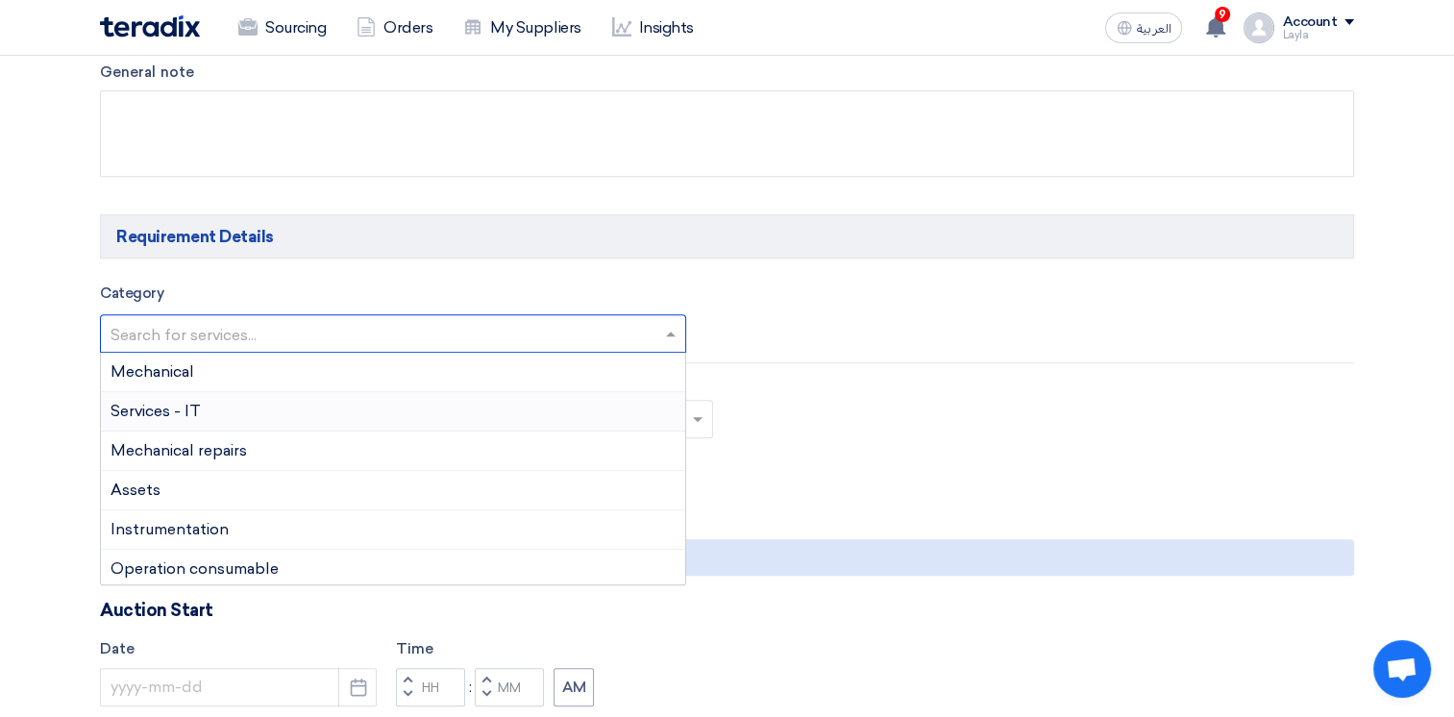
click at [274, 412] on div "Services - IT" at bounding box center [393, 411] width 584 height 39
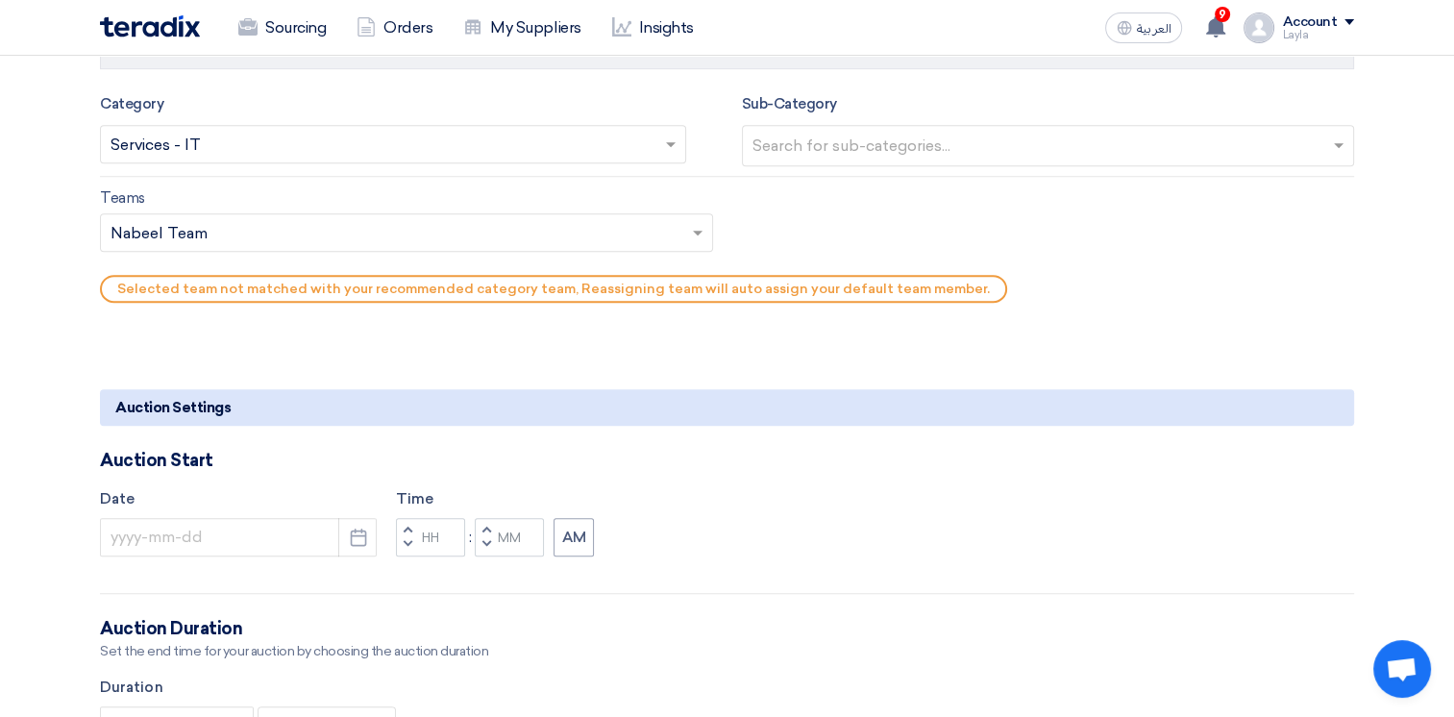
scroll to position [1249, 0]
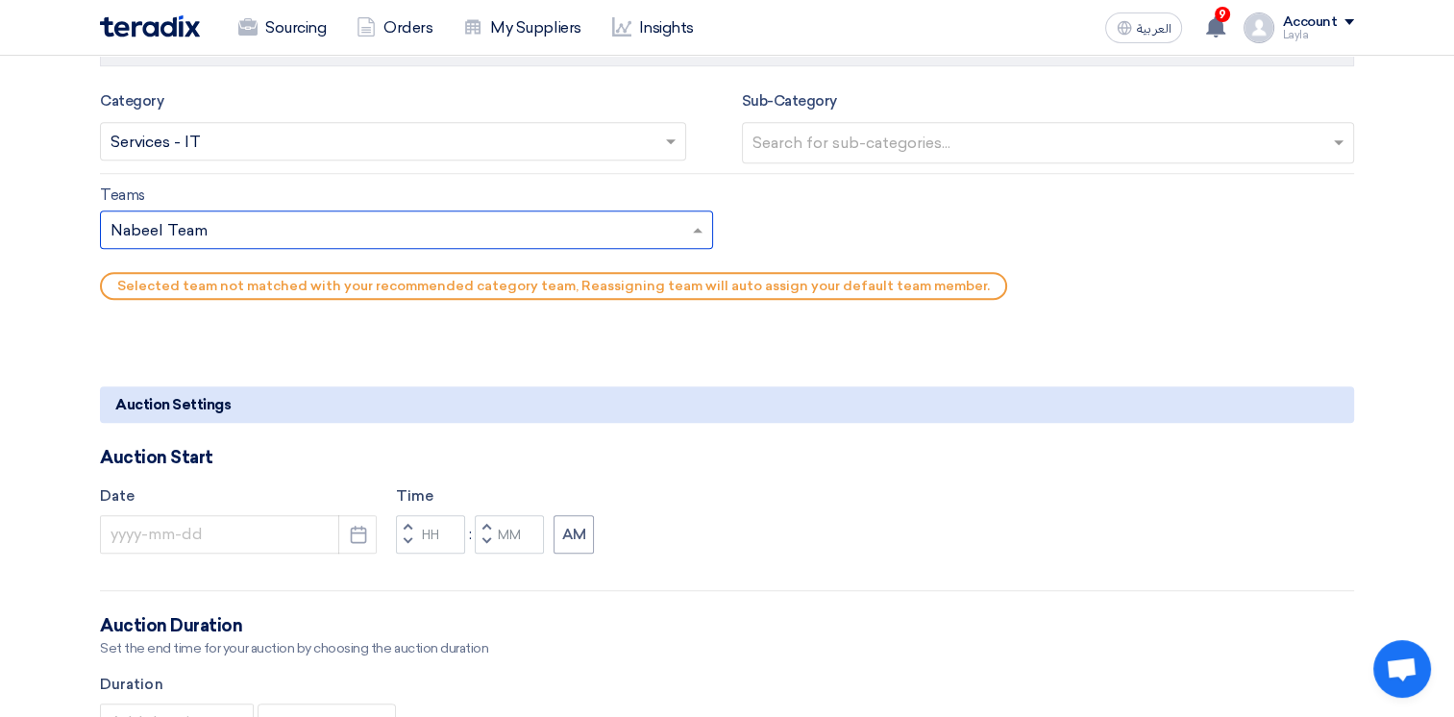
click at [396, 228] on input "text" at bounding box center [396, 232] width 573 height 32
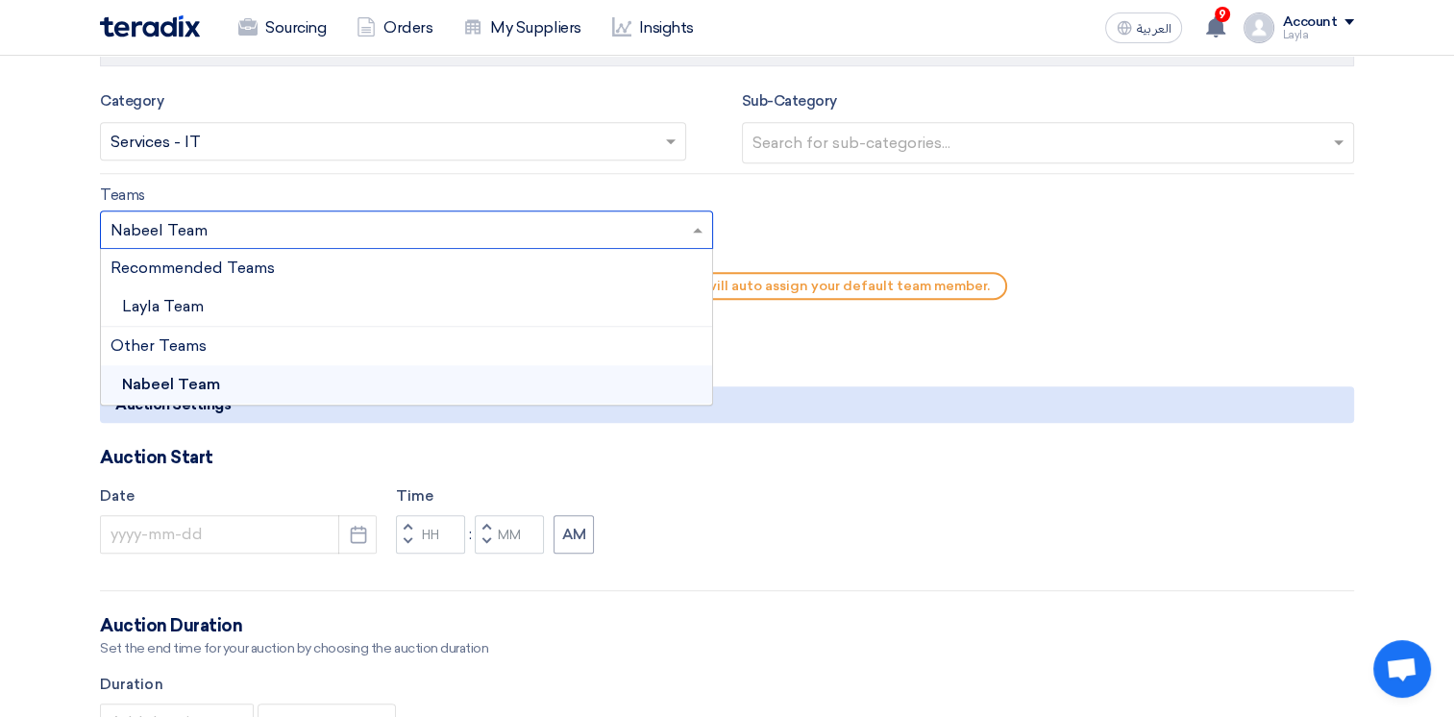
click at [350, 259] on div "Recommended Teams" at bounding box center [406, 268] width 611 height 38
click at [207, 306] on div "Layla Team" at bounding box center [406, 306] width 611 height 39
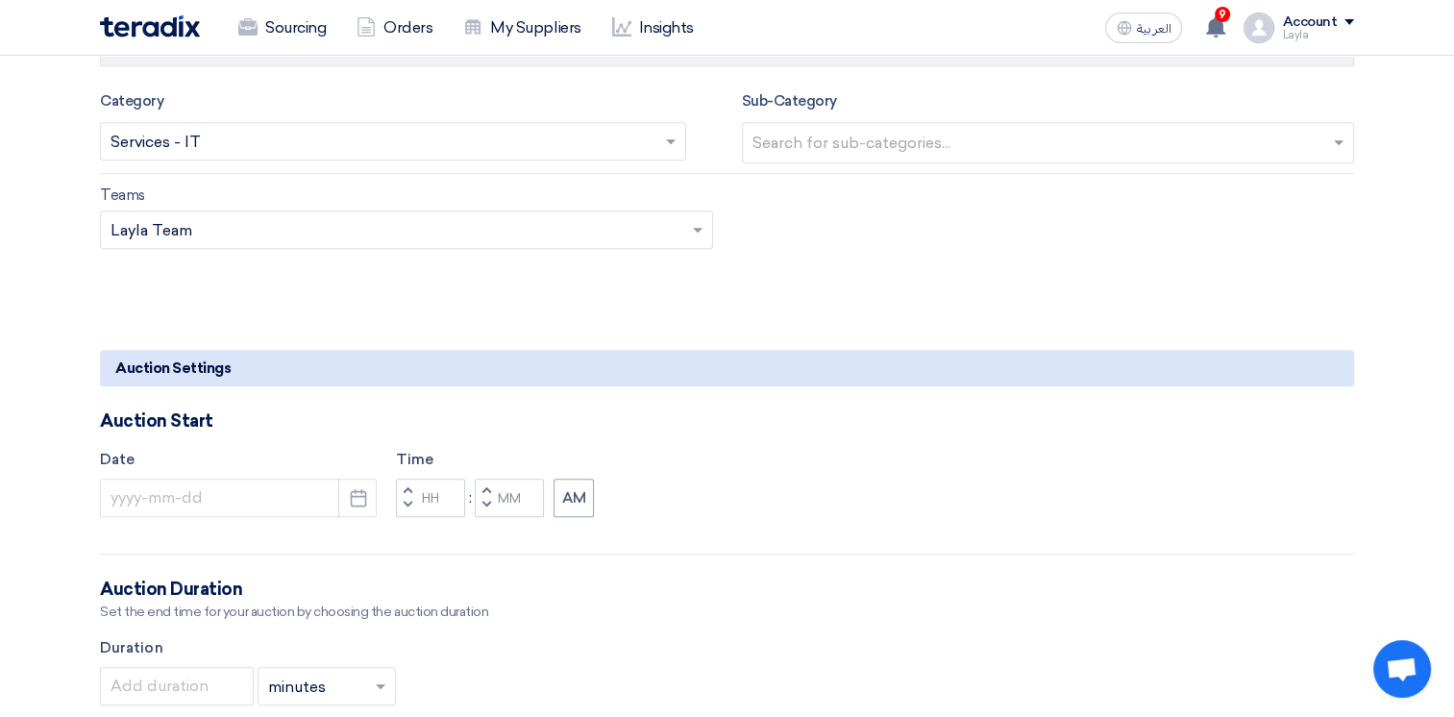
scroll to position [1345, 0]
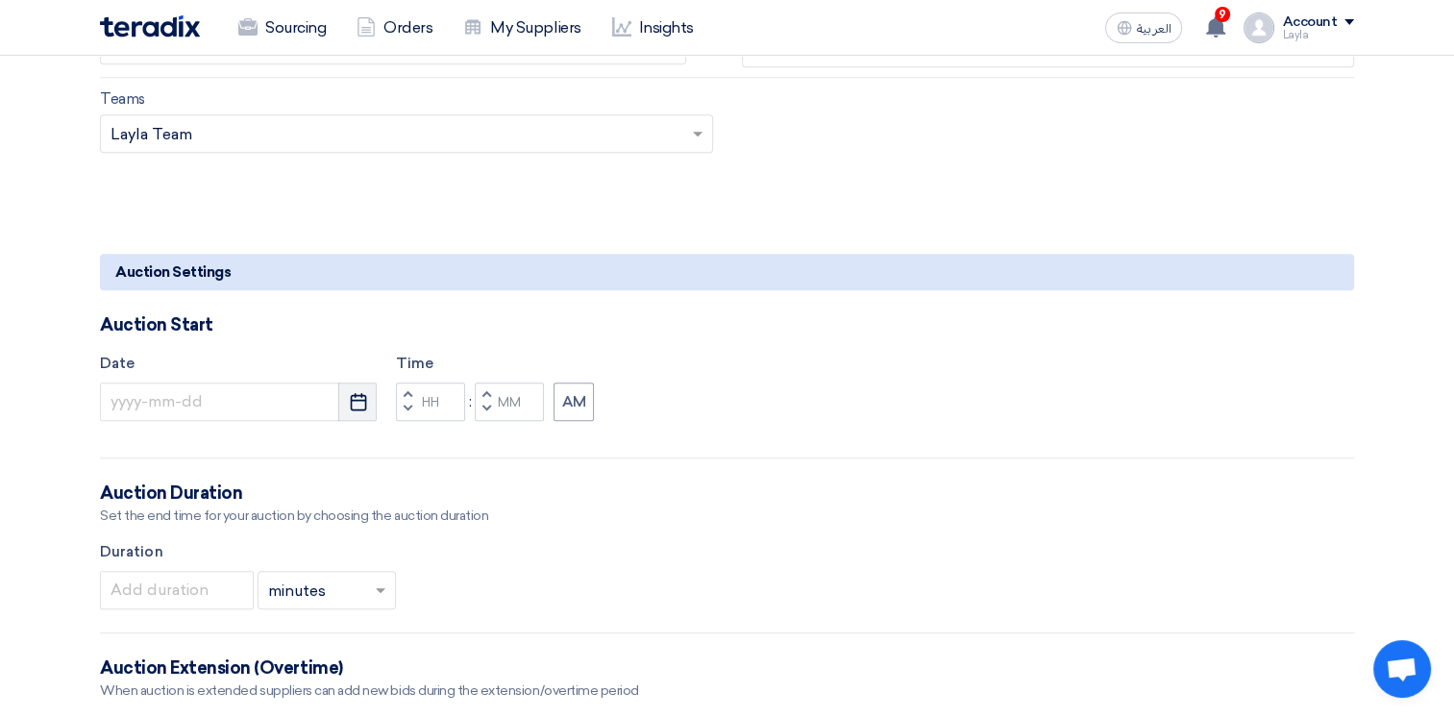
click at [357, 398] on use "button" at bounding box center [358, 401] width 16 height 17
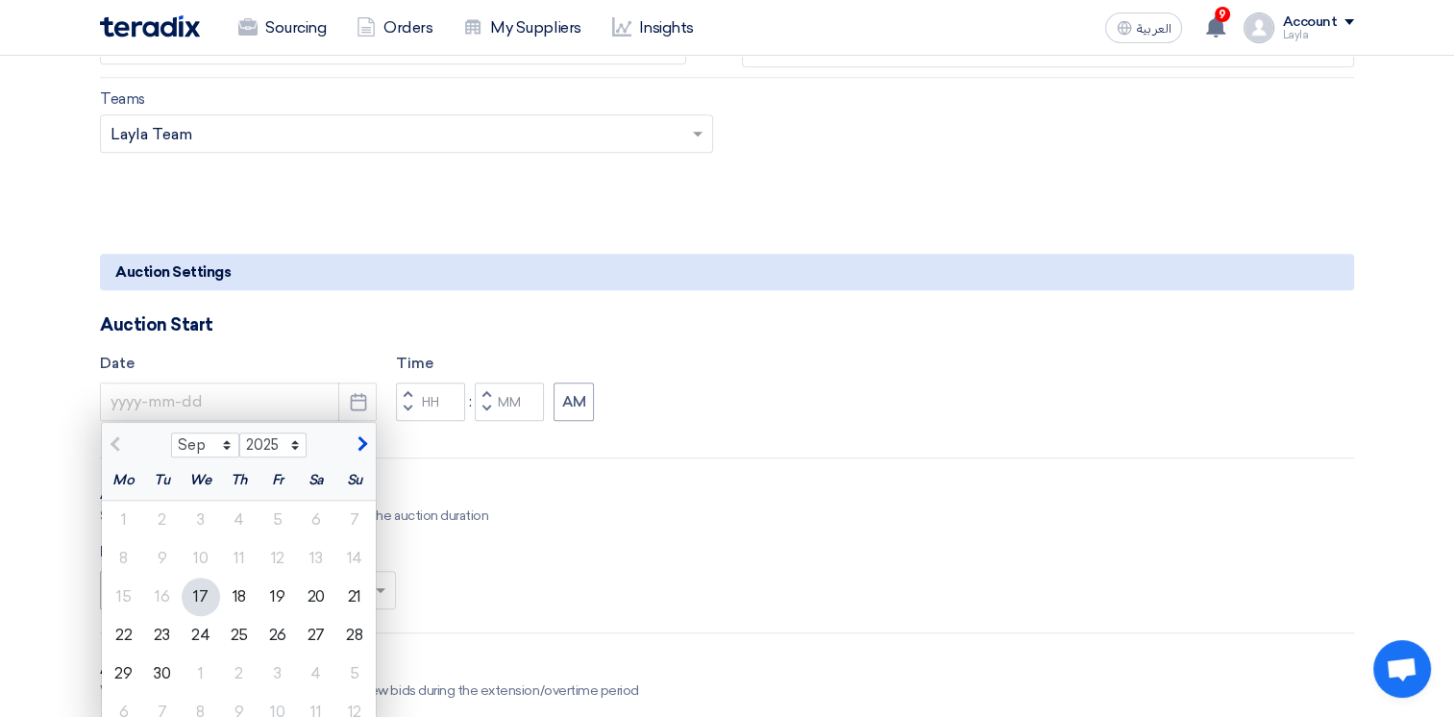
click at [205, 597] on div "17" at bounding box center [201, 596] width 38 height 38
type input "9/17/2025"
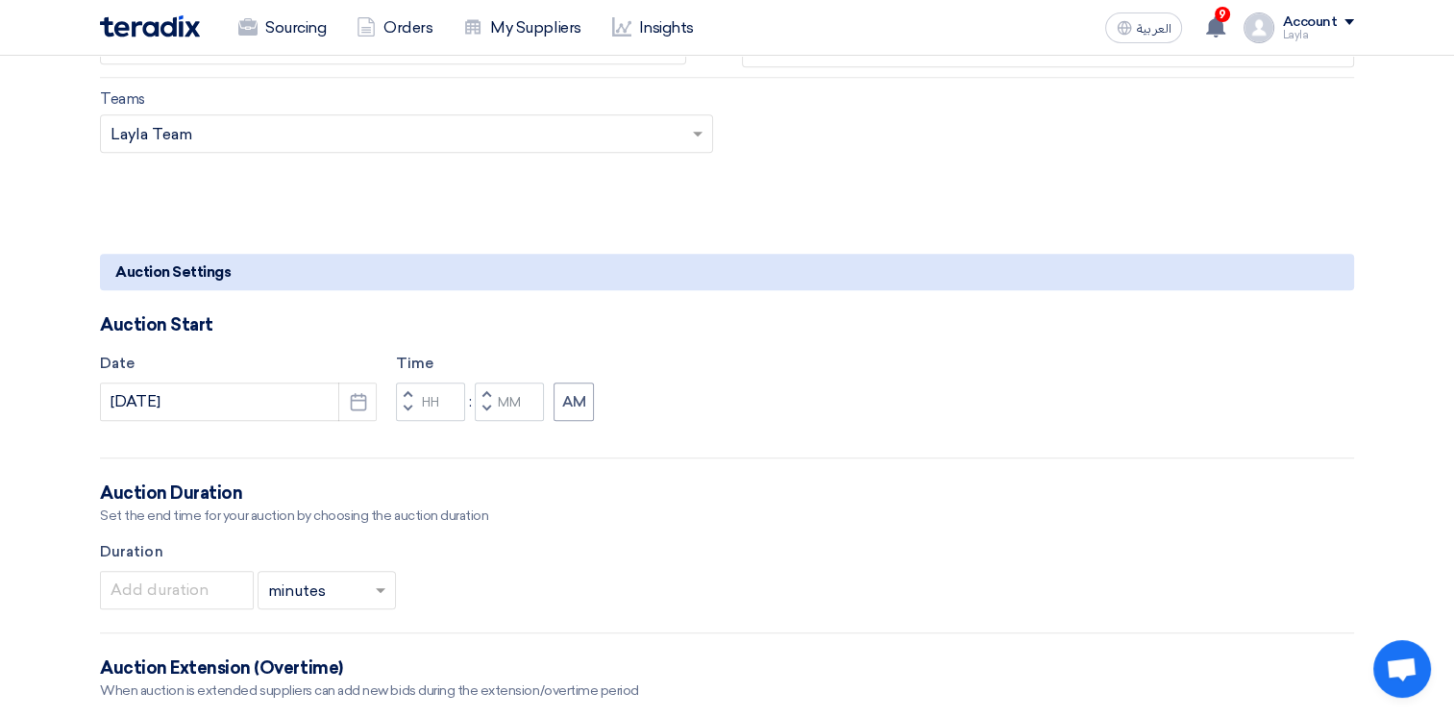
click at [404, 388] on span "button" at bounding box center [407, 394] width 7 height 12
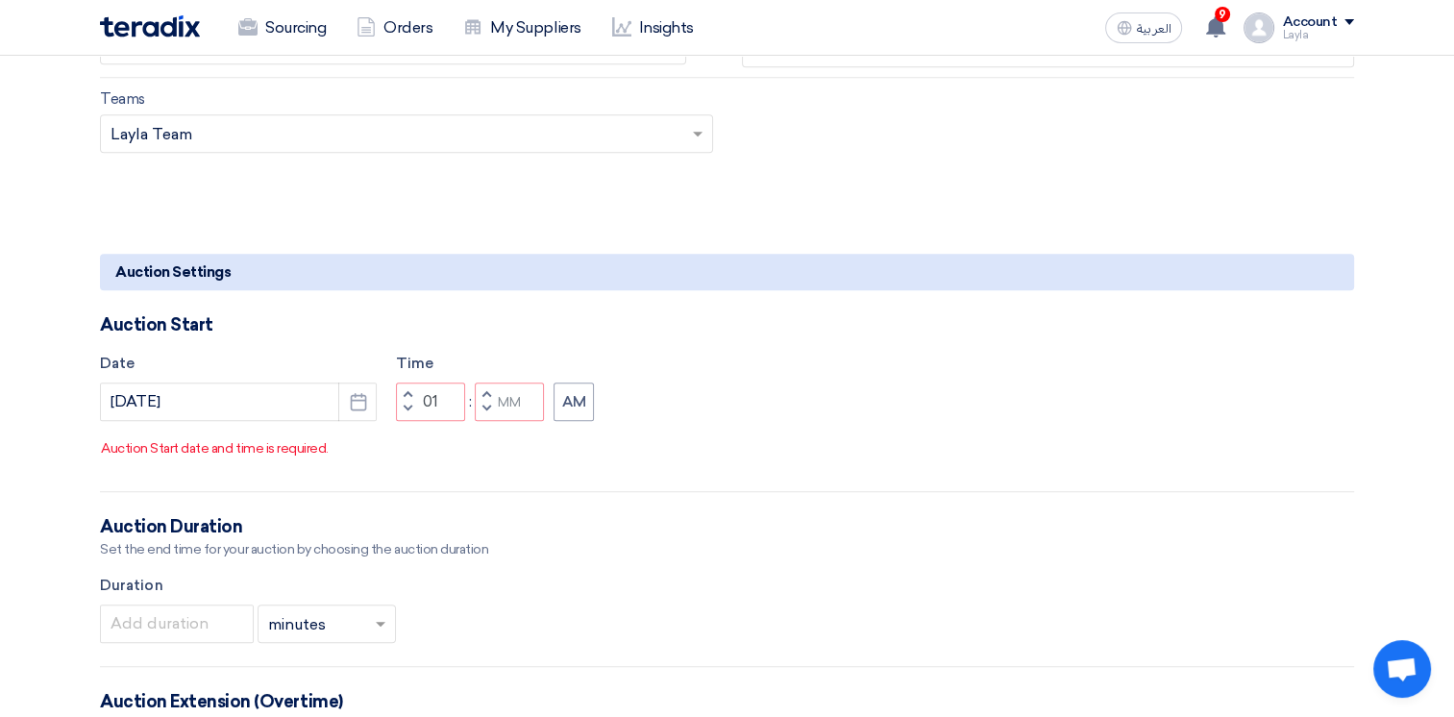
click at [486, 414] on span "button" at bounding box center [486, 409] width 7 height 12
type input "12"
type input "59"
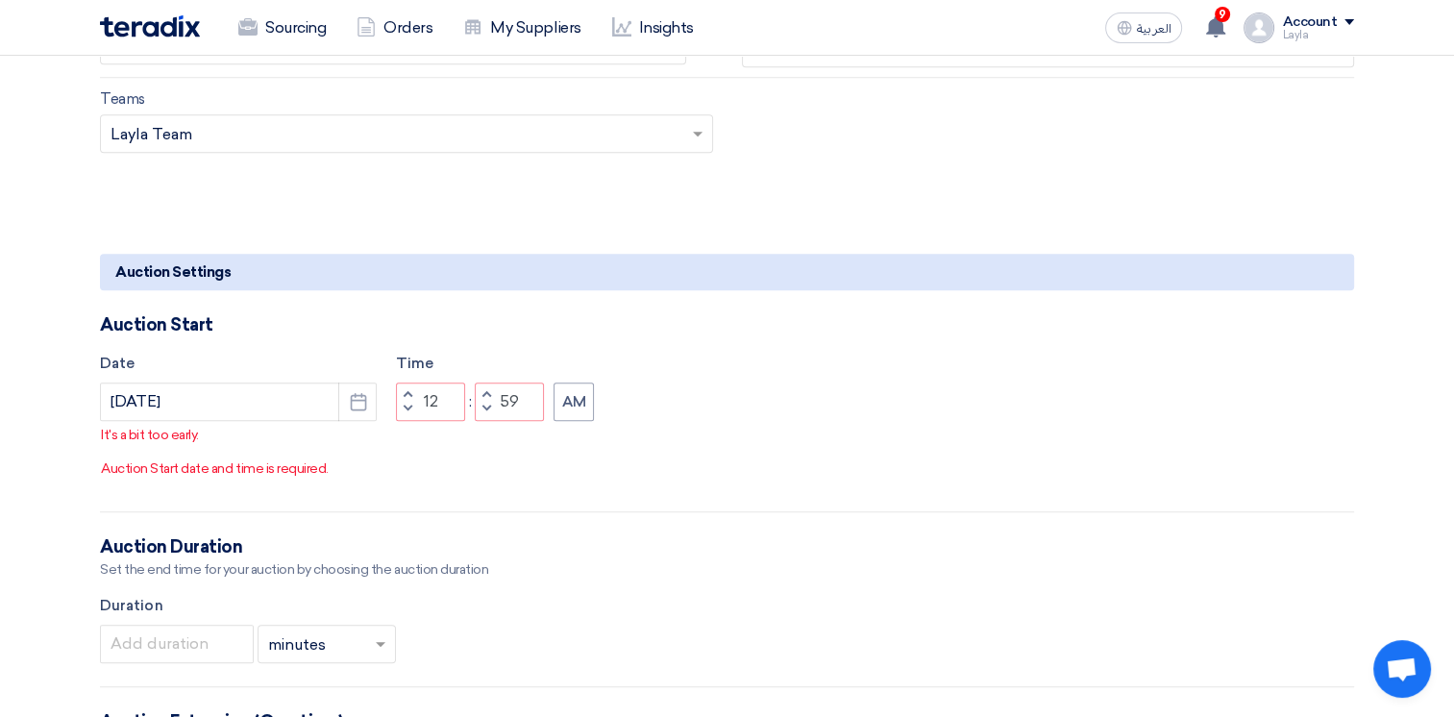
click at [409, 400] on span "button" at bounding box center [407, 394] width 7 height 12
click at [485, 400] on span "button" at bounding box center [486, 394] width 7 height 12
type input "02"
click at [484, 405] on button "Increment minutes" at bounding box center [486, 394] width 23 height 24
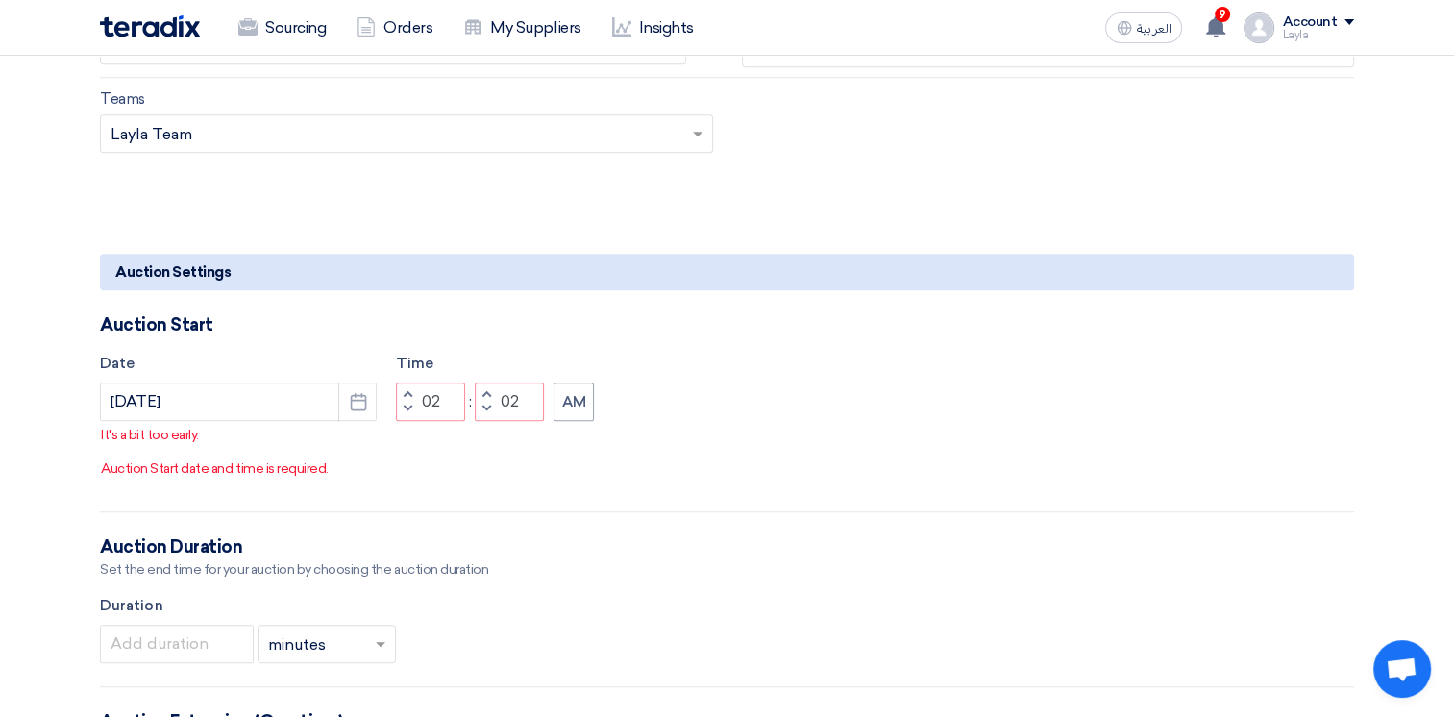
click at [484, 404] on button "Increment minutes" at bounding box center [486, 394] width 23 height 24
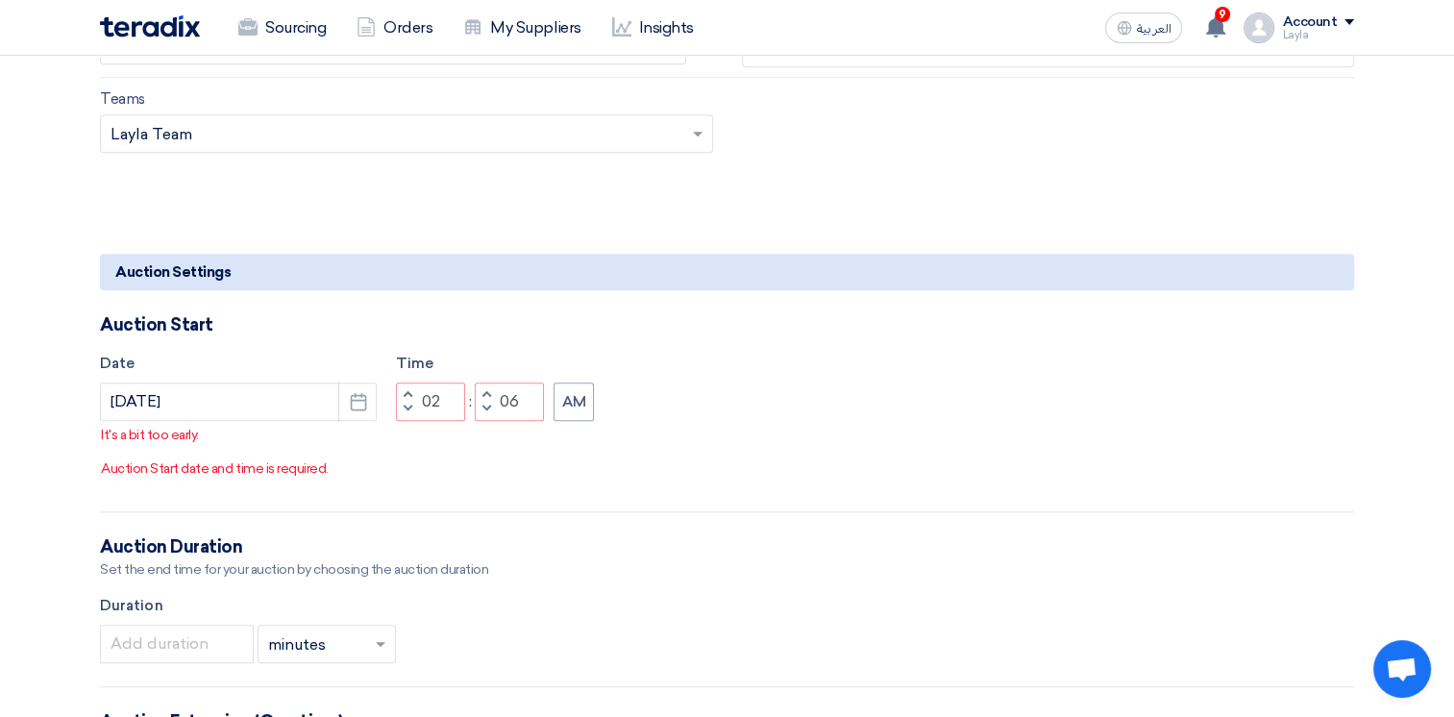
type input "07"
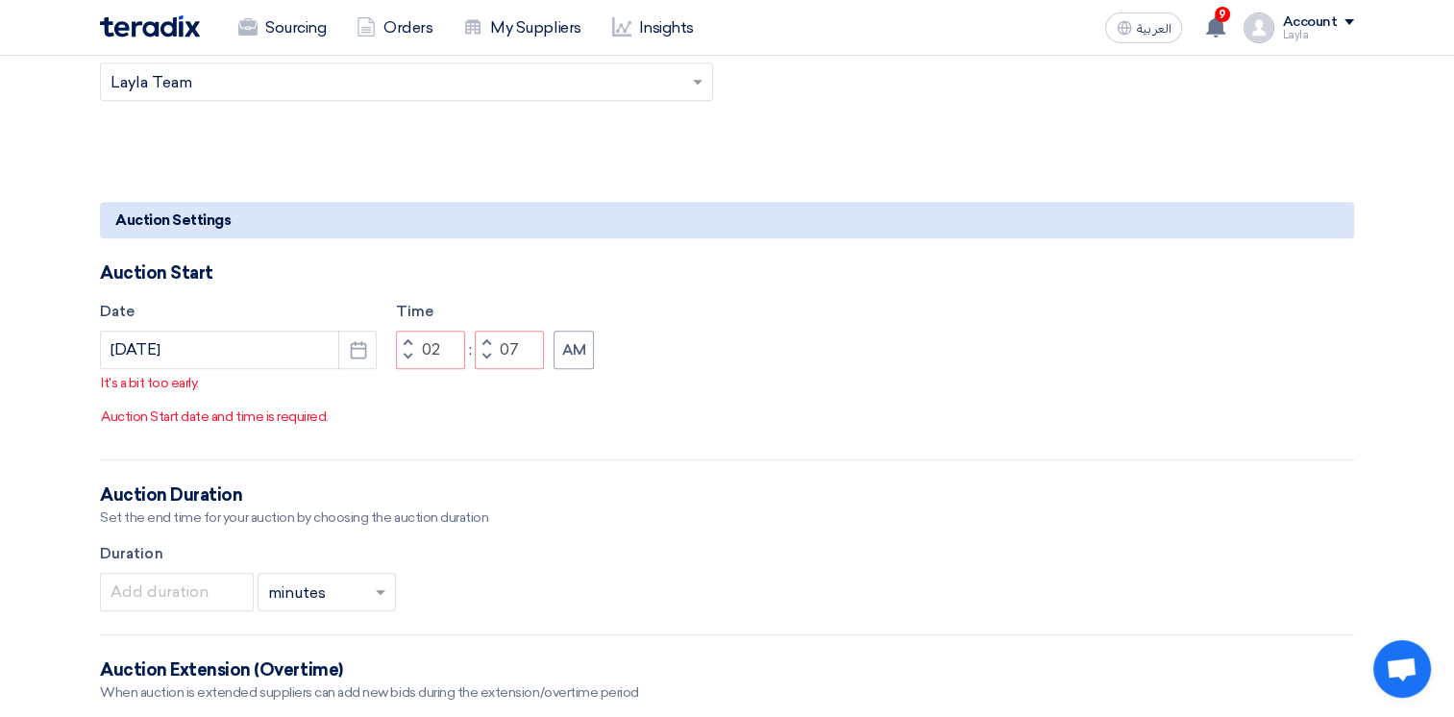
scroll to position [1441, 0]
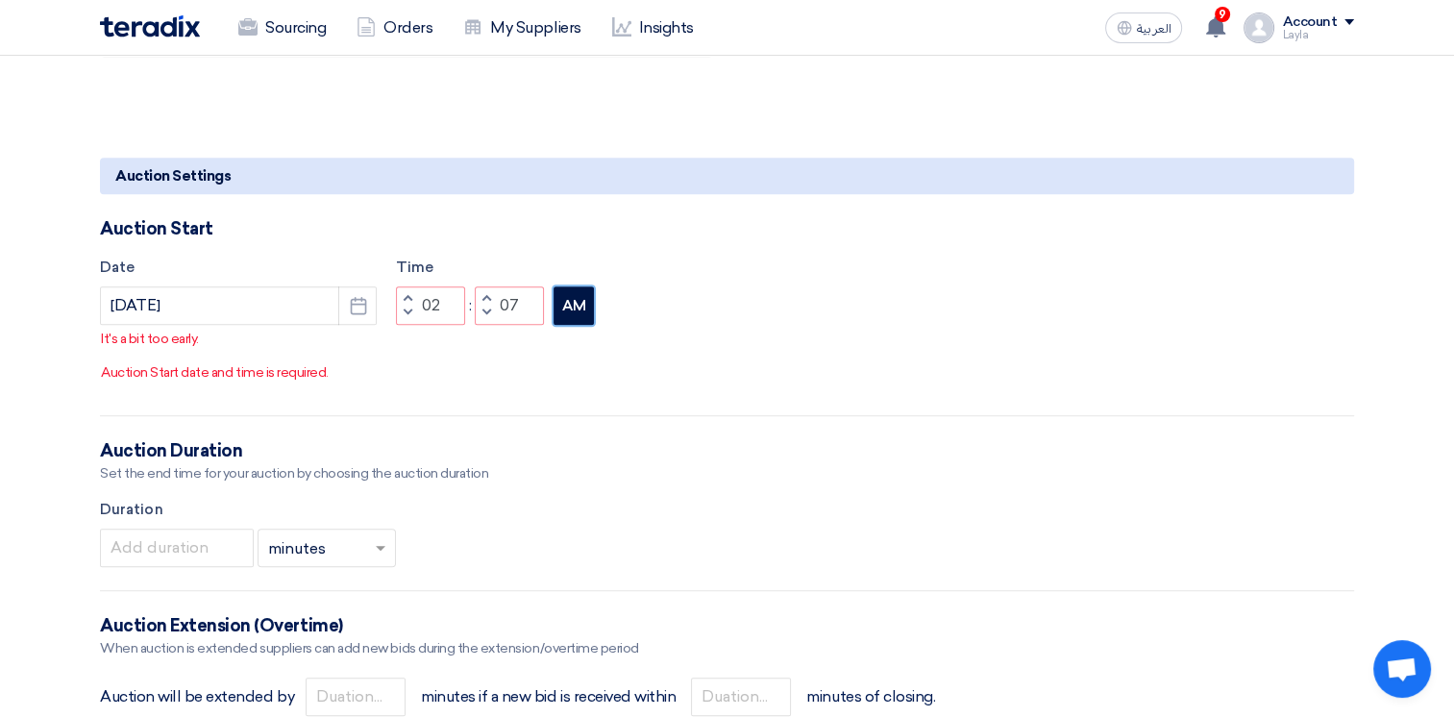
click at [582, 325] on button "AM" at bounding box center [573, 305] width 40 height 38
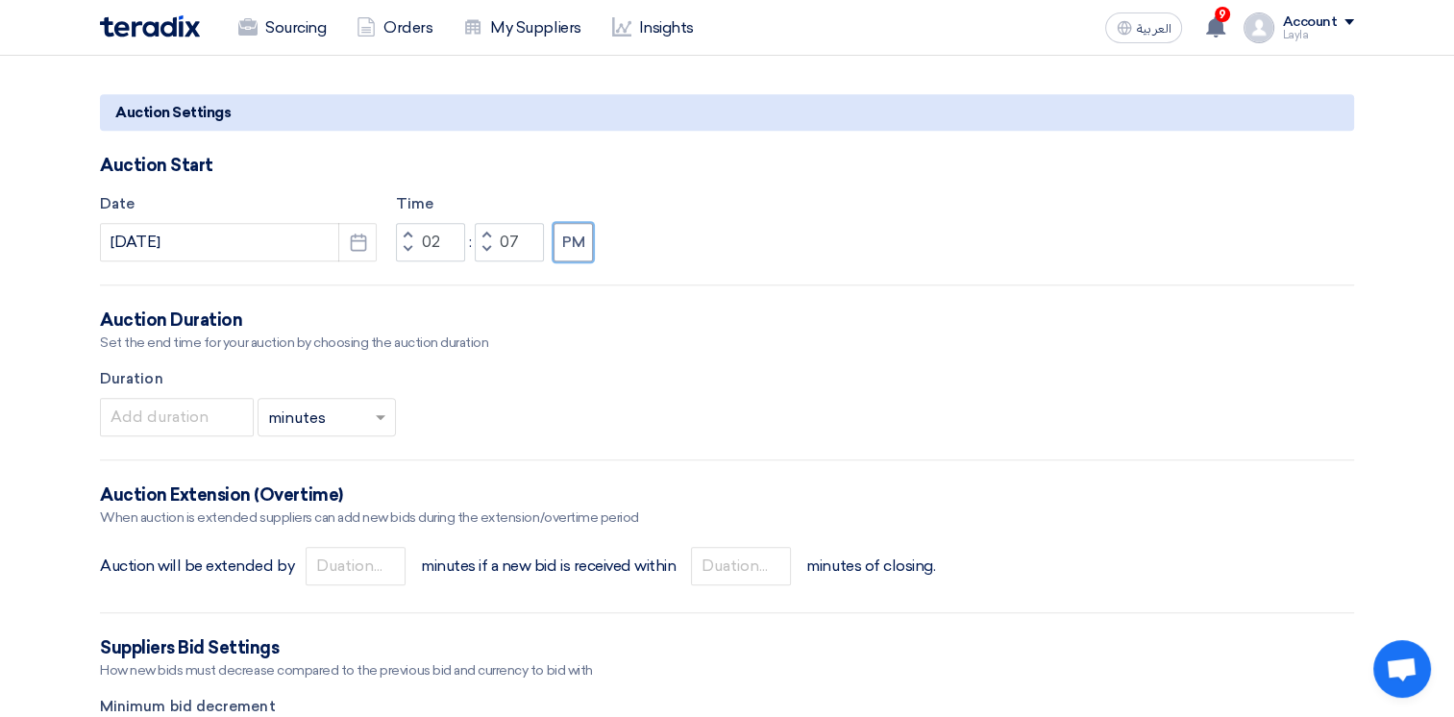
scroll to position [1537, 0]
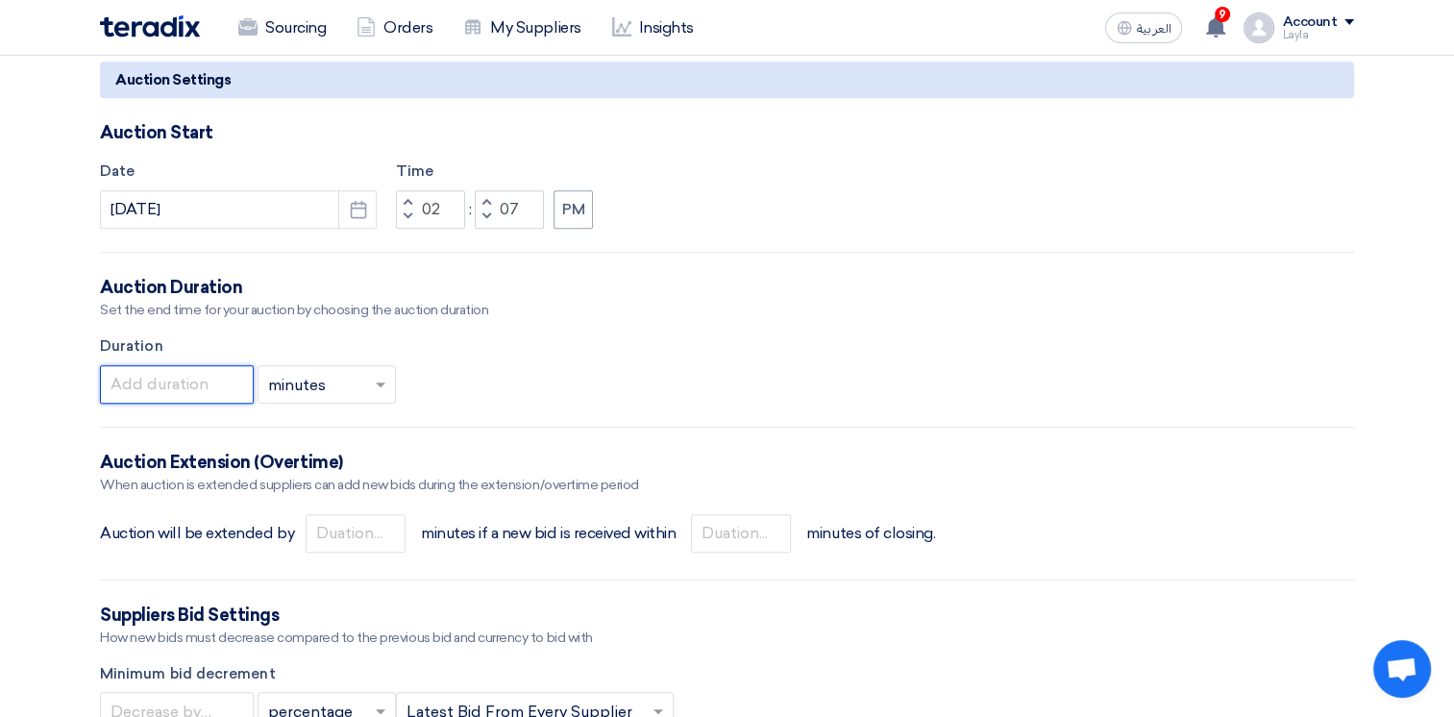
click at [224, 388] on input "number" at bounding box center [177, 384] width 154 height 38
type input "5"
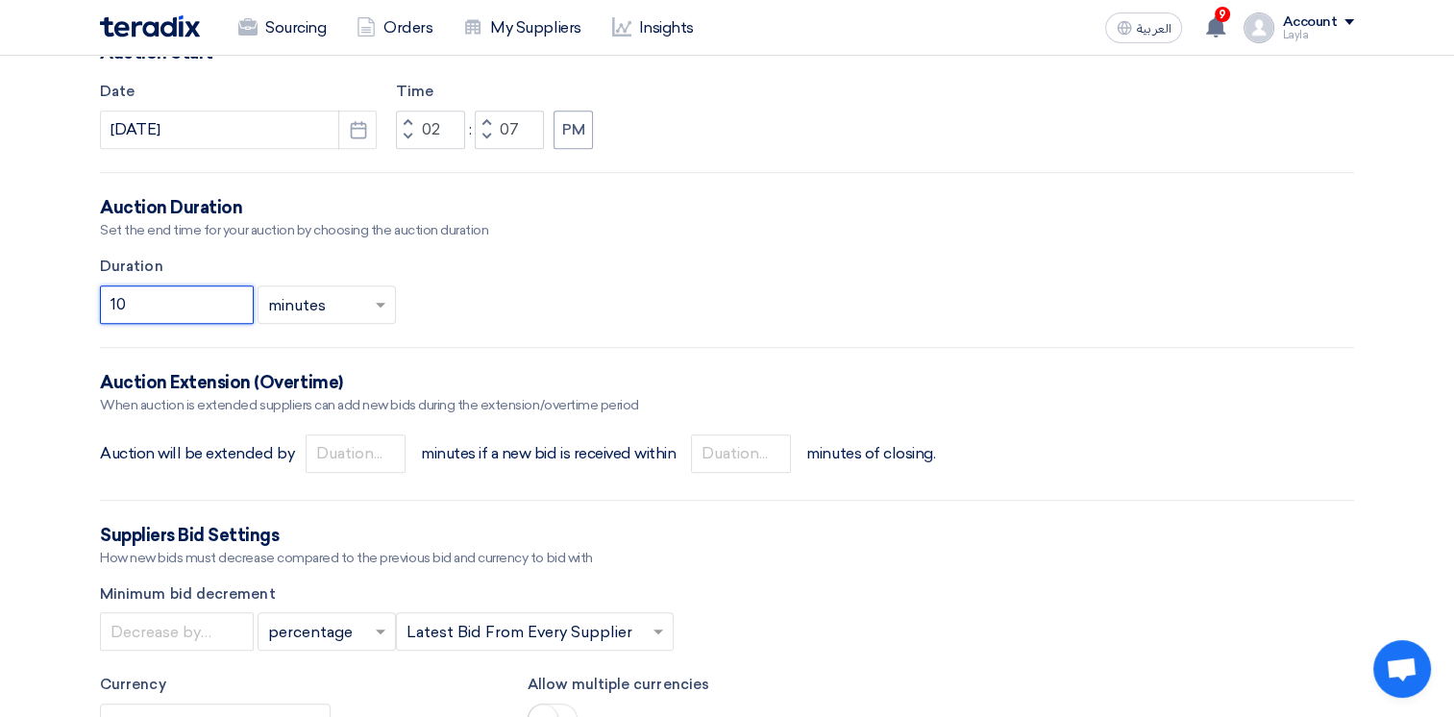
scroll to position [1729, 0]
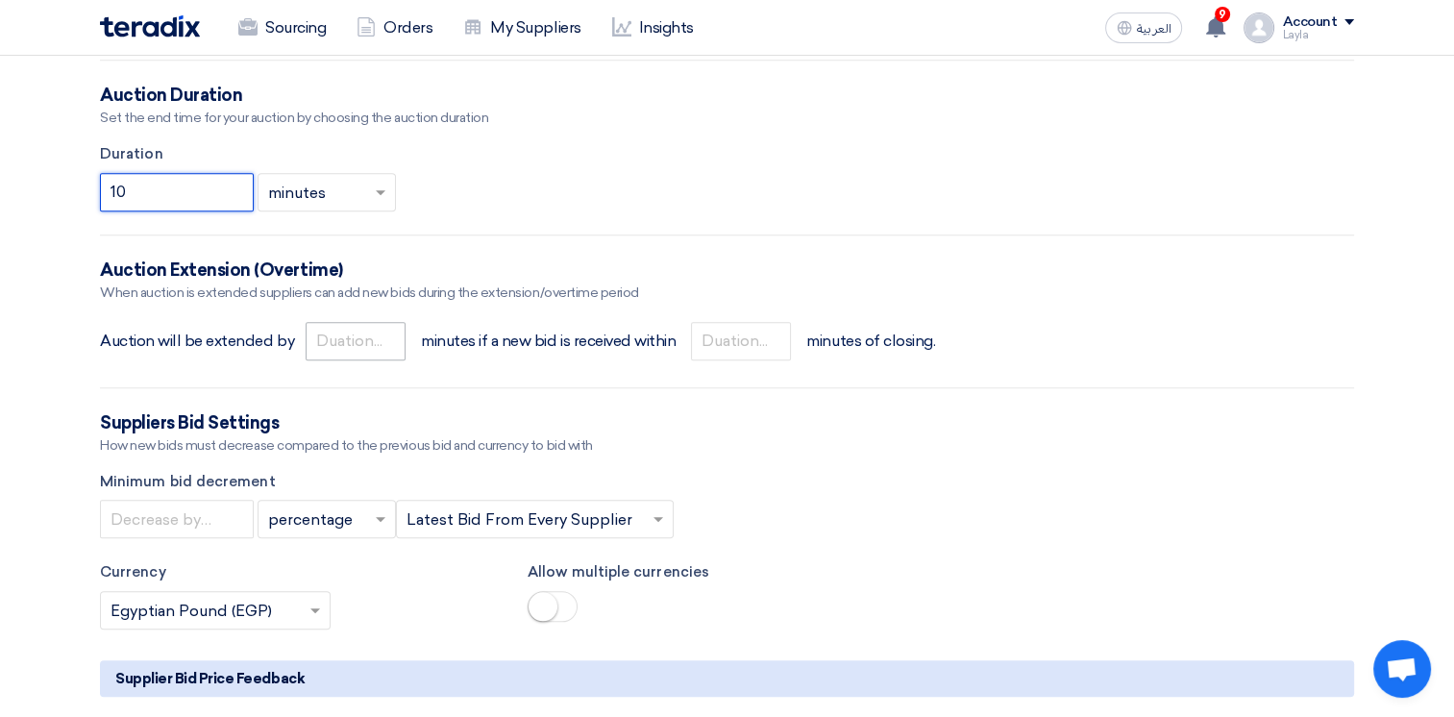
type input "10"
click at [354, 341] on input "number" at bounding box center [356, 341] width 100 height 38
type input "2"
click at [759, 346] on input "number" at bounding box center [741, 341] width 100 height 38
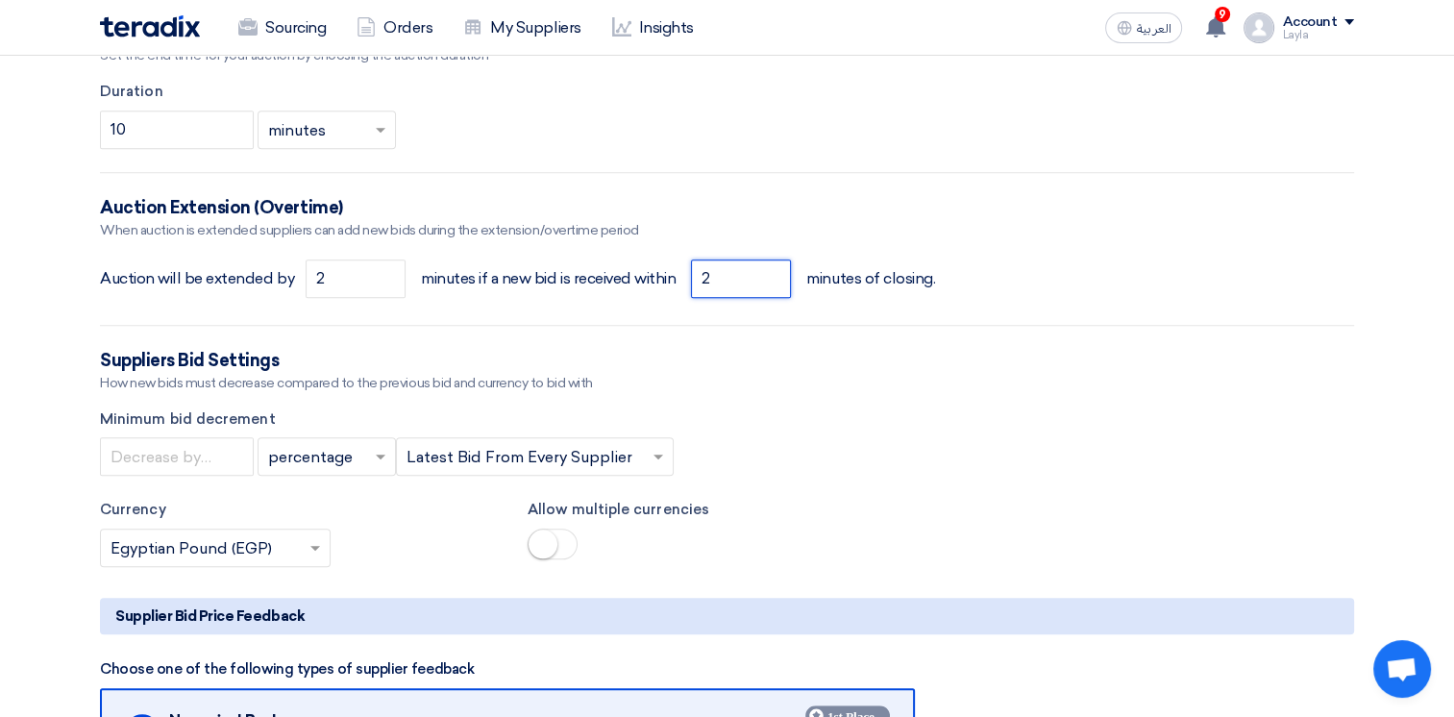
scroll to position [1825, 0]
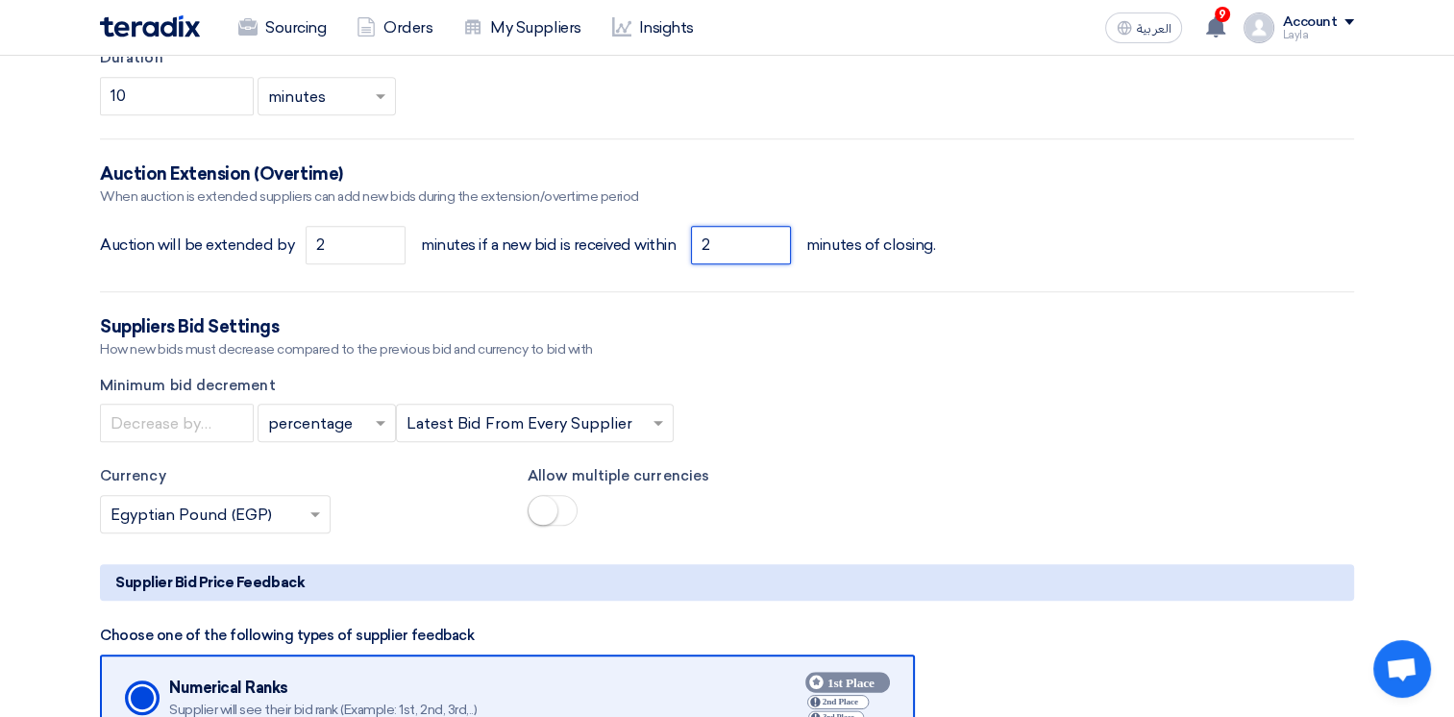
type input "2"
click at [319, 421] on input "text" at bounding box center [317, 425] width 98 height 32
click at [314, 494] on div "value" at bounding box center [326, 500] width 136 height 38
click at [219, 421] on input "number" at bounding box center [177, 423] width 154 height 38
type input "1"
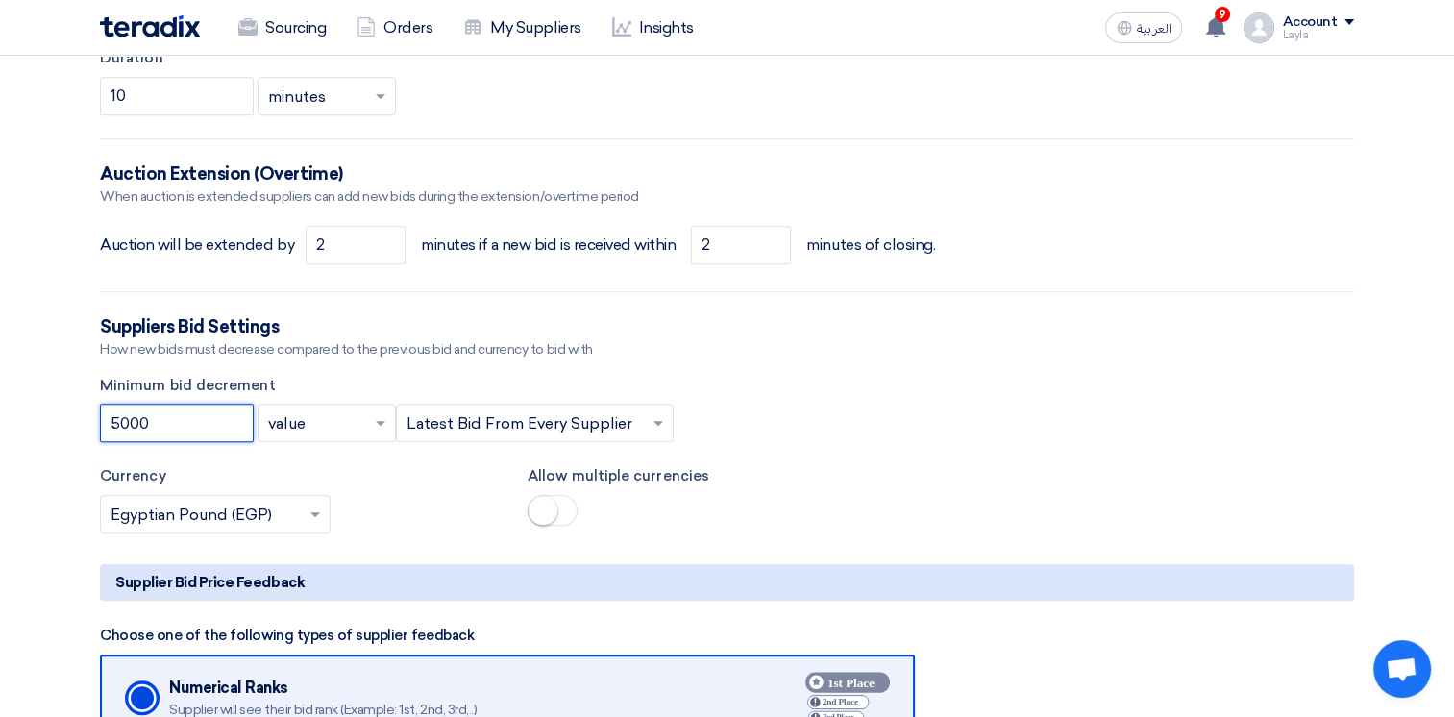
type input "5000"
click at [546, 512] on small at bounding box center [542, 510] width 29 height 29
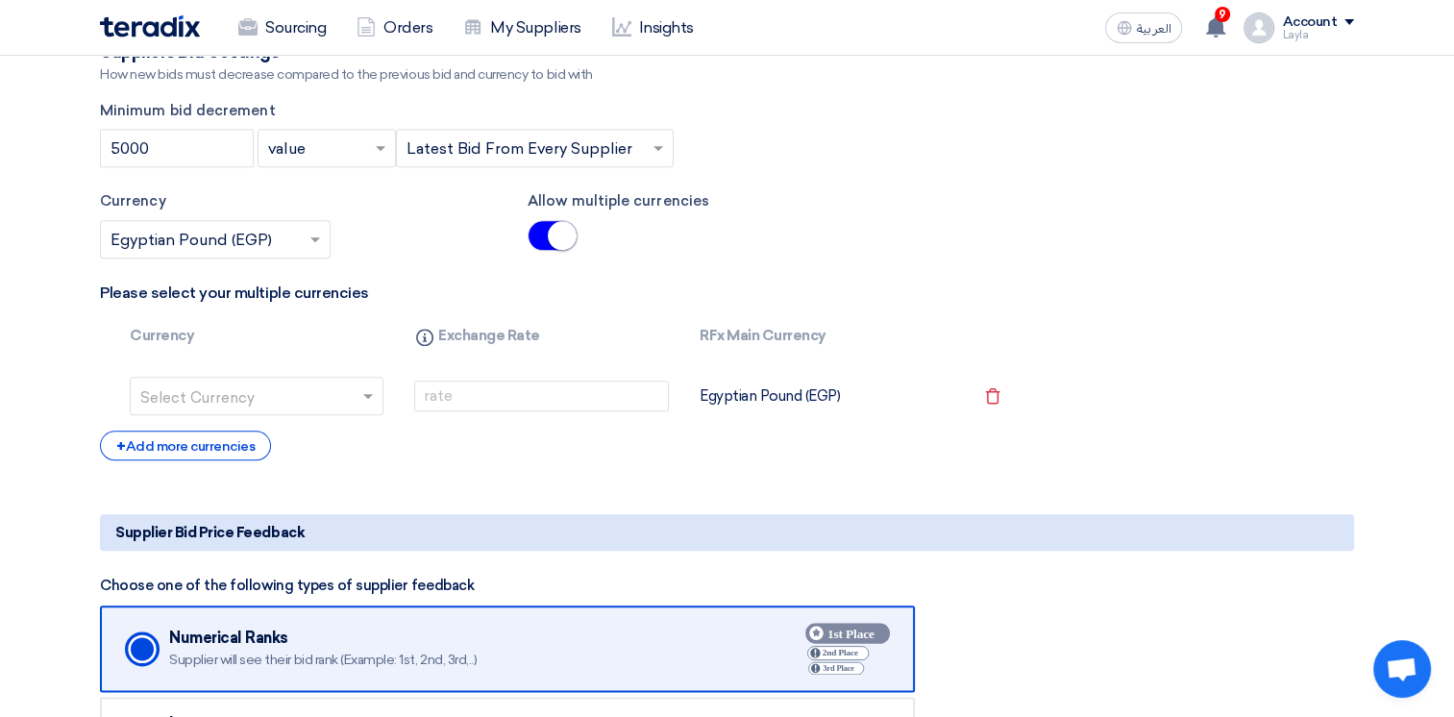
scroll to position [2114, 0]
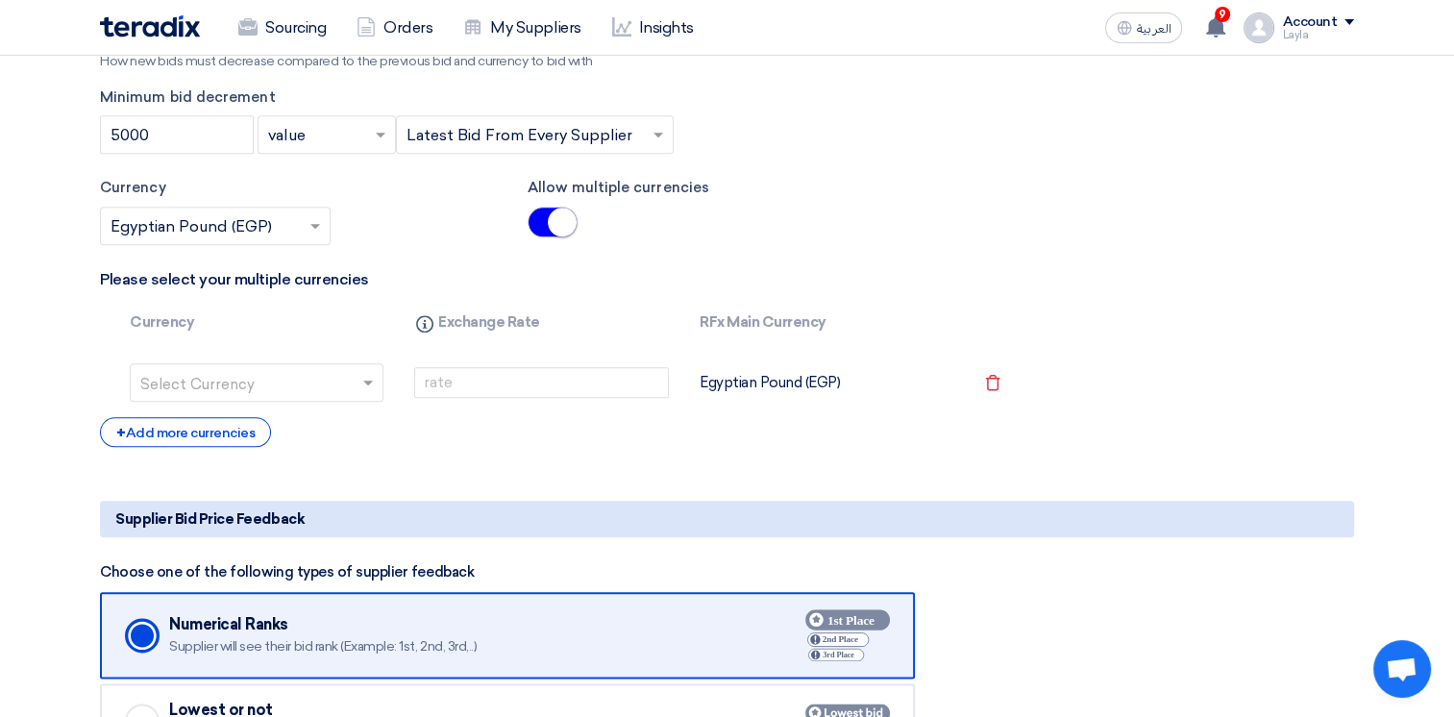
click at [271, 385] on input "text" at bounding box center [244, 384] width 209 height 31
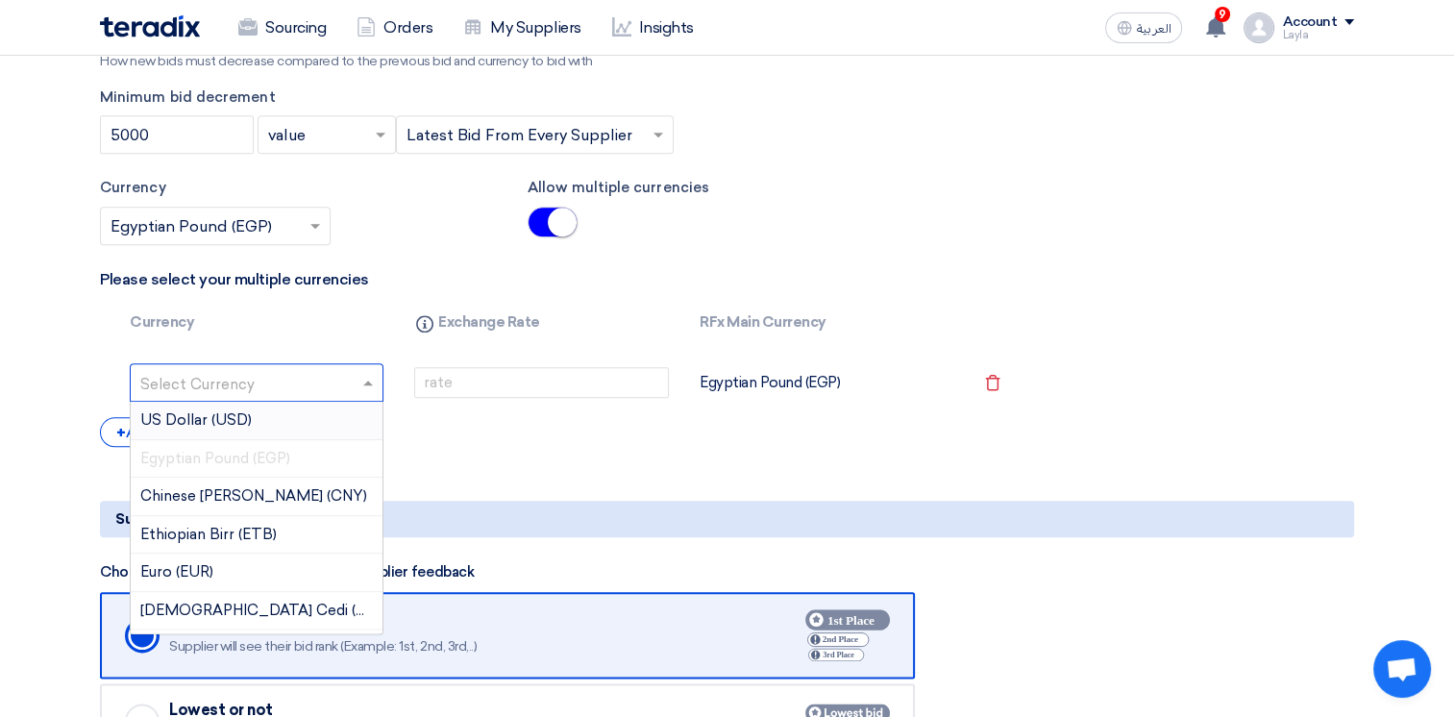
click at [236, 419] on span "US Dollar (USD)" at bounding box center [195, 419] width 111 height 17
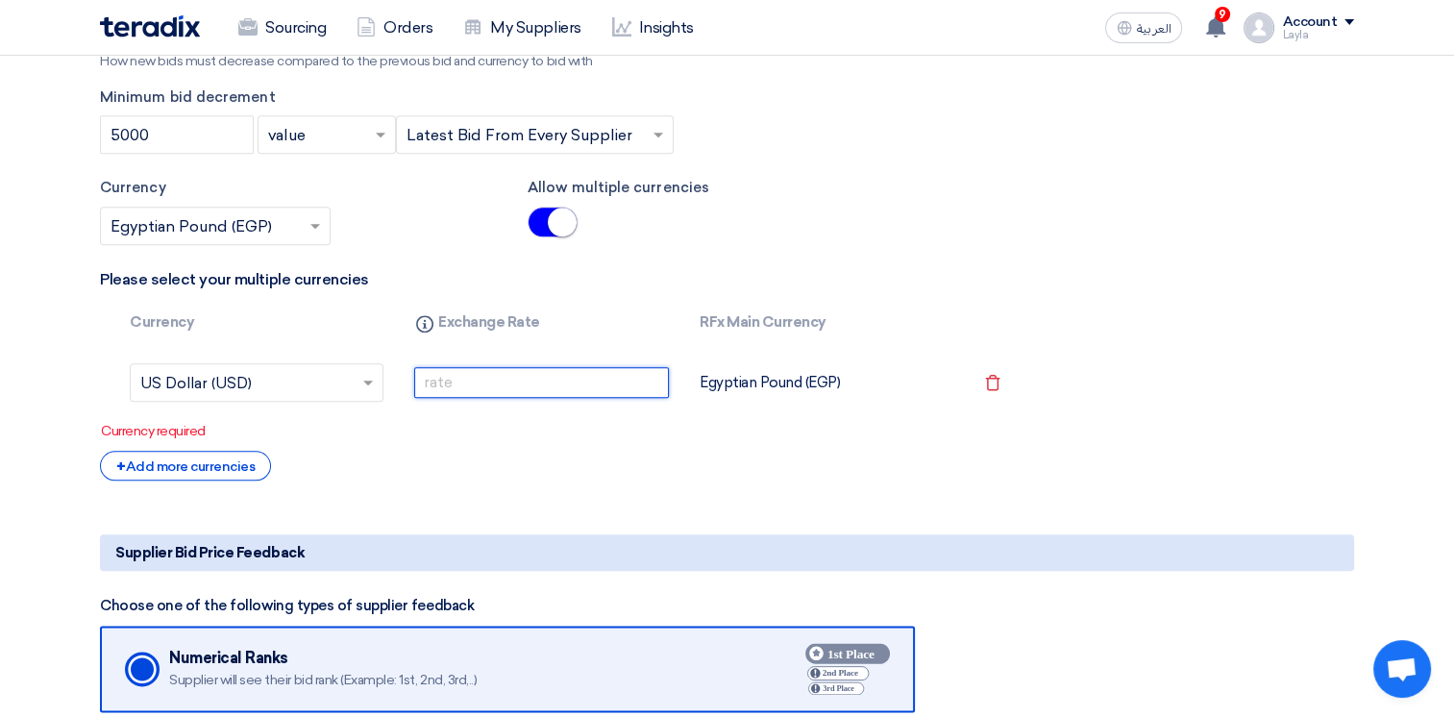
click at [532, 380] on input "number" at bounding box center [541, 382] width 254 height 31
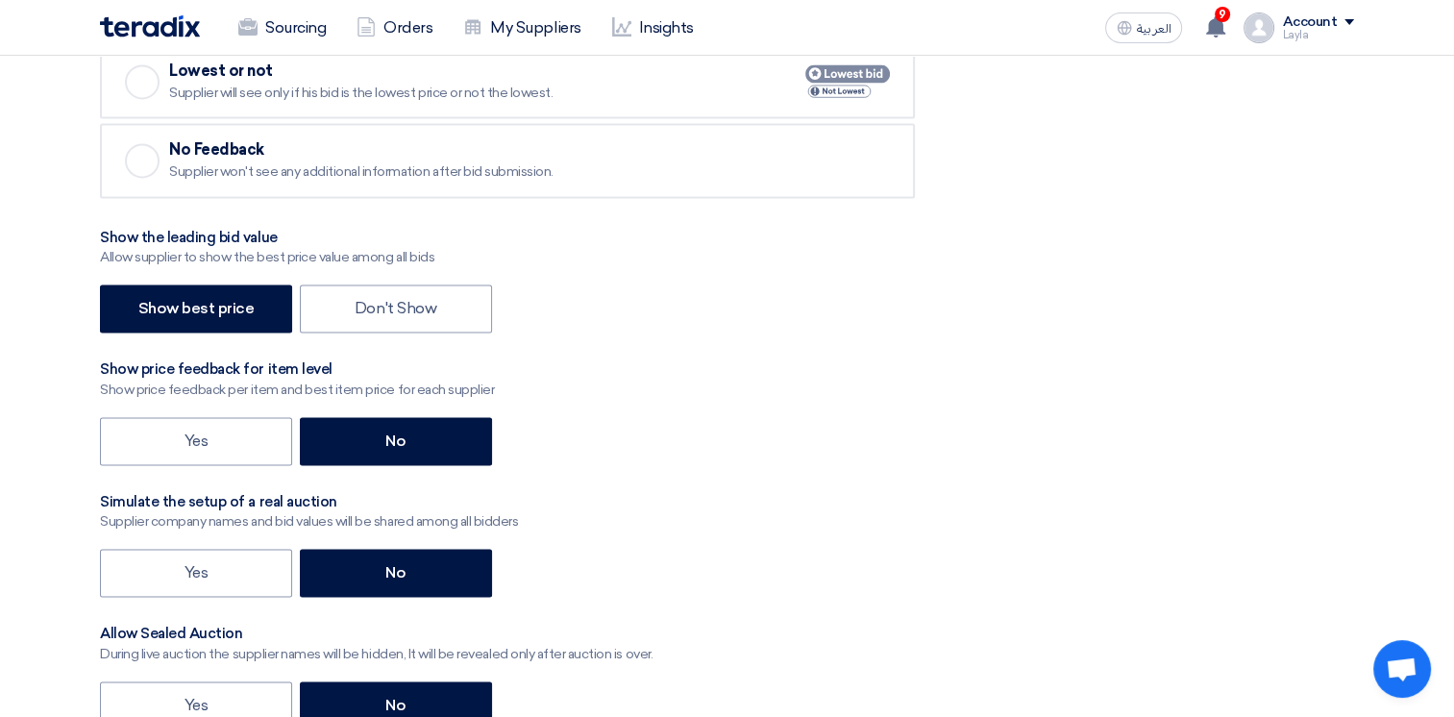
scroll to position [2786, 0]
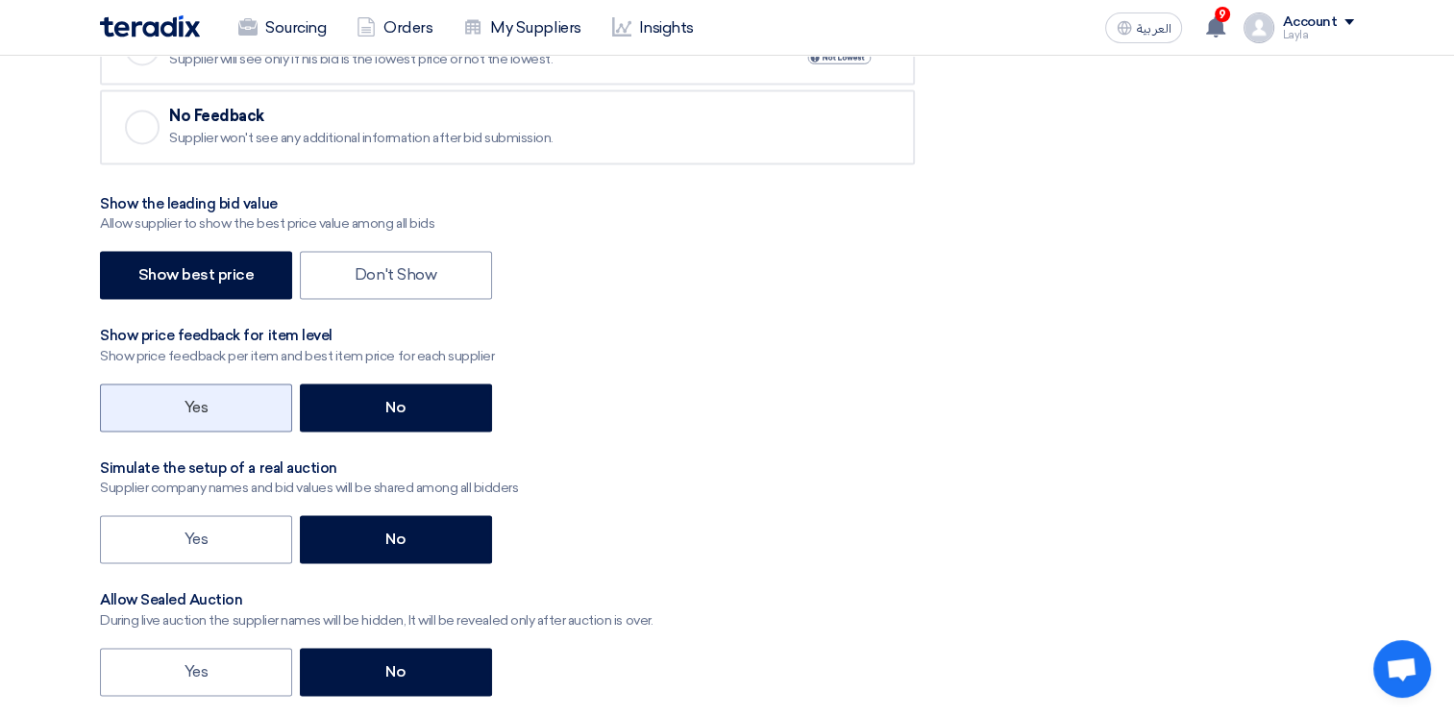
type input "50"
click at [184, 401] on label "Yes" at bounding box center [196, 407] width 192 height 48
click at [184, 401] on input "Yes" at bounding box center [190, 406] width 12 height 12
radio input "true"
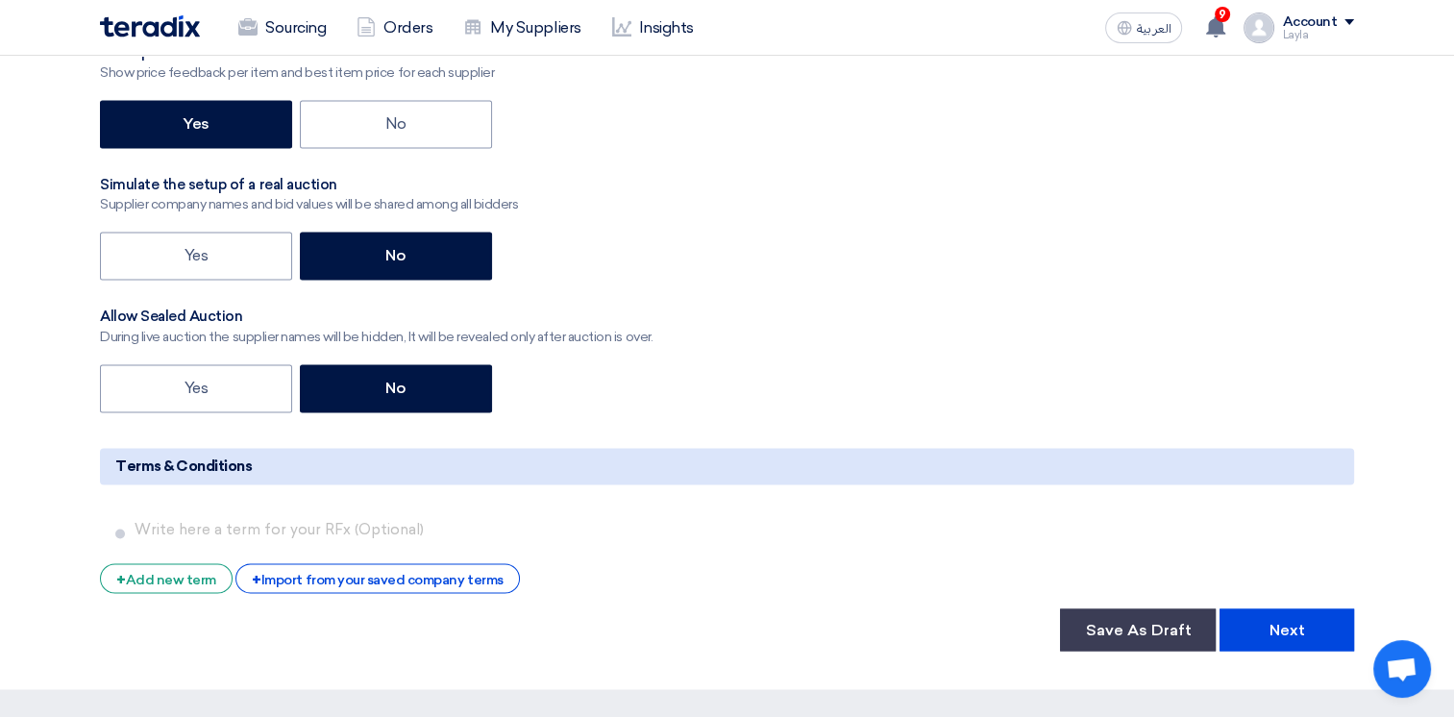
scroll to position [3074, 0]
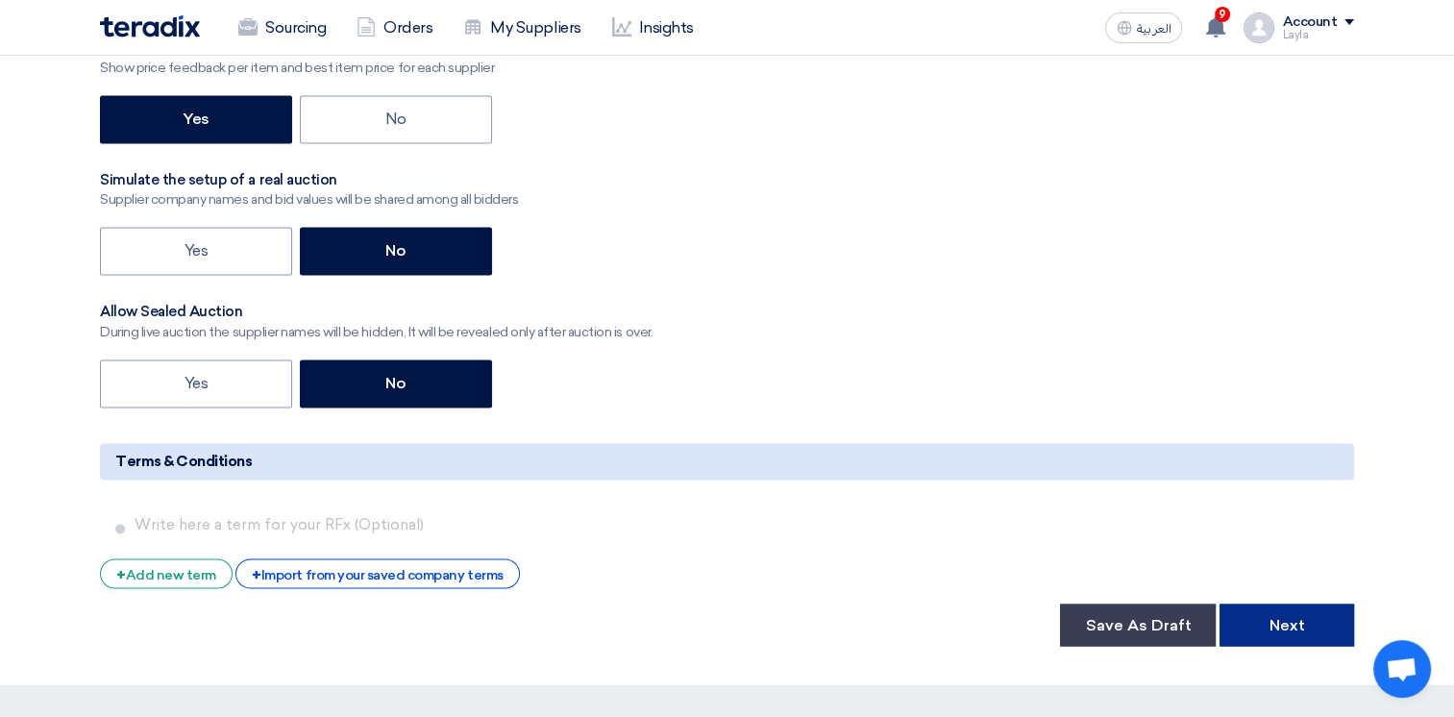
click at [1276, 613] on button "Next" at bounding box center [1286, 624] width 135 height 42
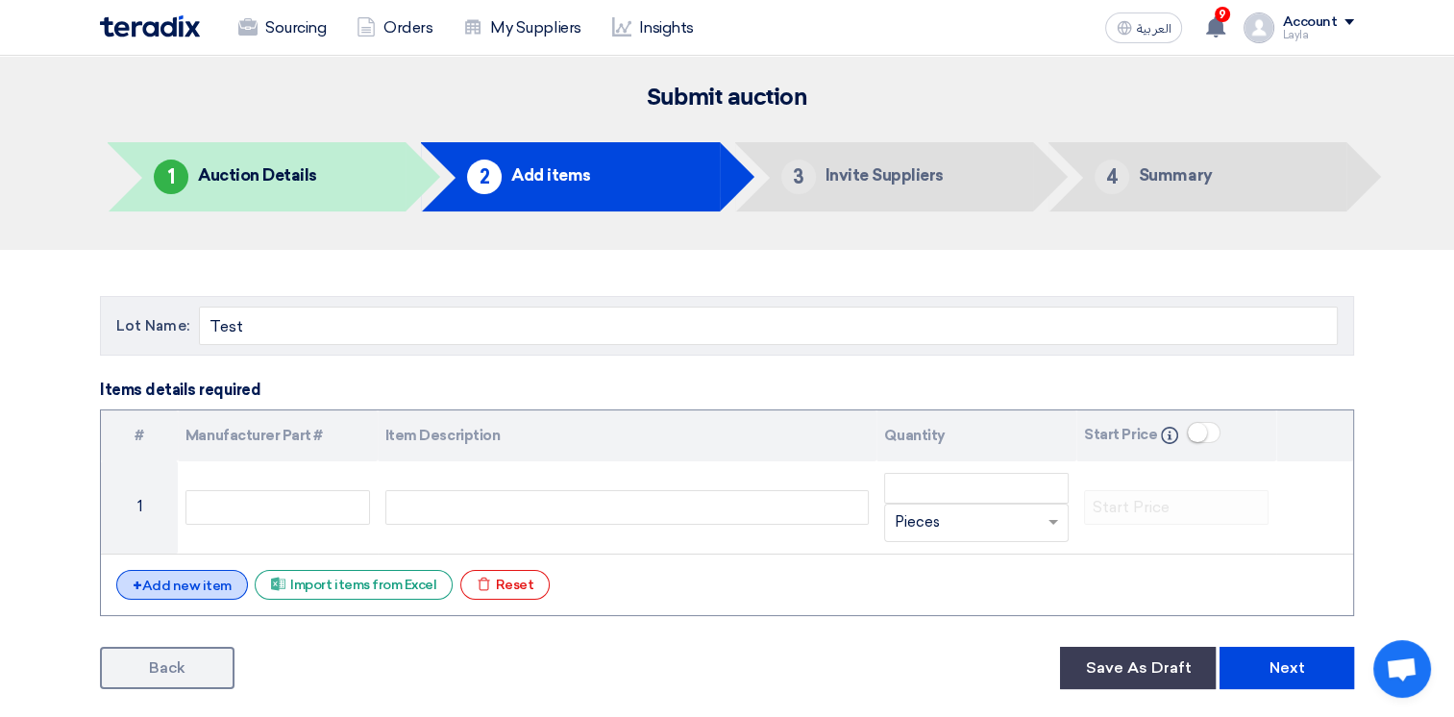
click at [200, 570] on div "+ Add new item" at bounding box center [182, 585] width 132 height 30
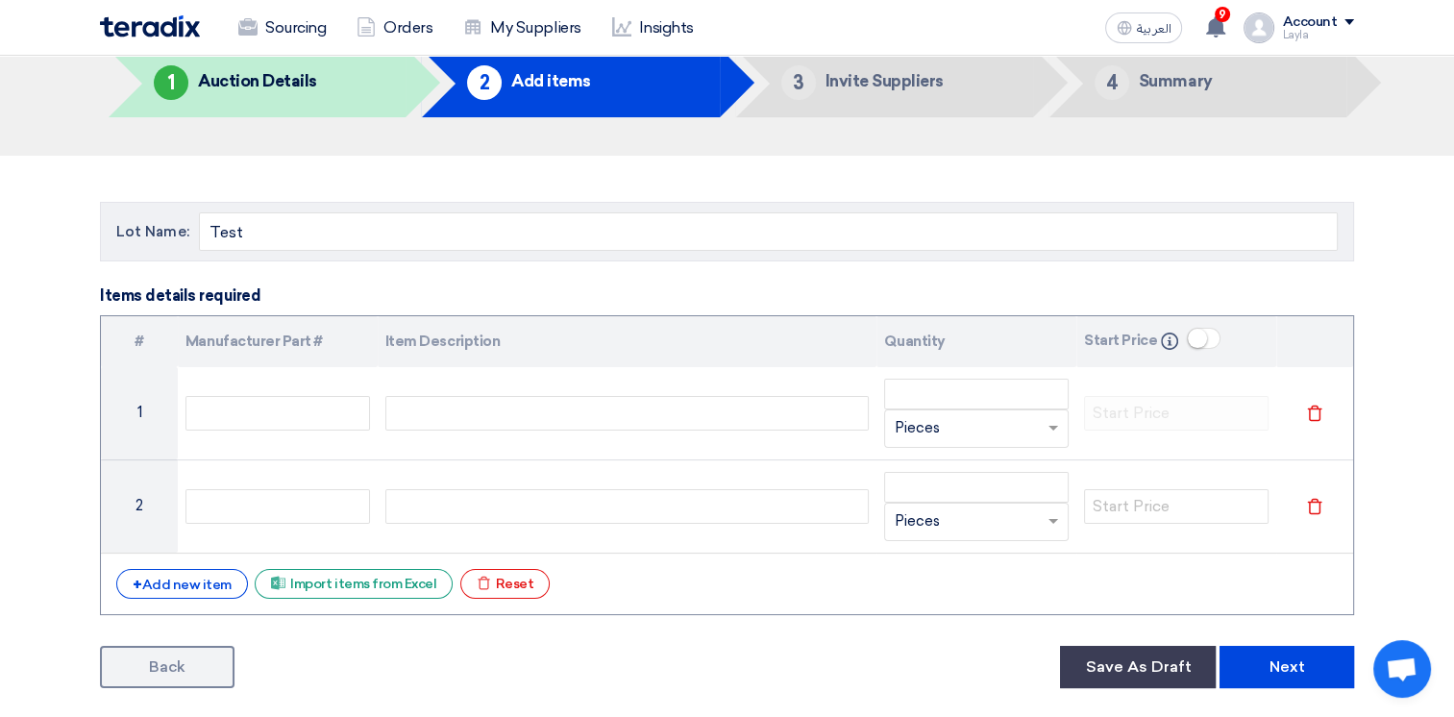
scroll to position [192, 0]
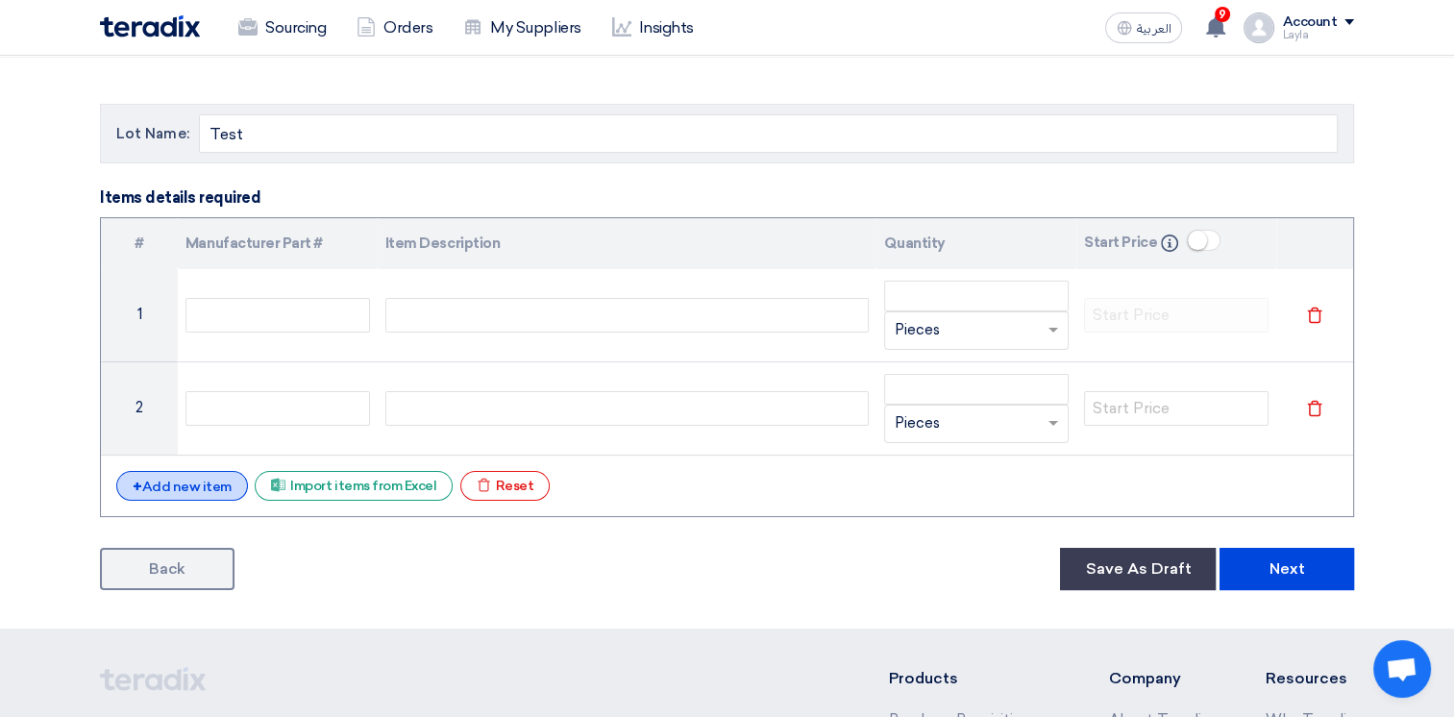
click at [196, 488] on div "+ Add new item" at bounding box center [182, 486] width 132 height 30
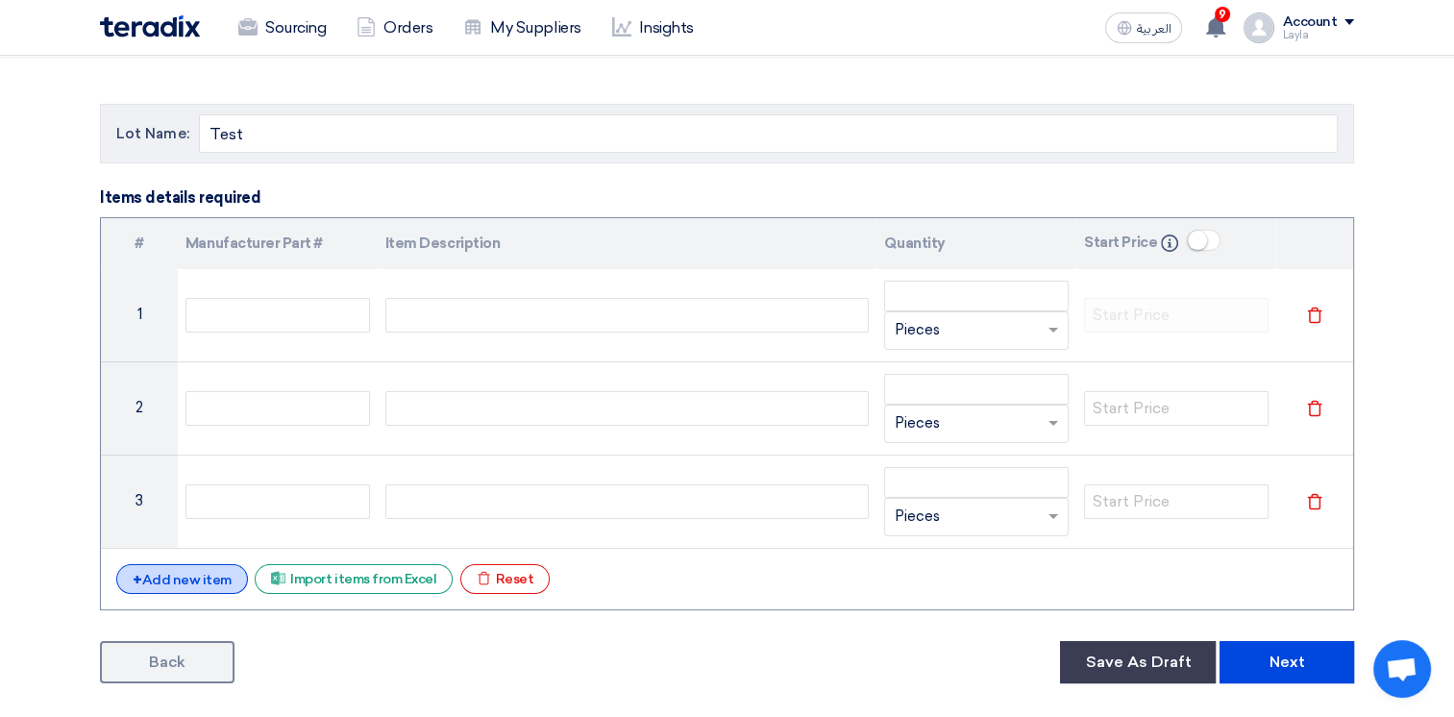
click at [202, 576] on div "+ Add new item" at bounding box center [182, 579] width 132 height 30
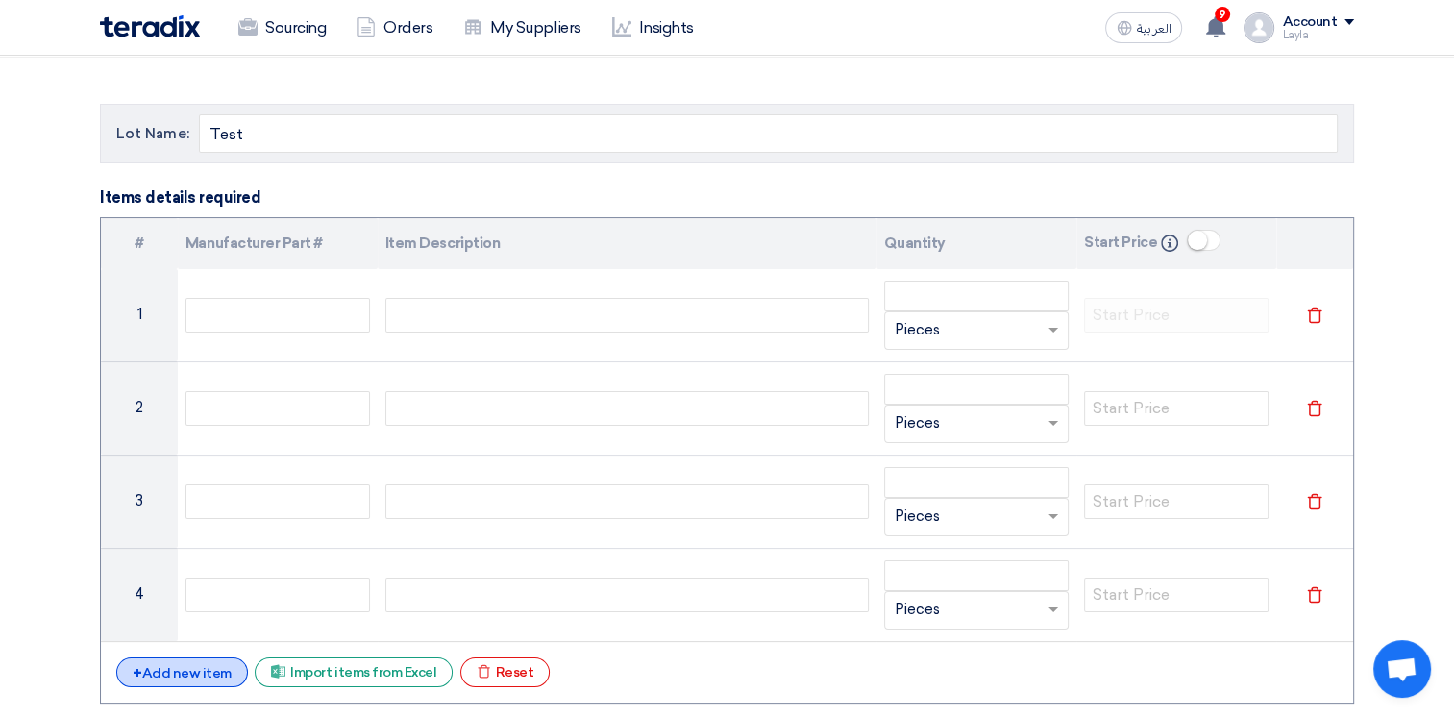
click at [227, 670] on div "+ Add new item" at bounding box center [182, 672] width 132 height 30
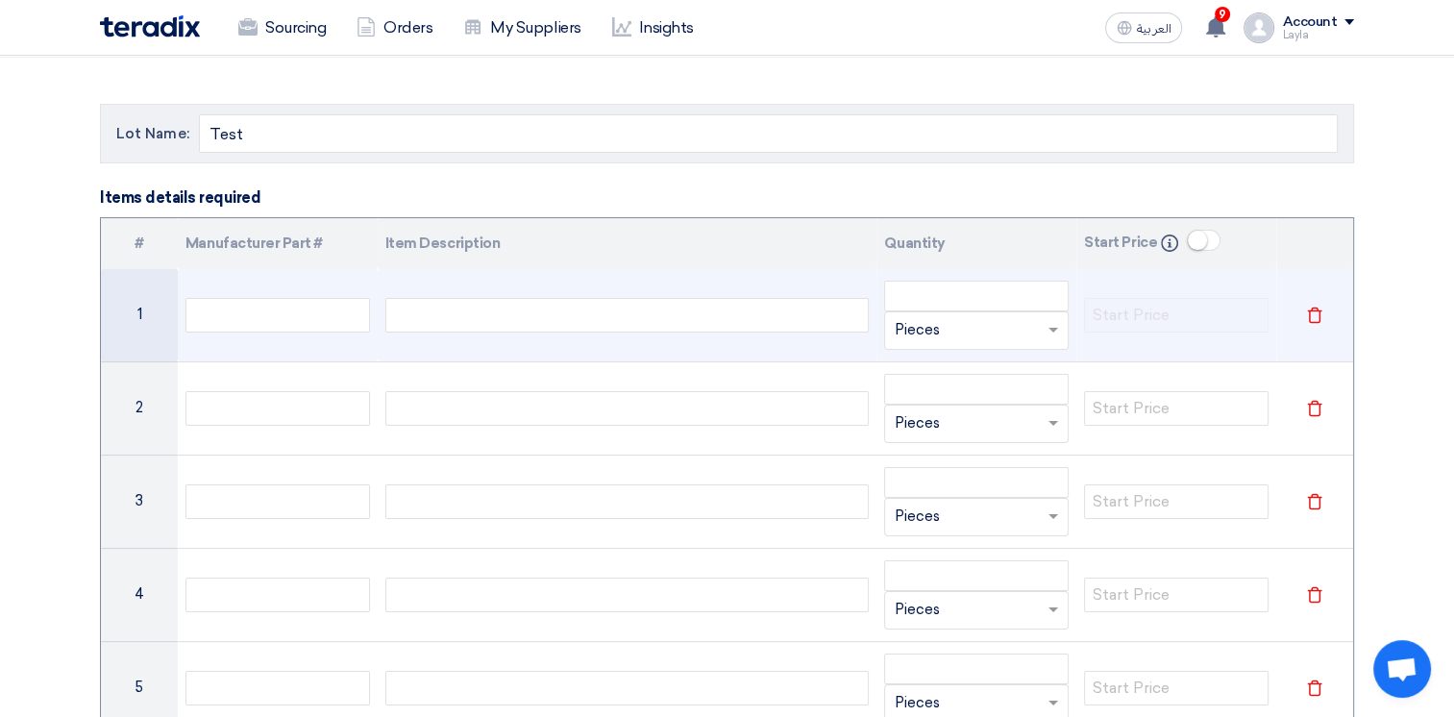
click at [560, 317] on div at bounding box center [627, 315] width 484 height 35
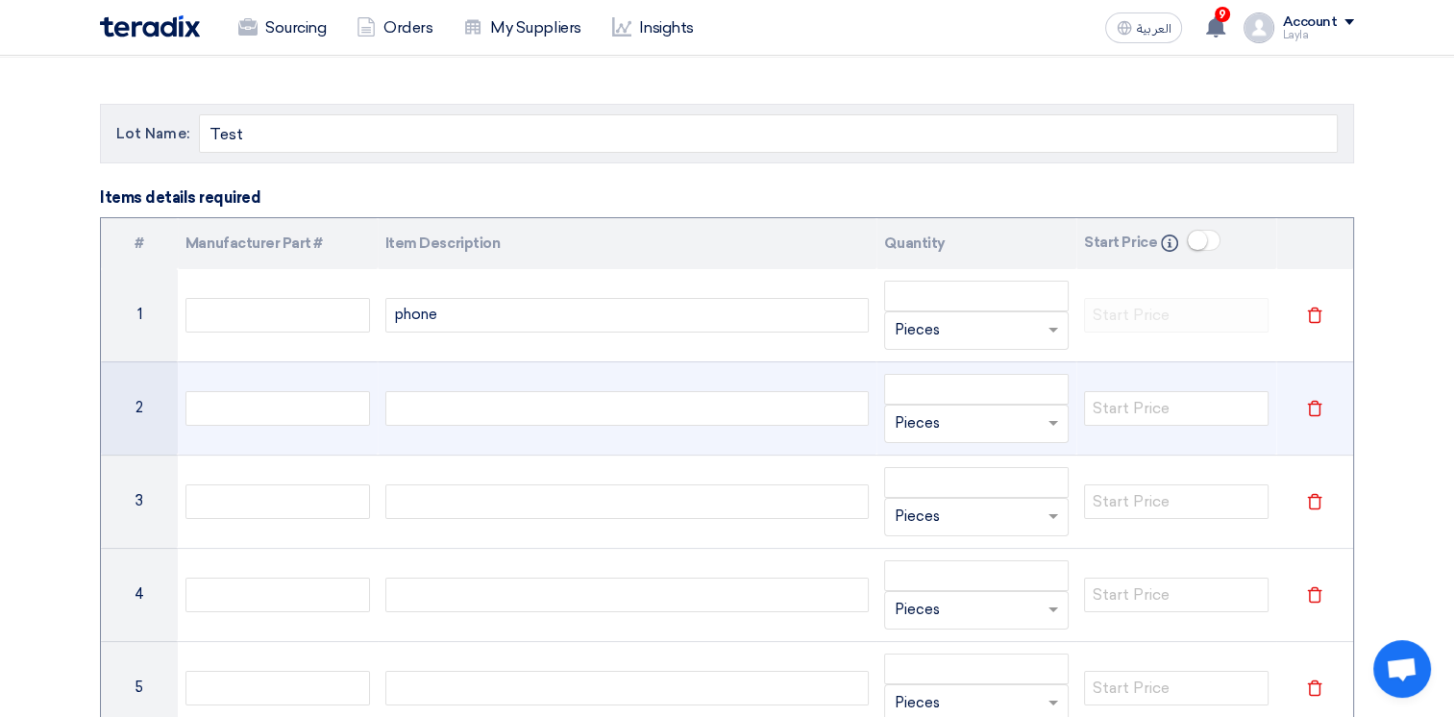
click at [541, 421] on div at bounding box center [627, 408] width 484 height 35
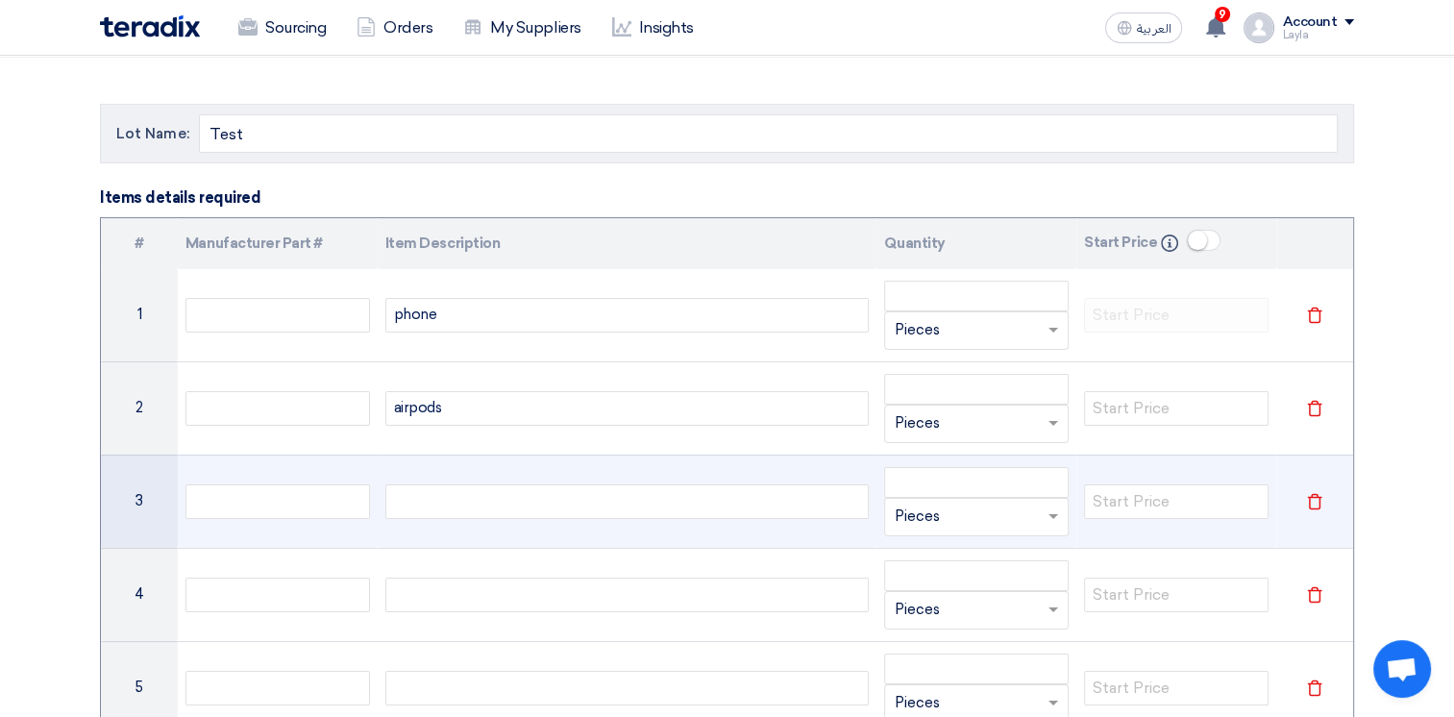
click at [577, 498] on div at bounding box center [627, 501] width 484 height 35
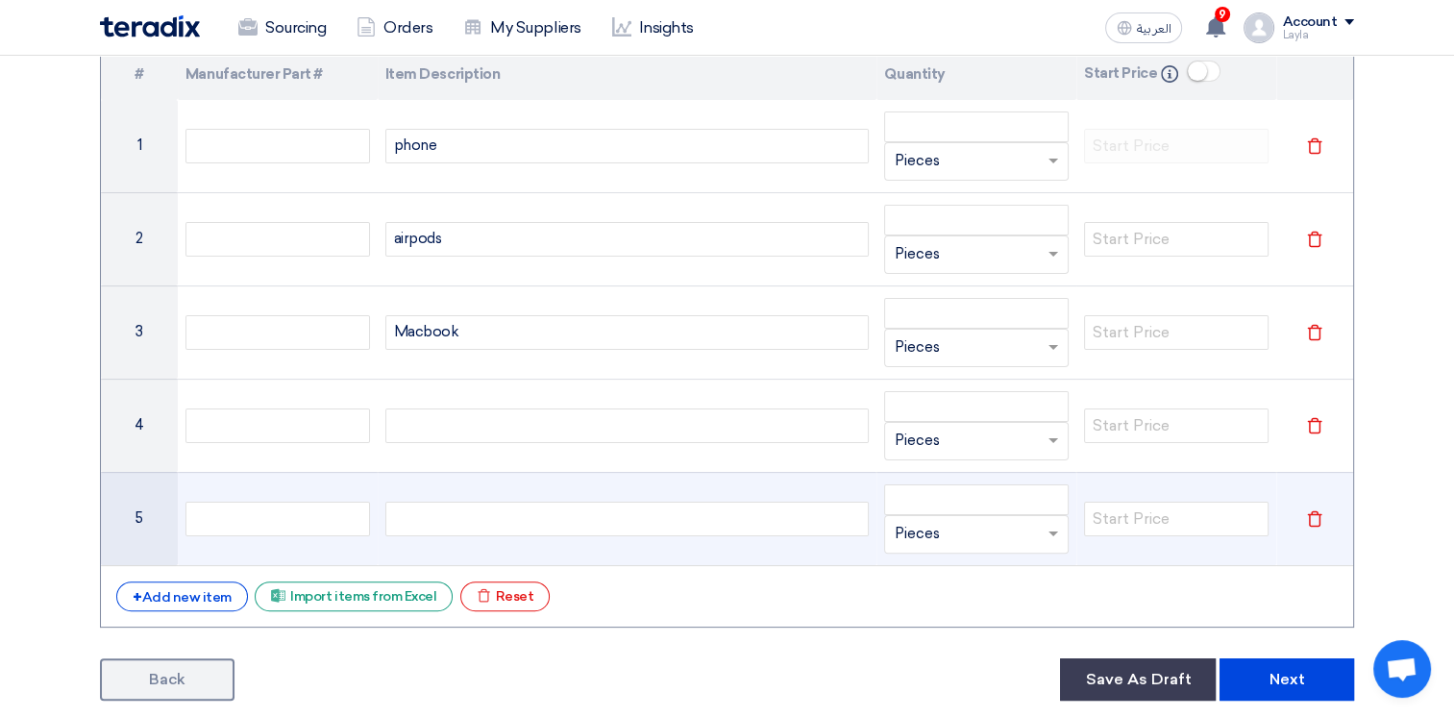
scroll to position [384, 0]
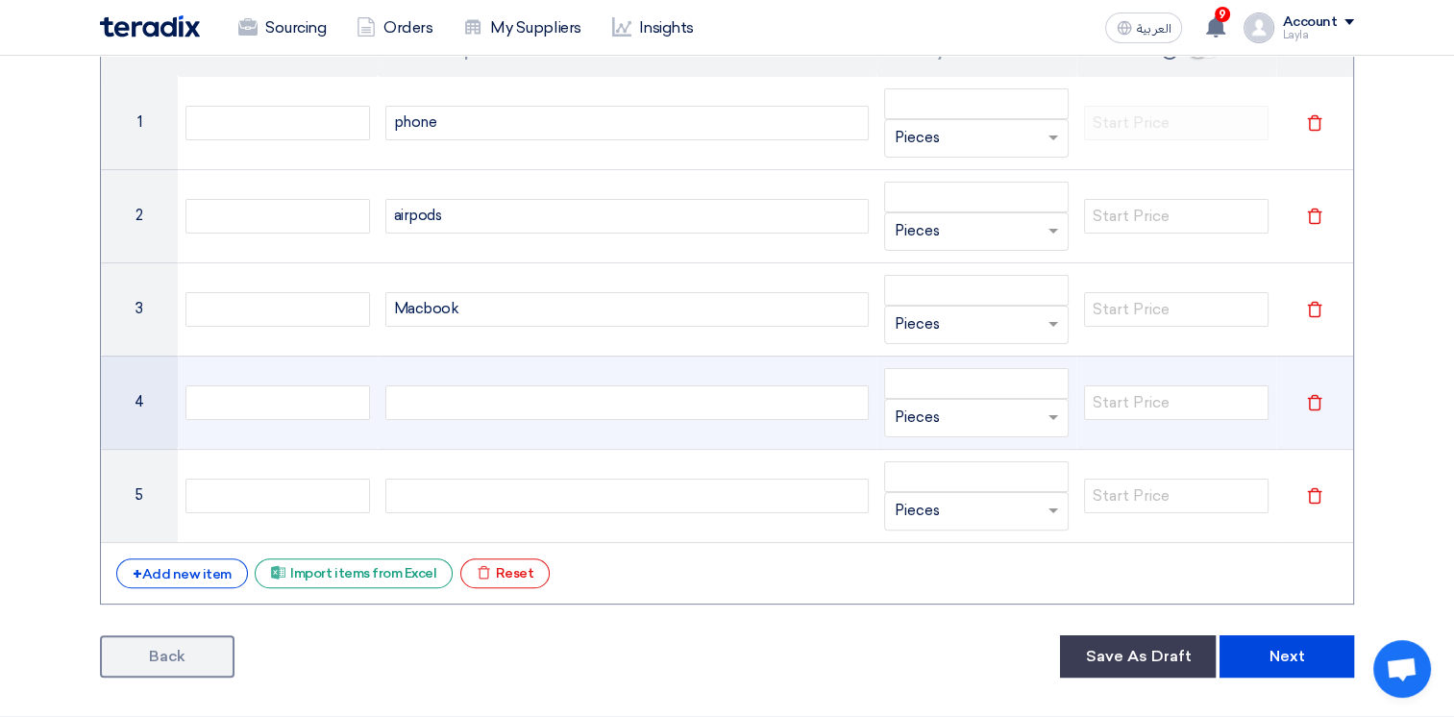
click at [598, 393] on div at bounding box center [627, 402] width 484 height 35
click at [506, 409] on div at bounding box center [627, 402] width 484 height 35
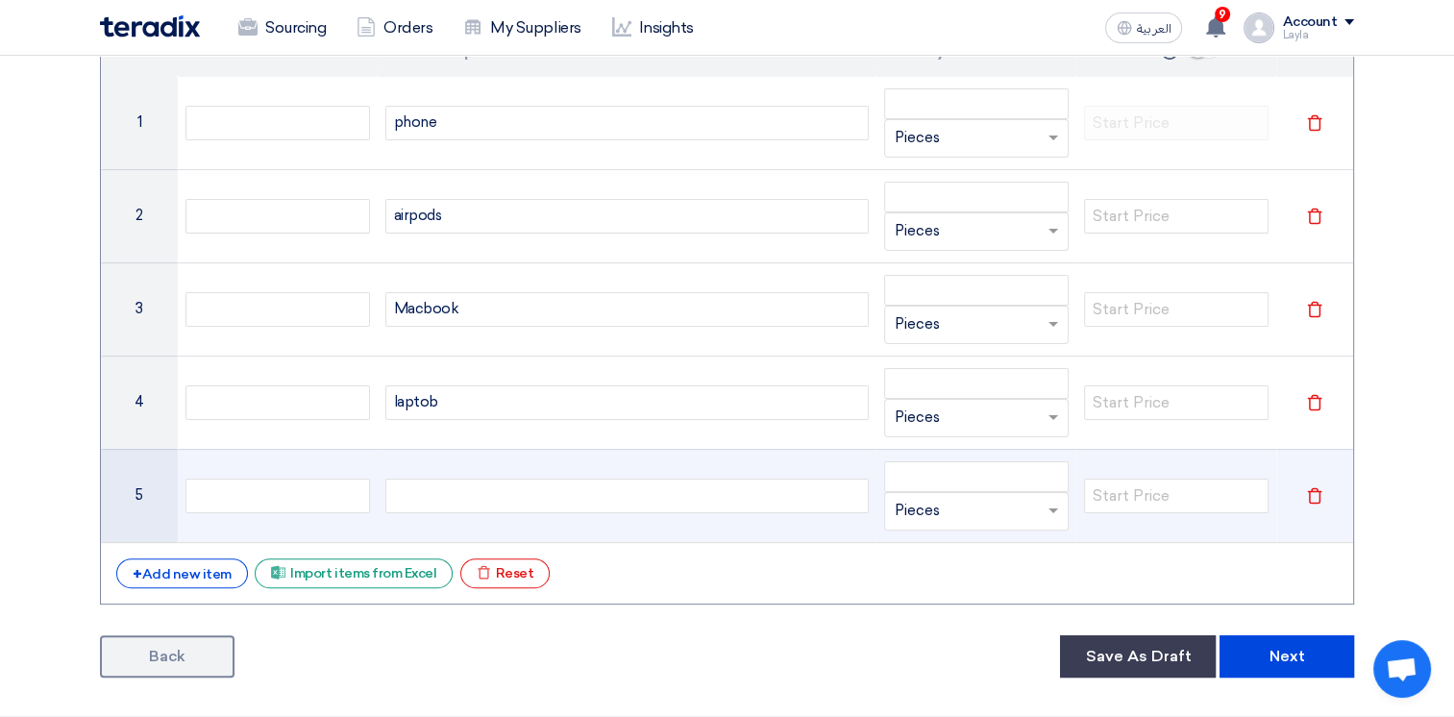
click at [478, 502] on div at bounding box center [627, 495] width 484 height 35
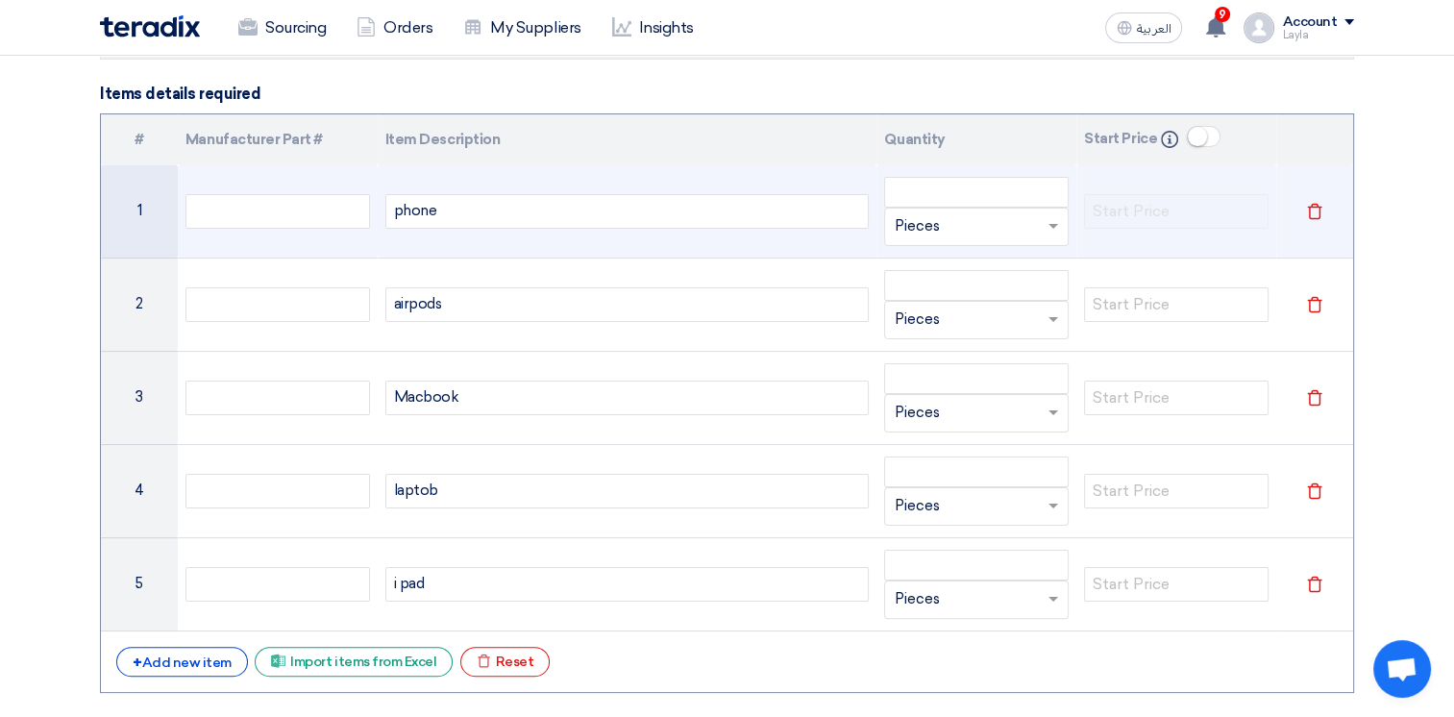
scroll to position [192, 0]
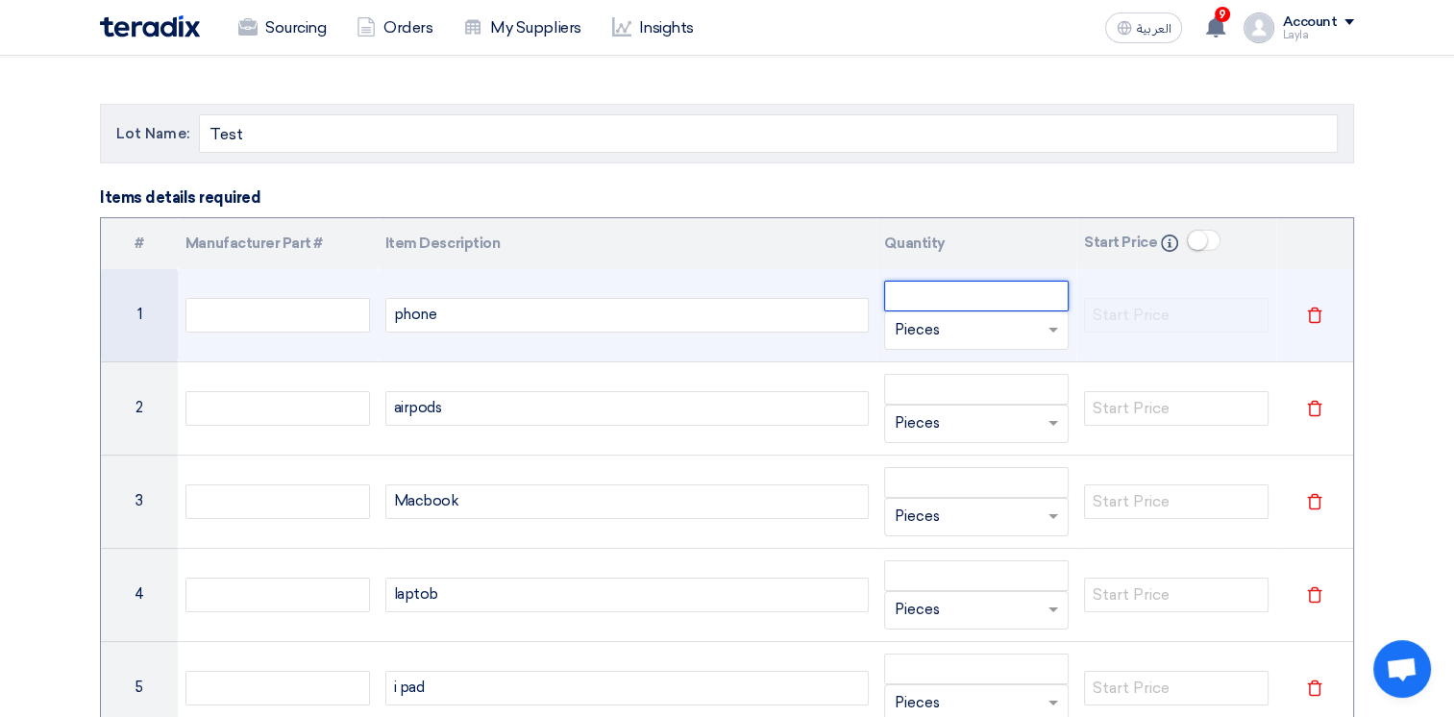
click at [1000, 295] on input "number" at bounding box center [976, 296] width 184 height 31
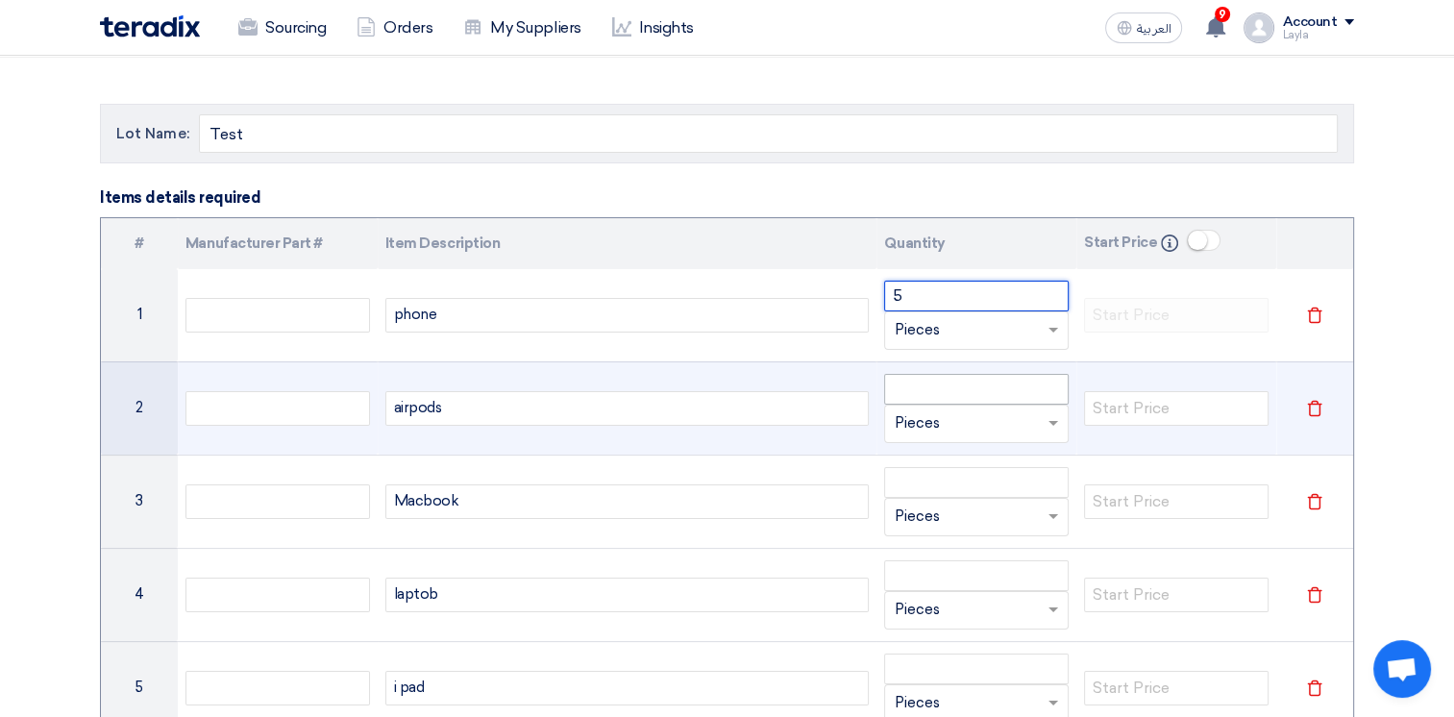
type input "5"
click at [986, 379] on input "number" at bounding box center [976, 389] width 184 height 31
drag, startPoint x: 911, startPoint y: 386, endPoint x: 897, endPoint y: 386, distance: 13.5
click at [897, 386] on input "5" at bounding box center [976, 389] width 184 height 31
drag, startPoint x: 922, startPoint y: 385, endPoint x: 855, endPoint y: 383, distance: 67.3
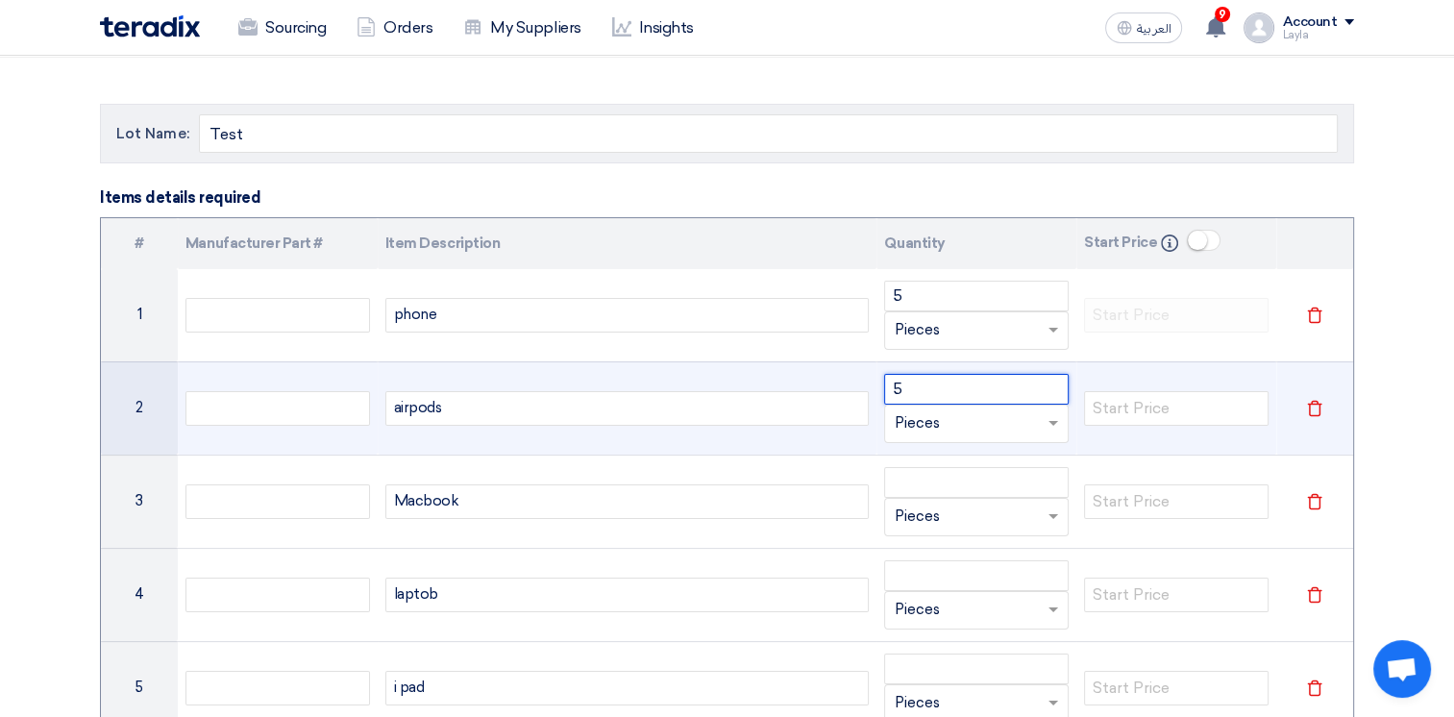
click at [855, 383] on tr "2 airpods 5 Unit × Pieces Delete" at bounding box center [727, 407] width 1252 height 93
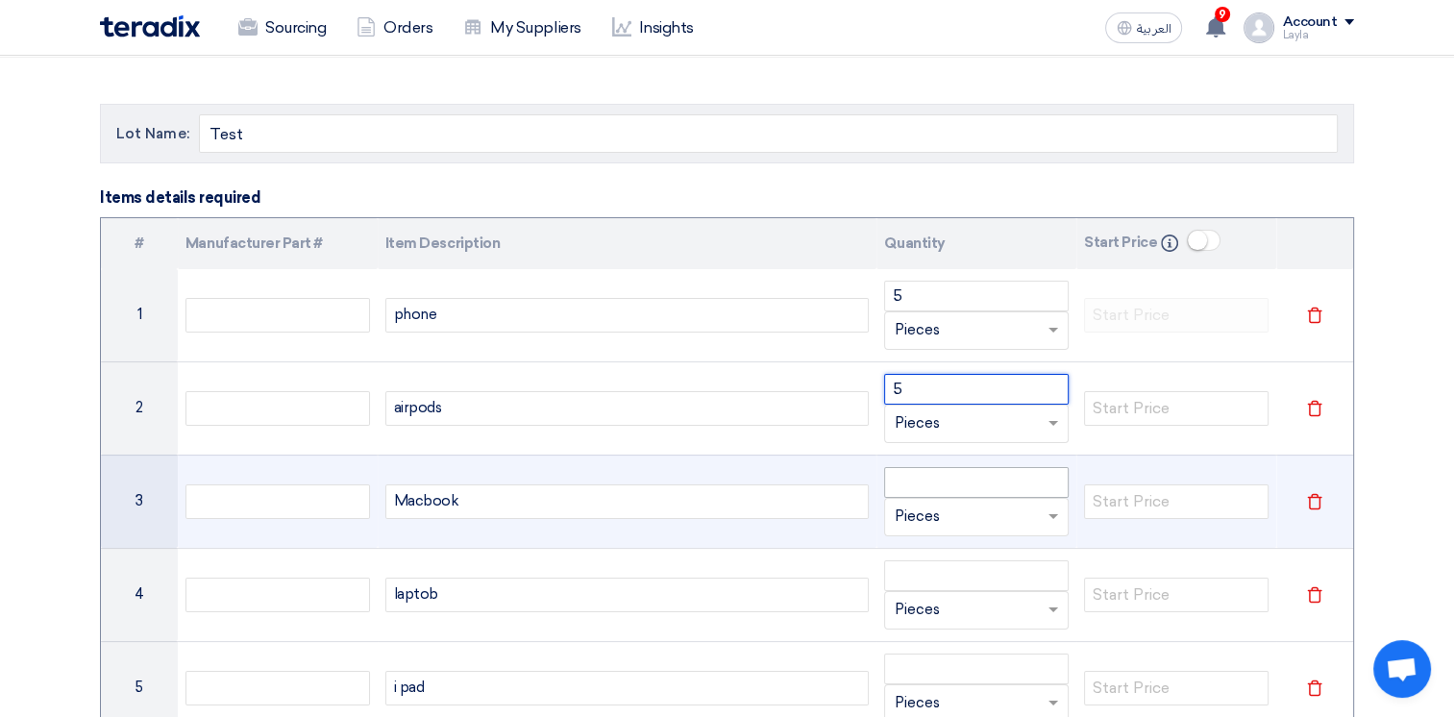
type input "5"
click at [925, 484] on input "number" at bounding box center [976, 482] width 184 height 31
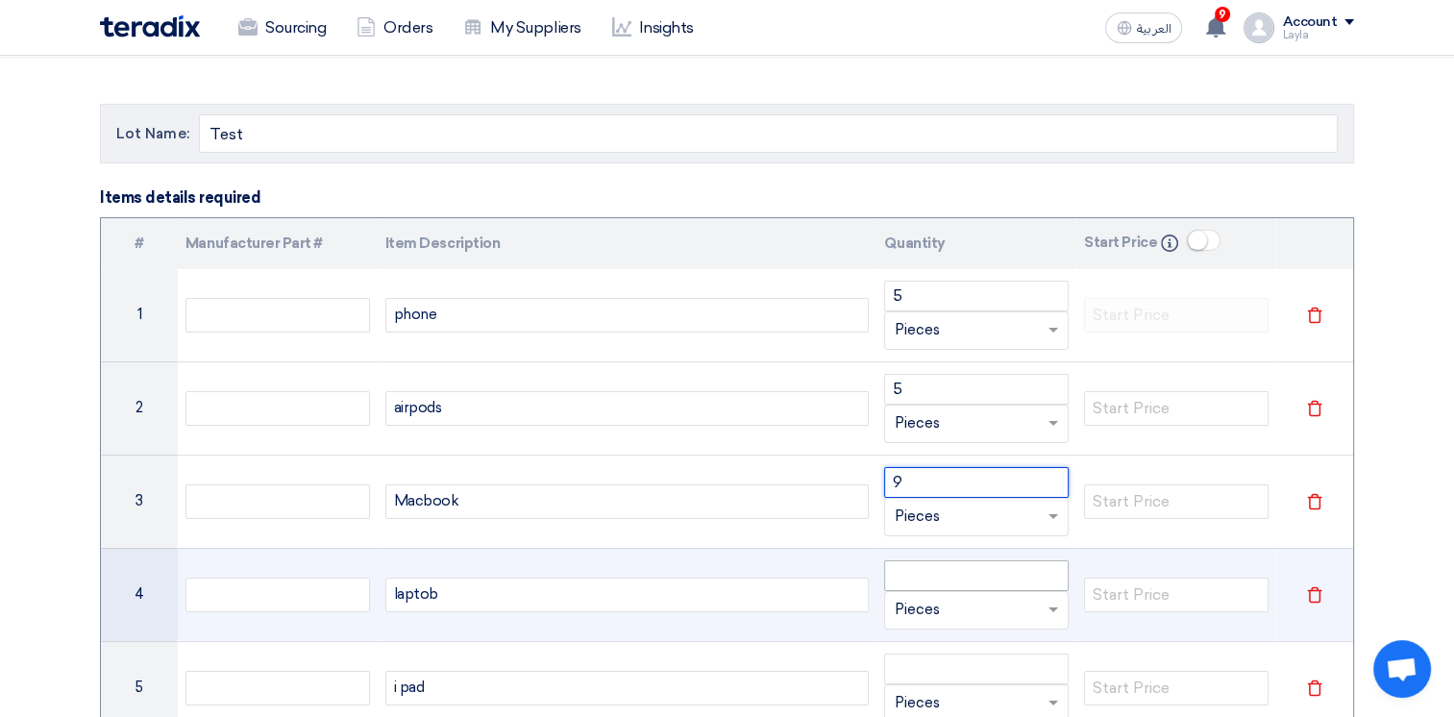
type input "9"
click at [895, 582] on input "number" at bounding box center [976, 575] width 184 height 31
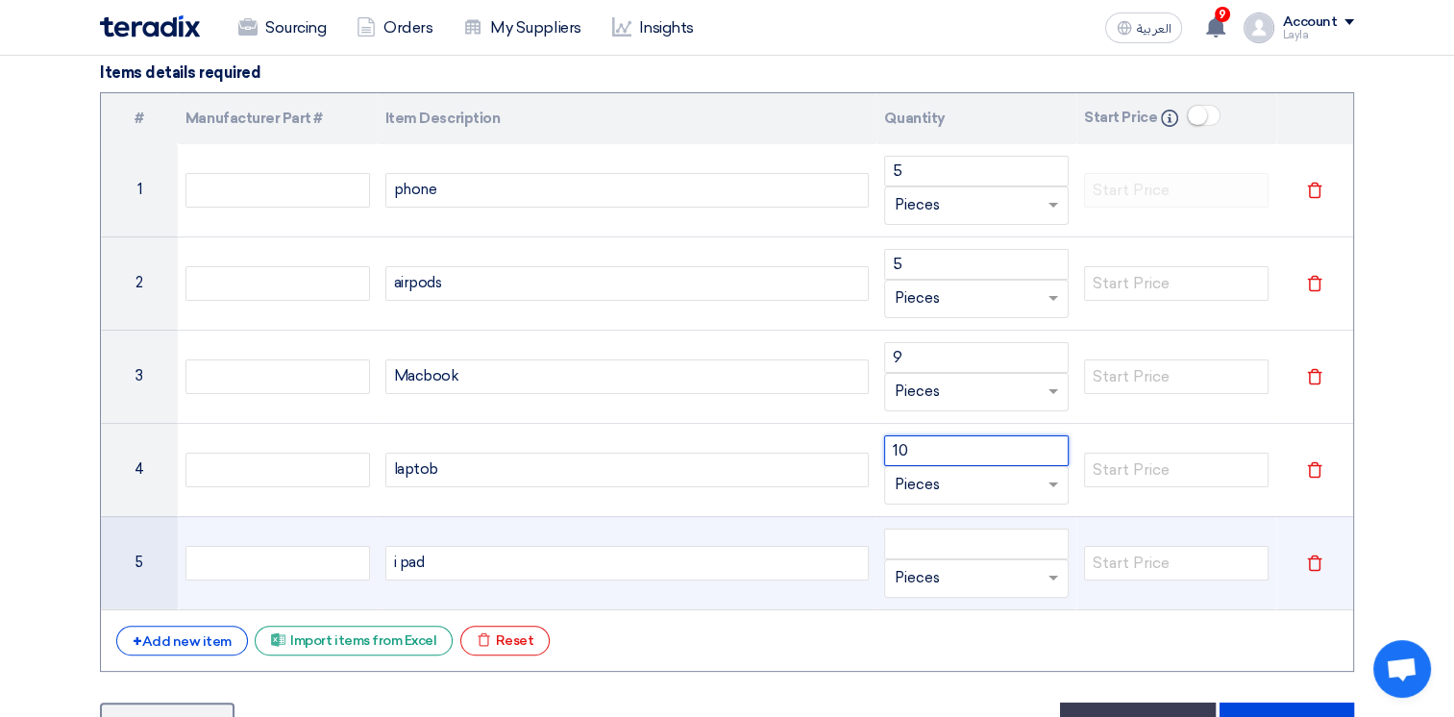
scroll to position [384, 0]
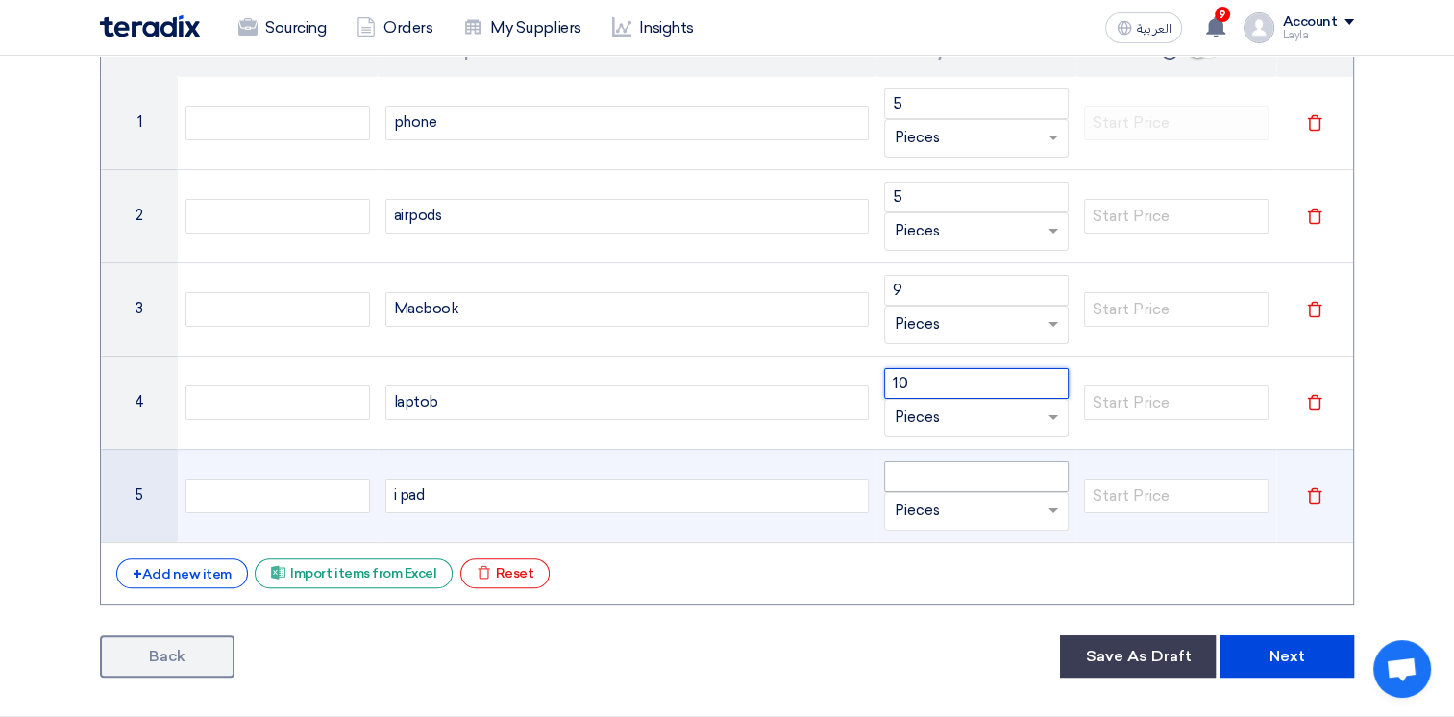
type input "10"
click at [962, 474] on input "number" at bounding box center [976, 476] width 184 height 31
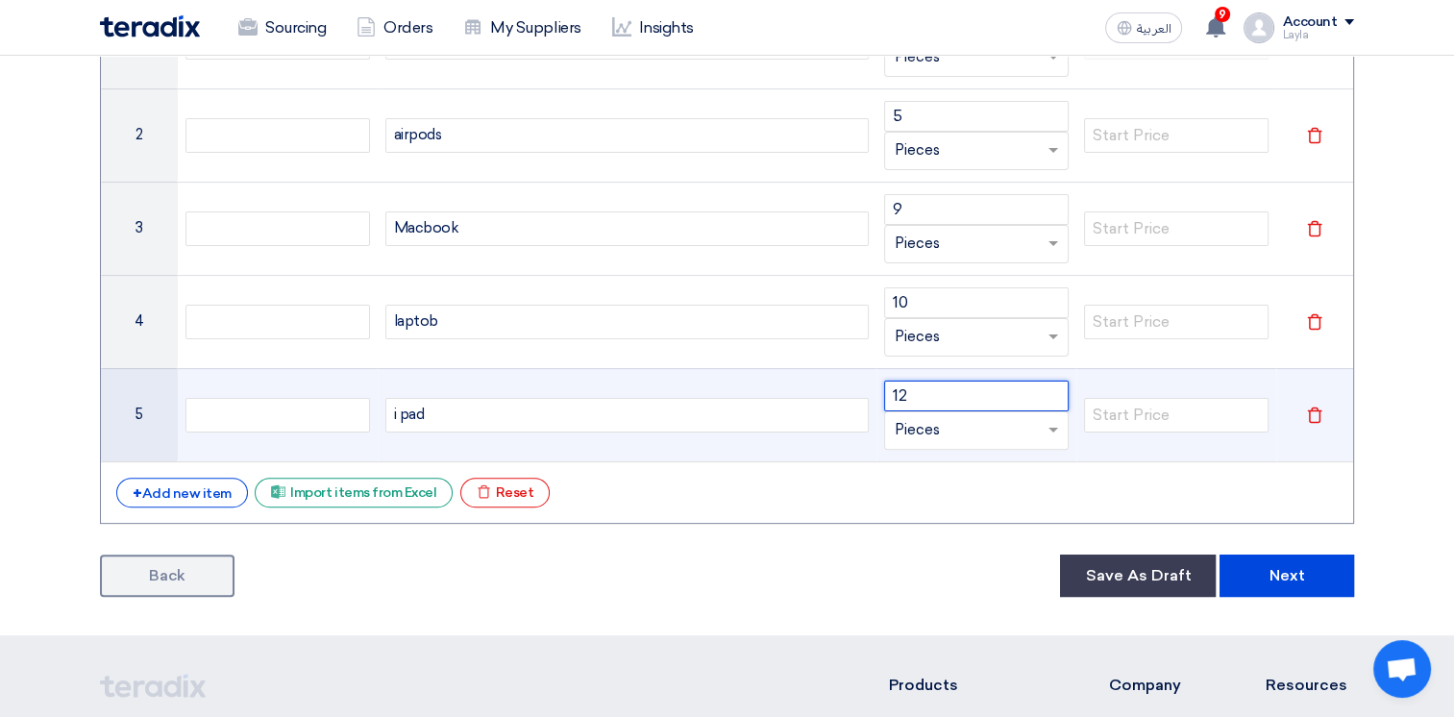
scroll to position [480, 0]
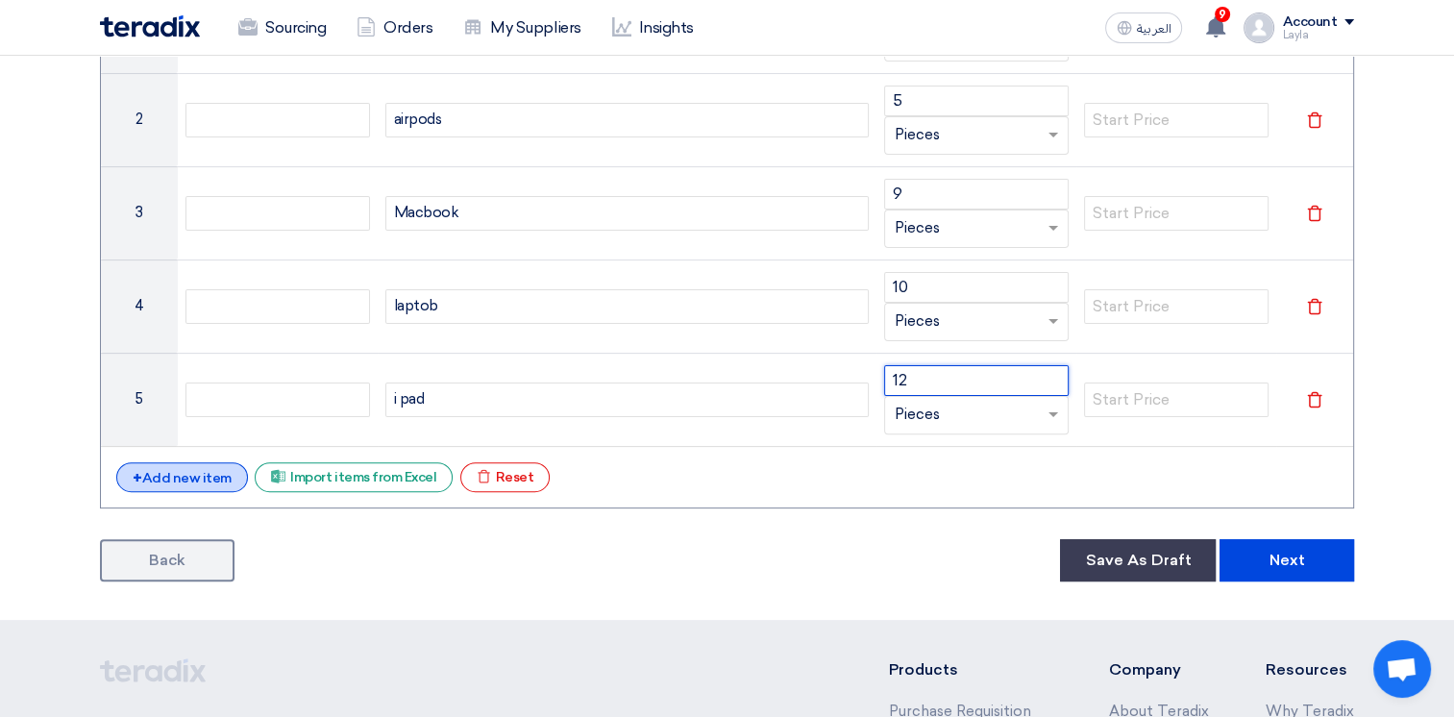
type input "12"
click at [181, 471] on div "+ Add new item" at bounding box center [182, 477] width 132 height 30
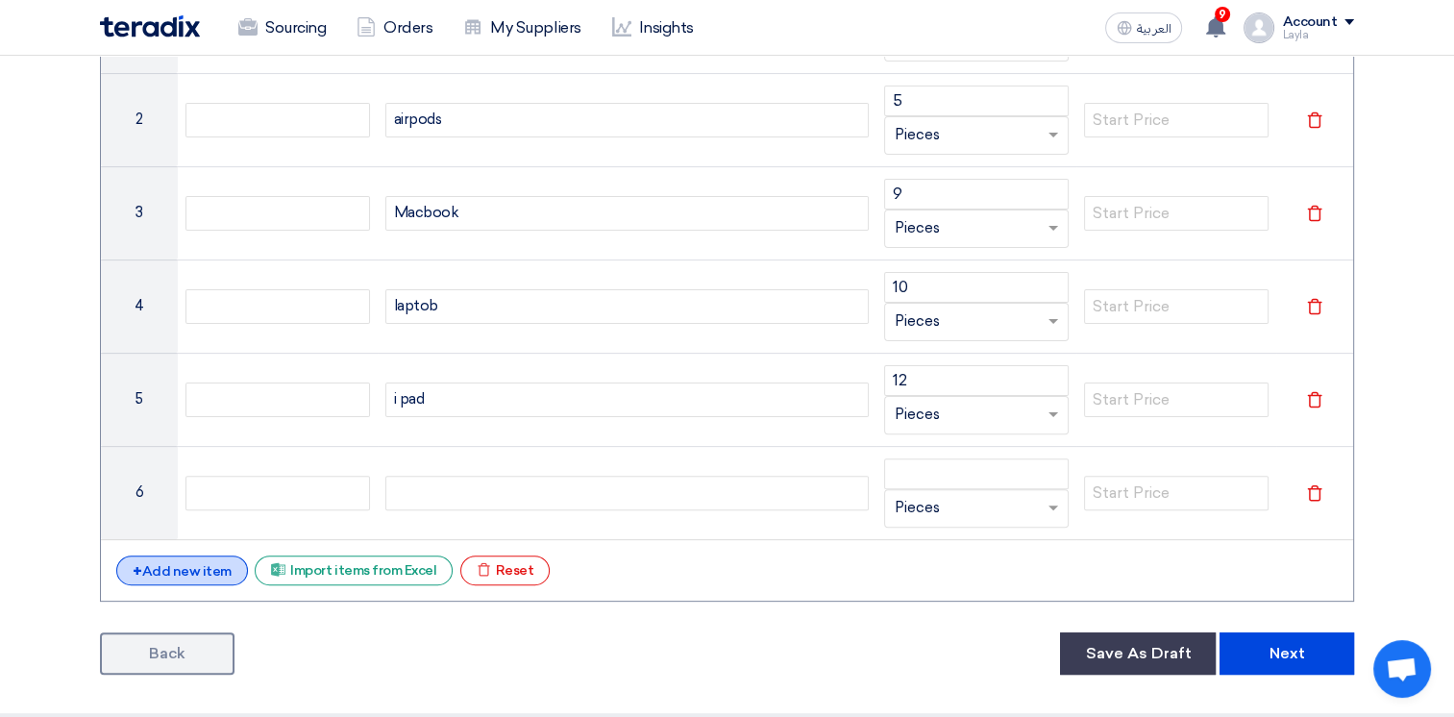
click at [192, 563] on div "+ Add new item" at bounding box center [182, 570] width 132 height 30
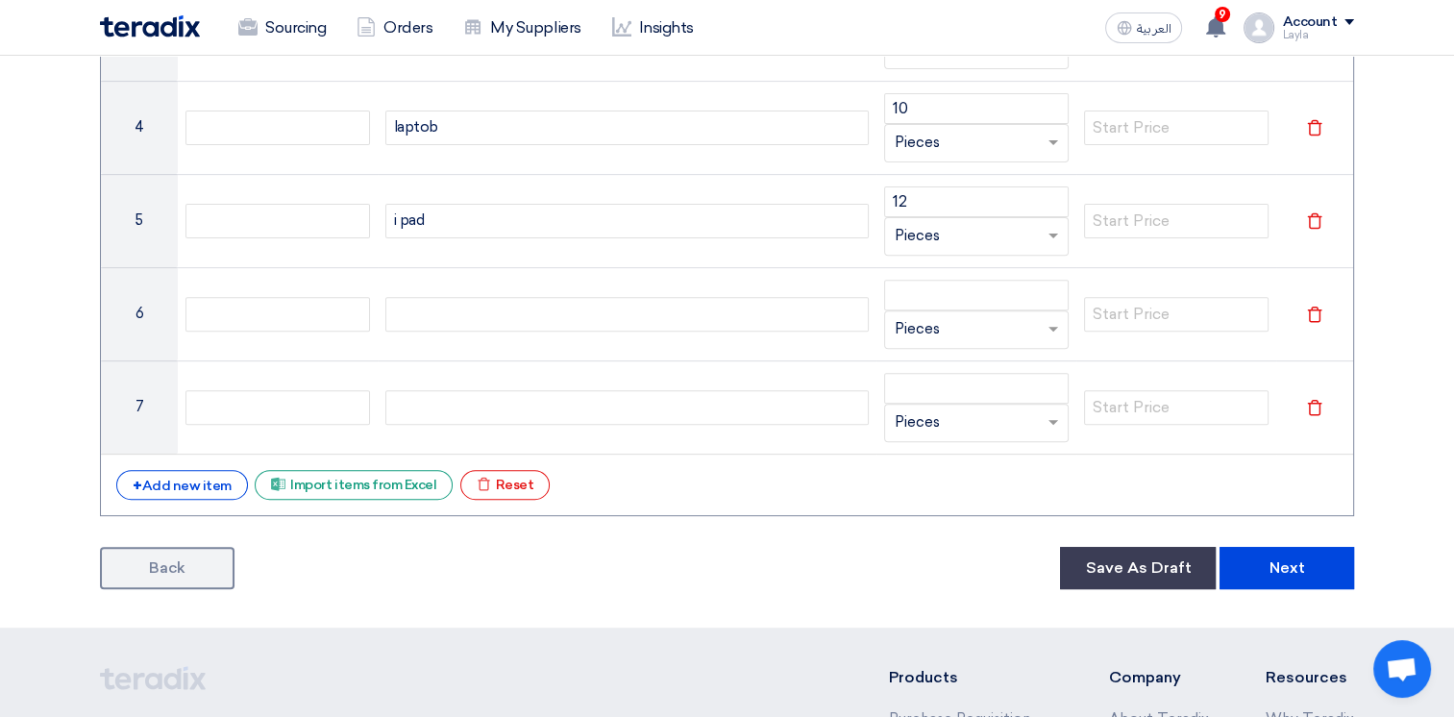
scroll to position [673, 0]
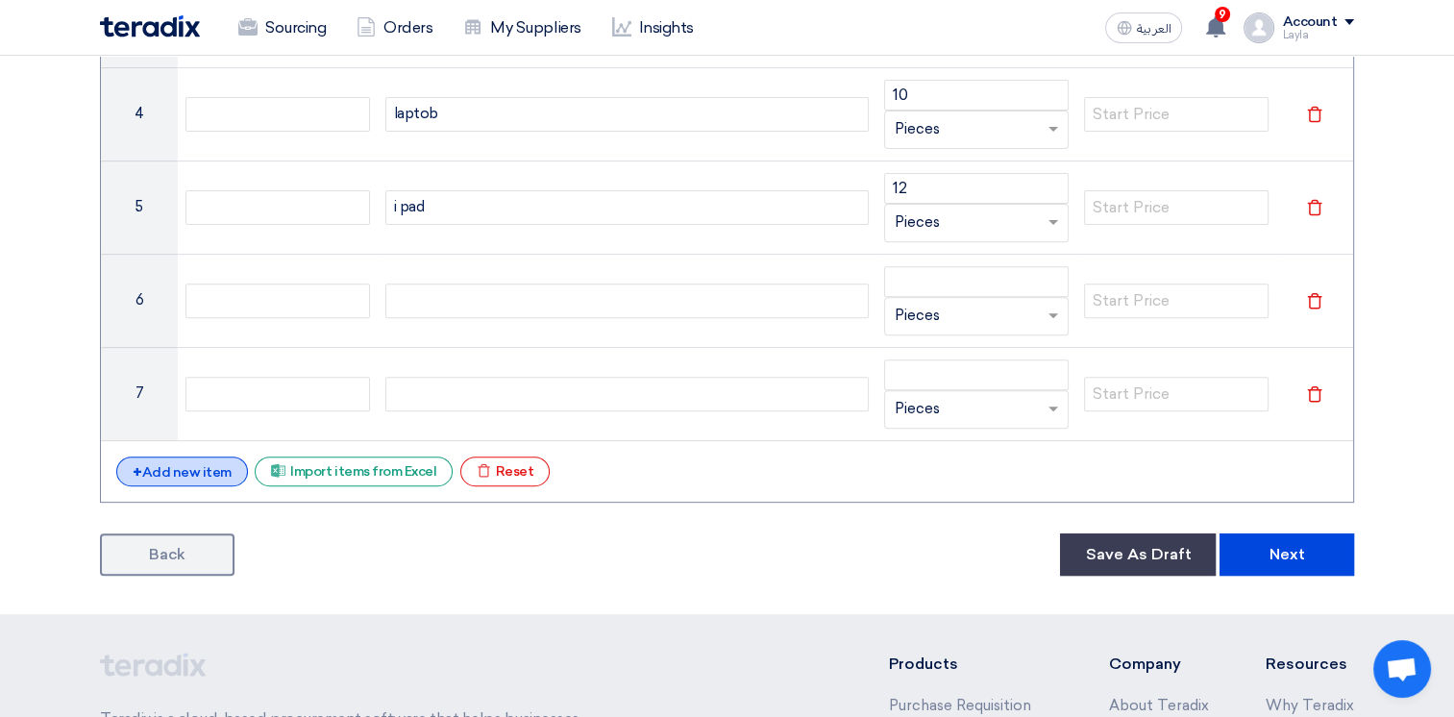
click at [181, 459] on div "+ Add new item" at bounding box center [182, 471] width 132 height 30
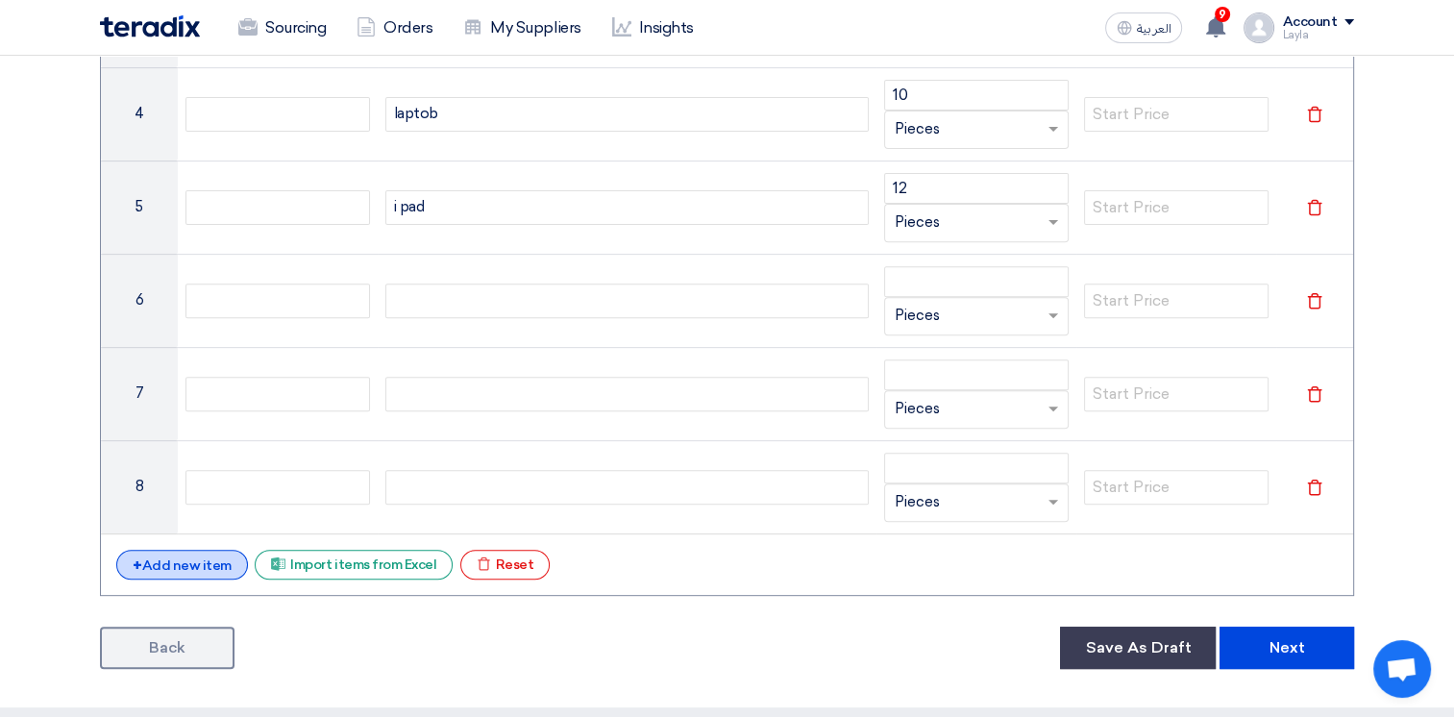
click at [183, 559] on div "+ Add new item" at bounding box center [182, 565] width 132 height 30
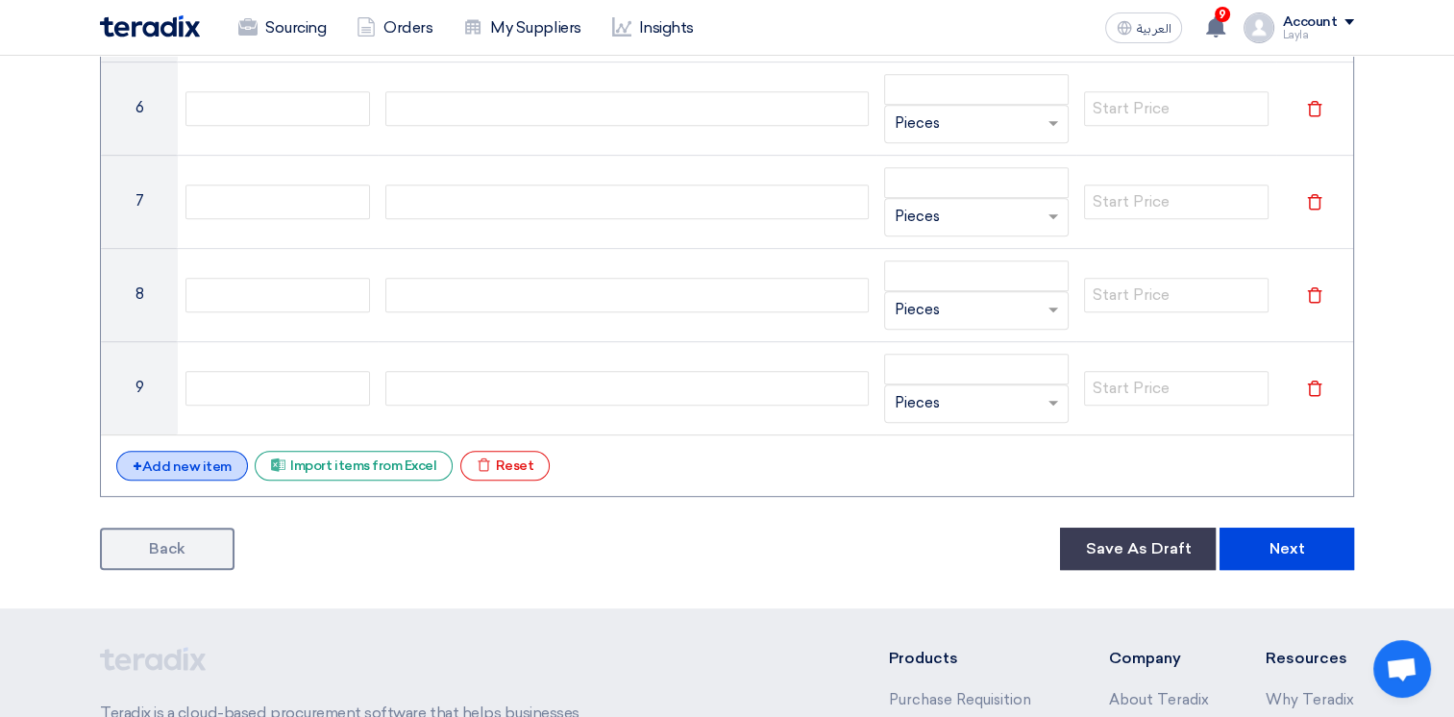
click at [199, 468] on div "+ Add new item" at bounding box center [182, 466] width 132 height 30
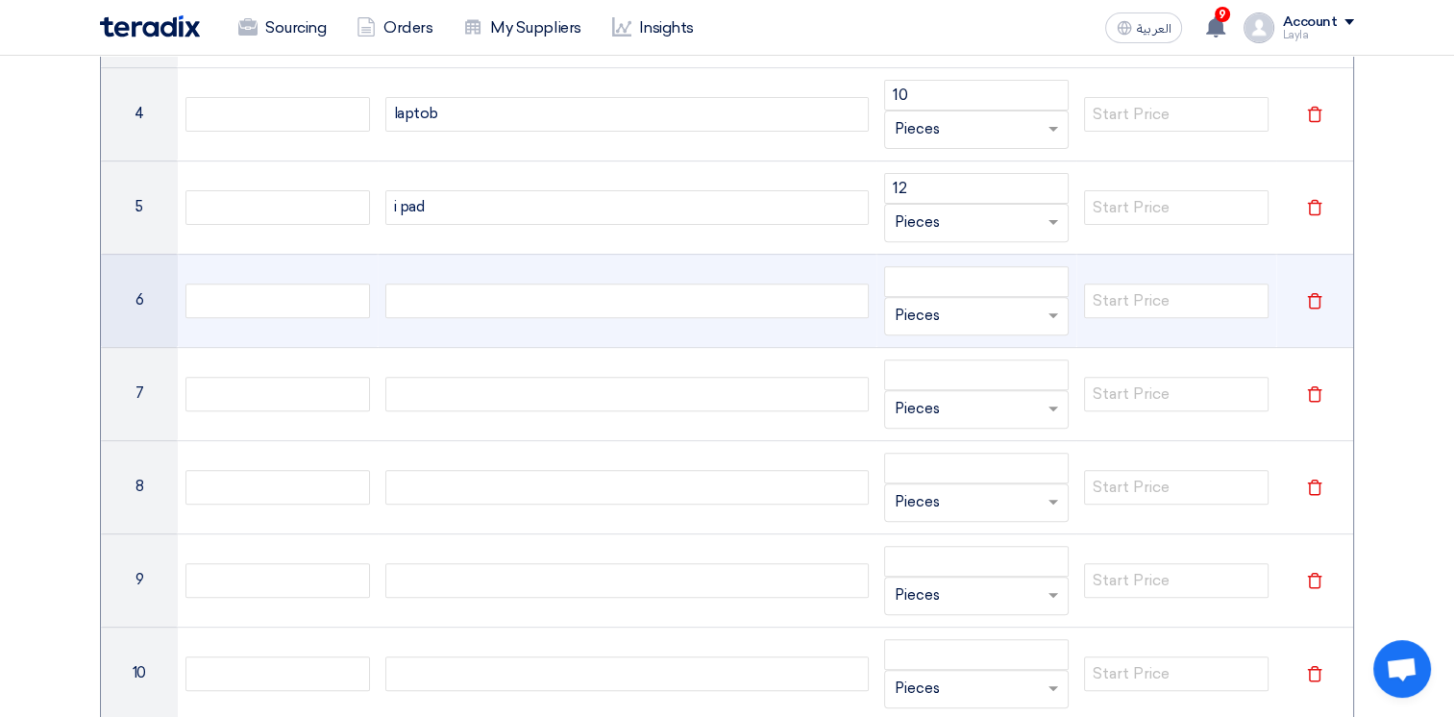
click at [457, 289] on div at bounding box center [627, 300] width 484 height 35
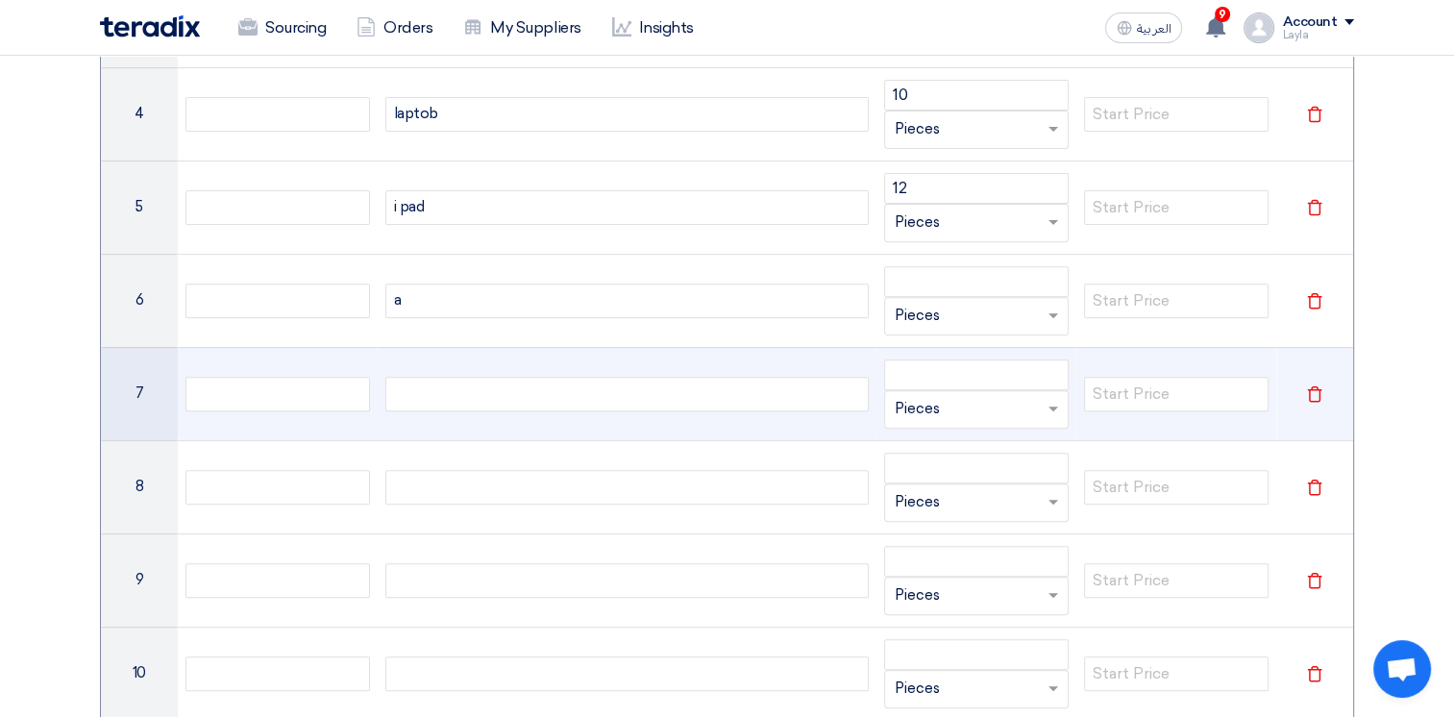
click at [465, 392] on div at bounding box center [627, 394] width 484 height 35
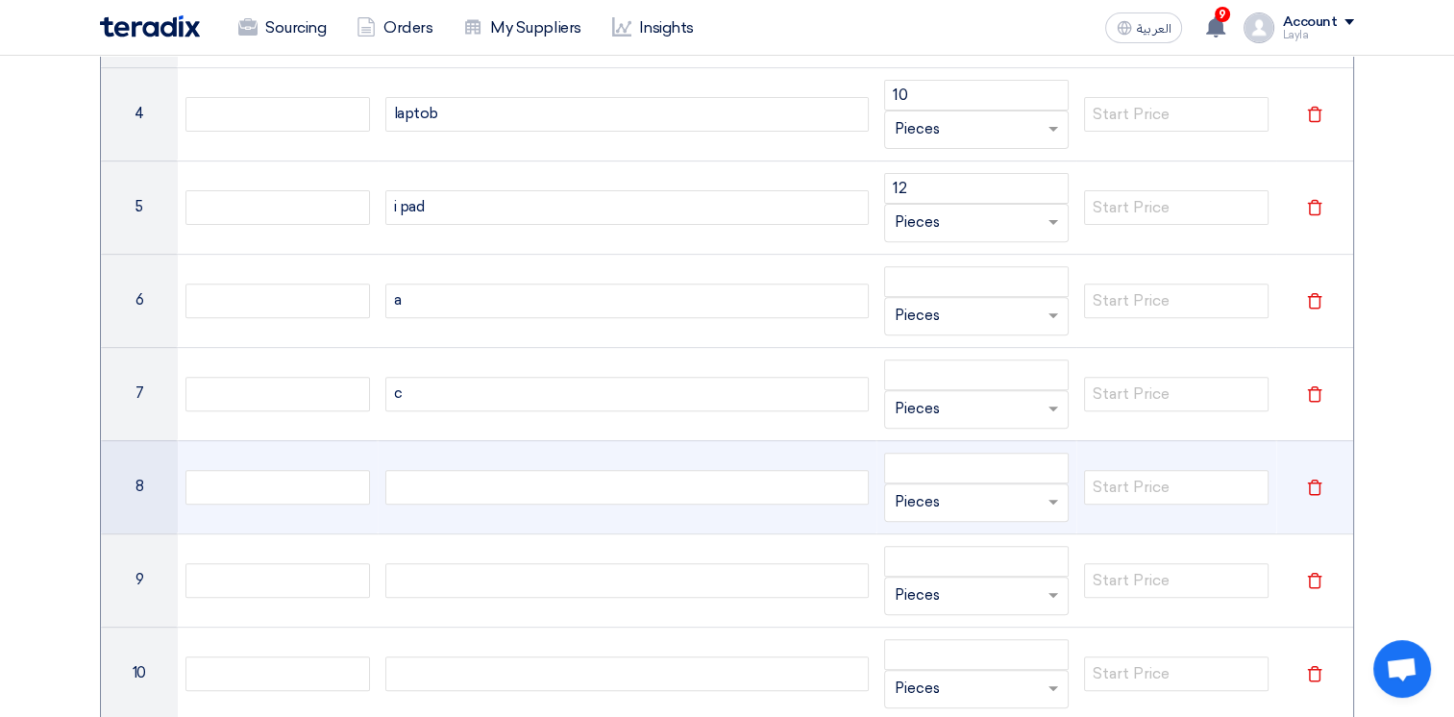
click at [461, 489] on div at bounding box center [627, 487] width 484 height 35
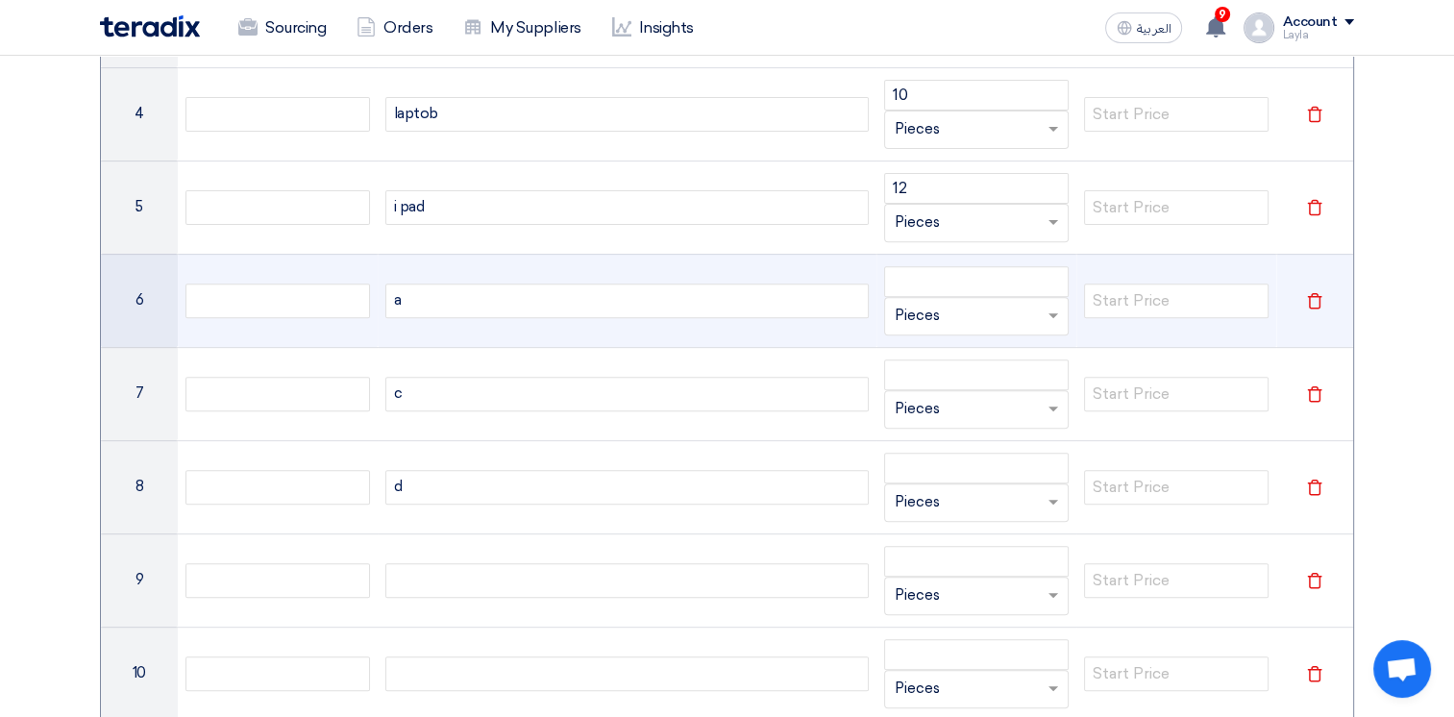
click at [1303, 297] on td "Delete" at bounding box center [1314, 300] width 77 height 93
click at [1311, 295] on icon "Delete" at bounding box center [1314, 300] width 17 height 17
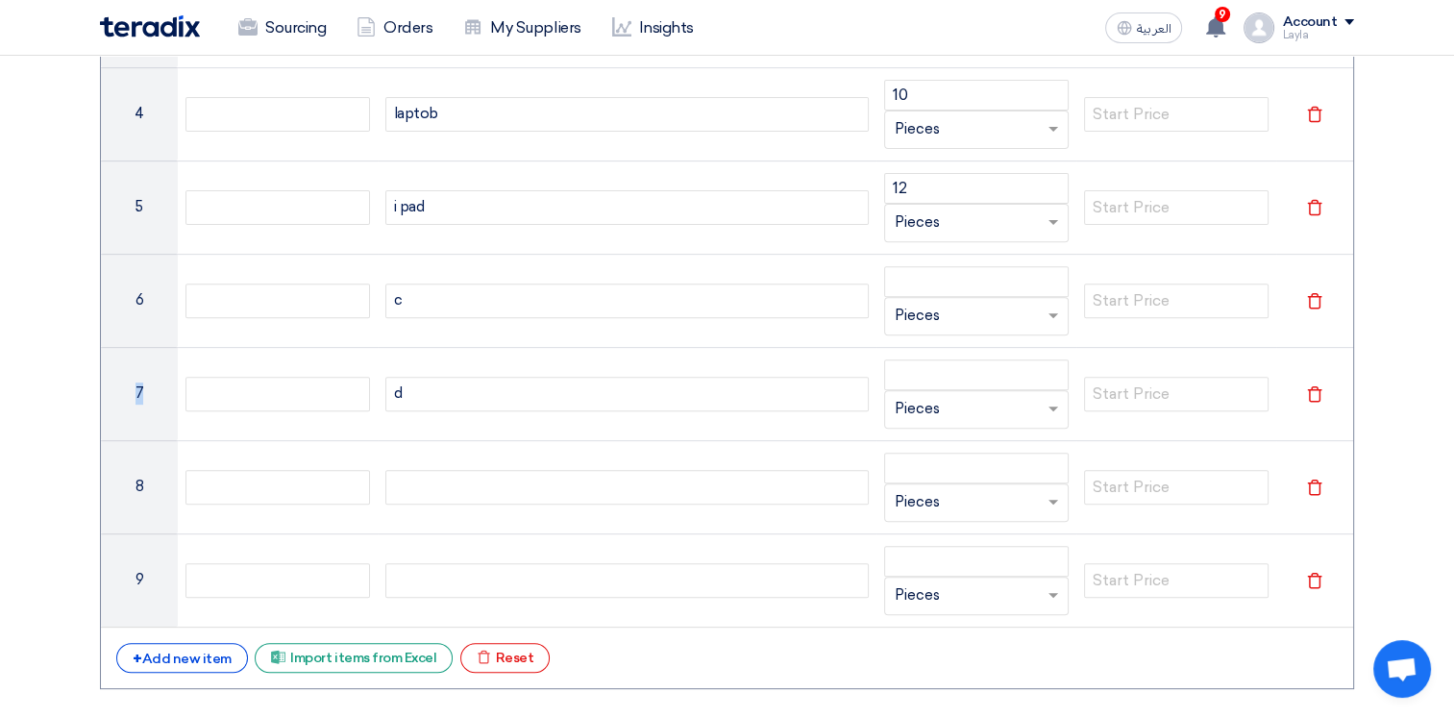
click at [1311, 295] on icon "Delete" at bounding box center [1314, 300] width 17 height 17
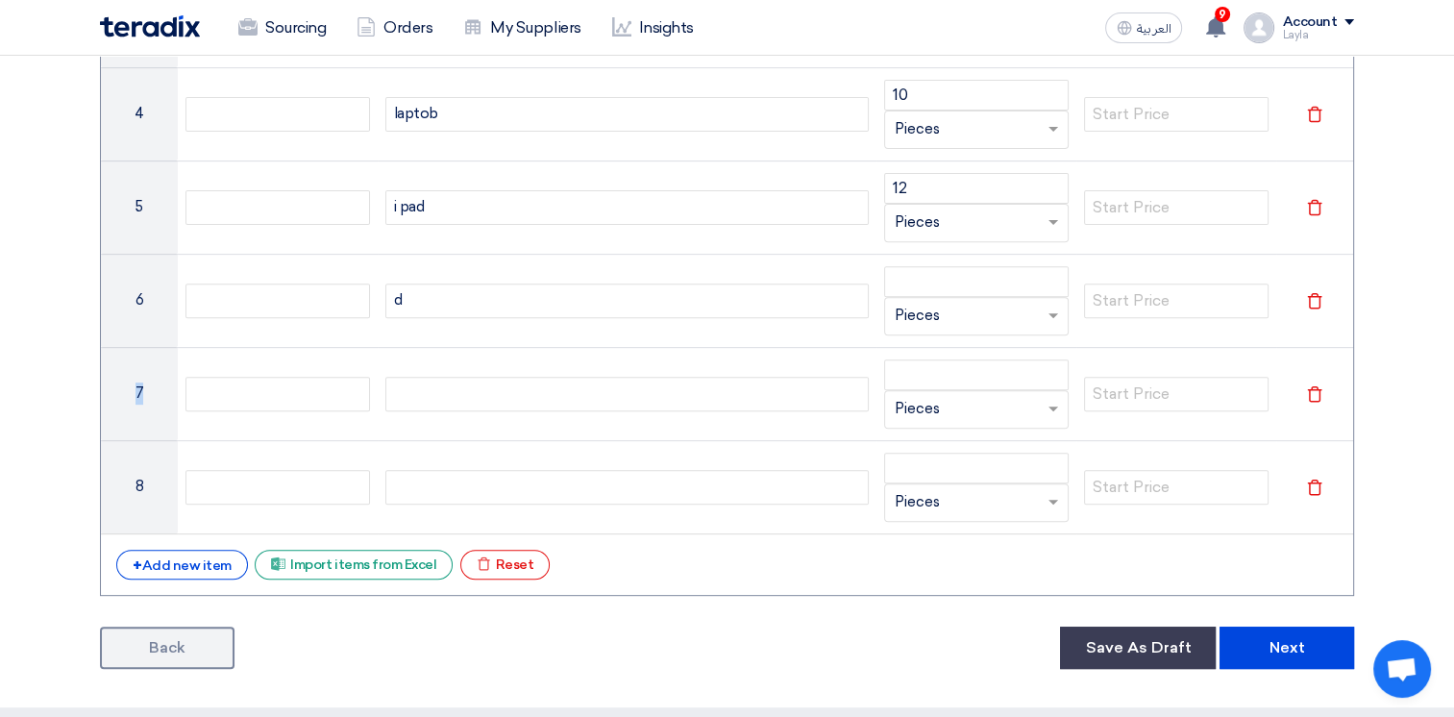
click at [1311, 295] on icon "Delete" at bounding box center [1314, 300] width 17 height 17
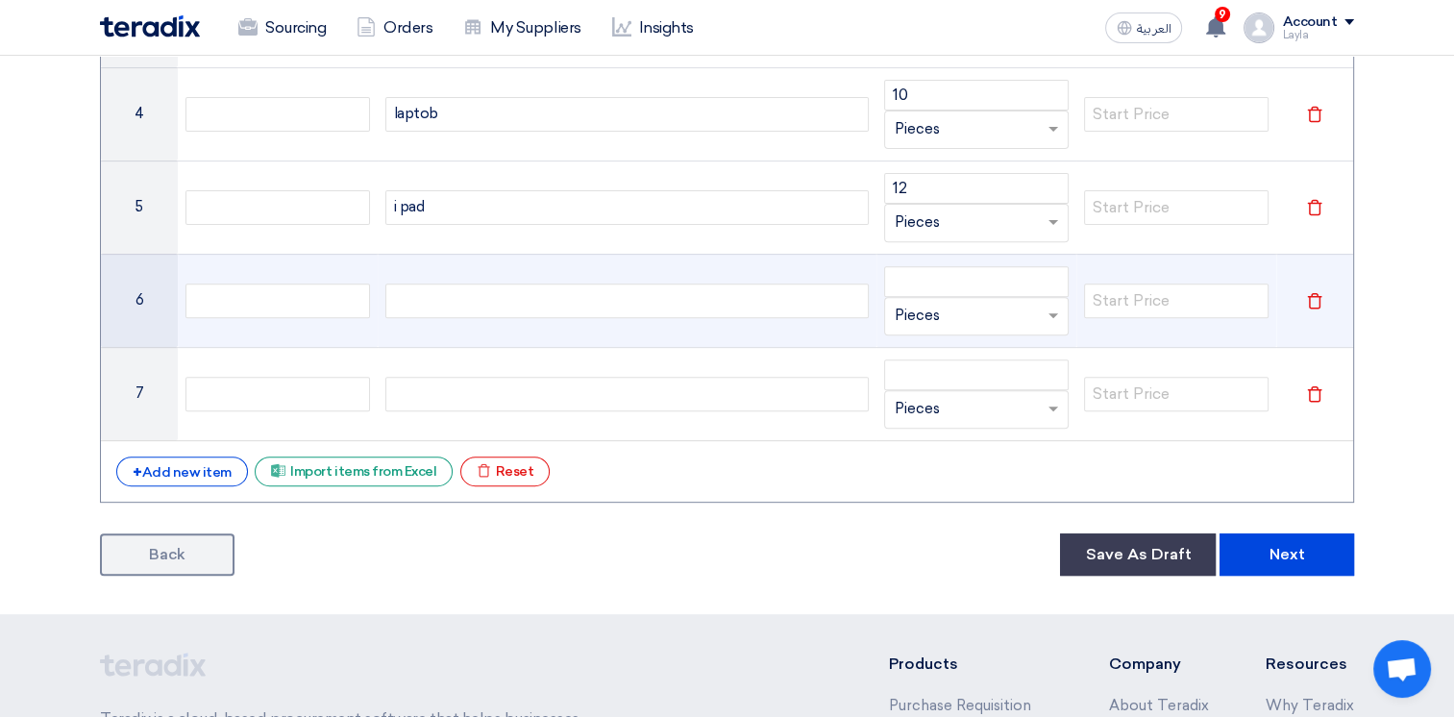
click at [1310, 295] on icon "Delete" at bounding box center [1314, 300] width 17 height 17
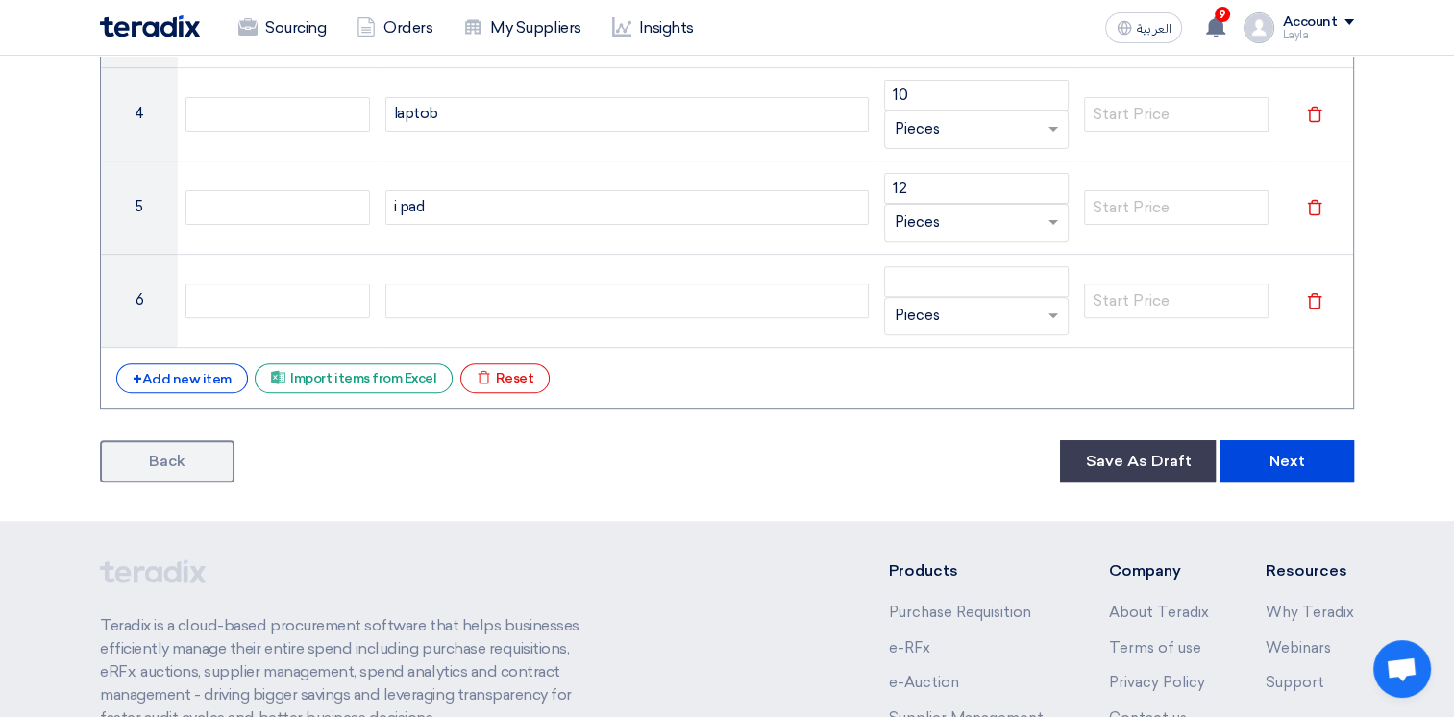
click at [1317, 301] on icon "Delete" at bounding box center [1314, 300] width 17 height 17
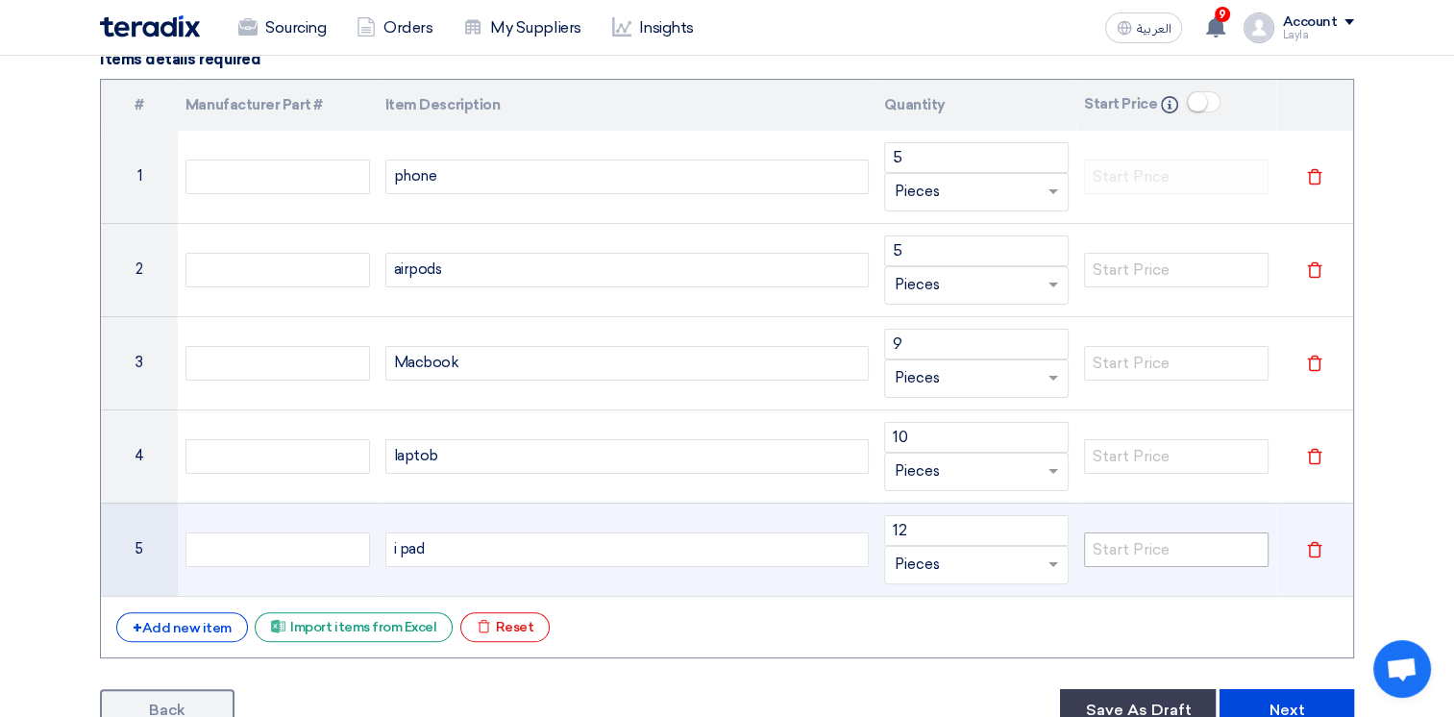
scroll to position [480, 0]
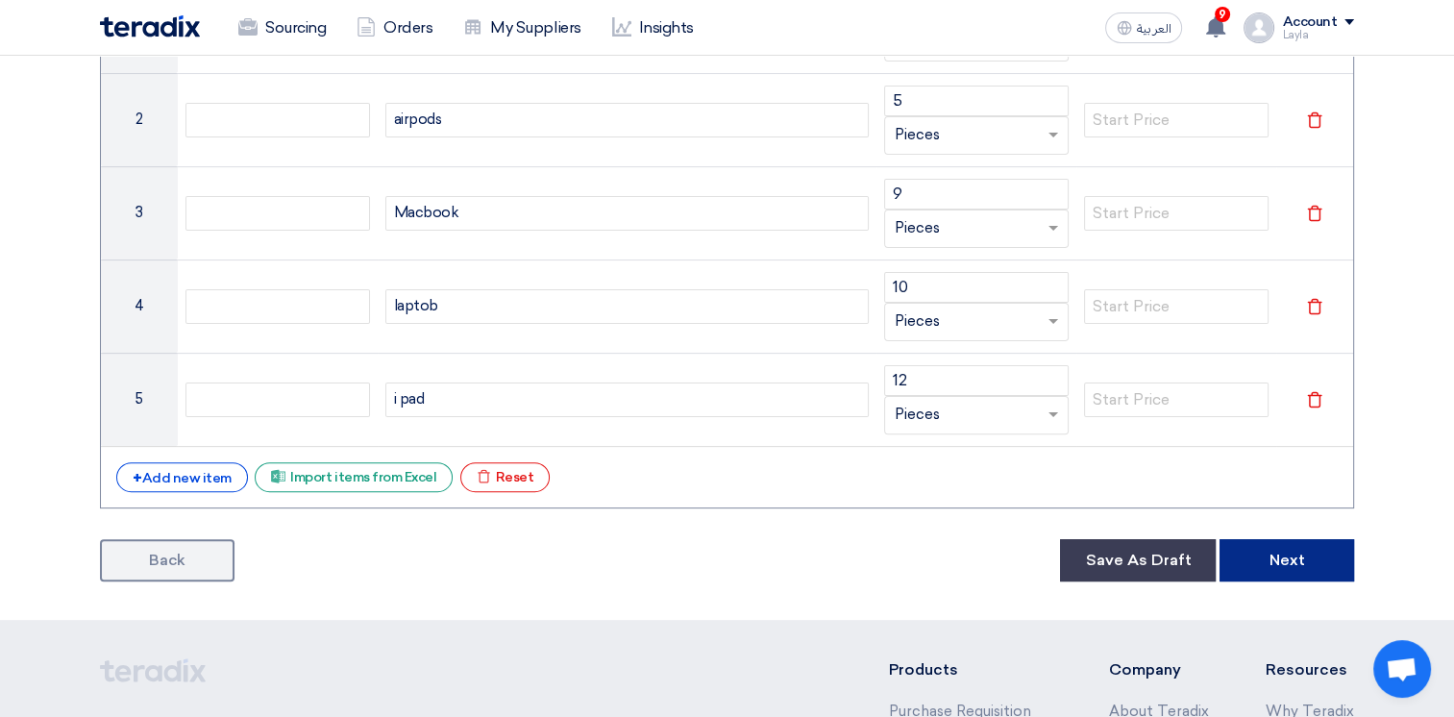
click at [1280, 555] on button "Next" at bounding box center [1286, 560] width 135 height 42
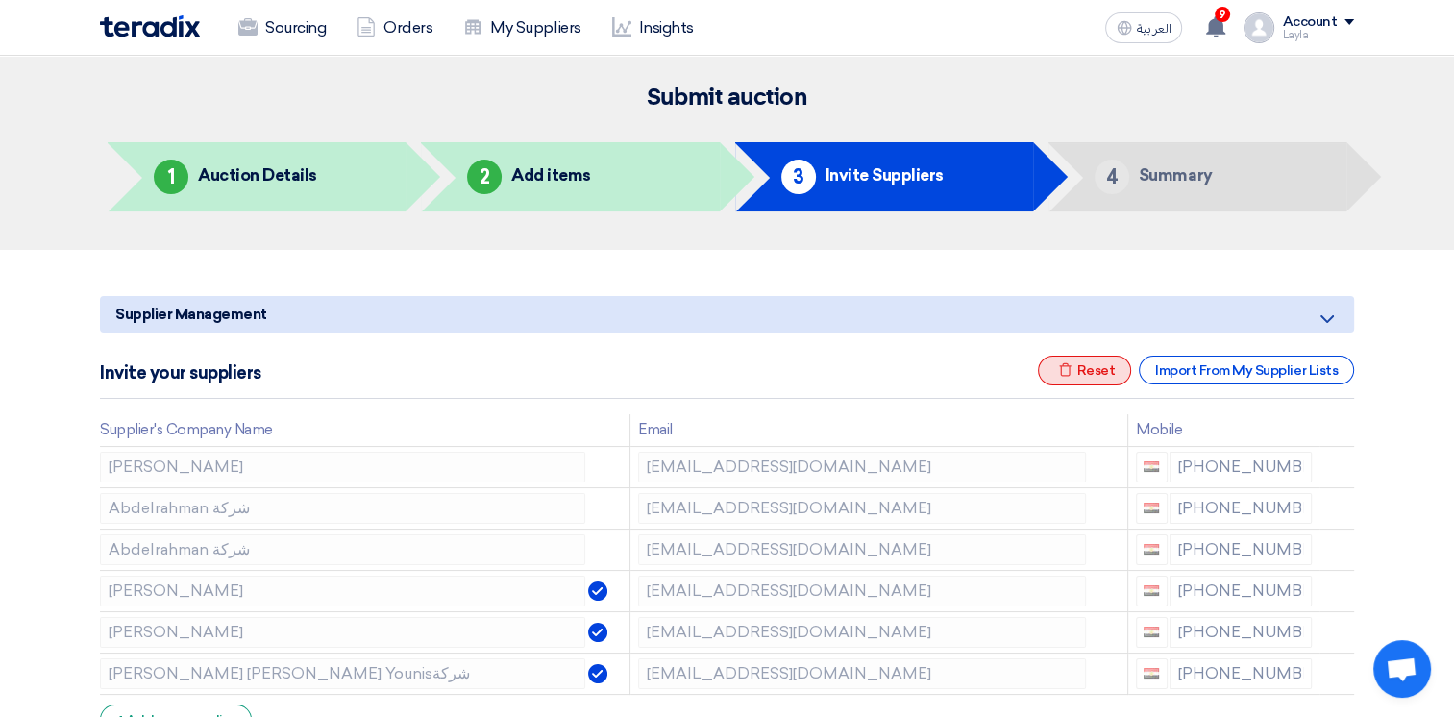
click at [1096, 369] on div "Excel file Reset" at bounding box center [1085, 370] width 94 height 30
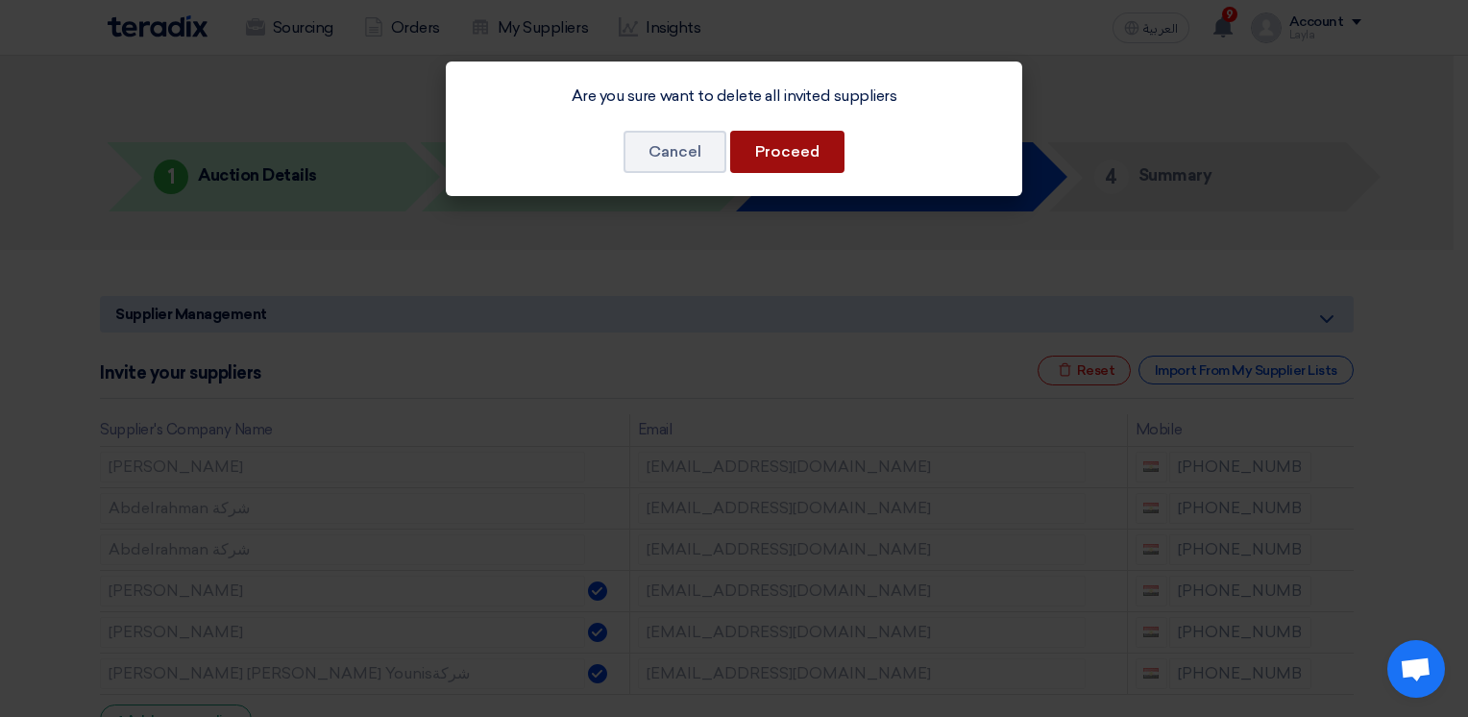
click at [813, 151] on button "Proceed" at bounding box center [787, 152] width 114 height 42
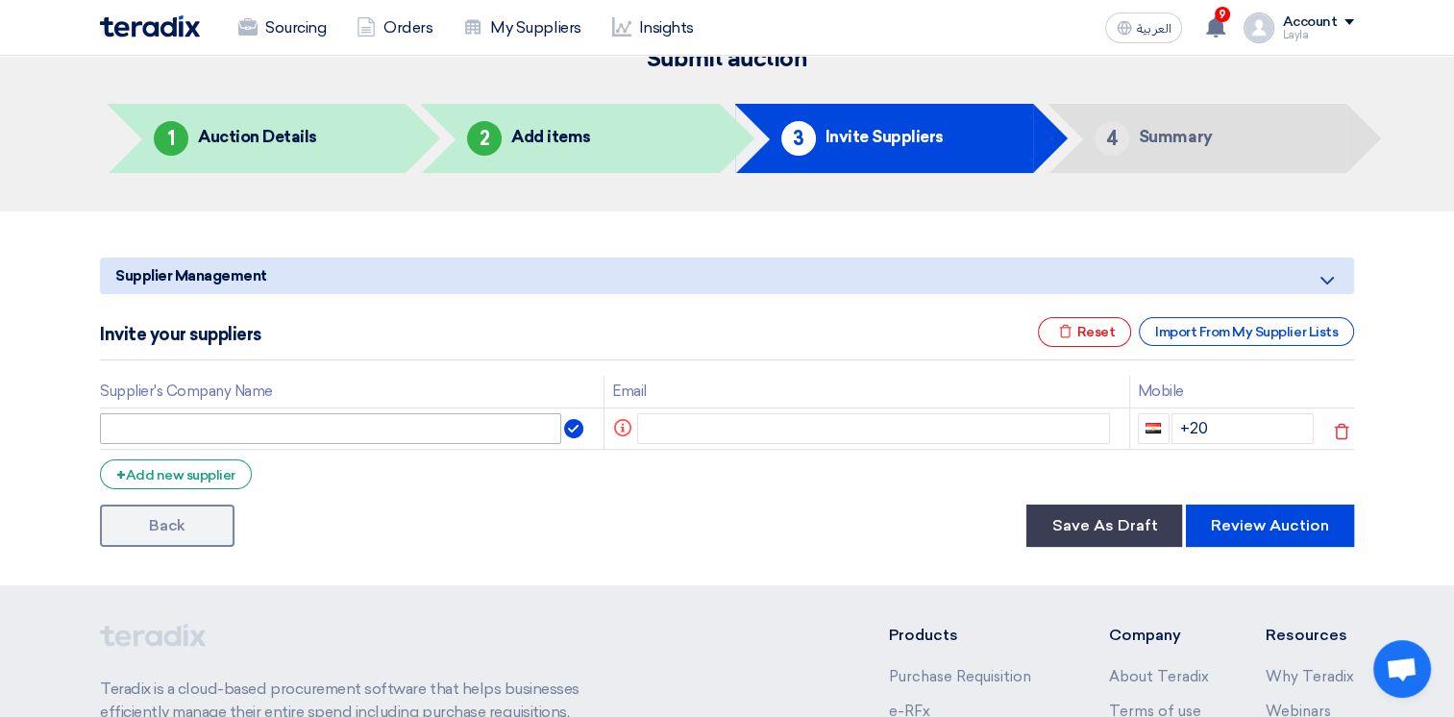
scroll to position [96, 0]
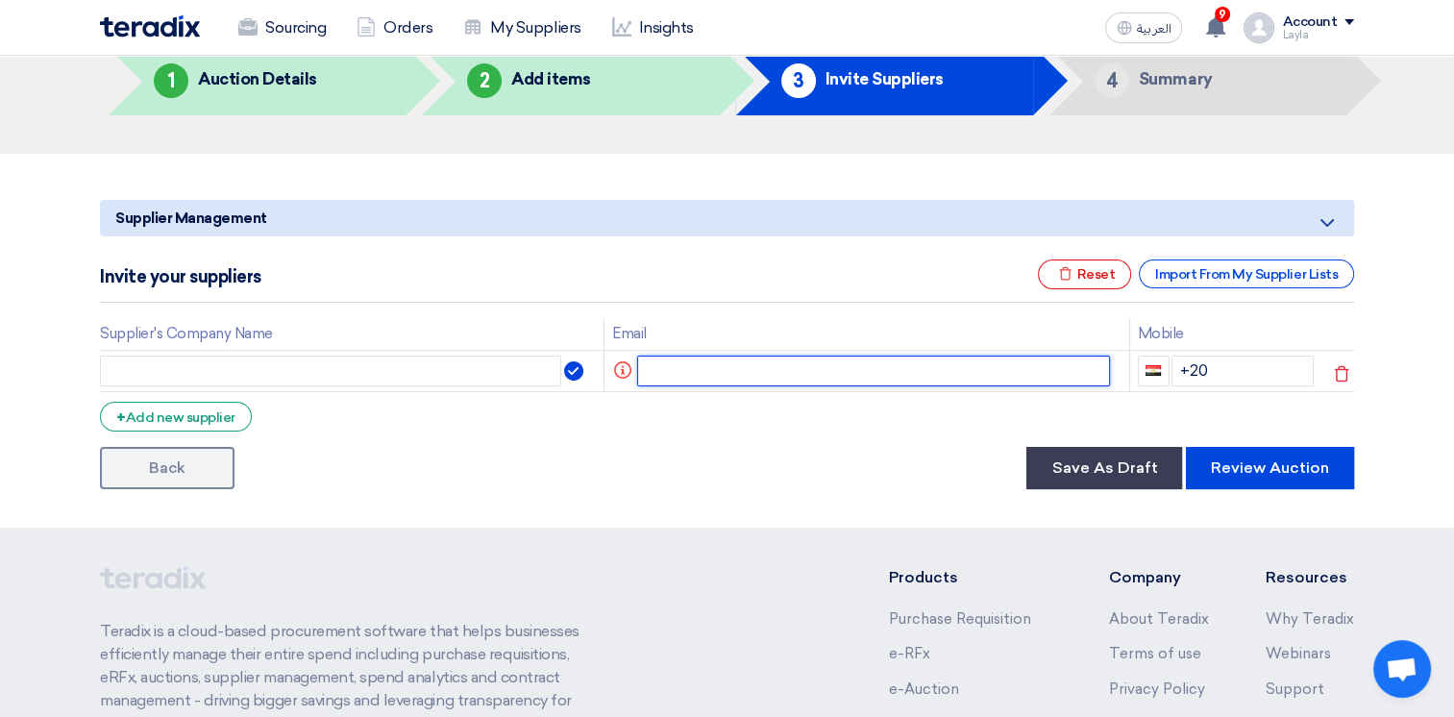
click at [712, 363] on input "text" at bounding box center [874, 370] width 474 height 31
paste input "sp1@teradix.com"
type input "sp1@teradix.com"
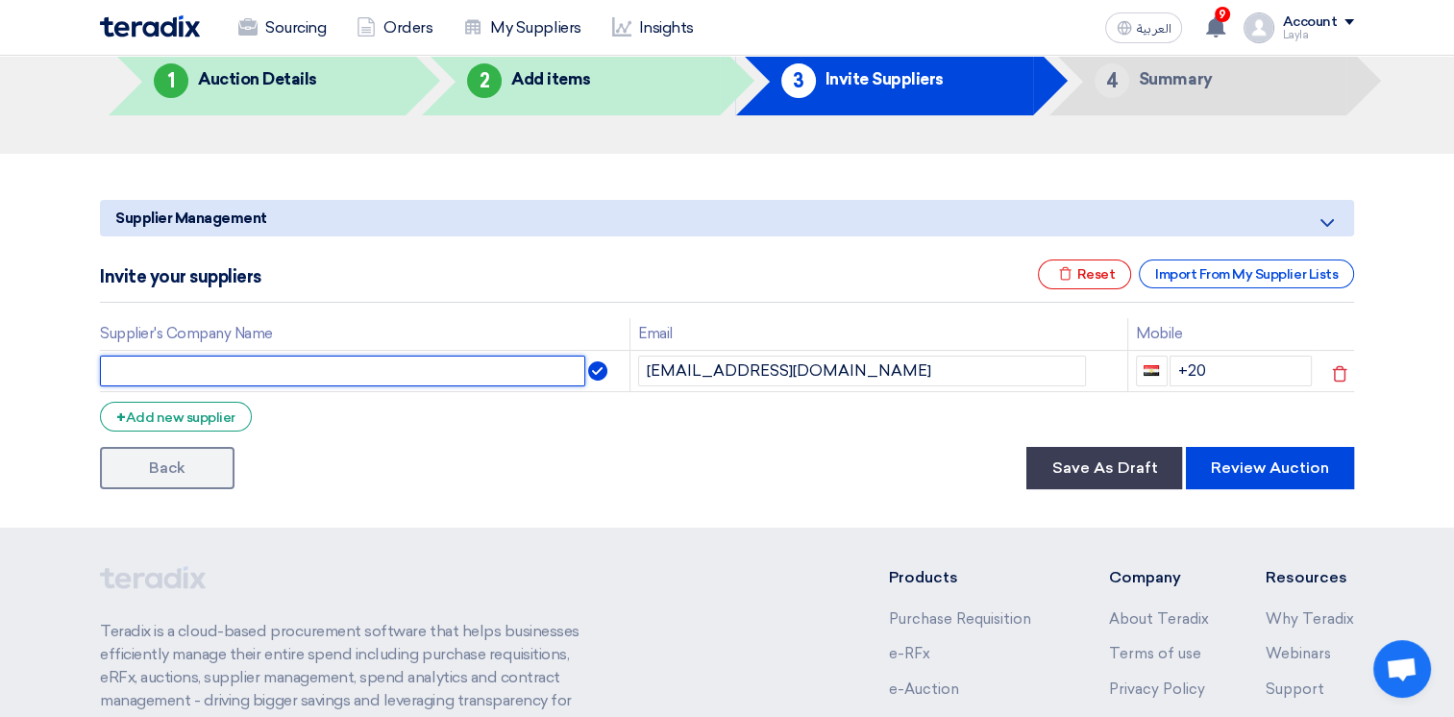
click at [351, 374] on input "text" at bounding box center [342, 370] width 485 height 31
type input "sp1"
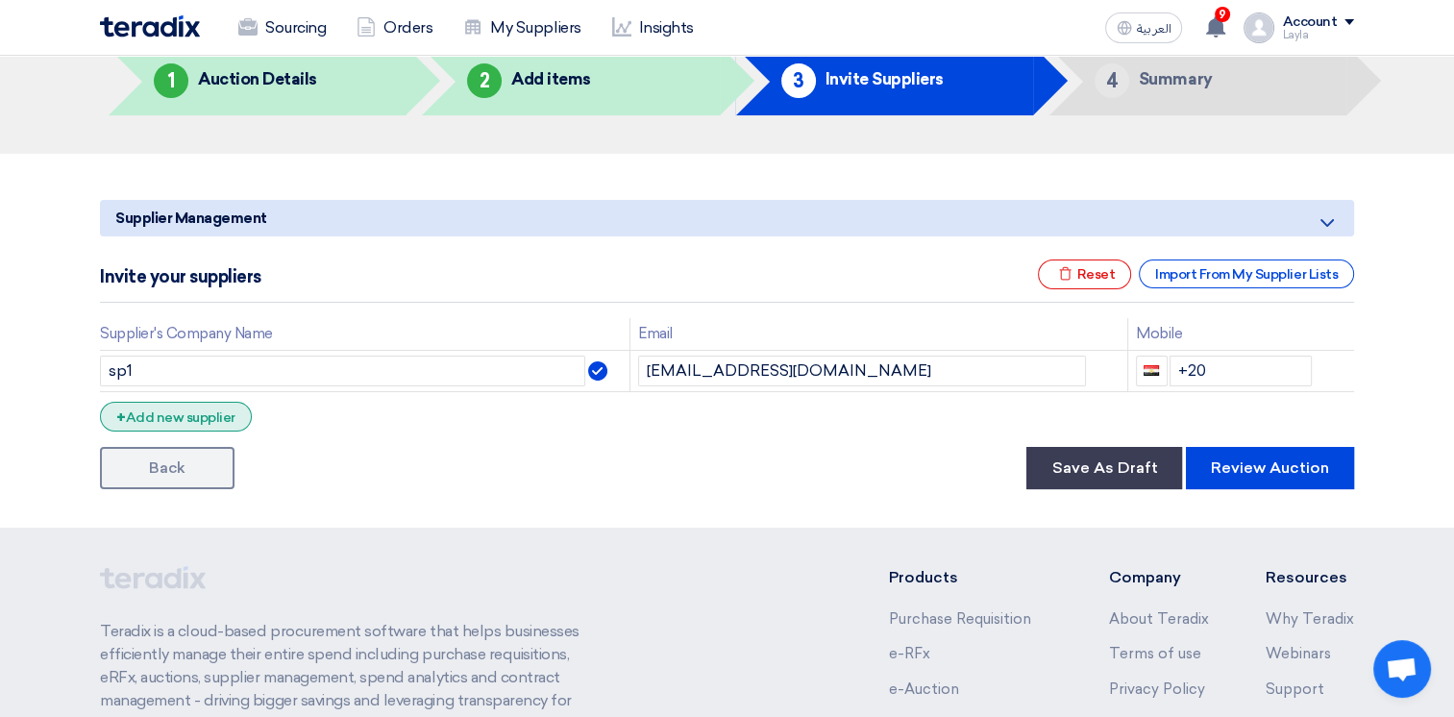
click at [159, 420] on div "+ Add new supplier" at bounding box center [176, 417] width 152 height 30
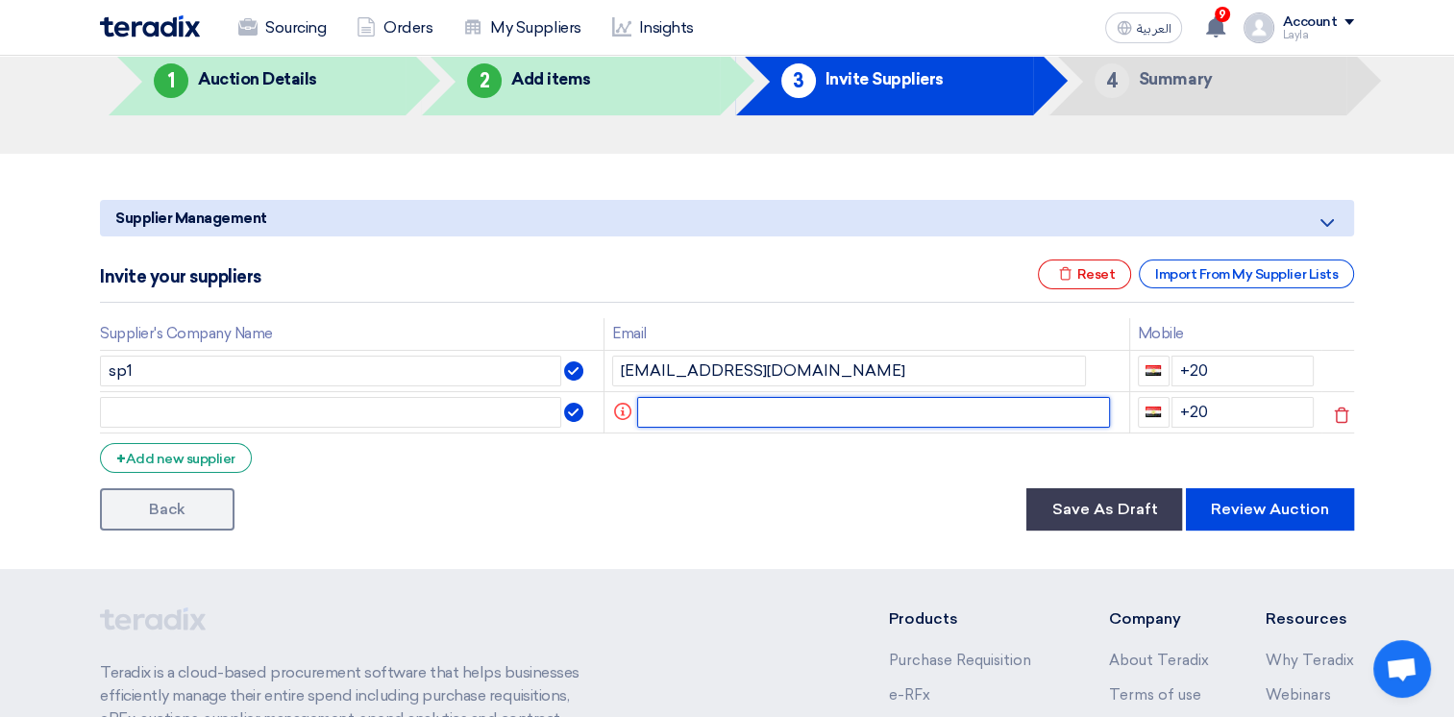
click at [701, 412] on input "text" at bounding box center [874, 412] width 474 height 31
paste input "sp1@teradix.com"
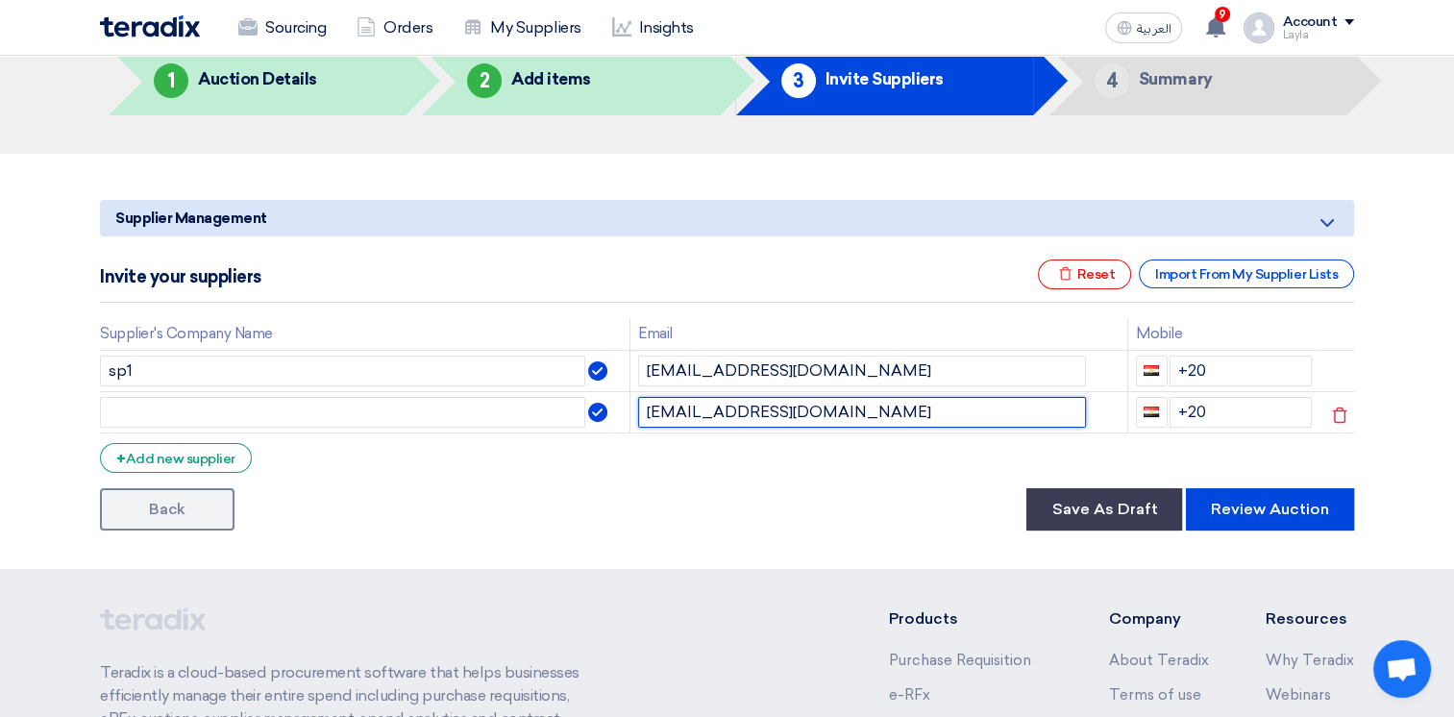
click at [670, 417] on input "sp1@teradix.com" at bounding box center [862, 412] width 448 height 31
drag, startPoint x: 668, startPoint y: 410, endPoint x: 627, endPoint y: 405, distance: 40.6
click at [630, 405] on td "sp2@teradix.com" at bounding box center [878, 411] width 498 height 41
type input "sp2@teradix.com"
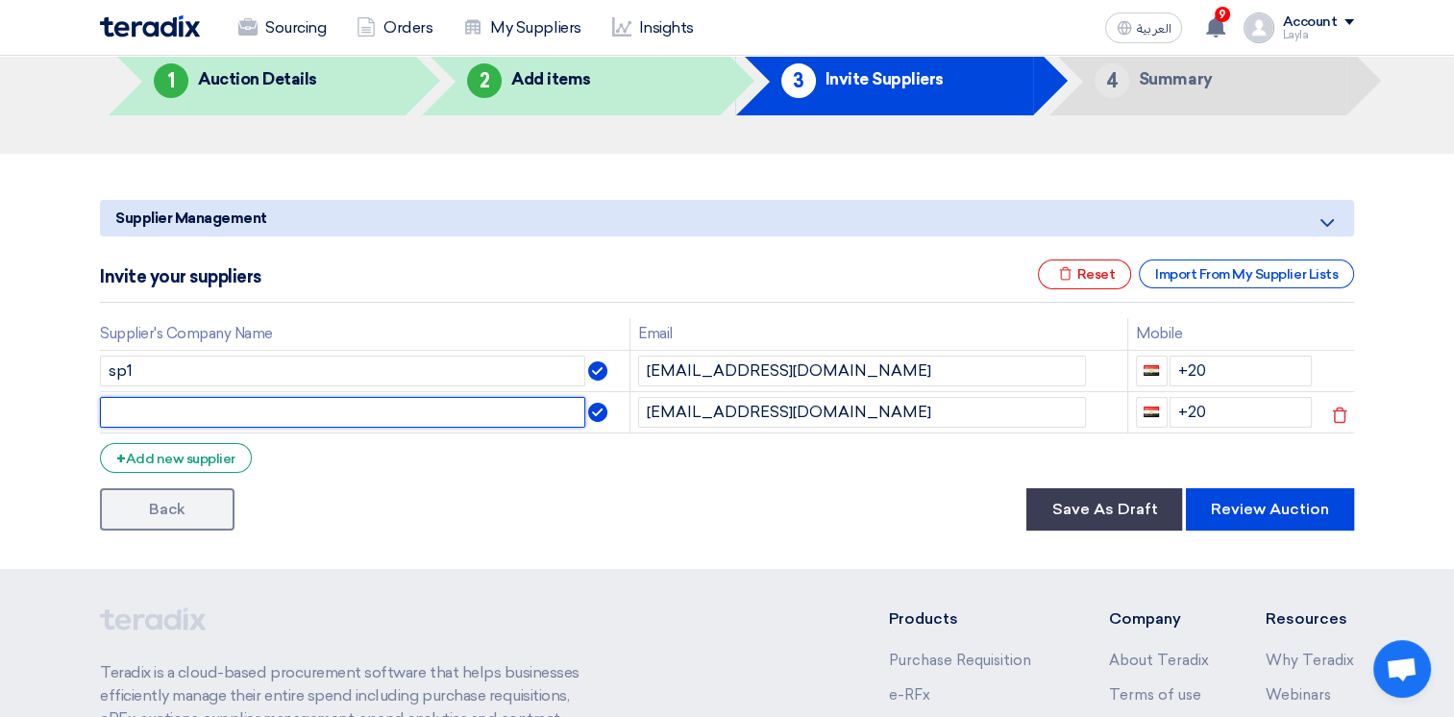
click at [395, 404] on input "text" at bounding box center [342, 412] width 485 height 31
paste input "sp2"
type input "sp2"
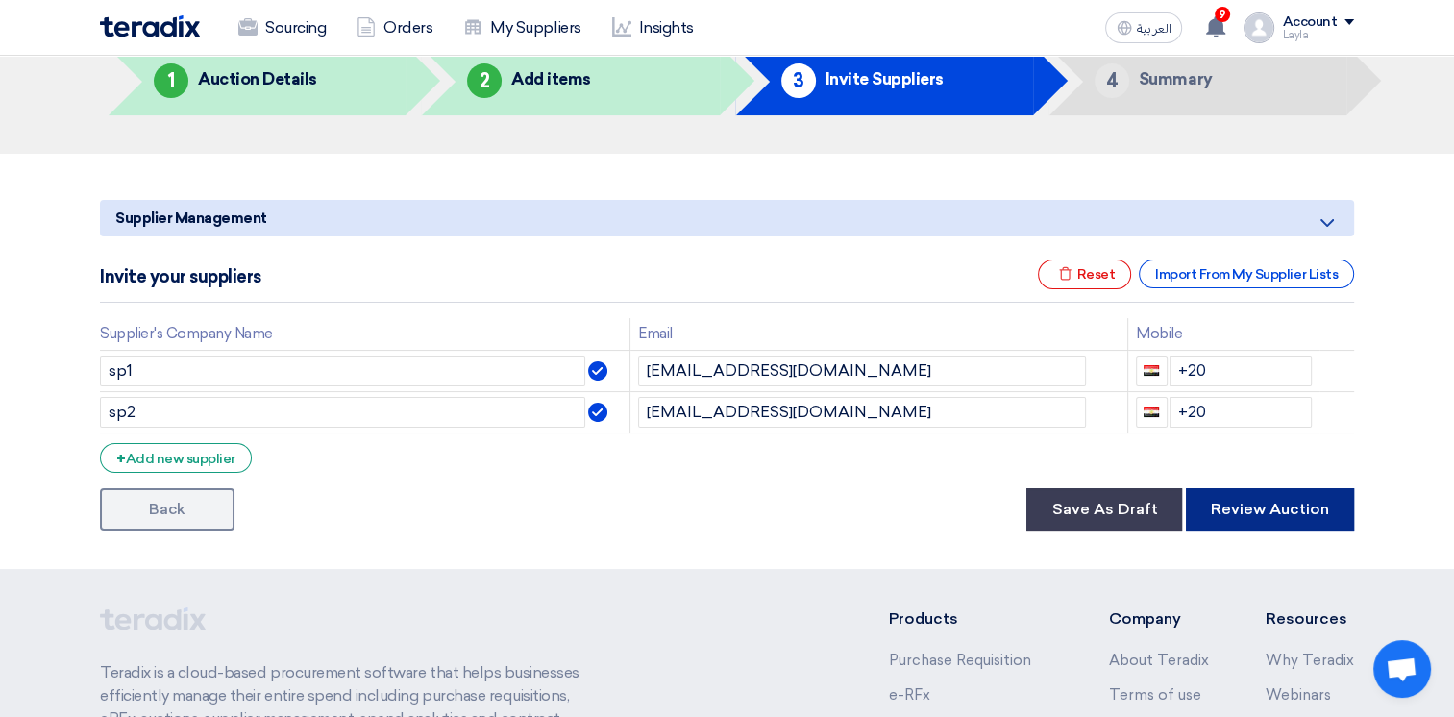
click at [1287, 513] on button "Review Auction" at bounding box center [1270, 509] width 168 height 42
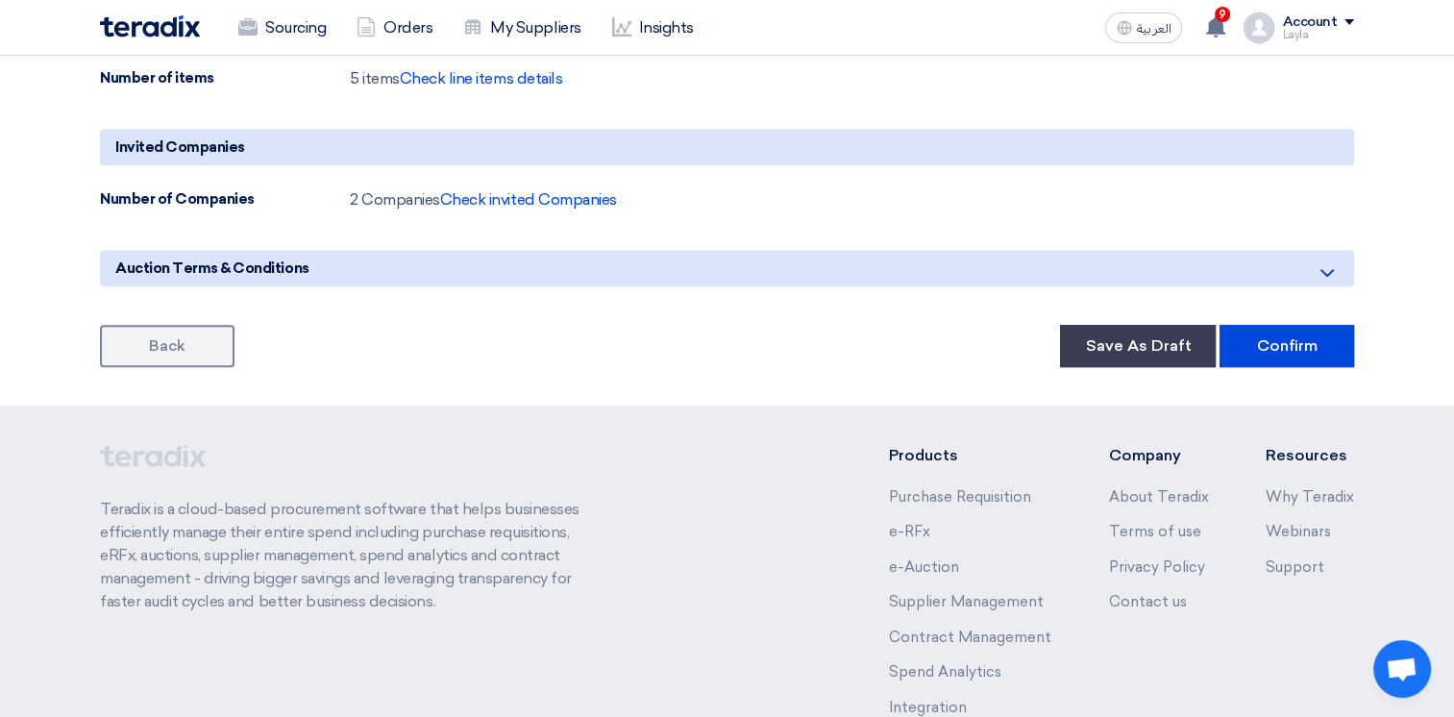
scroll to position [1057, 0]
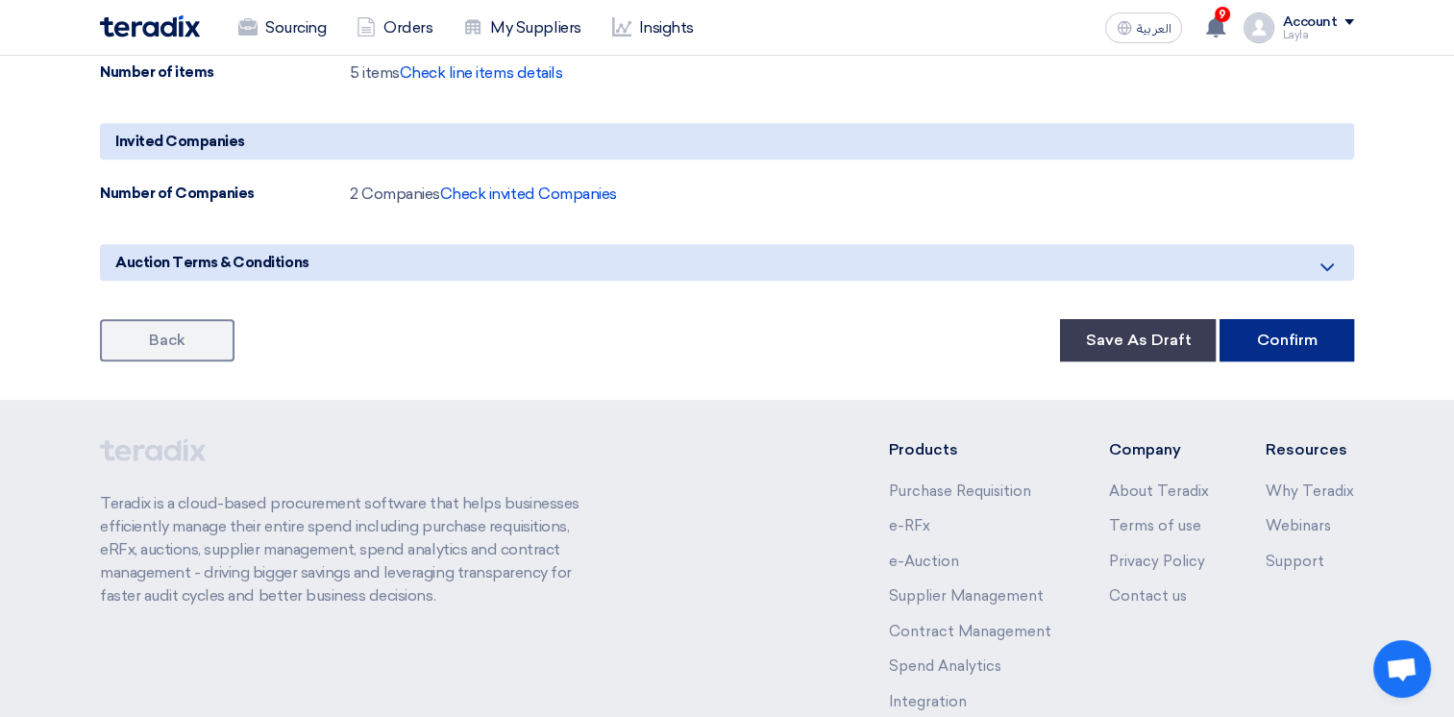
click at [1310, 338] on button "Confirm" at bounding box center [1286, 340] width 135 height 42
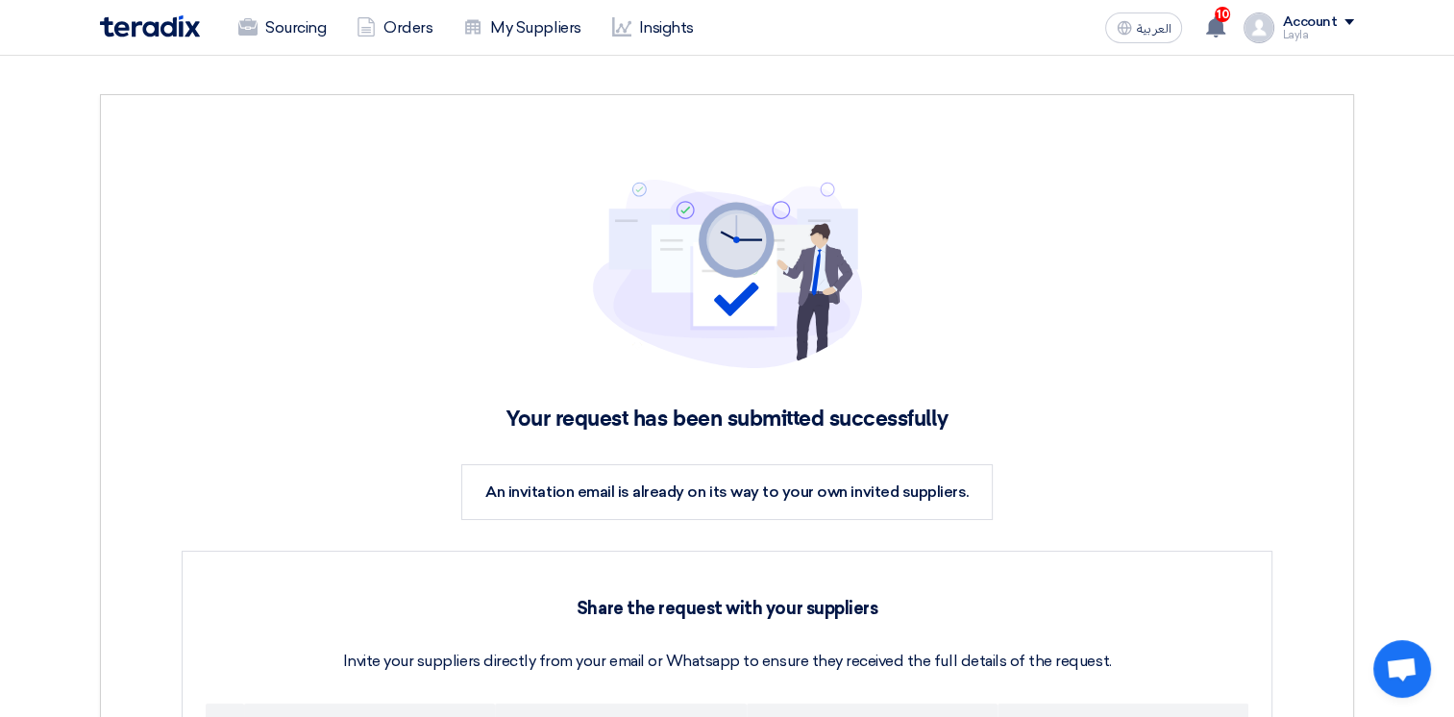
click at [168, 35] on img at bounding box center [150, 26] width 100 height 22
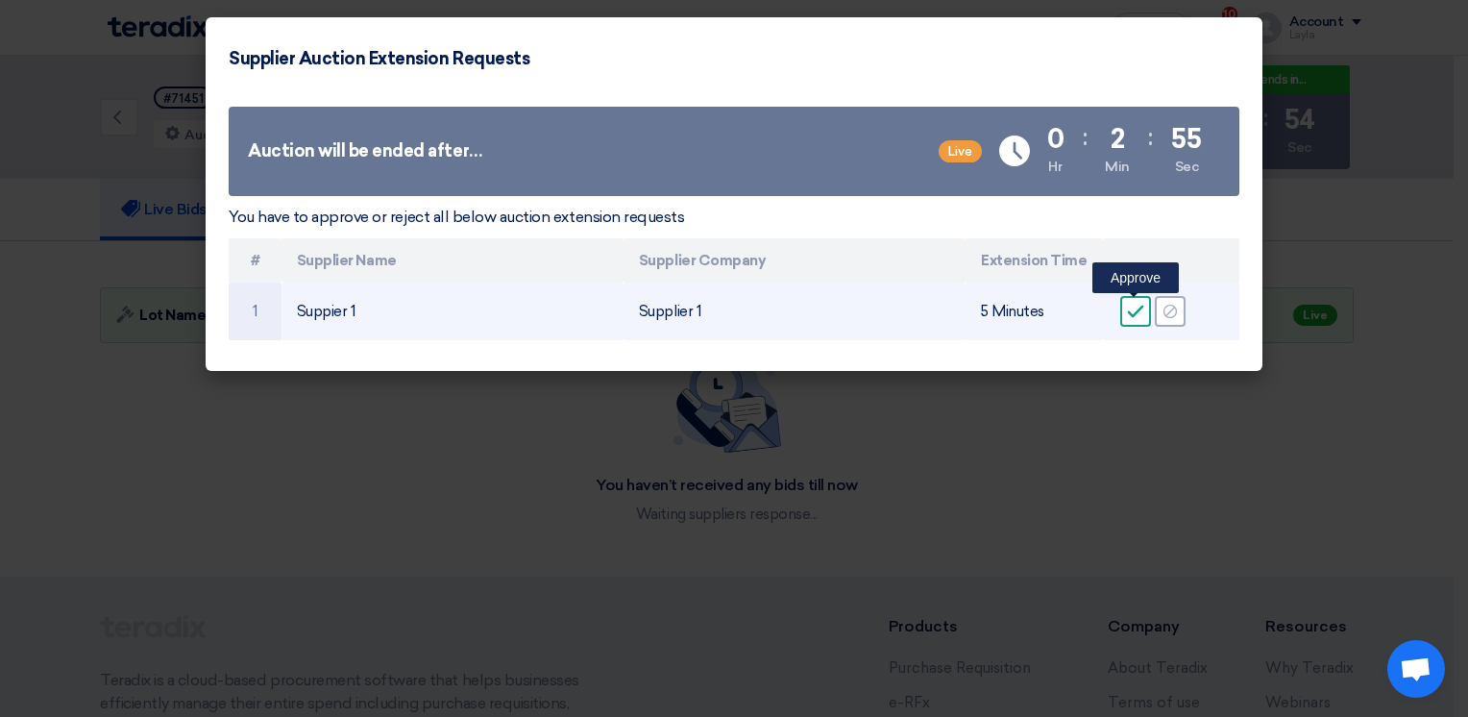
click at [1130, 309] on icon "Accept" at bounding box center [1135, 311] width 17 height 17
click at [1170, 309] on icon "Reject" at bounding box center [1170, 311] width 17 height 17
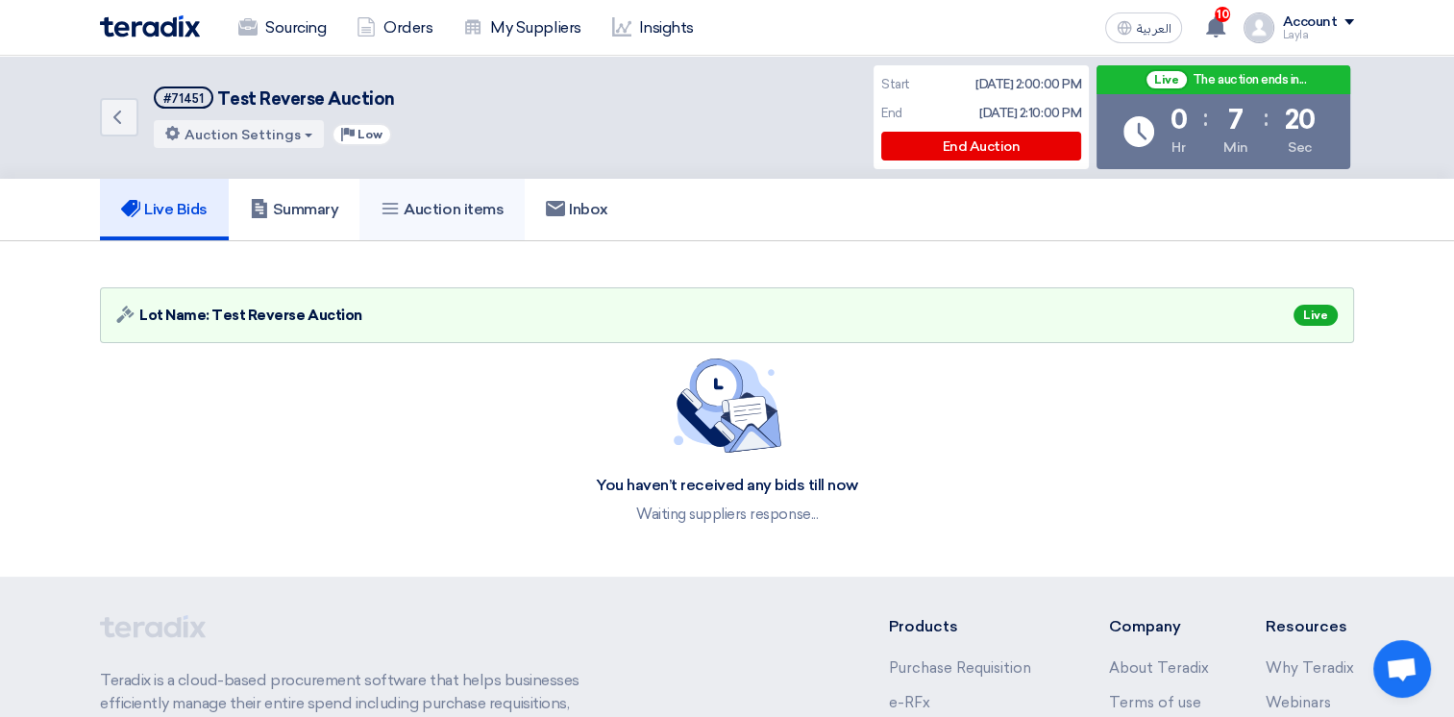
click at [435, 225] on link "Auction items" at bounding box center [441, 209] width 165 height 61
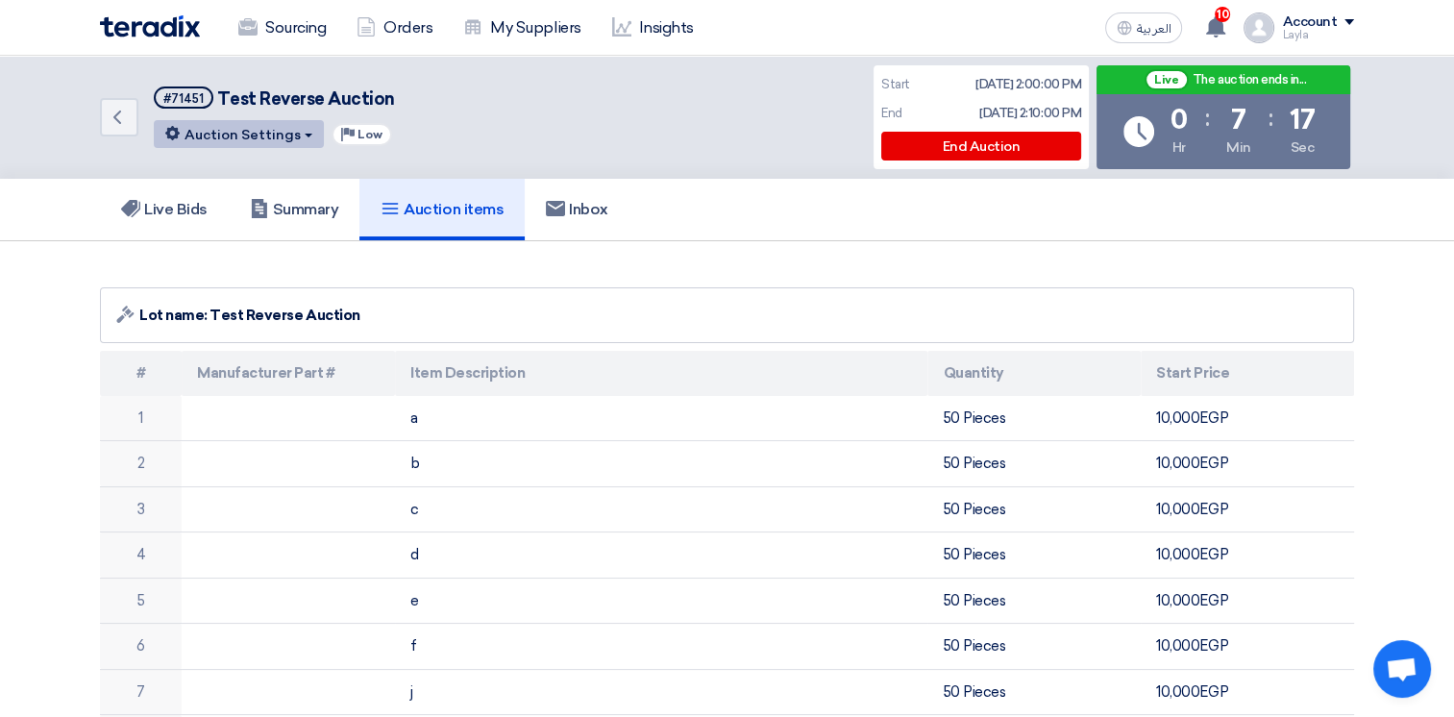
click at [205, 144] on button "Auction Settings" at bounding box center [239, 134] width 170 height 28
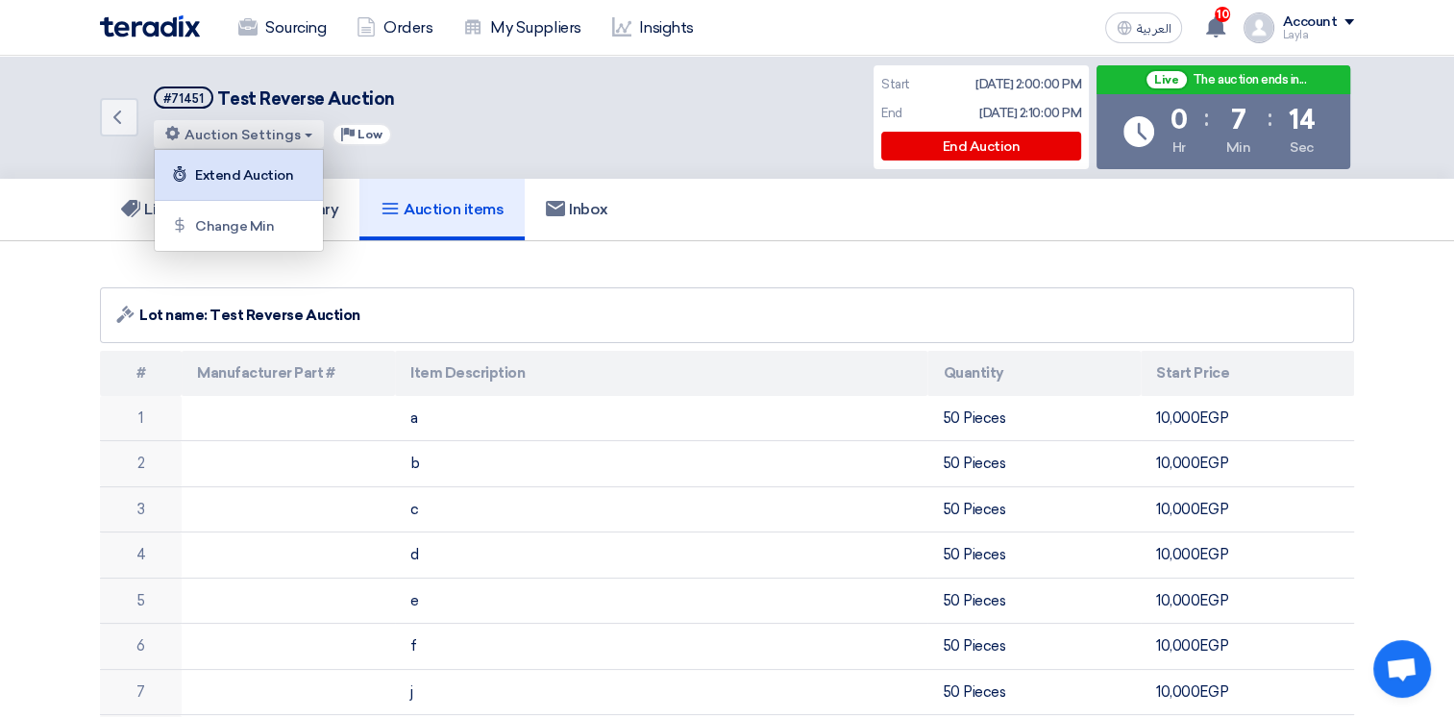
click at [235, 180] on div "Extend Auction" at bounding box center [238, 174] width 149 height 31
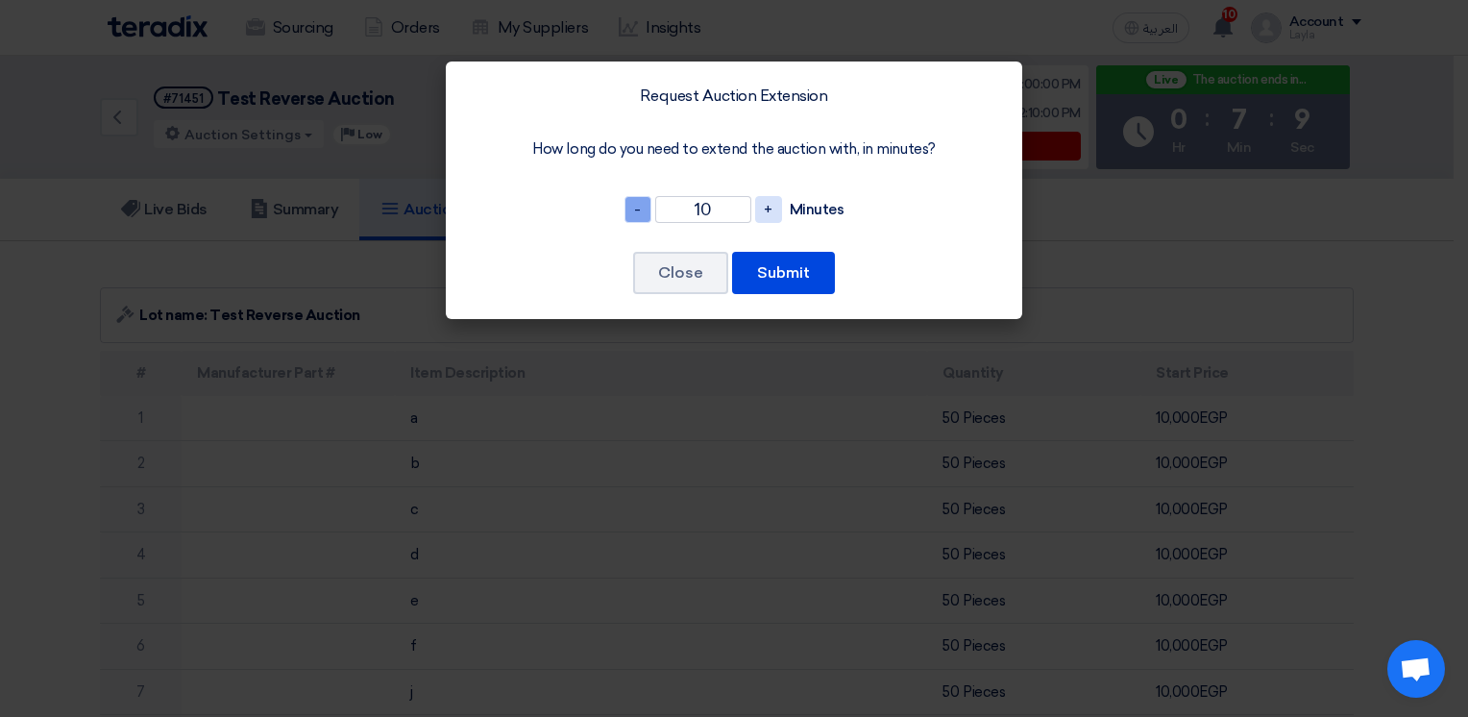
click at [638, 206] on span "-" at bounding box center [638, 209] width 27 height 27
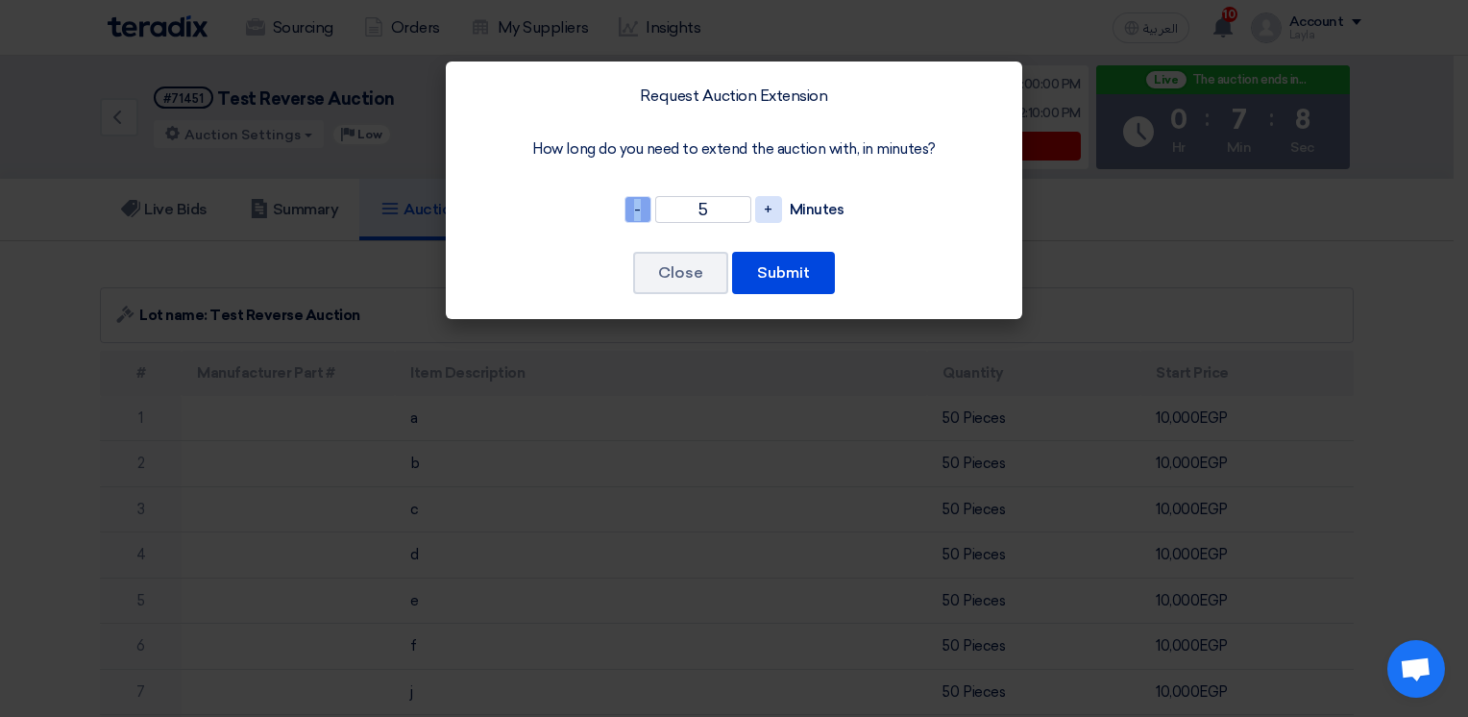
click at [638, 206] on span "-" at bounding box center [638, 209] width 27 height 27
type input "3"
drag, startPoint x: 714, startPoint y: 212, endPoint x: 654, endPoint y: 190, distance: 63.5
click at [654, 190] on div "- 3 + Minutes" at bounding box center [734, 209] width 530 height 50
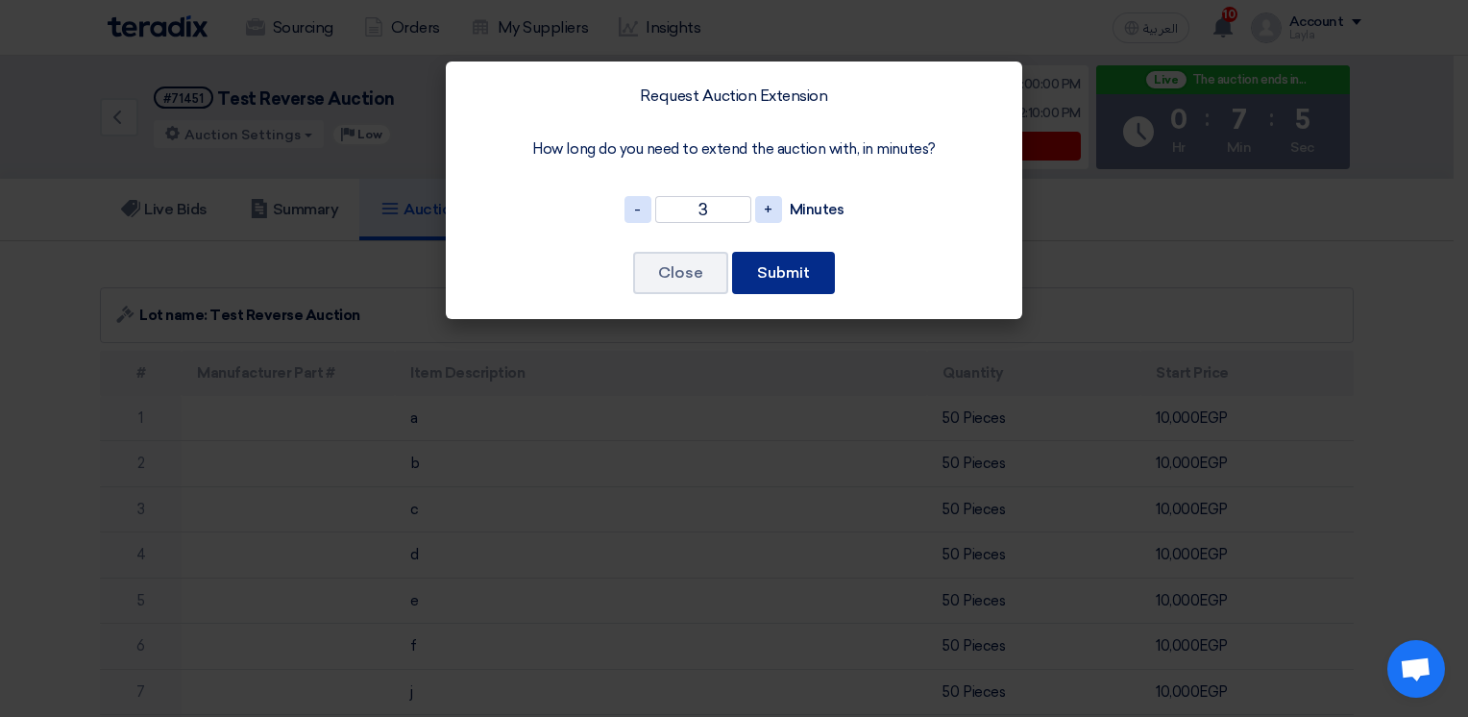
click at [789, 268] on button "Submit" at bounding box center [783, 273] width 103 height 42
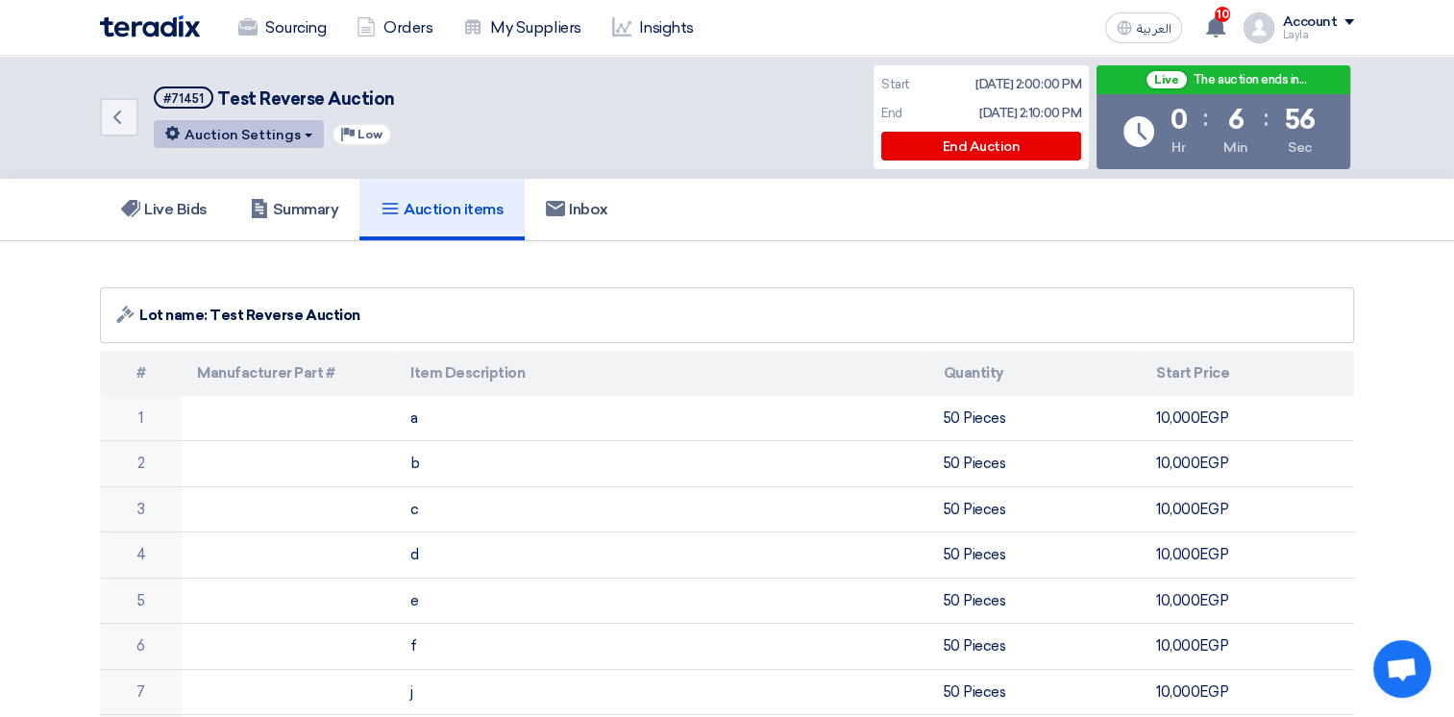
click at [187, 129] on button "Auction Settings" at bounding box center [239, 134] width 170 height 28
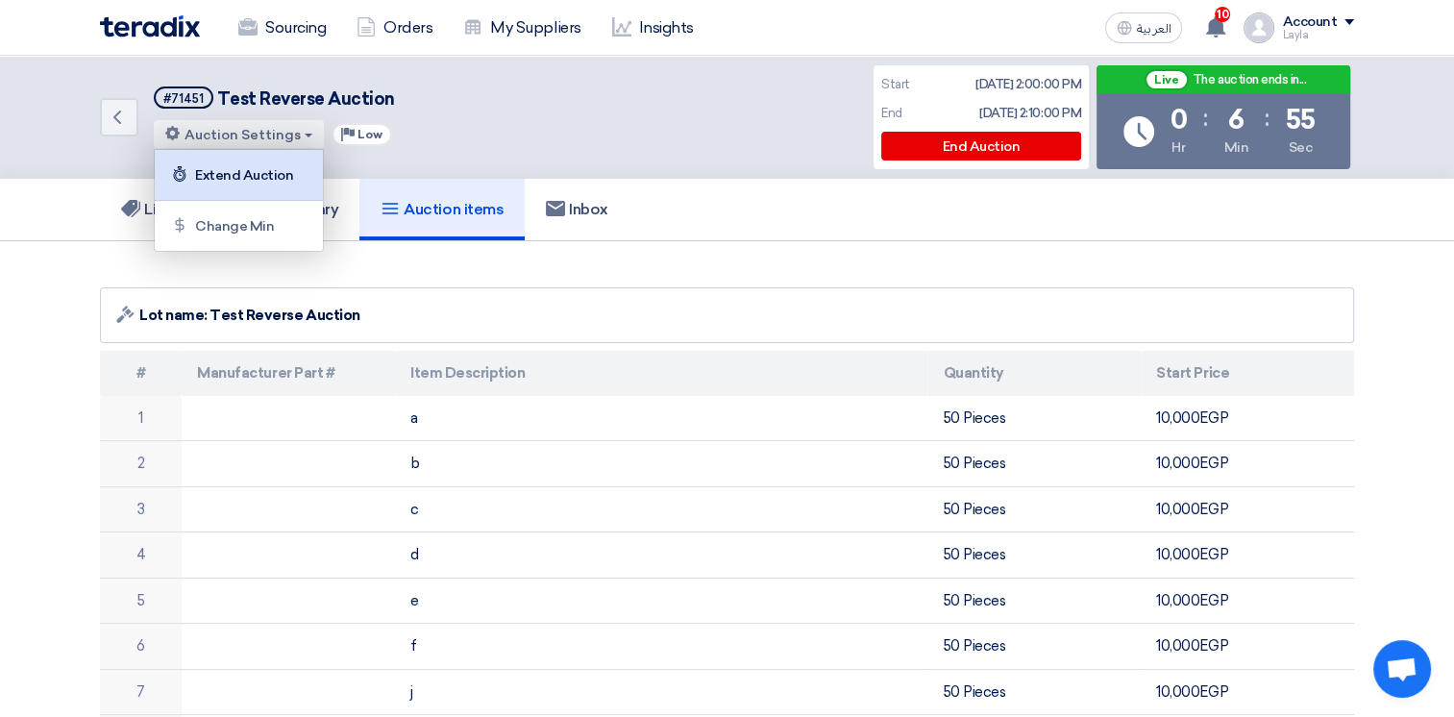
click at [204, 177] on div "Extend Auction" at bounding box center [238, 174] width 149 height 31
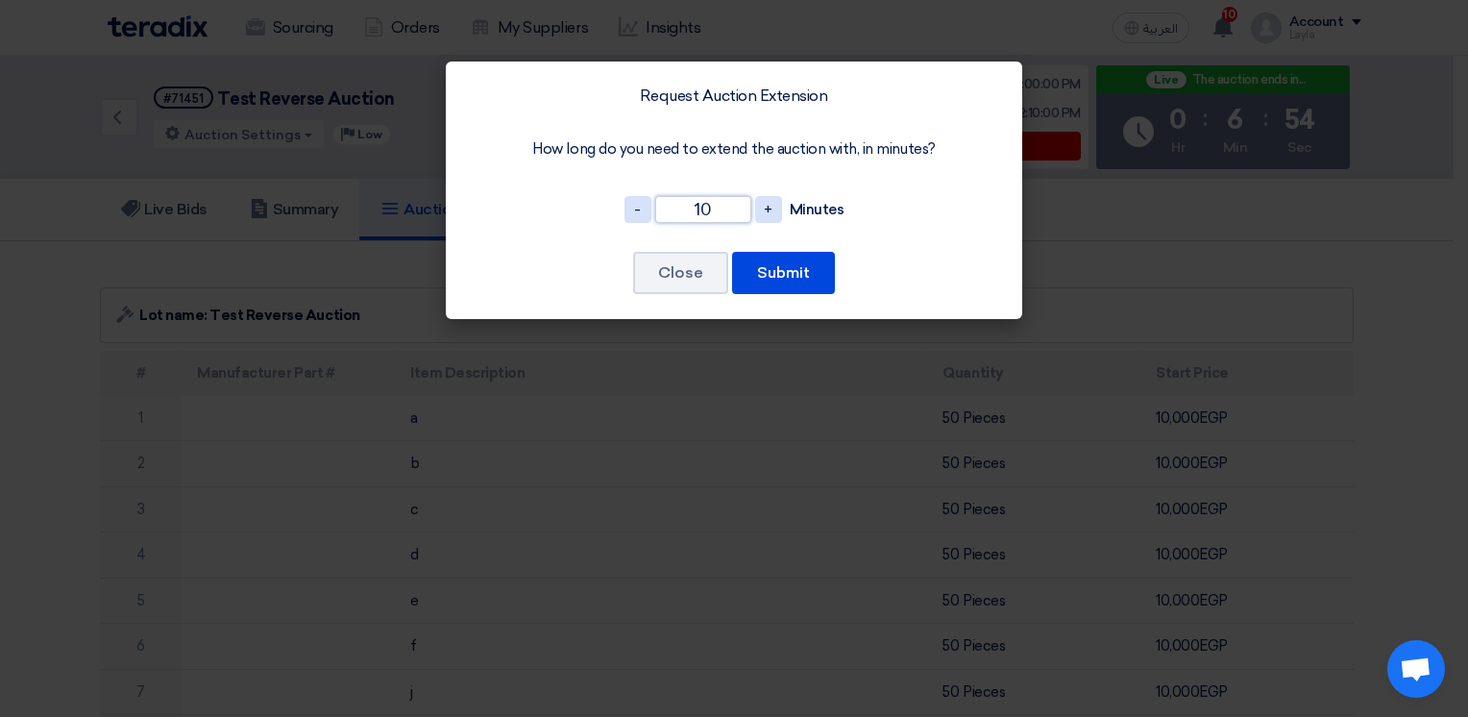
drag, startPoint x: 720, startPoint y: 208, endPoint x: 595, endPoint y: 207, distance: 124.9
click at [596, 207] on div "- 10 + Minutes" at bounding box center [734, 209] width 530 height 50
type input "3"
click at [796, 272] on button "Submit" at bounding box center [783, 273] width 103 height 42
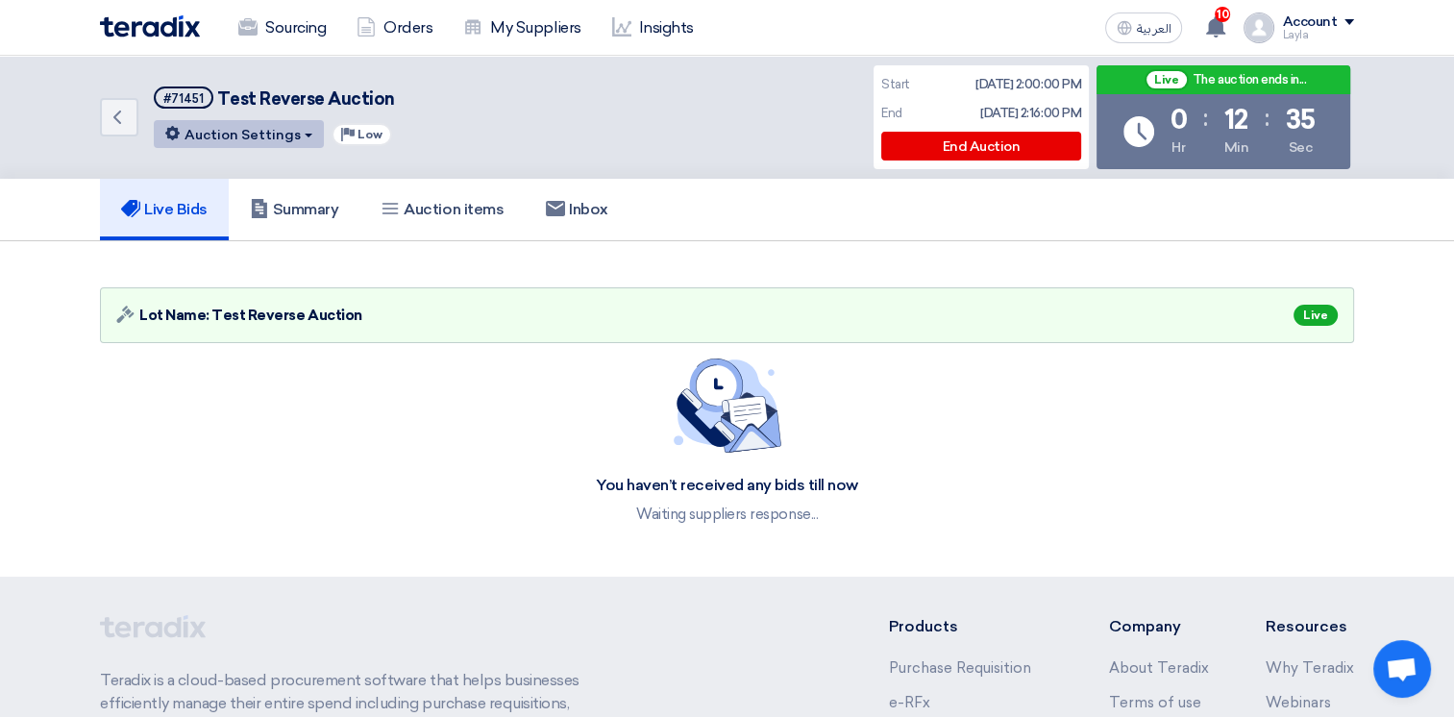
click at [264, 141] on button "Auction Settings" at bounding box center [239, 134] width 170 height 28
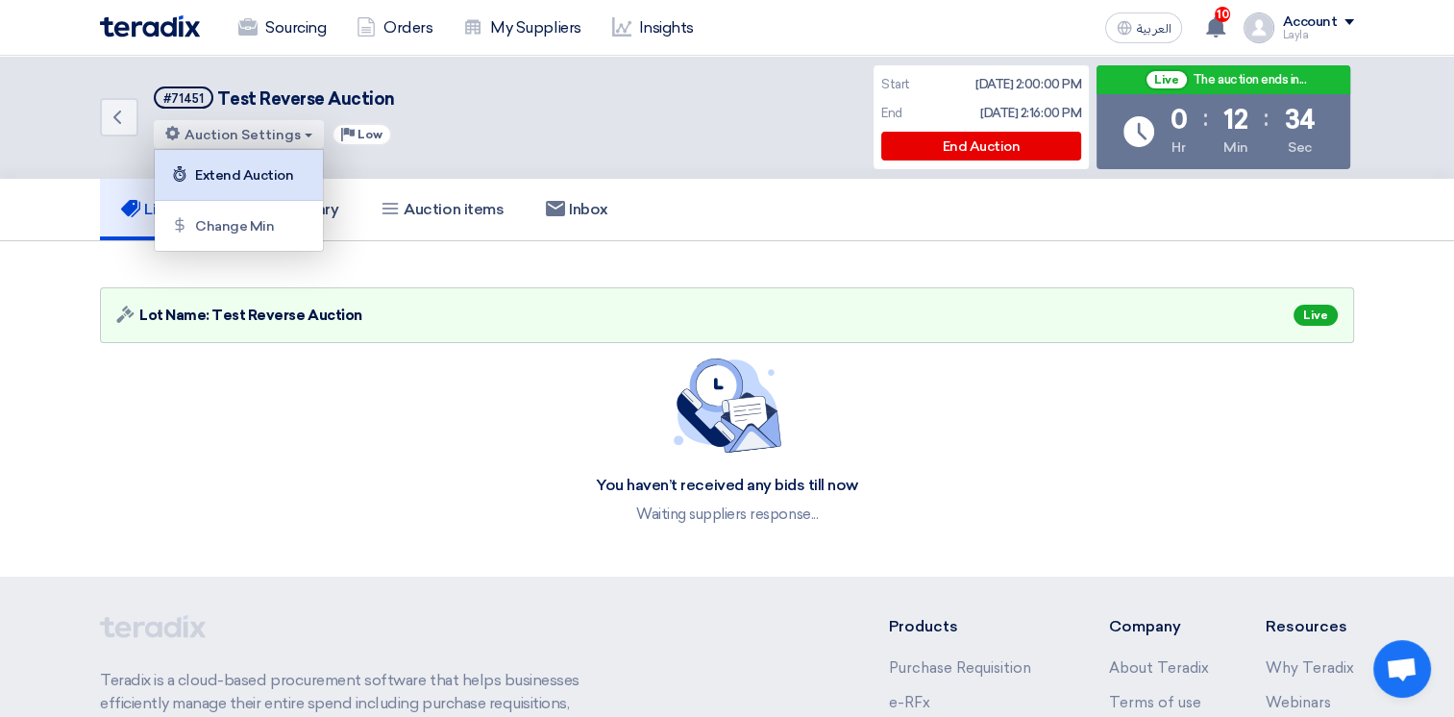
click at [255, 174] on div "Extend Auction" at bounding box center [238, 174] width 149 height 31
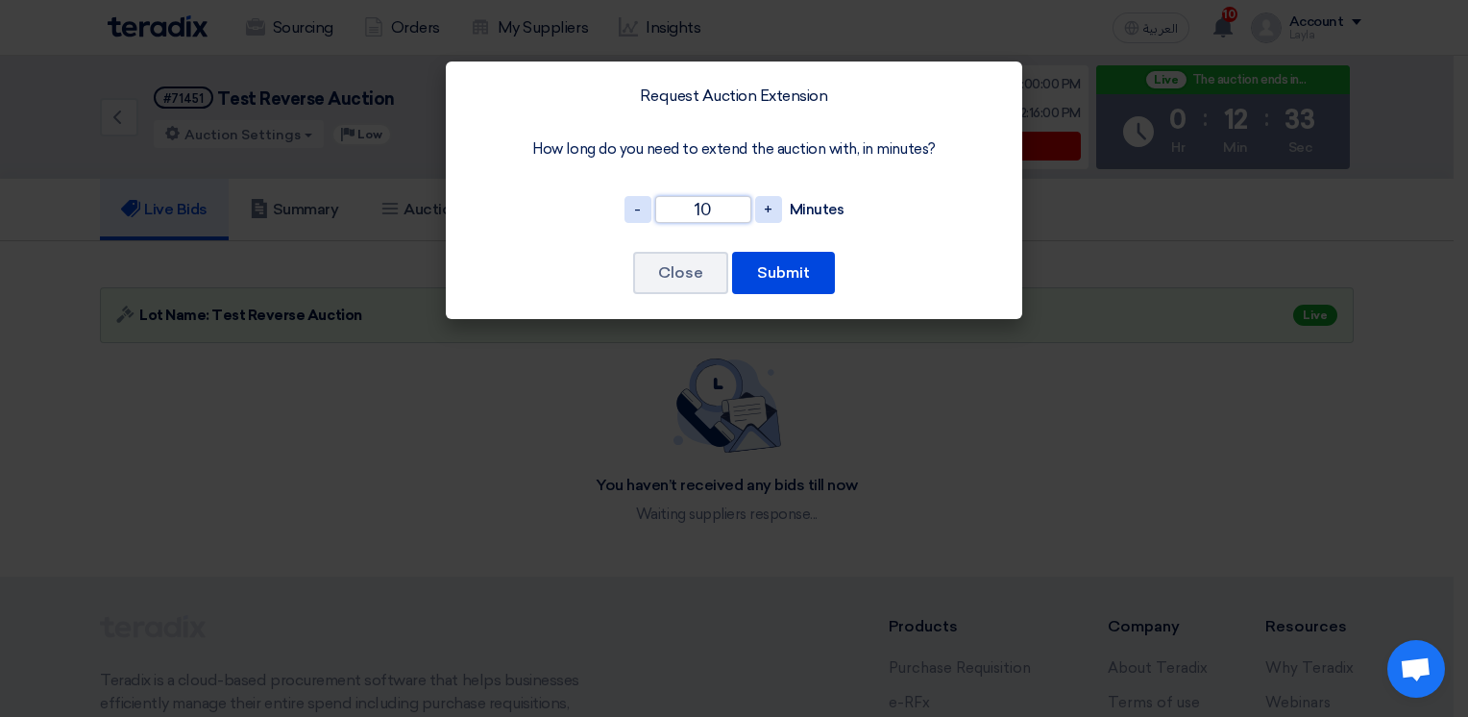
drag, startPoint x: 723, startPoint y: 206, endPoint x: 653, endPoint y: 206, distance: 69.2
click at [655, 206] on input "10" at bounding box center [703, 209] width 96 height 27
type input "3"
click at [782, 270] on button "Submit" at bounding box center [783, 273] width 103 height 42
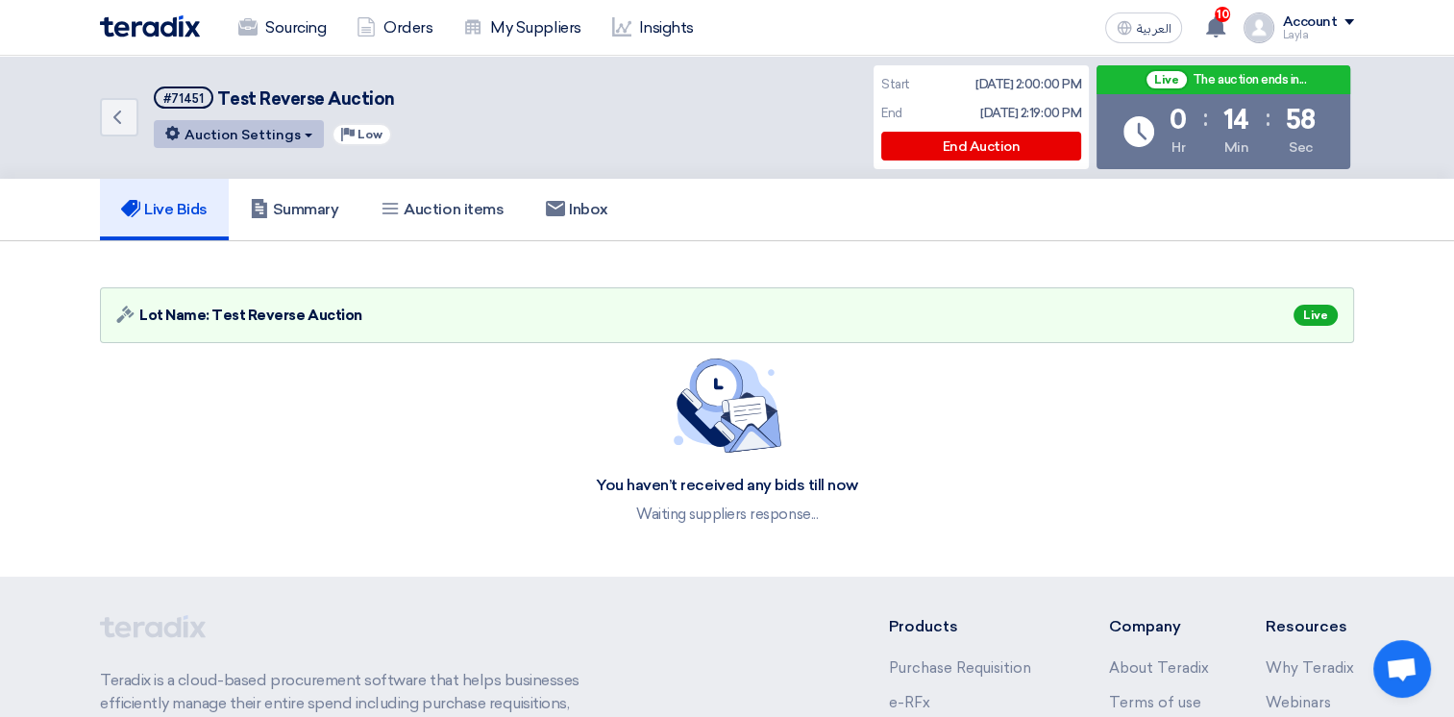
click at [276, 139] on button "Auction Settings" at bounding box center [239, 134] width 170 height 28
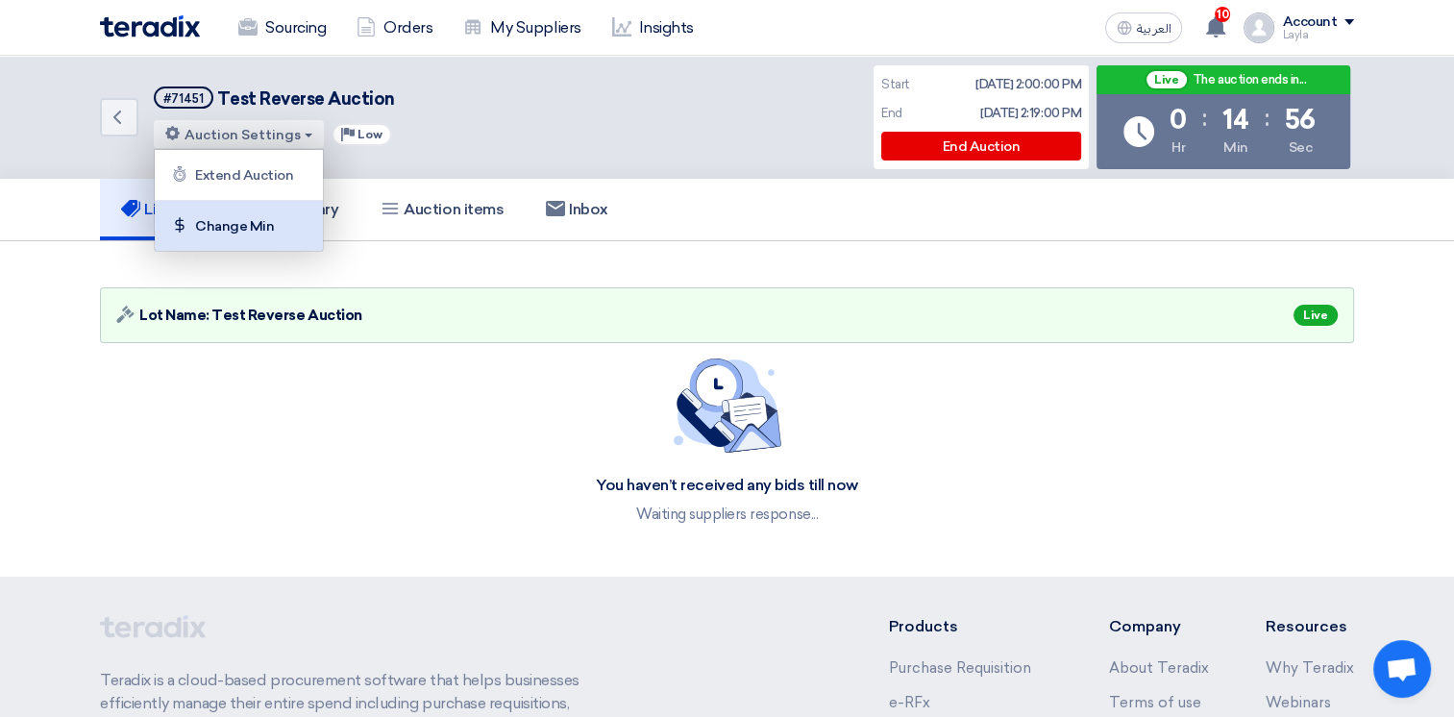
click at [262, 225] on div "Change Min" at bounding box center [238, 225] width 149 height 31
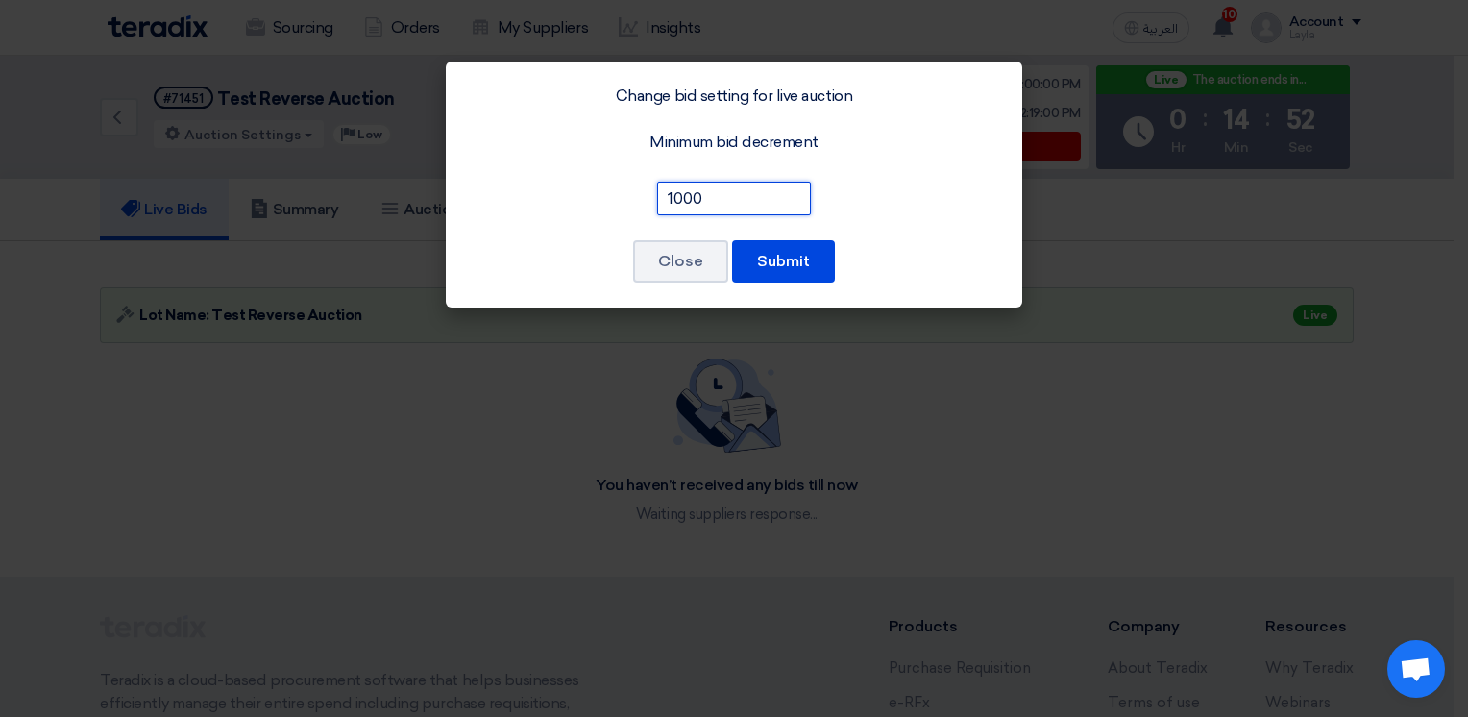
drag, startPoint x: 744, startPoint y: 199, endPoint x: 623, endPoint y: 183, distance: 122.2
click at [623, 183] on div "1000" at bounding box center [734, 198] width 530 height 49
type input "10"
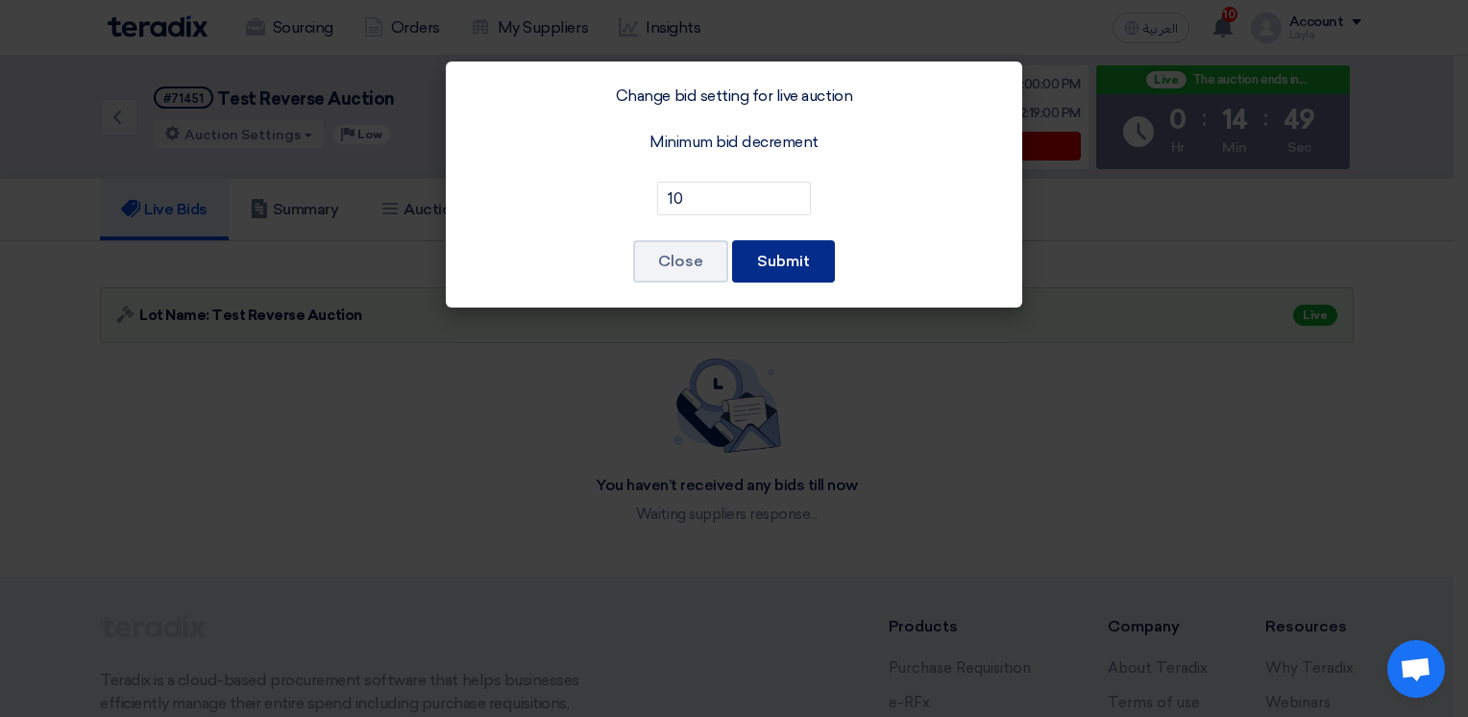
click at [769, 244] on button "Submit" at bounding box center [783, 261] width 103 height 42
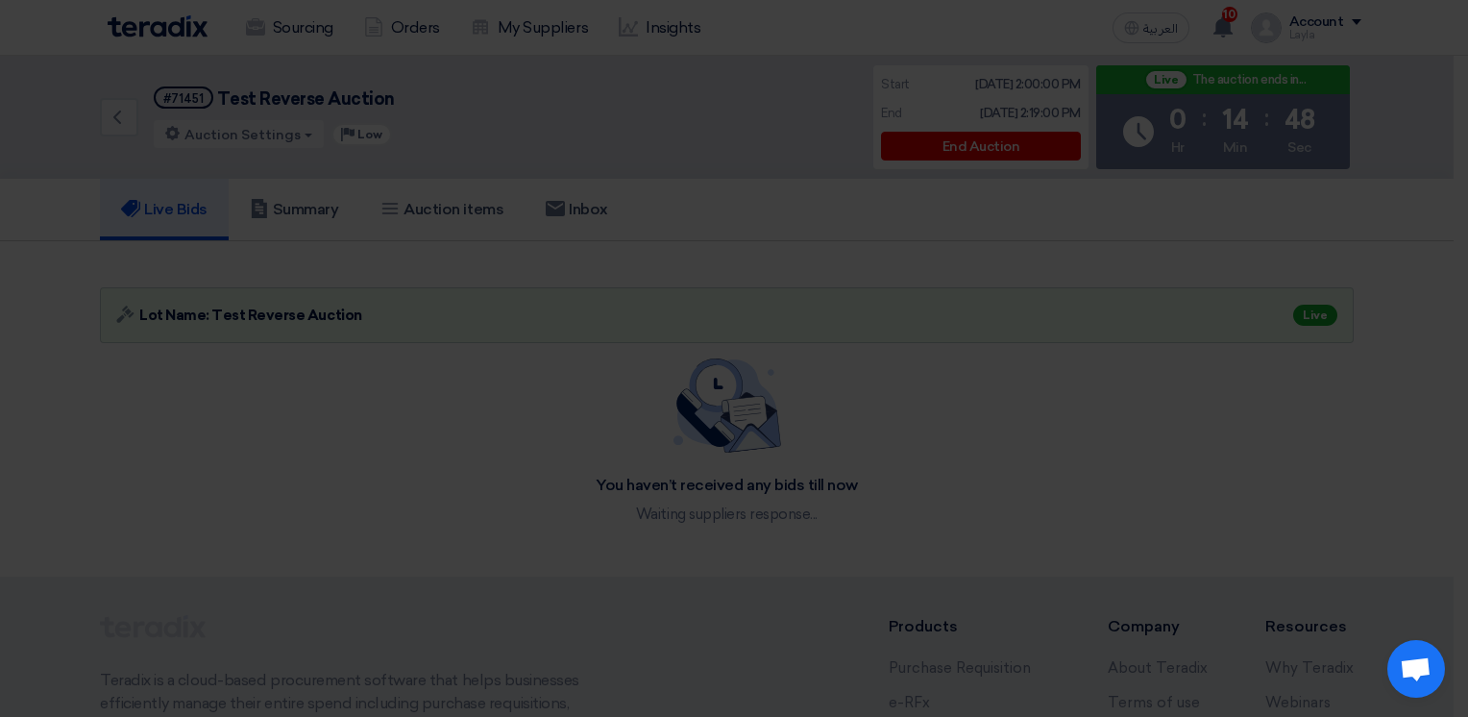
click at [769, 252] on div "Change bid setting for live auction Minimum bid decrement 10 Close Submit" at bounding box center [734, 136] width 576 height 246
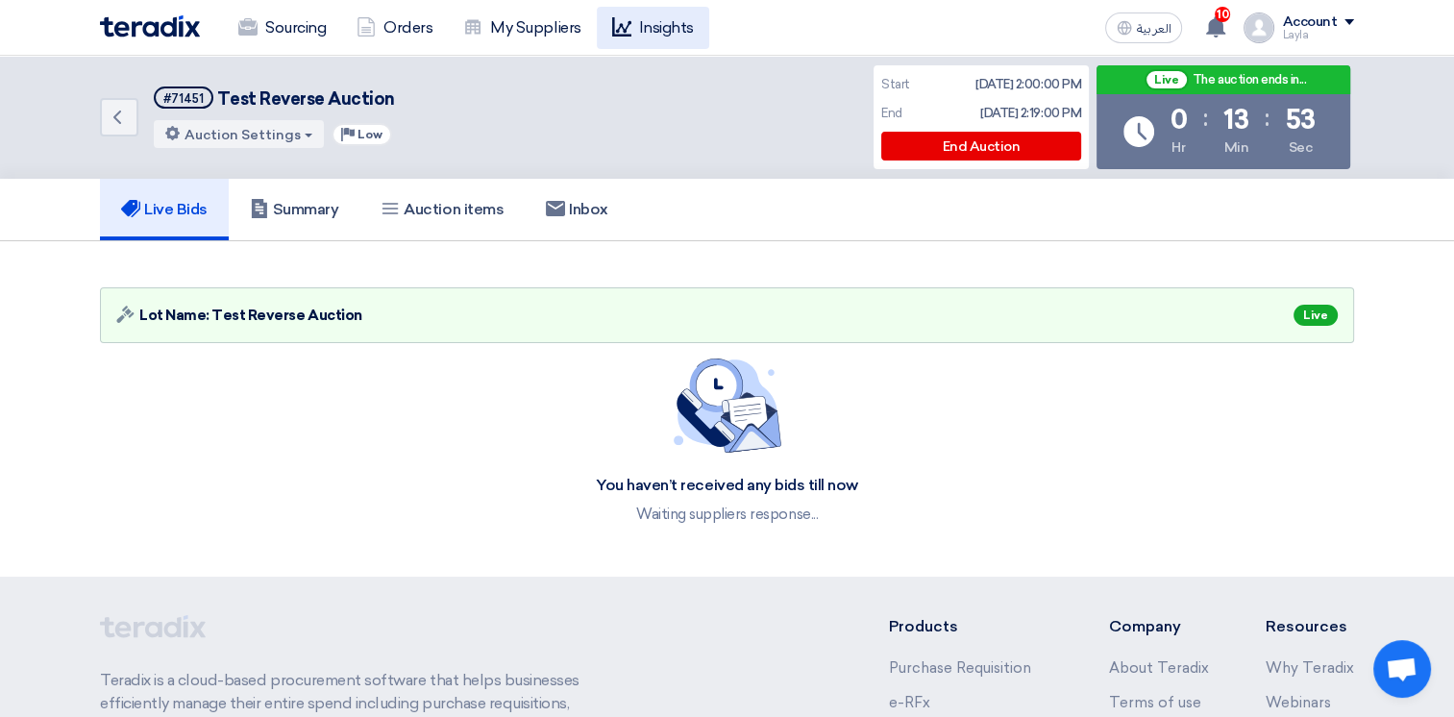
click at [650, 21] on link "Insights" at bounding box center [653, 28] width 112 height 42
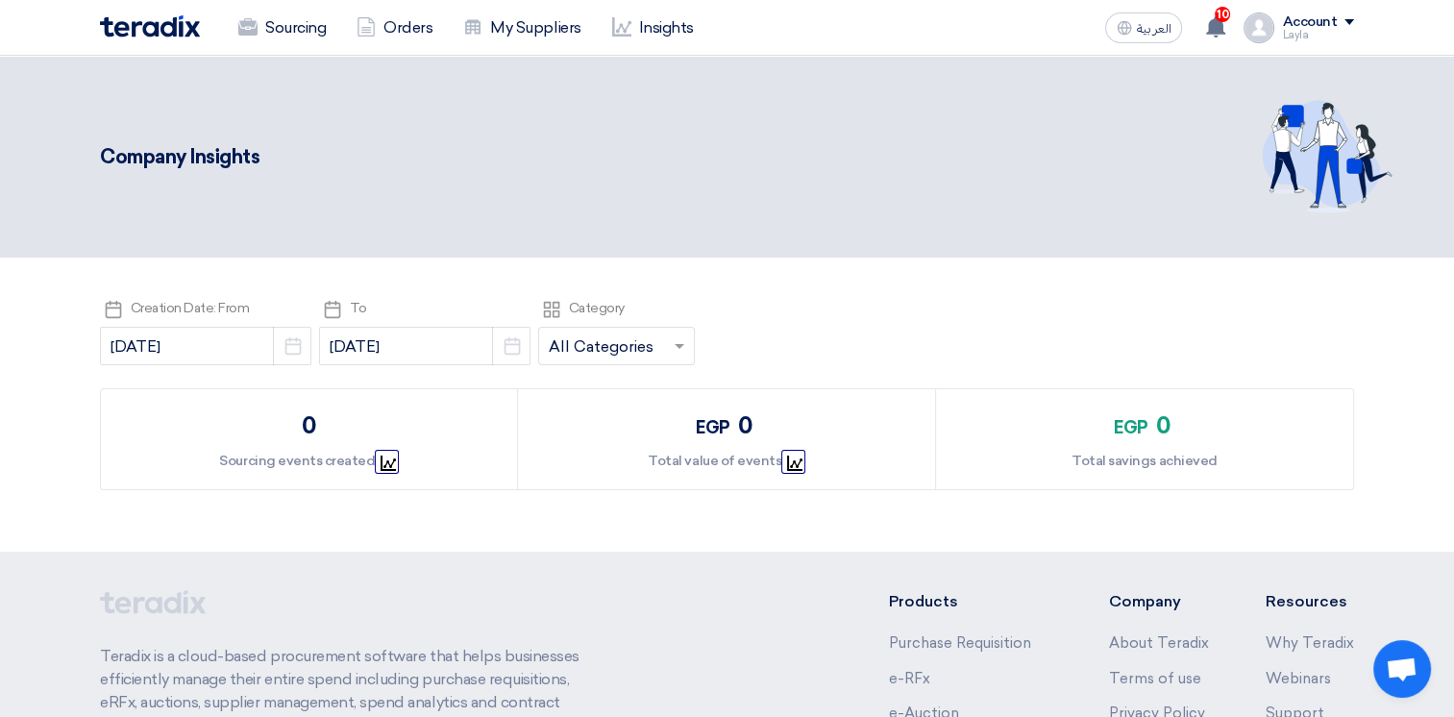
click at [182, 29] on img at bounding box center [150, 26] width 100 height 22
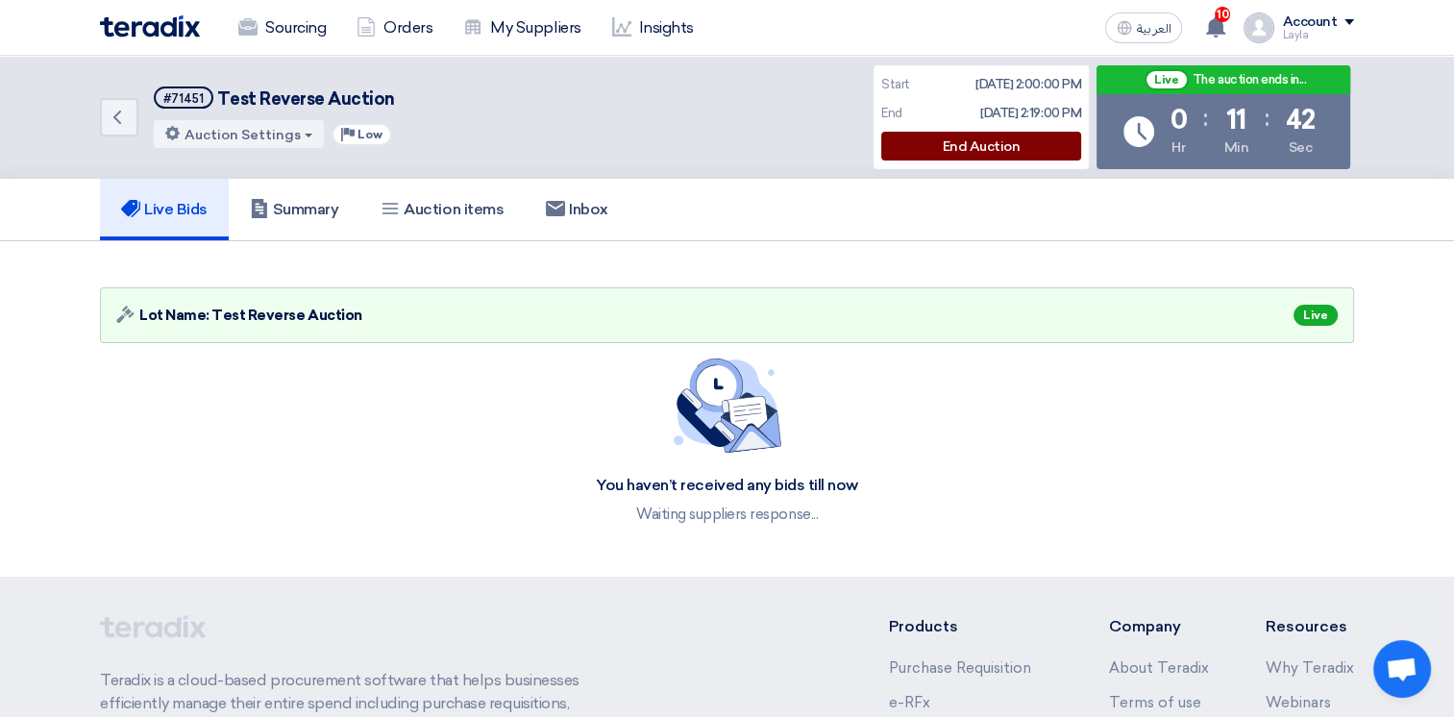
click at [999, 147] on div "End Auction" at bounding box center [981, 146] width 200 height 29
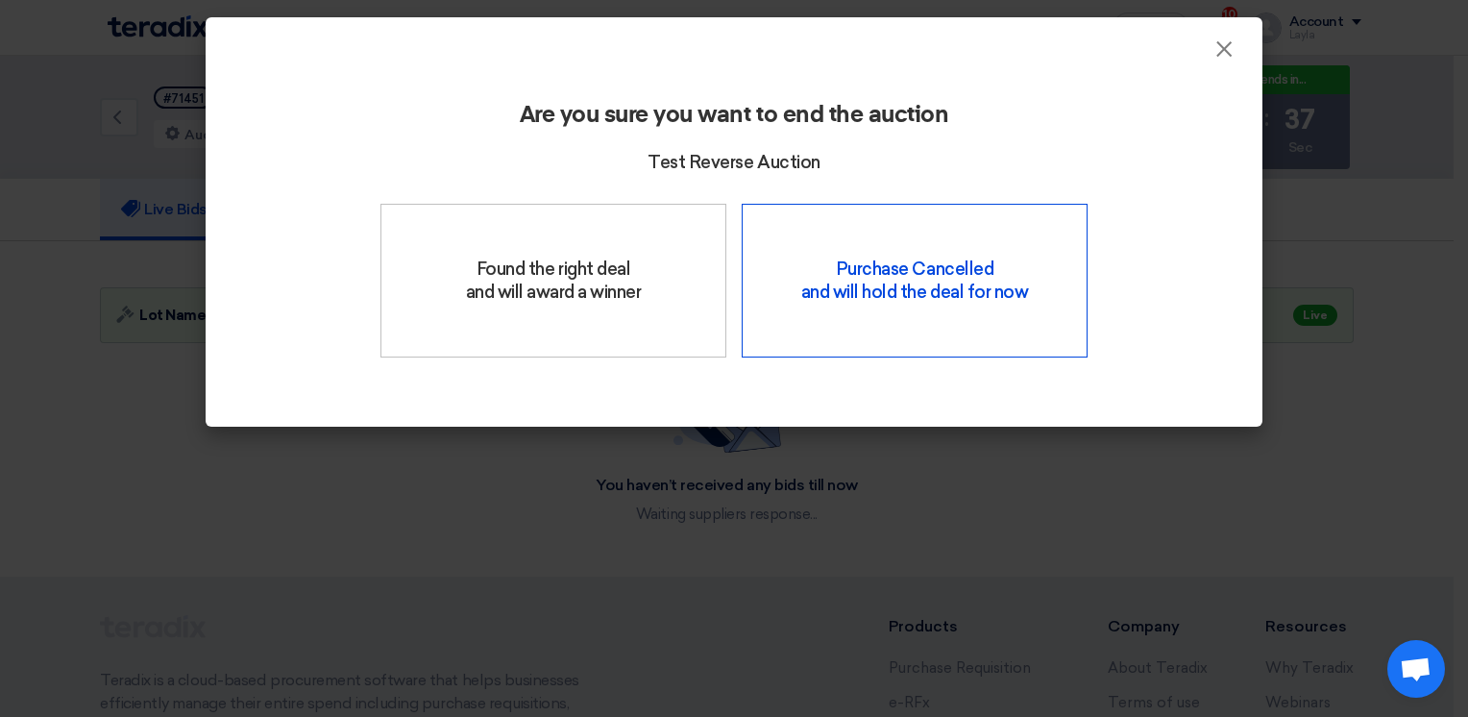
click at [873, 303] on div "Purchase Cancelled and will hold the deal for now" at bounding box center [915, 281] width 346 height 154
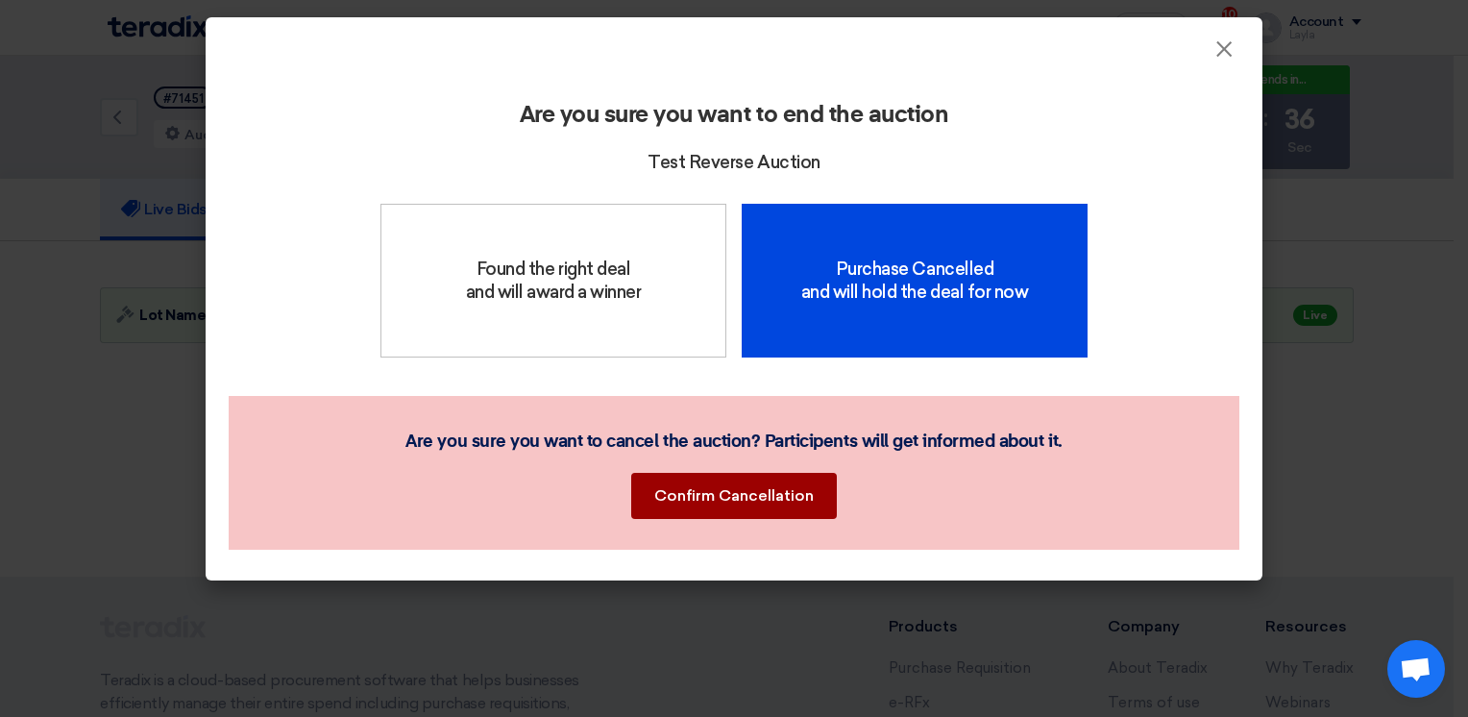
click at [762, 494] on button "Confirm Cancellation" at bounding box center [734, 496] width 206 height 46
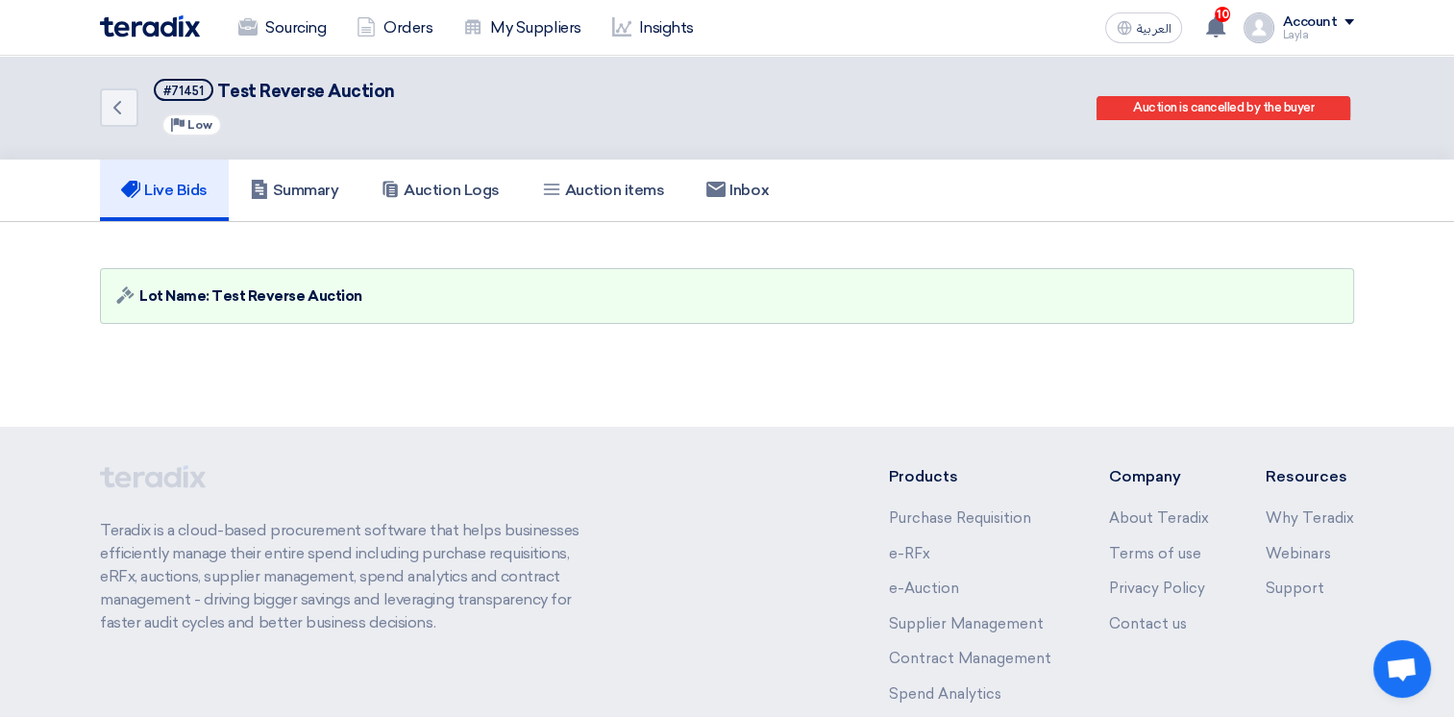
click at [159, 26] on img at bounding box center [150, 26] width 100 height 22
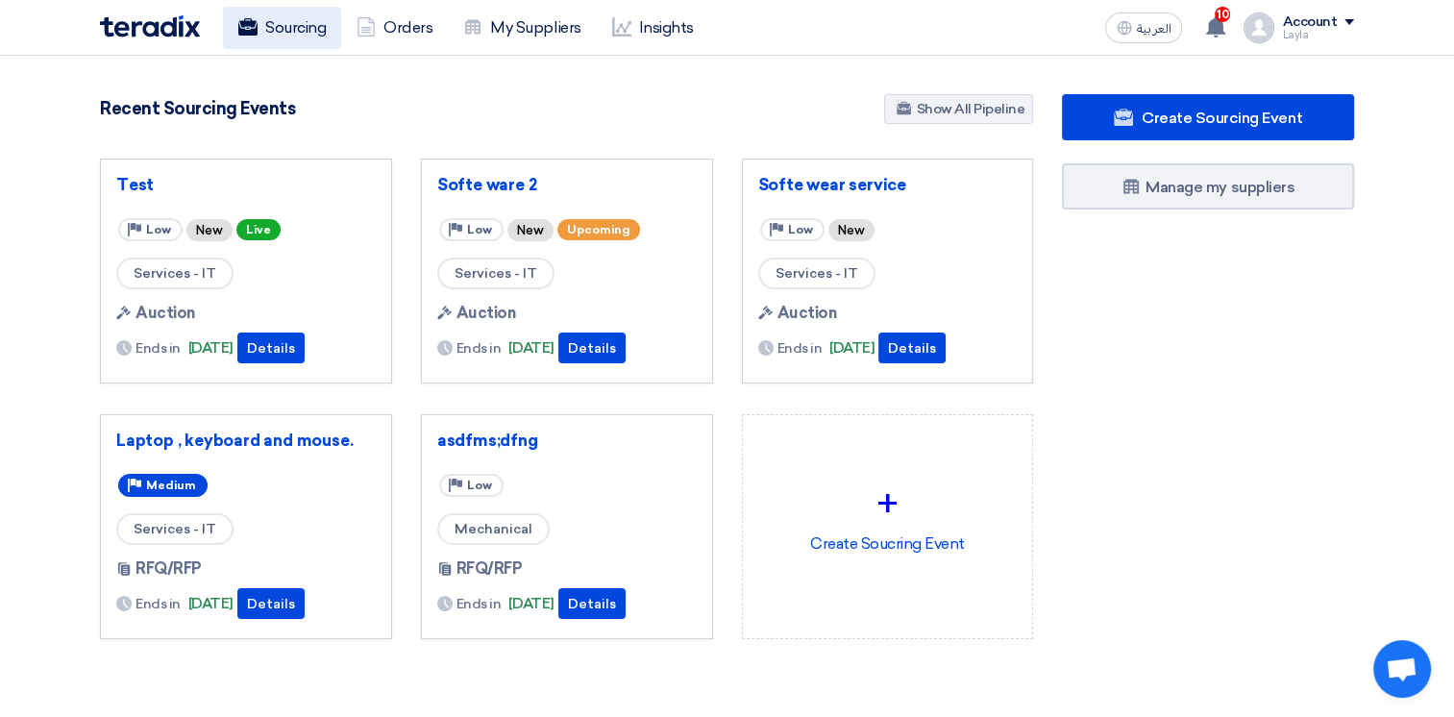
click at [310, 28] on link "Sourcing" at bounding box center [282, 28] width 118 height 42
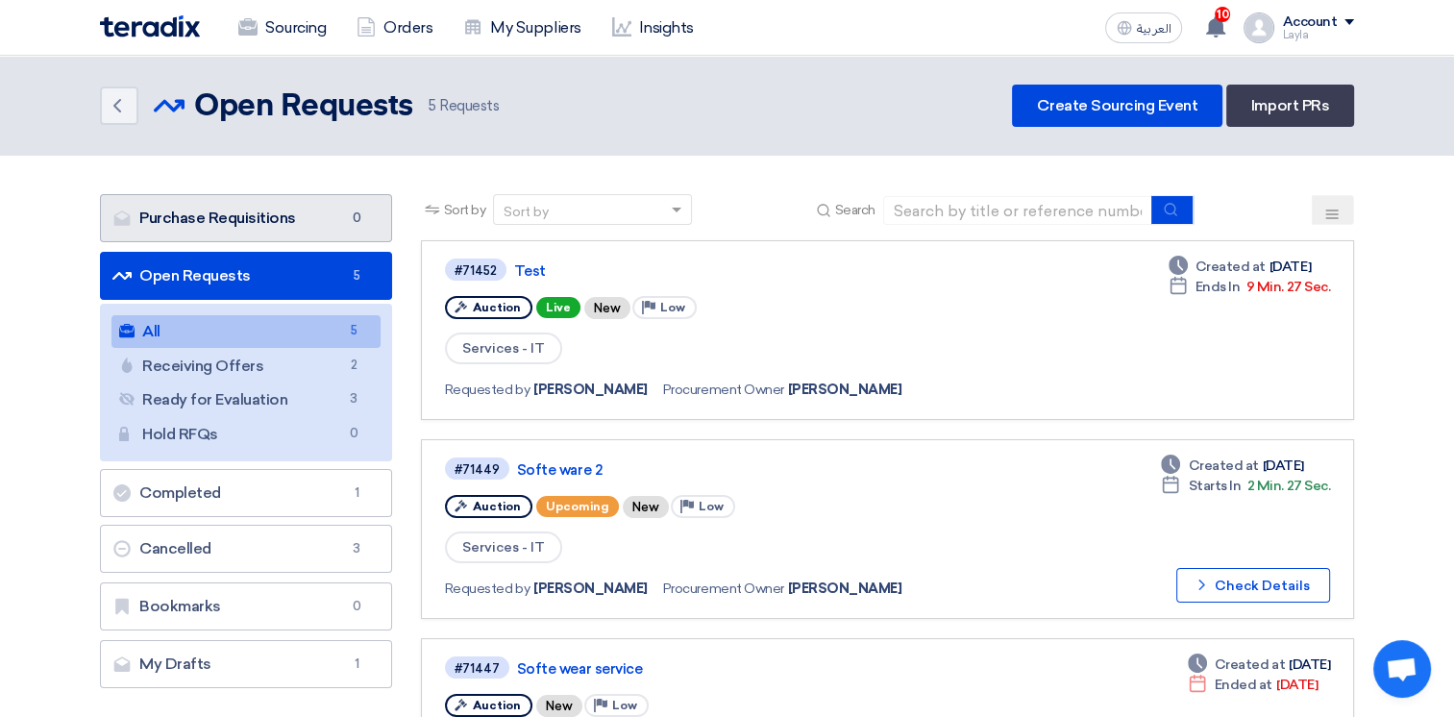
click at [331, 219] on link "Purchase Requisitions Purchase Requisitions 0" at bounding box center [246, 218] width 292 height 48
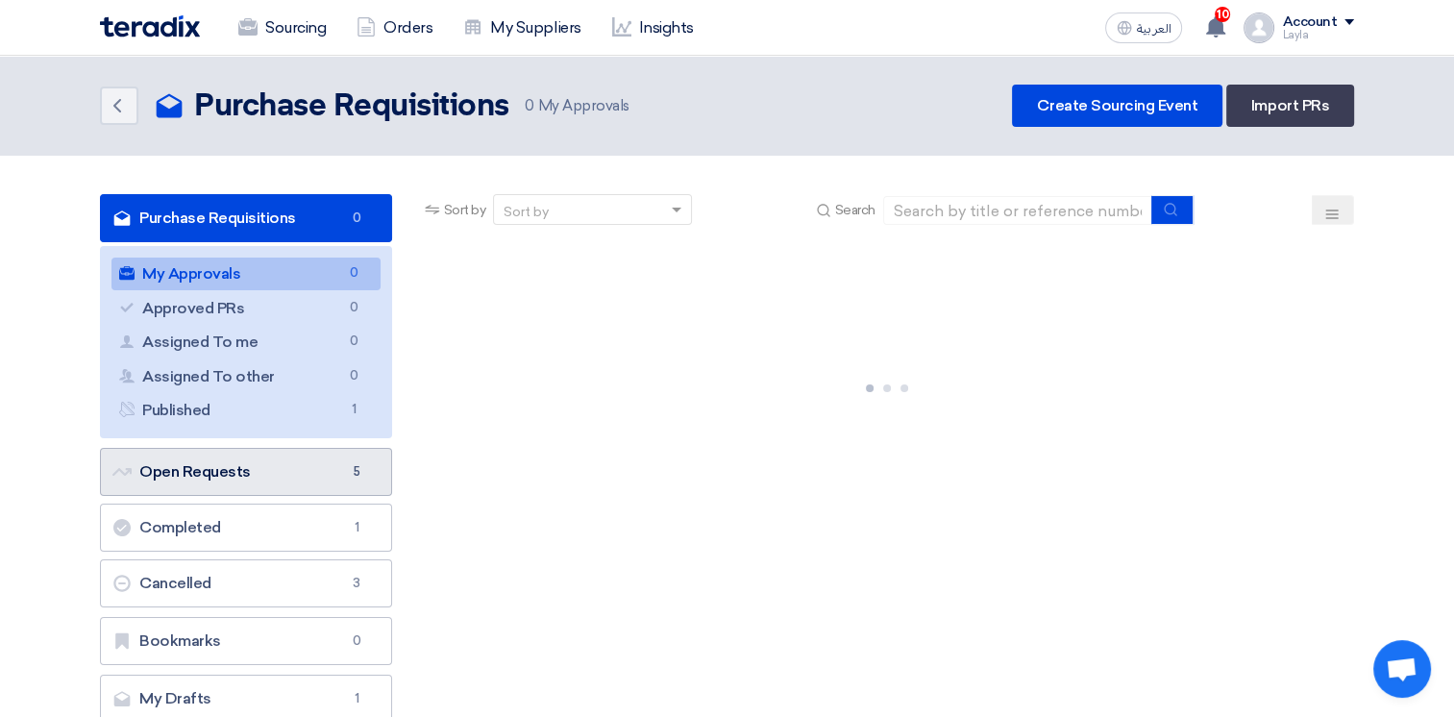
click at [303, 476] on link "Open Requests Open Requests 5" at bounding box center [246, 472] width 292 height 48
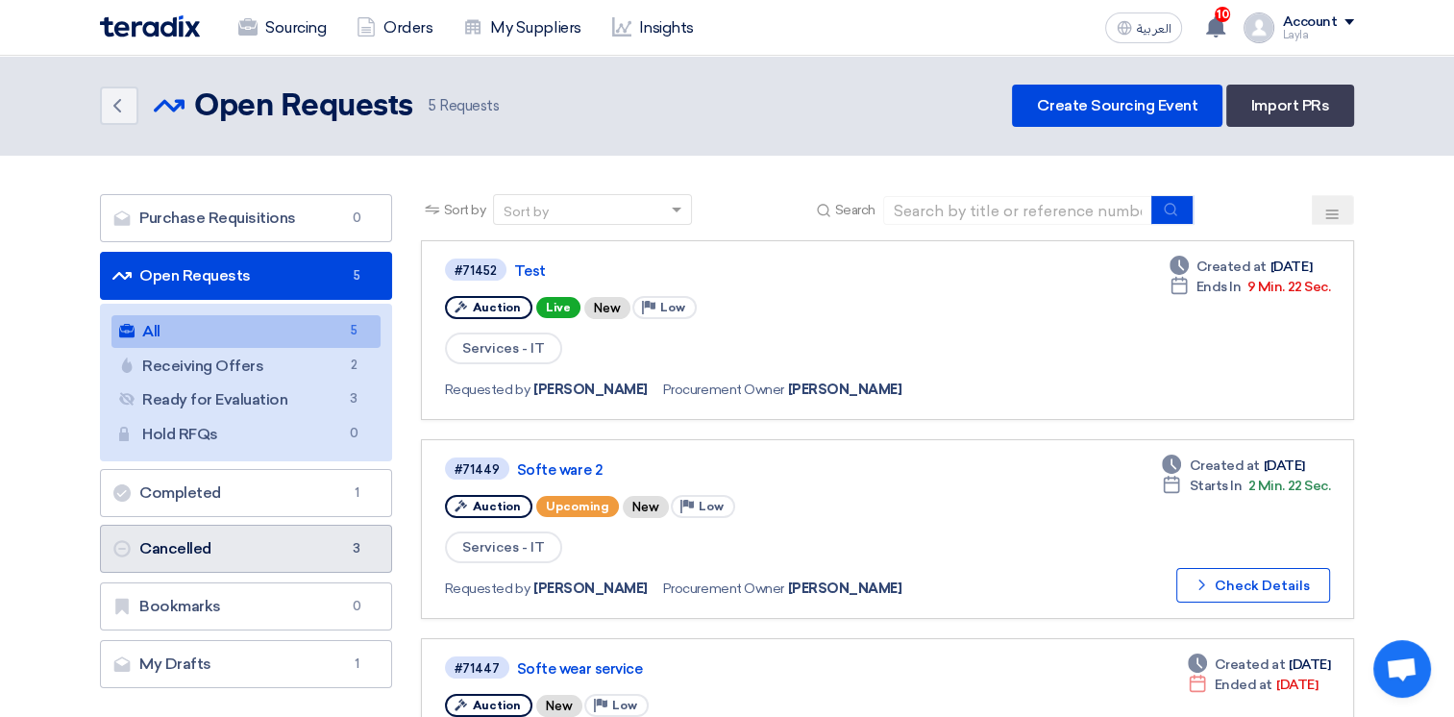
click at [282, 569] on link "Cancelled Cancelled 3" at bounding box center [246, 549] width 292 height 48
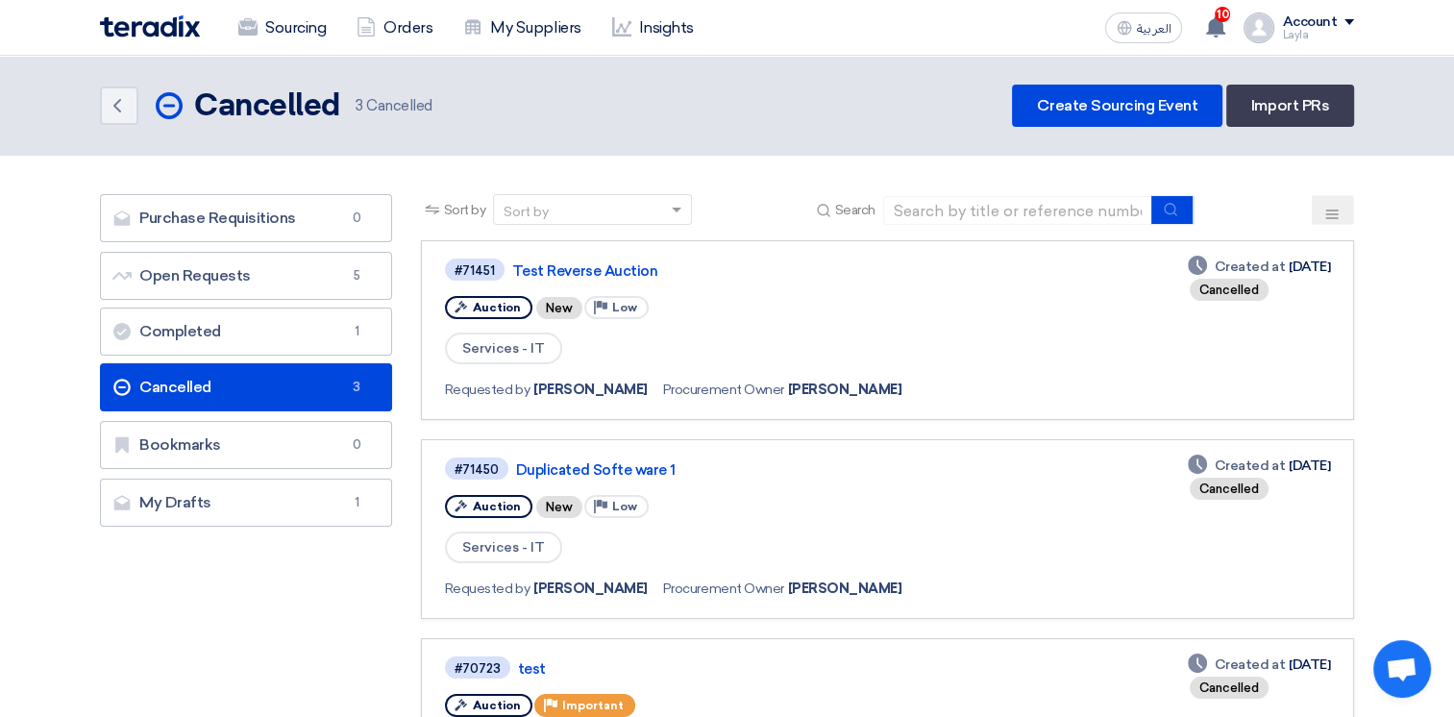
click at [1310, 40] on div "Account Layla Sourcing Orders My Suppliers Insights Settings New Feature Reques…" at bounding box center [1298, 27] width 110 height 31
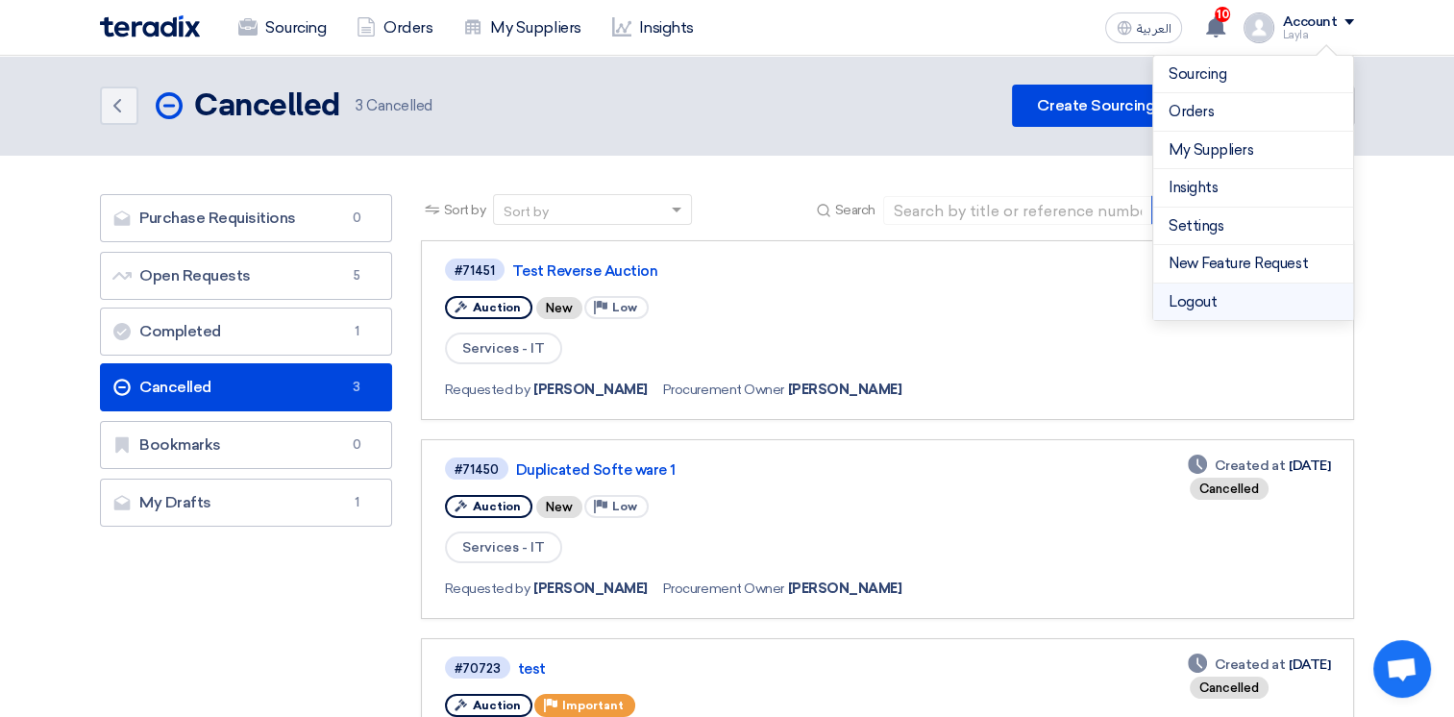
click at [1221, 307] on li "Logout" at bounding box center [1253, 301] width 200 height 37
